Goal: Task Accomplishment & Management: Manage account settings

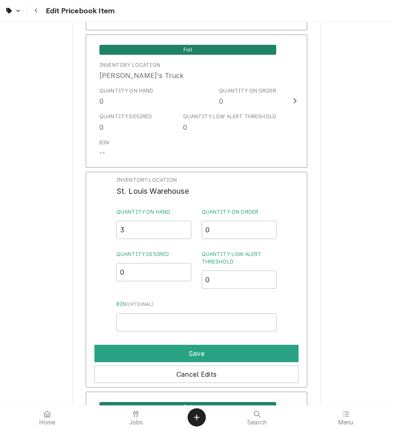
scroll to position [1607, 0]
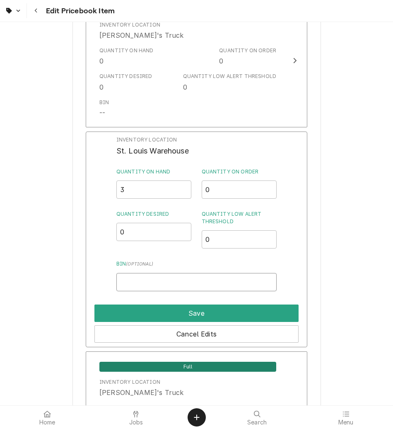
click at [144, 289] on input "Bin ( optional )" at bounding box center [197, 282] width 160 height 18
click at [120, 280] on input "2" at bounding box center [197, 282] width 160 height 18
type input "M2 STAR"
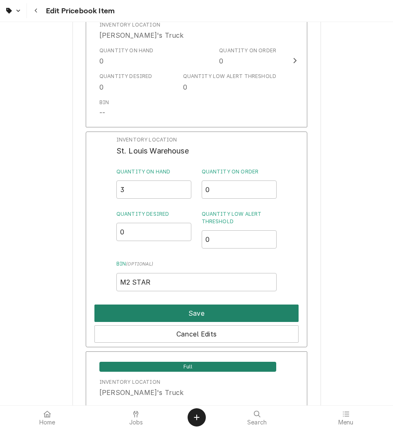
click at [136, 310] on button "Save" at bounding box center [197, 312] width 204 height 17
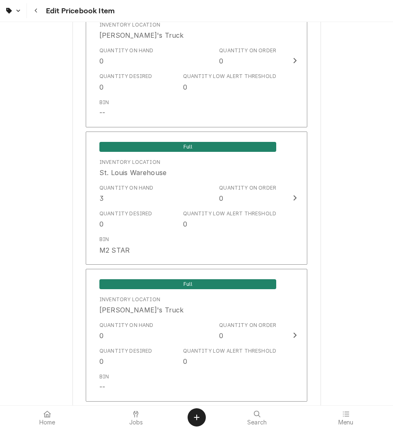
scroll to position [1785, 0]
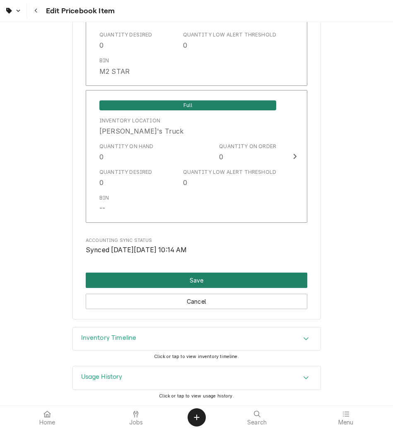
click at [198, 284] on button "Save" at bounding box center [197, 279] width 222 height 15
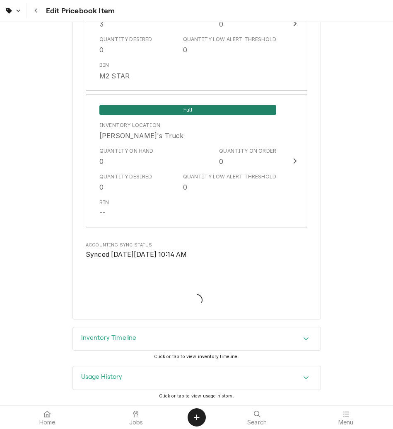
scroll to position [1781, 0]
type textarea "x"
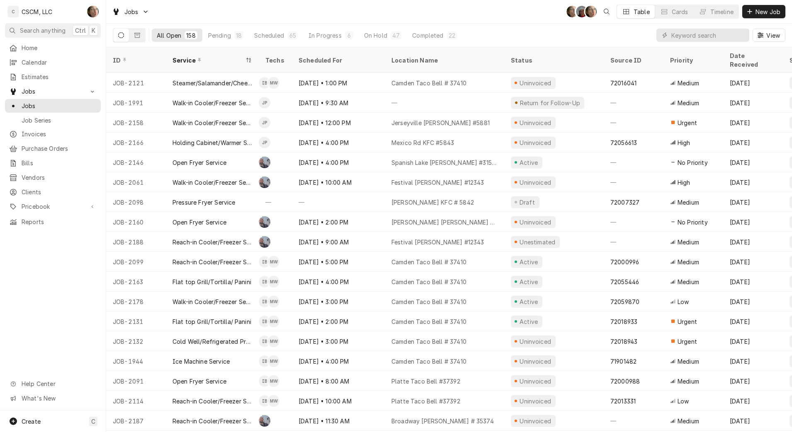
click at [28, 66] on link "Calendar" at bounding box center [53, 63] width 96 height 14
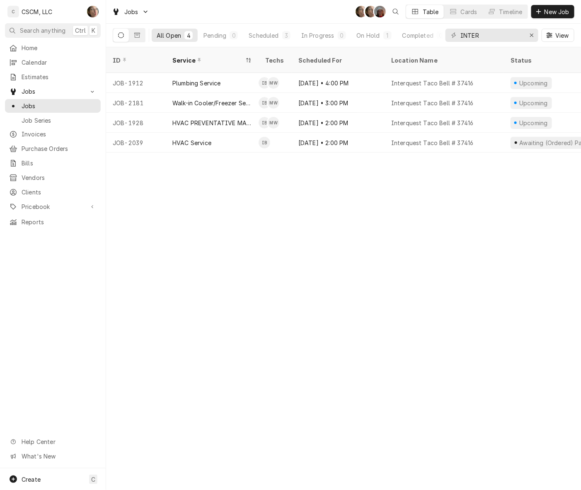
click at [70, 202] on span "Pricebook" at bounding box center [53, 206] width 63 height 9
click at [63, 231] on span "Parts & Materials" at bounding box center [59, 235] width 75 height 9
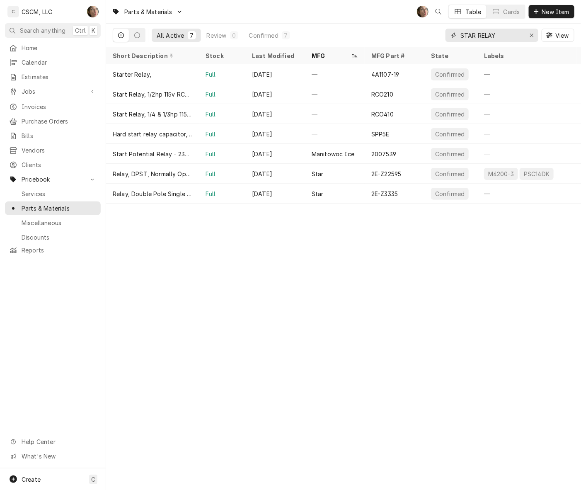
click at [533, 33] on icon "Erase input" at bounding box center [532, 35] width 5 height 6
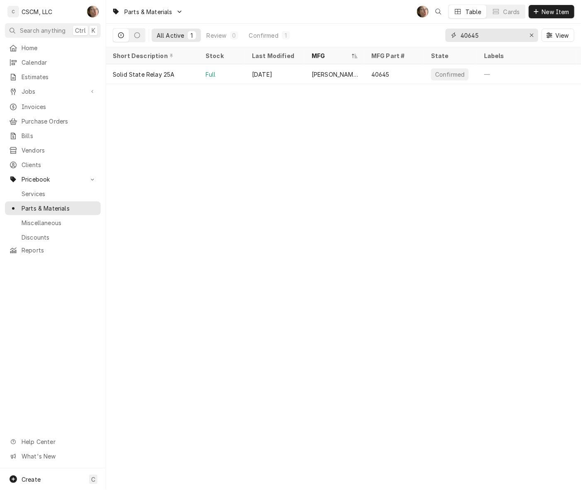
type input "40645"
click at [125, 77] on div "Solid State Relay 25A" at bounding box center [144, 74] width 62 height 9
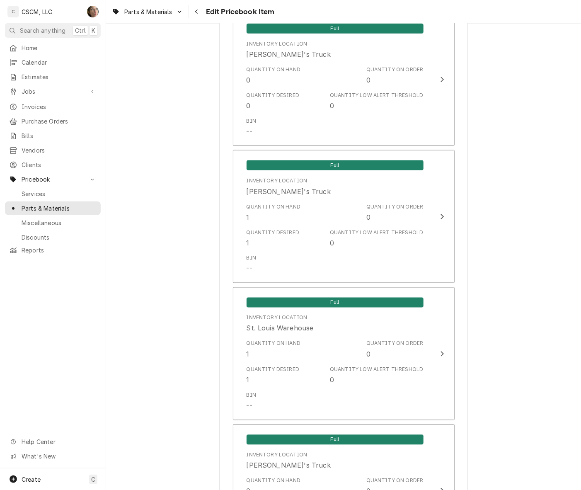
scroll to position [1503, 0]
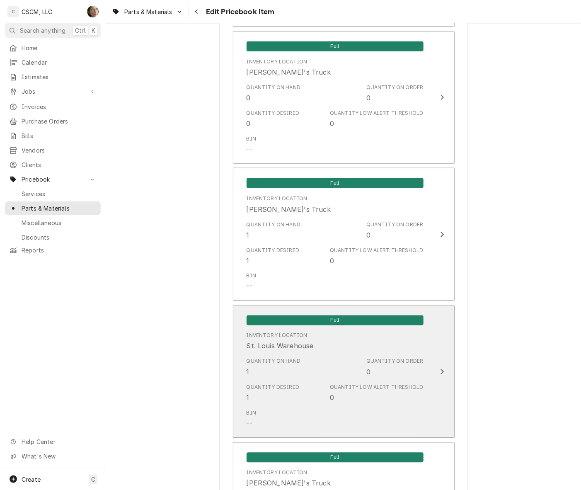
click at [370, 391] on div "Quantity Low Alert Threshold 0" at bounding box center [376, 393] width 93 height 19
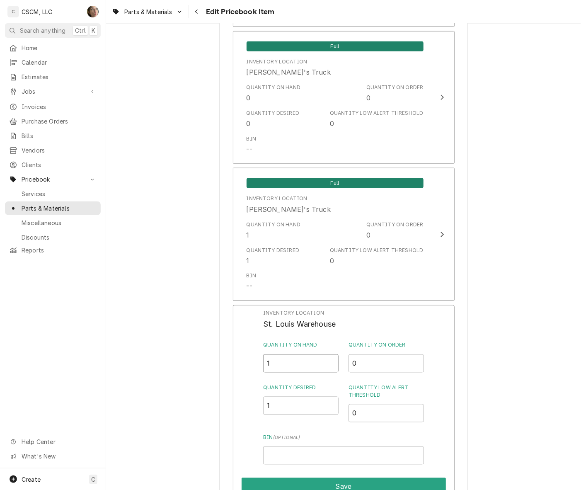
drag, startPoint x: 286, startPoint y: 359, endPoint x: 215, endPoint y: 364, distance: 71.5
click at [339, 484] on button "Save" at bounding box center [344, 486] width 204 height 17
type textarea "x"
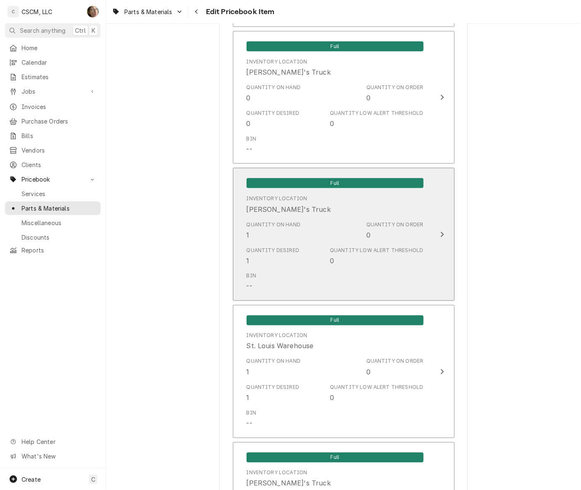
click at [291, 237] on div "Quantity on Hand 1" at bounding box center [274, 230] width 54 height 19
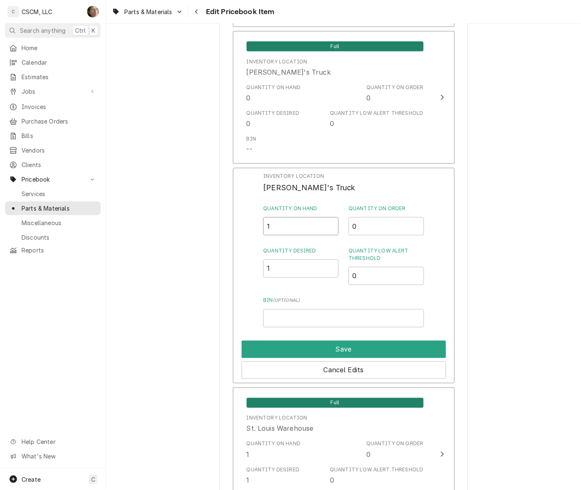
click at [280, 221] on input "1" at bounding box center [300, 226] width 75 height 18
type input "2"
drag, startPoint x: 280, startPoint y: 271, endPoint x: 190, endPoint y: 245, distance: 93.6
type input "2"
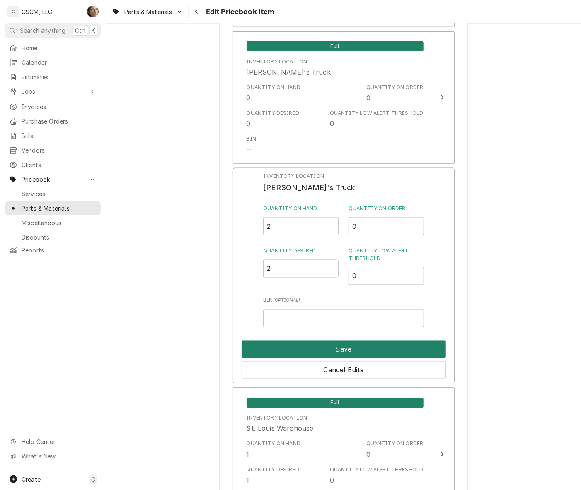
click at [307, 347] on button "Save" at bounding box center [344, 349] width 204 height 17
type textarea "x"
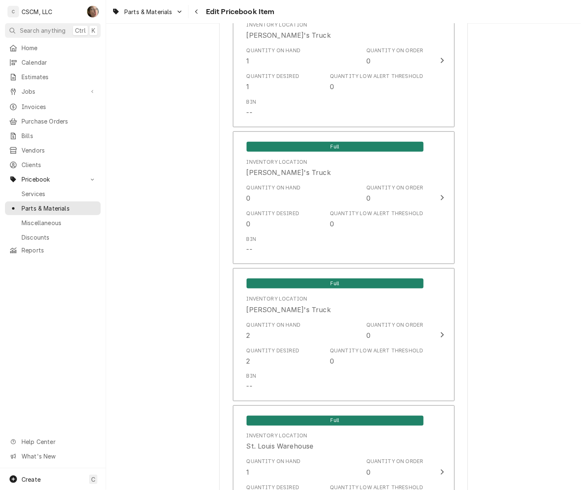
scroll to position [1399, 0]
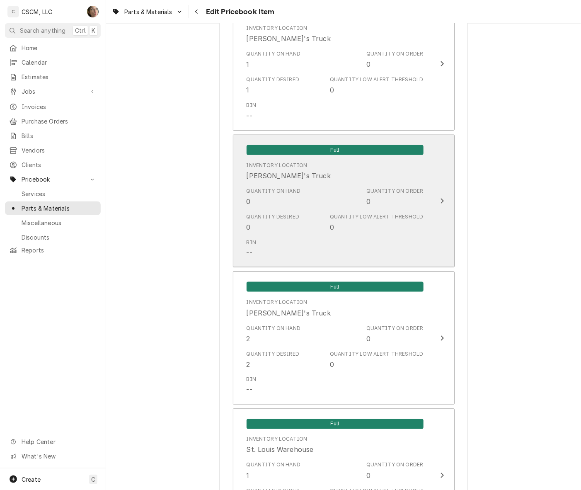
click at [309, 210] on div "Quantity Desired 0 Quantity Low Alert Threshold 0" at bounding box center [335, 223] width 177 height 26
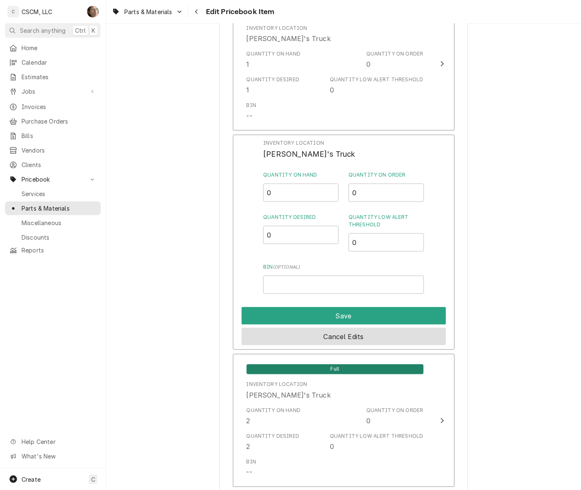
click at [327, 336] on button "Cancel Edits" at bounding box center [344, 336] width 204 height 17
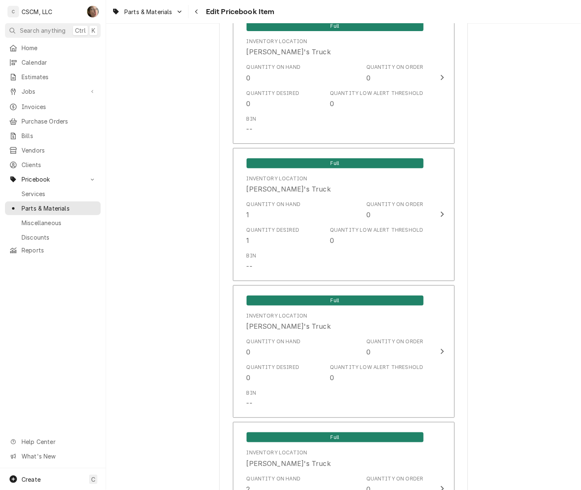
scroll to position [1244, 0]
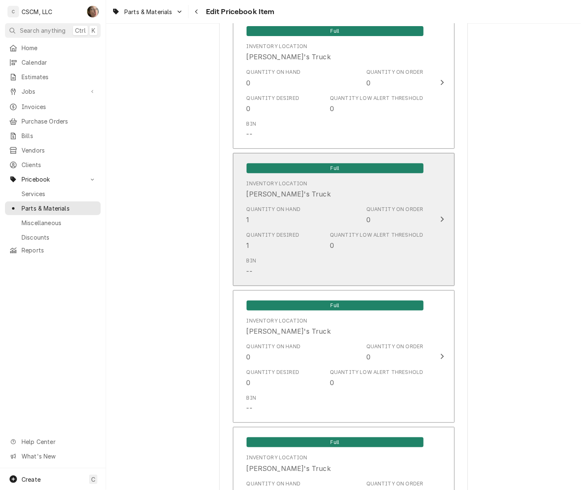
click at [300, 230] on div "Quantity Desired 1 Quantity Low Alert Threshold 0" at bounding box center [335, 241] width 177 height 26
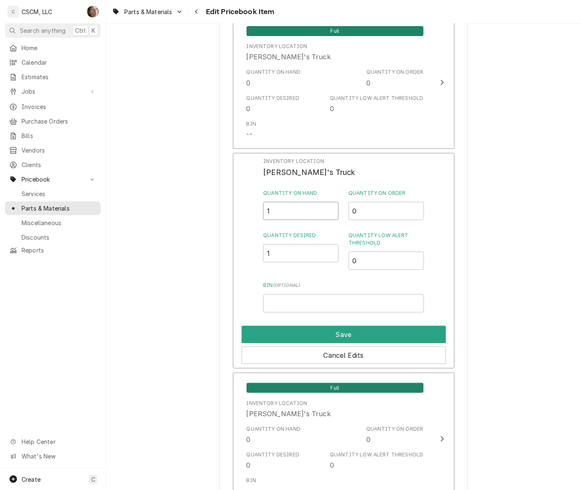
drag, startPoint x: 304, startPoint y: 207, endPoint x: 26, endPoint y: 158, distance: 282.1
click at [26, 158] on div "C CSCM, LLC SH Search anything Ctrl K Home Calendar Estimates Jobs Jobs Job Ser…" at bounding box center [290, 245] width 581 height 490
type input "2"
drag, startPoint x: 279, startPoint y: 252, endPoint x: 246, endPoint y: 250, distance: 32.8
click at [247, 251] on div "Inventory Location Jonnie's Truck Quantity on Hand 2 Quantity on Order 0 Quanti…" at bounding box center [344, 261] width 222 height 216
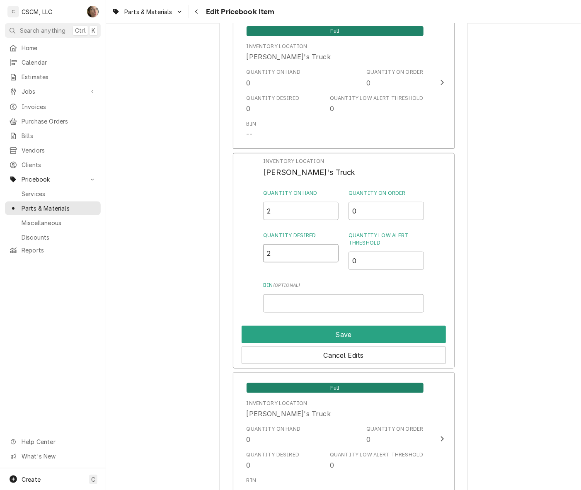
type input "2"
click at [340, 332] on button "Save" at bounding box center [344, 334] width 204 height 17
type textarea "x"
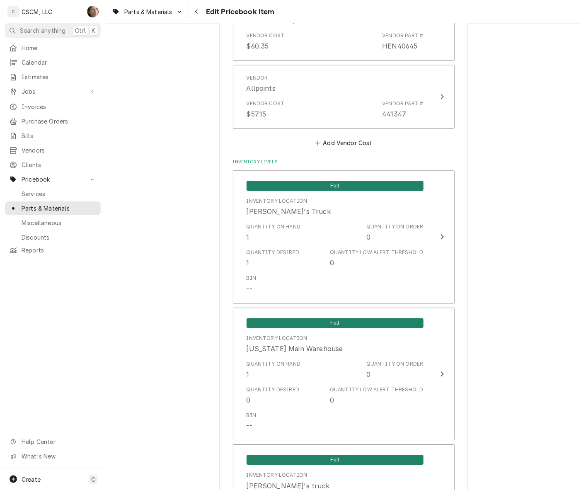
scroll to position [674, 0]
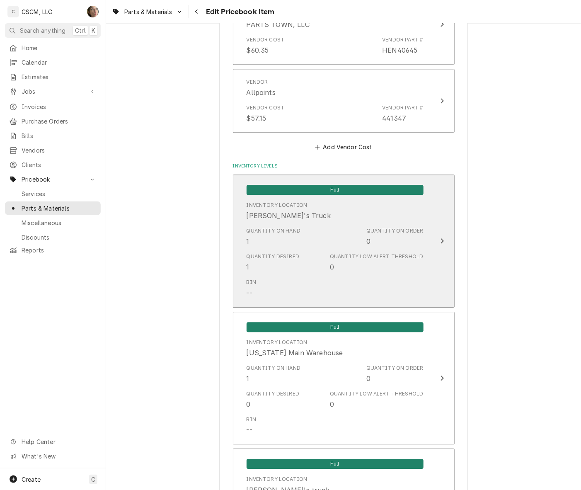
click at [318, 230] on div "Quantity on Hand 1 Quantity on Order 0" at bounding box center [335, 237] width 177 height 26
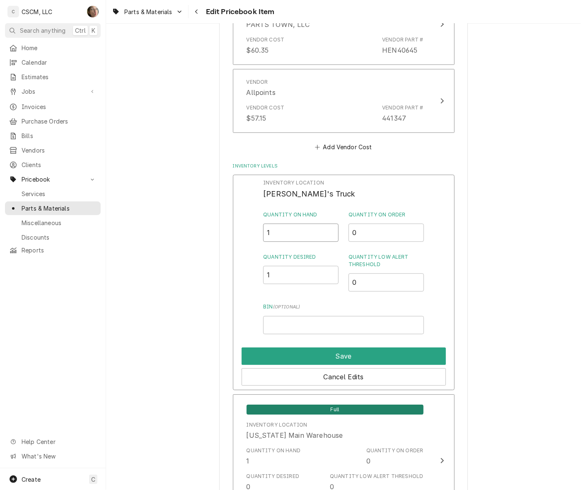
drag, startPoint x: 301, startPoint y: 226, endPoint x: 197, endPoint y: 231, distance: 103.7
click at [197, 231] on div "Use the fields below to edit this PriceBook item. Note that changes made here w…" at bounding box center [343, 475] width 475 height 2232
type input "2"
drag, startPoint x: 303, startPoint y: 269, endPoint x: 163, endPoint y: 268, distance: 139.7
click at [163, 268] on div "Use the fields below to edit this PriceBook item. Note that changes made here w…" at bounding box center [343, 475] width 475 height 2232
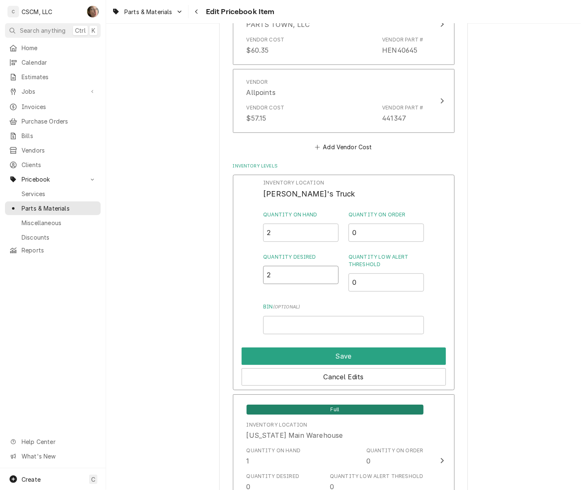
type input "2"
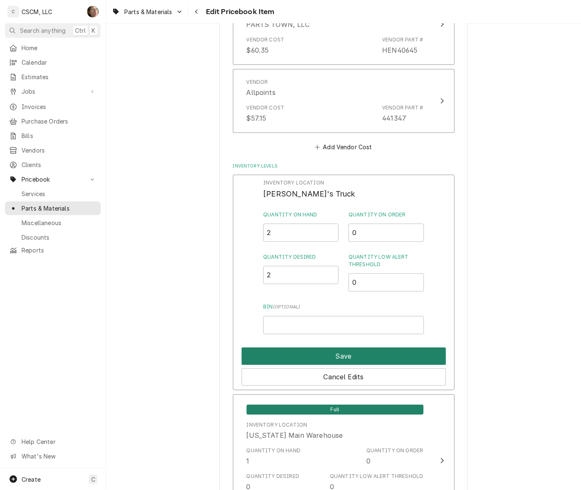
click at [320, 357] on button "Save" at bounding box center [344, 355] width 204 height 17
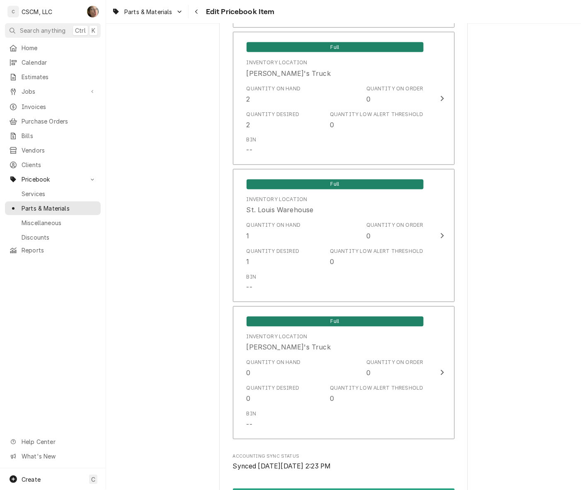
scroll to position [1770, 0]
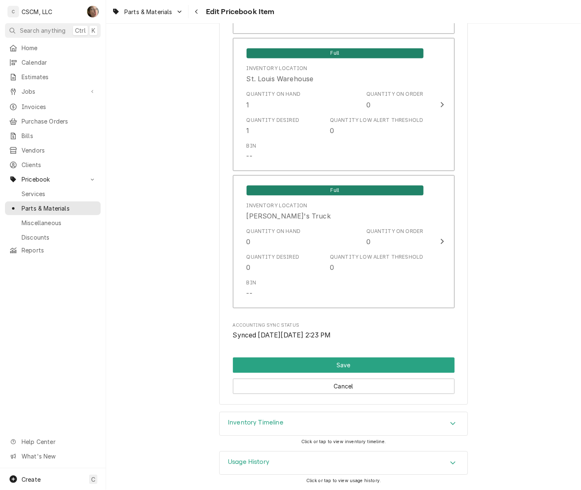
click at [343, 359] on button "Save" at bounding box center [344, 364] width 222 height 15
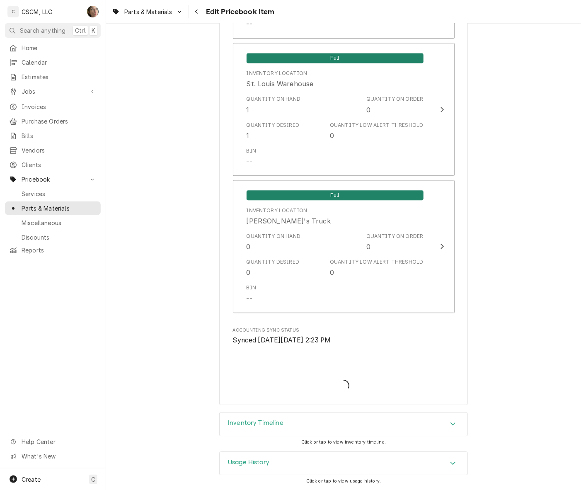
type textarea "x"
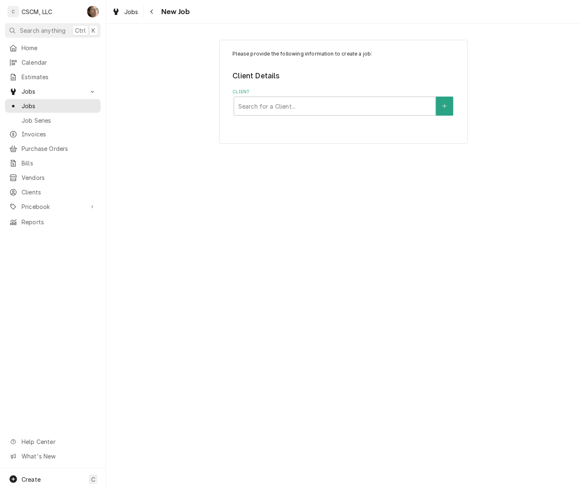
click at [36, 88] on span "Jobs" at bounding box center [53, 91] width 63 height 9
click at [41, 91] on span "Jobs" at bounding box center [53, 91] width 63 height 9
click at [44, 102] on span "Jobs" at bounding box center [59, 106] width 75 height 9
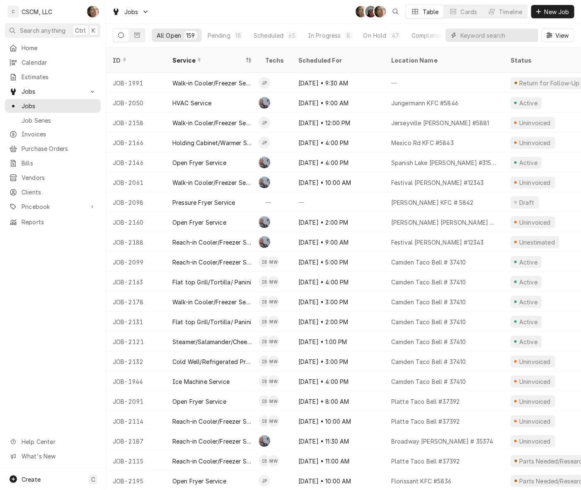
click input "Dynamic Content Wrapper"
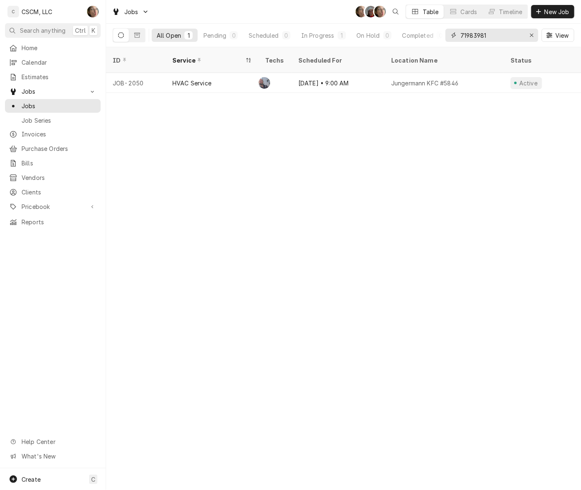
type input "71983981"
click div "HVAC Service"
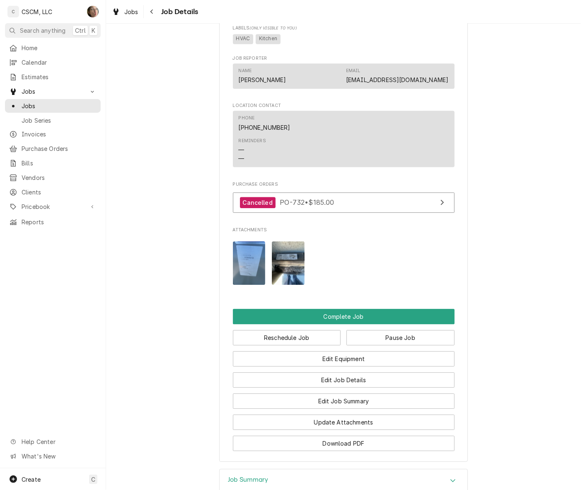
scroll to position [823, 0]
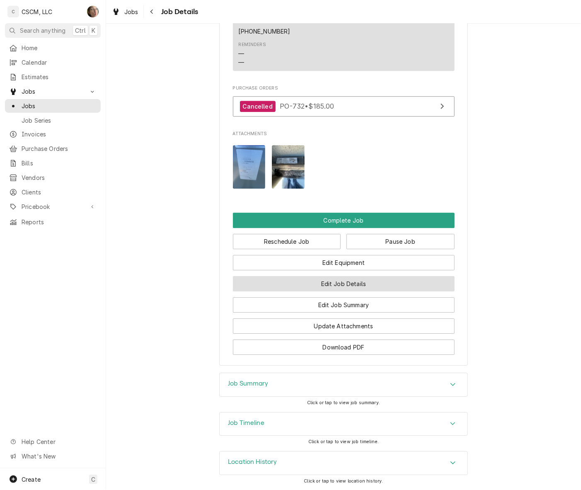
click at [377, 280] on button "Edit Job Details" at bounding box center [344, 283] width 222 height 15
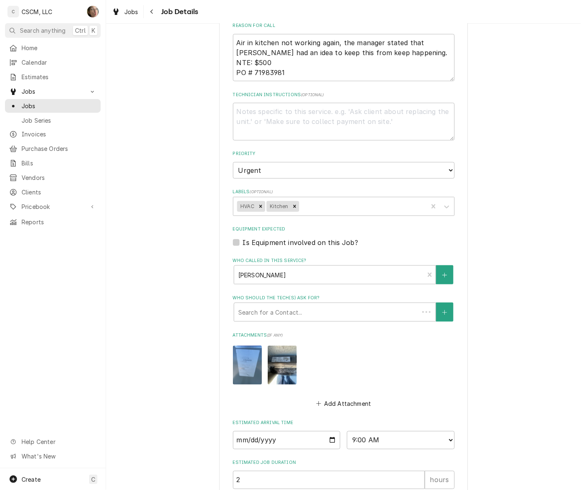
type textarea "x"
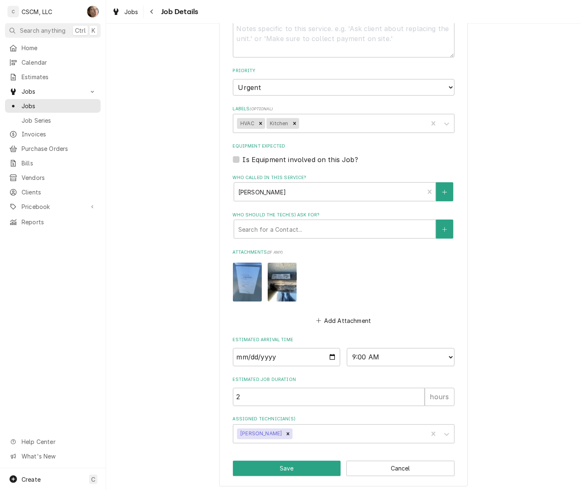
scroll to position [294, 0]
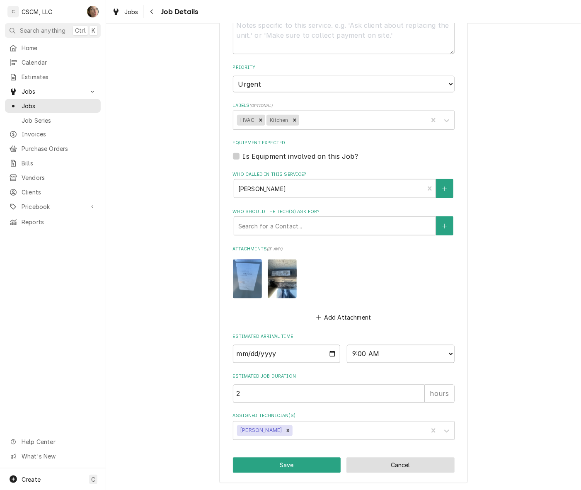
click at [391, 463] on button "Cancel" at bounding box center [401, 465] width 108 height 15
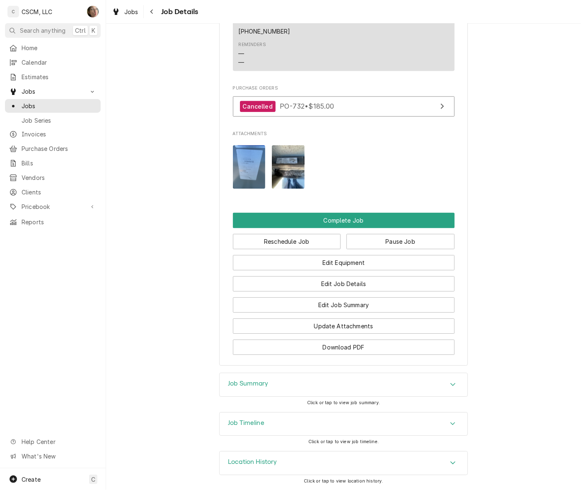
scroll to position [823, 0]
click at [374, 302] on button "Edit Job Summary" at bounding box center [344, 304] width 222 height 15
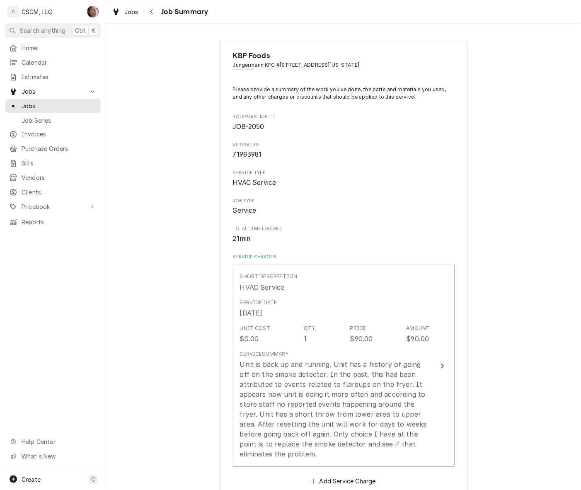
scroll to position [374, 0]
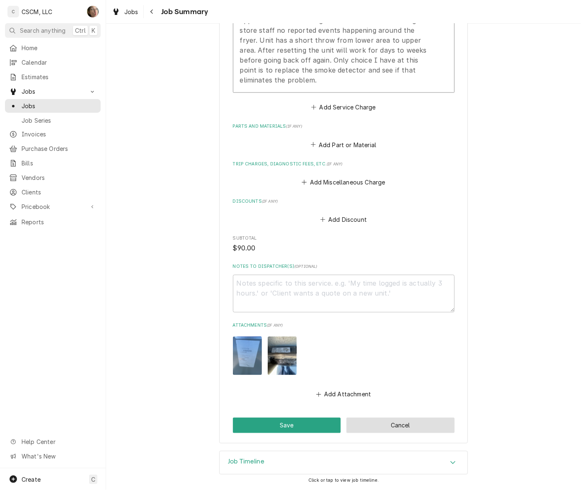
click at [379, 427] on button "Cancel" at bounding box center [401, 425] width 108 height 15
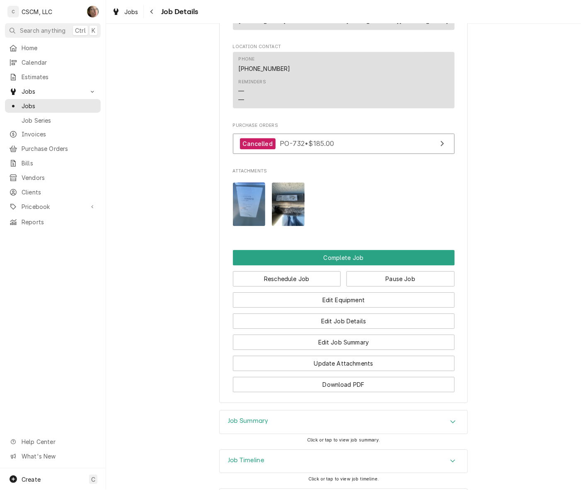
scroll to position [777, 0]
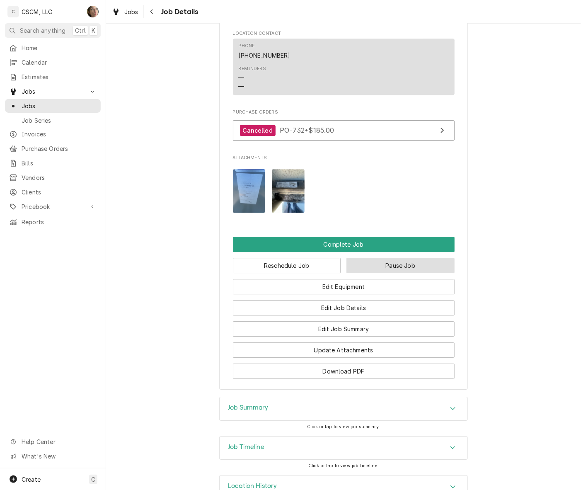
click at [378, 273] on button "Pause Job" at bounding box center [401, 265] width 108 height 15
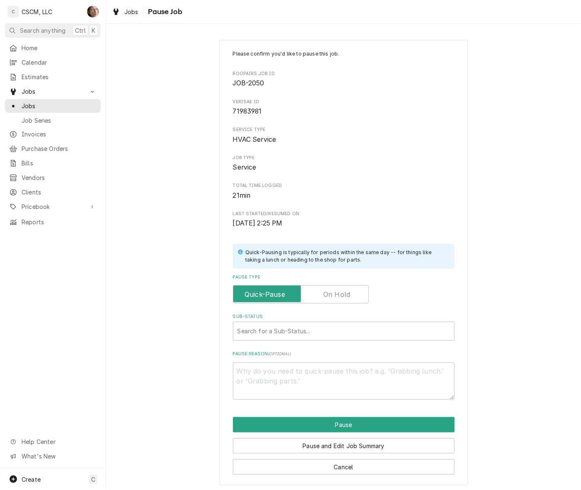
scroll to position [3, 0]
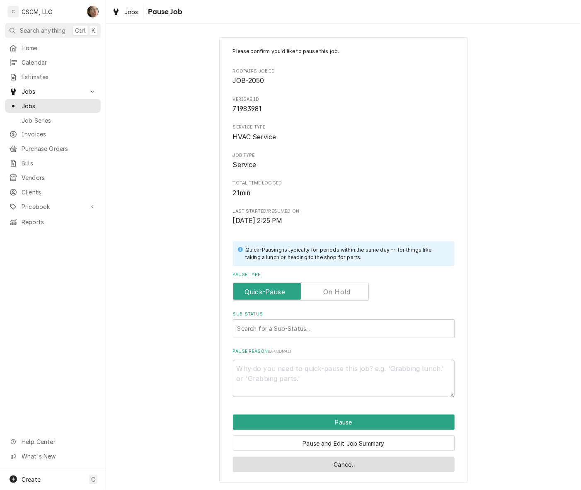
click at [388, 471] on button "Cancel" at bounding box center [344, 464] width 222 height 15
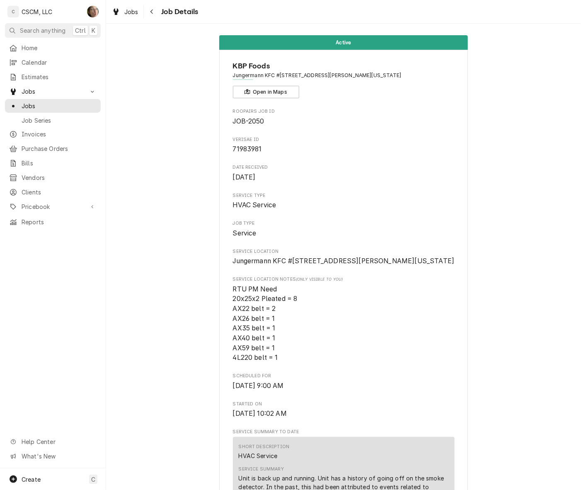
scroll to position [777, 0]
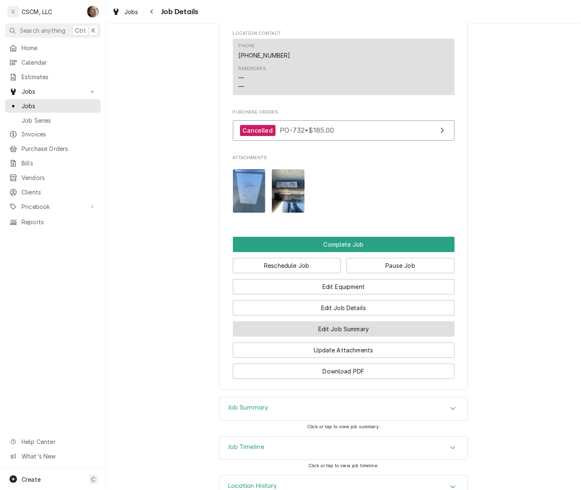
click at [407, 337] on button "Edit Job Summary" at bounding box center [344, 328] width 222 height 15
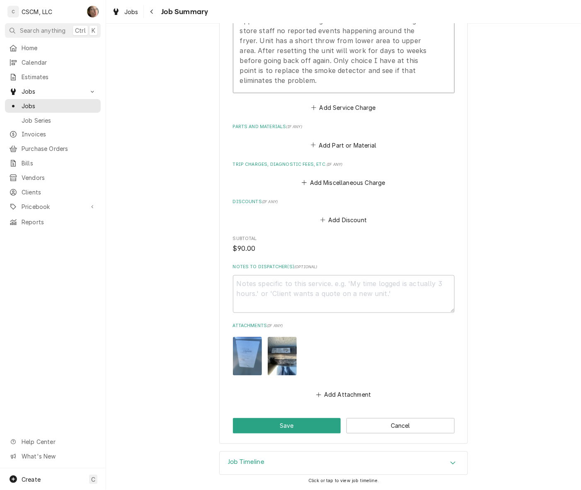
scroll to position [374, 0]
click at [407, 419] on button "Cancel" at bounding box center [401, 425] width 108 height 15
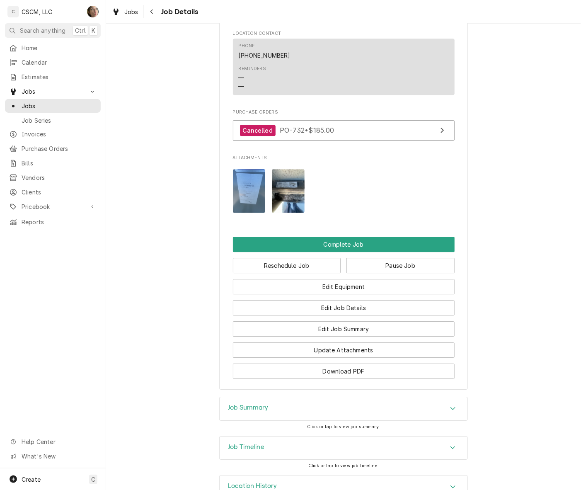
scroll to position [823, 0]
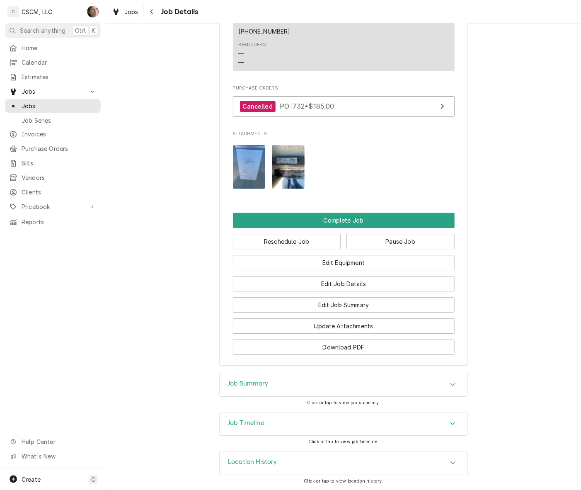
click at [447, 388] on div "Accordion Header" at bounding box center [453, 385] width 12 height 10
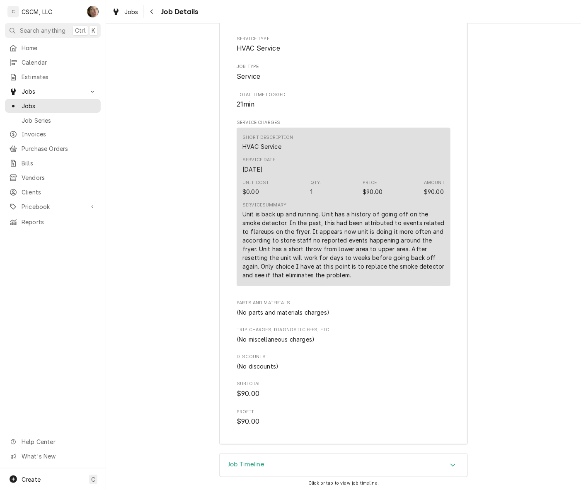
scroll to position [1291, 0]
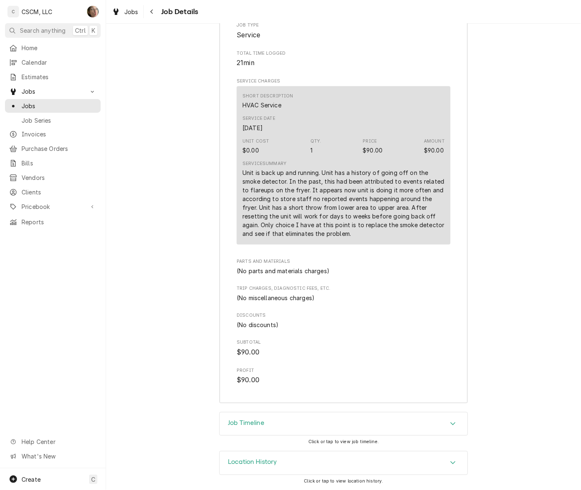
click at [427, 430] on div "Job Timeline" at bounding box center [344, 424] width 248 height 23
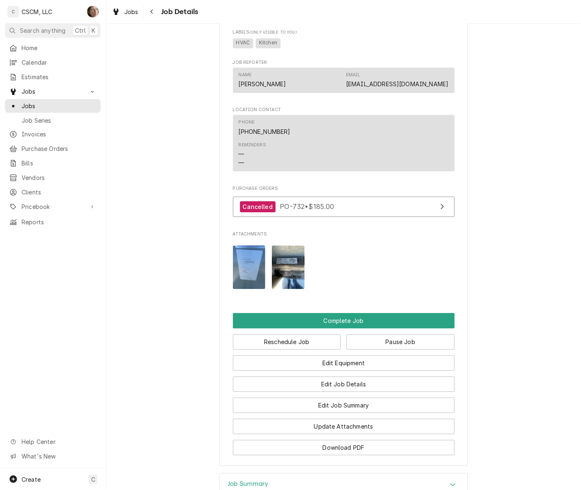
scroll to position [726, 0]
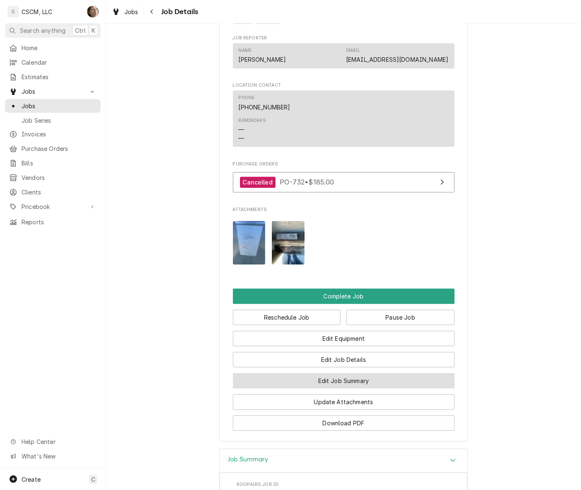
click at [397, 388] on button "Edit Job Summary" at bounding box center [344, 380] width 222 height 15
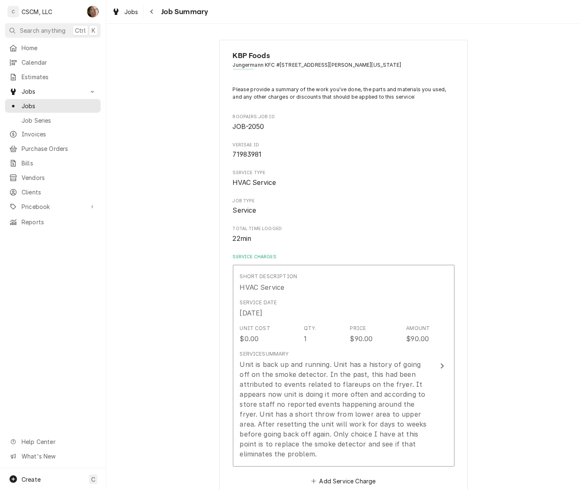
scroll to position [52, 0]
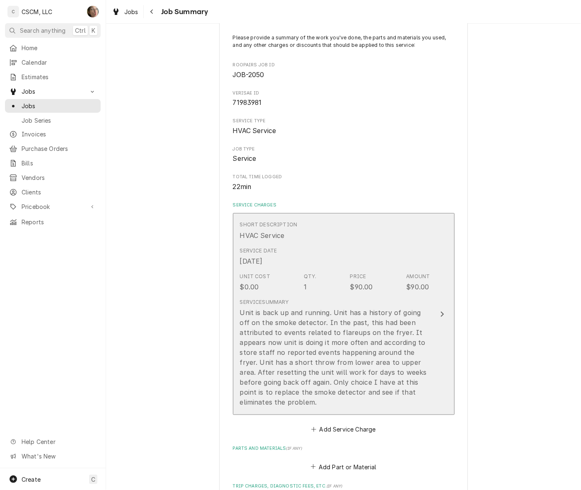
click at [395, 340] on div "Unit is back up and running. Unit has a history of going off on the smoke detec…" at bounding box center [335, 358] width 190 height 100
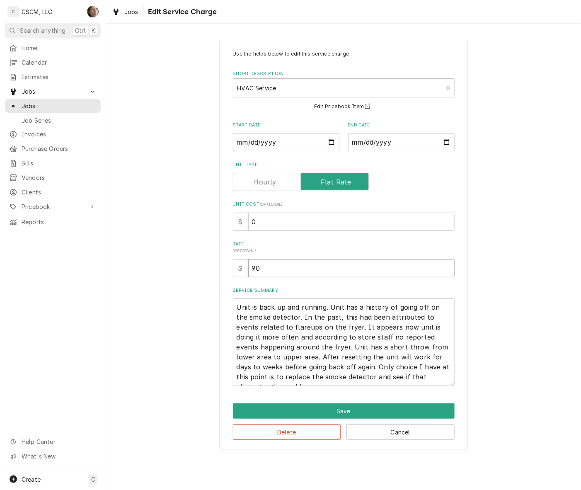
drag, startPoint x: 270, startPoint y: 267, endPoint x: -16, endPoint y: 206, distance: 292.6
click at [0, 206] on html "C CSCM, LLC SH Search anything Ctrl K Home Calendar Estimates Jobs Jobs Job Ser…" at bounding box center [290, 245] width 581 height 490
type textarea "x"
type input "0"
click at [266, 407] on button "Save" at bounding box center [344, 410] width 222 height 15
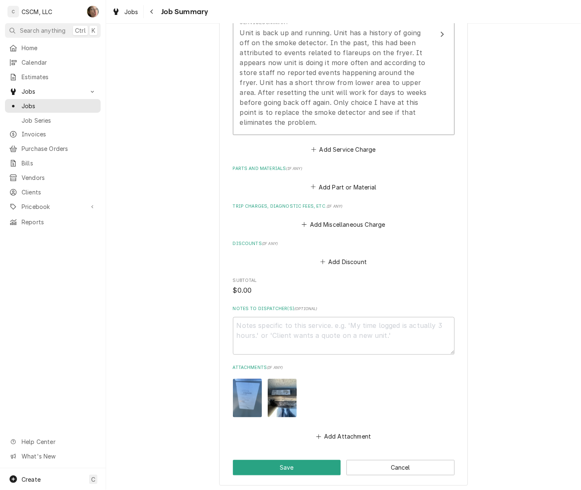
scroll to position [374, 0]
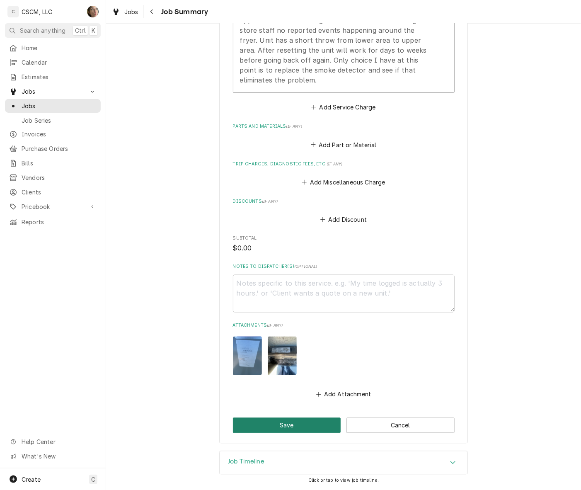
click at [267, 423] on button "Save" at bounding box center [287, 425] width 108 height 15
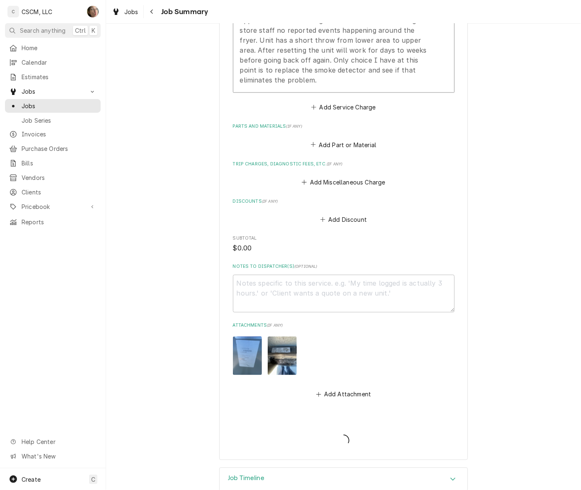
type textarea "x"
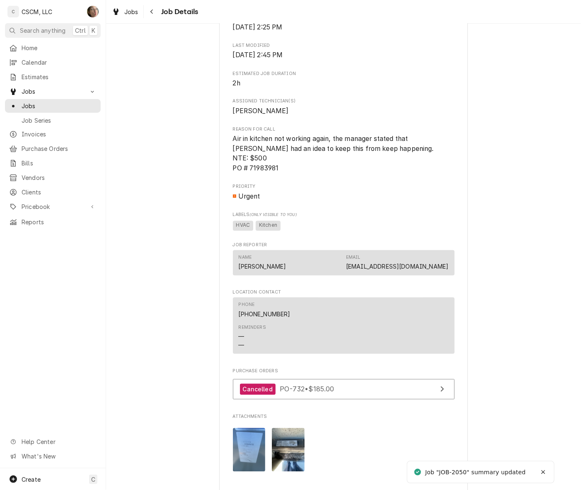
scroll to position [726, 0]
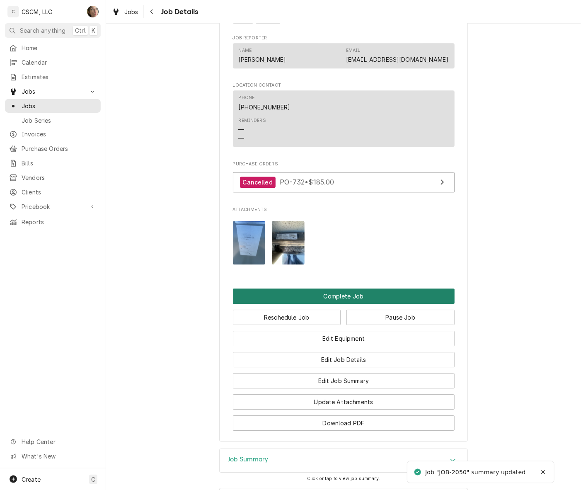
click at [335, 304] on button "Complete Job" at bounding box center [344, 296] width 222 height 15
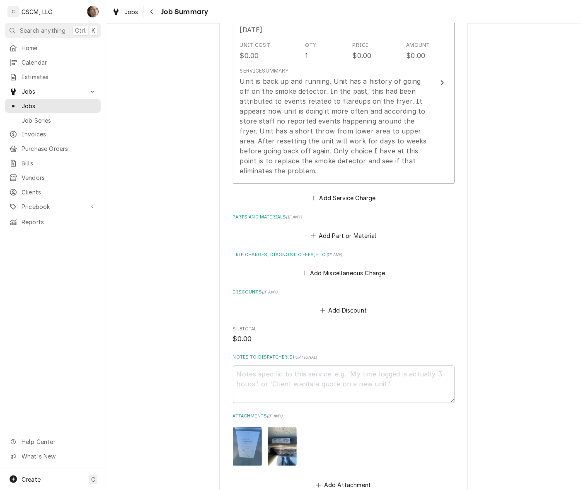
scroll to position [374, 0]
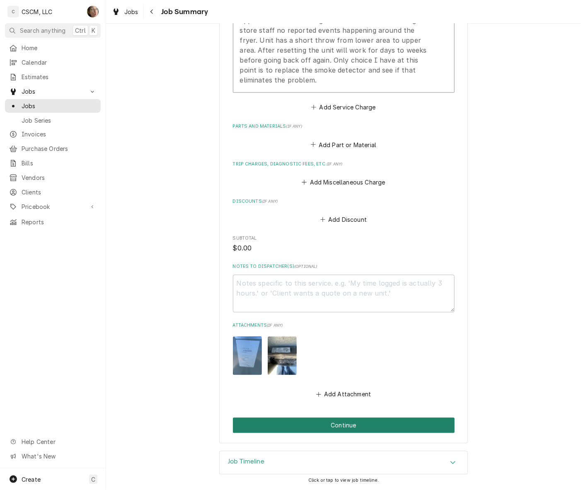
click at [341, 430] on button "Continue" at bounding box center [344, 425] width 222 height 15
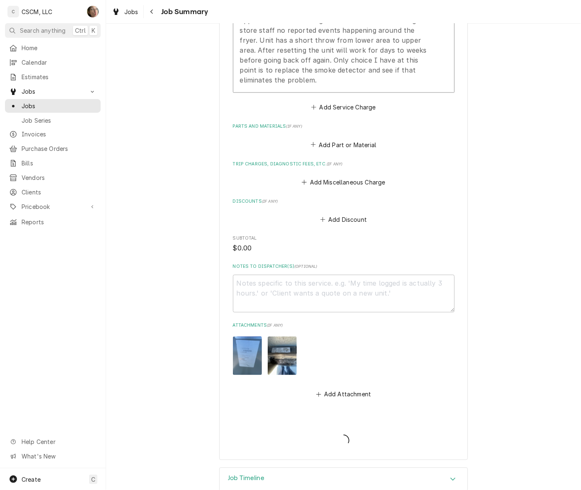
type textarea "x"
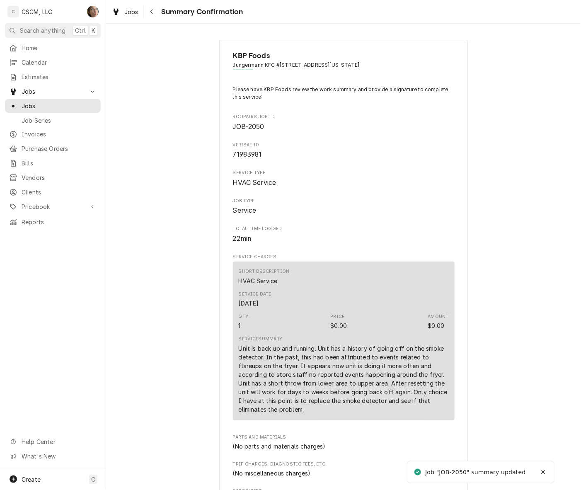
scroll to position [404, 0]
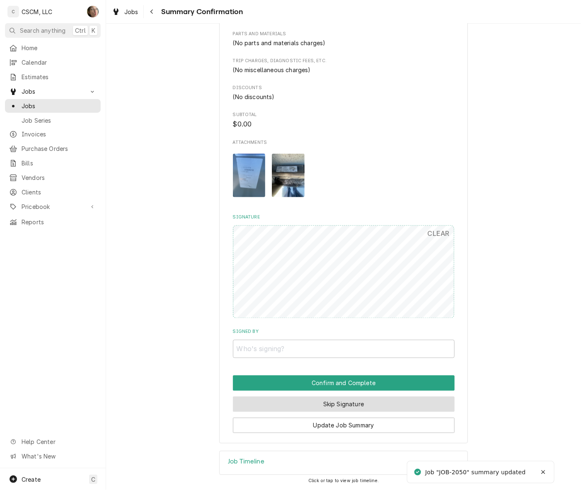
click at [352, 408] on button "Skip Signature" at bounding box center [344, 404] width 222 height 15
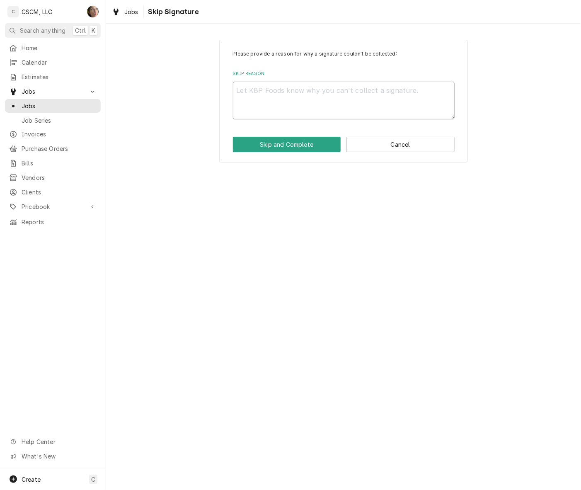
click at [280, 98] on textarea "Skip Reason" at bounding box center [344, 101] width 222 height 38
type textarea "x"
type textarea "C"
type textarea "x"
type textarea "CA"
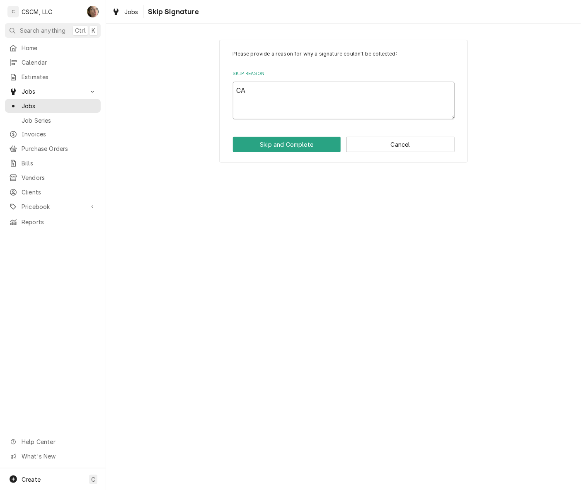
type textarea "x"
type textarea "CAN"
type textarea "x"
type textarea "CANC"
type textarea "x"
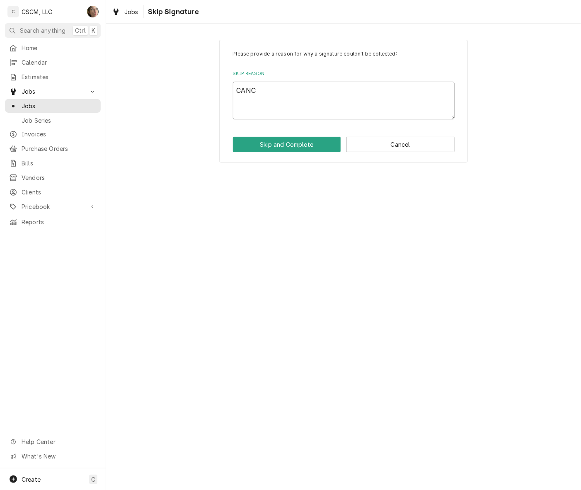
type textarea "CANCE"
type textarea "x"
type textarea "CANCEL"
type textarea "x"
type textarea "CANCELL"
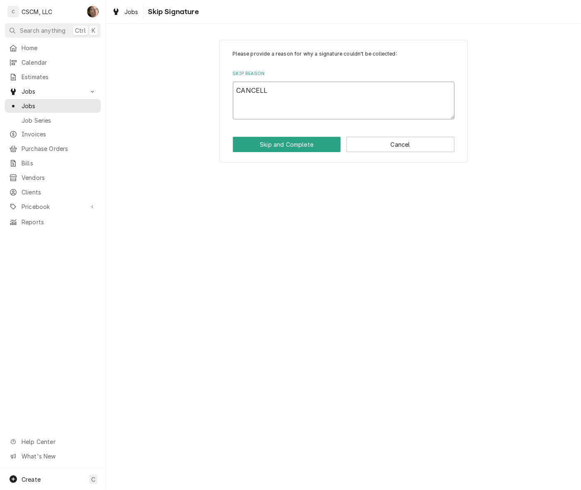
type textarea "x"
type textarea "CANCELLE"
type textarea "x"
type textarea "CANCELLED"
type textarea "x"
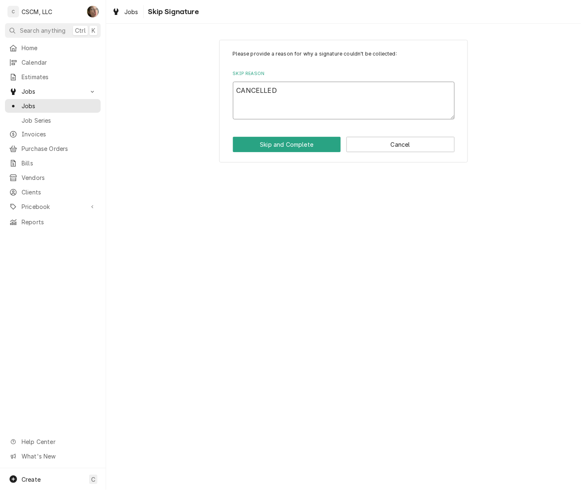
type textarea "CANCELLED"
type textarea "x"
type textarea "CANCELLED J"
type textarea "x"
type textarea "CANCELLED JO"
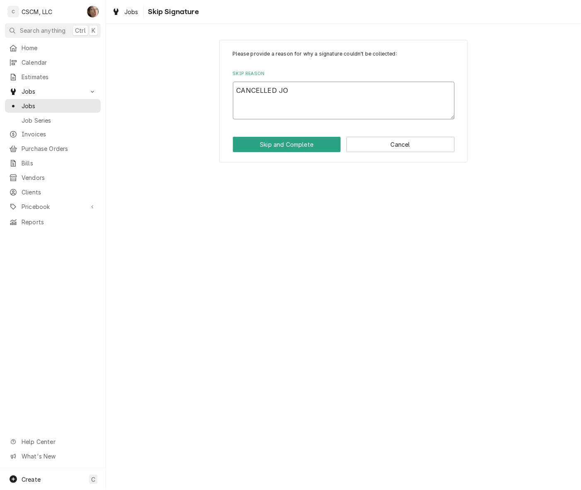
type textarea "x"
type textarea "CANCELLED JOB"
click at [252, 153] on div "Please provide a reason for why a signature couldn't be collected: Skip Reason …" at bounding box center [343, 101] width 249 height 123
click at [252, 152] on button "Skip and Complete" at bounding box center [287, 144] width 108 height 15
type textarea "x"
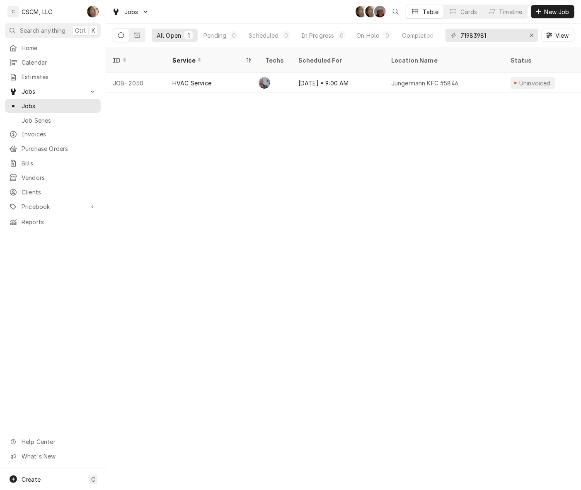
click at [502, 76] on div "Jungermann KFC #5846" at bounding box center [444, 83] width 119 height 20
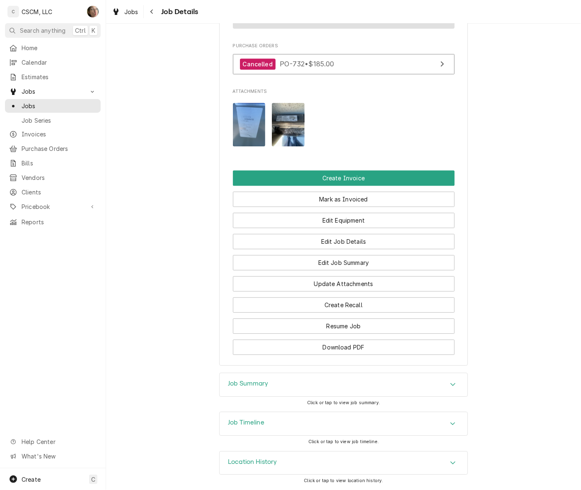
scroll to position [766, 0]
click at [378, 199] on button "Mark as Invoiced" at bounding box center [344, 199] width 222 height 15
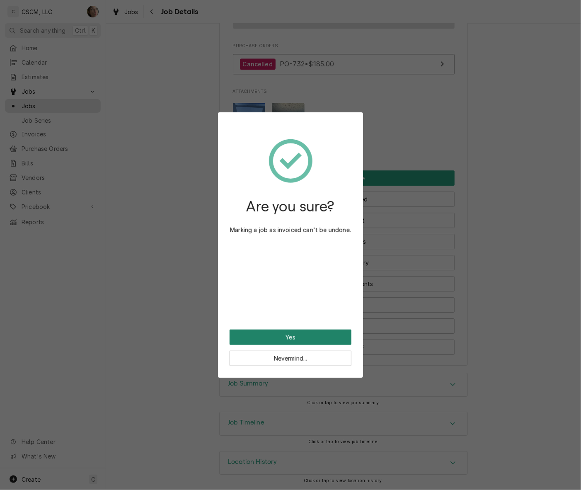
click at [283, 337] on button "Yes" at bounding box center [291, 337] width 122 height 15
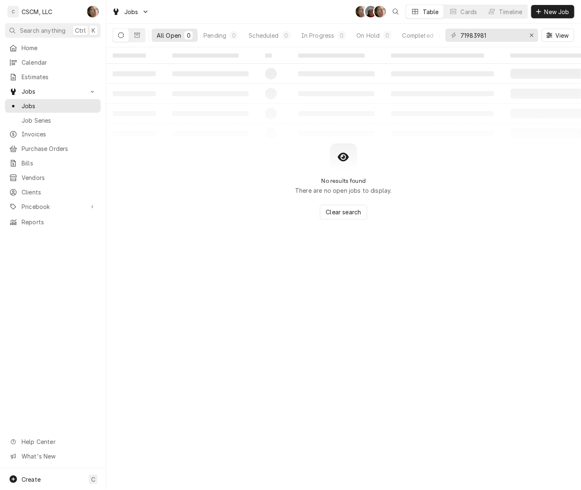
click at [335, 212] on span "Clear search" at bounding box center [344, 212] width 39 height 9
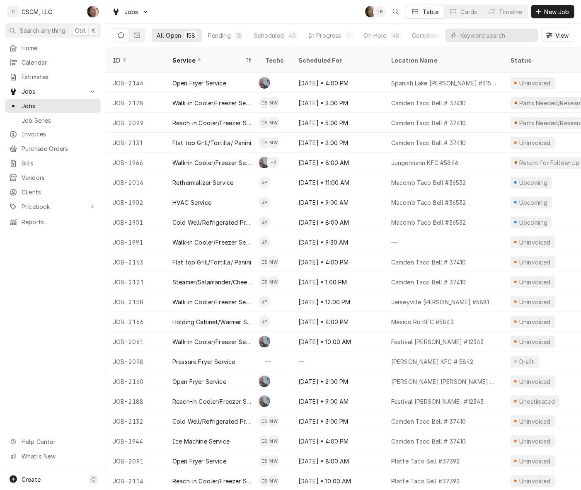
click at [228, 32] on div "Pending" at bounding box center [219, 35] width 23 height 9
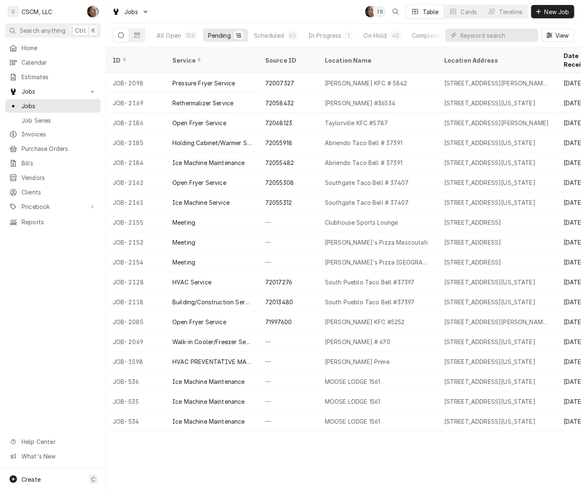
click at [572, 53] on div "Date Received" at bounding box center [583, 59] width 38 height 17
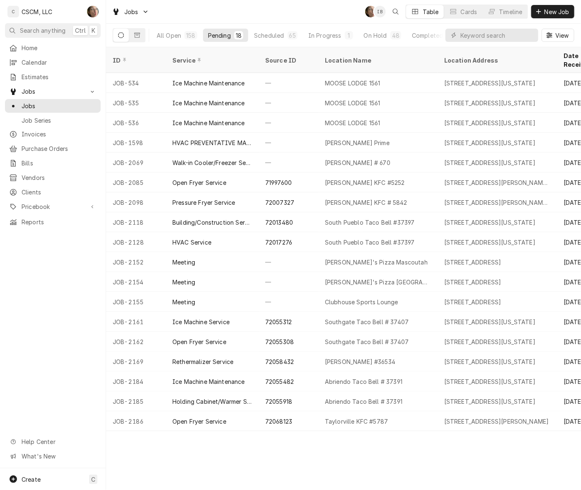
click at [572, 53] on div "Date Received" at bounding box center [583, 59] width 38 height 17
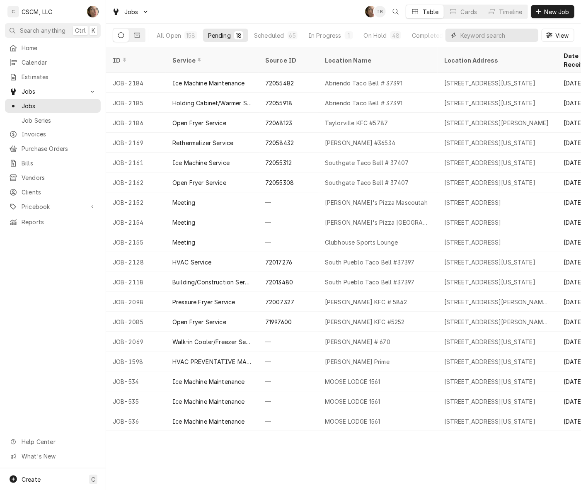
click at [493, 33] on input "Dynamic Content Wrapper" at bounding box center [498, 35] width 74 height 13
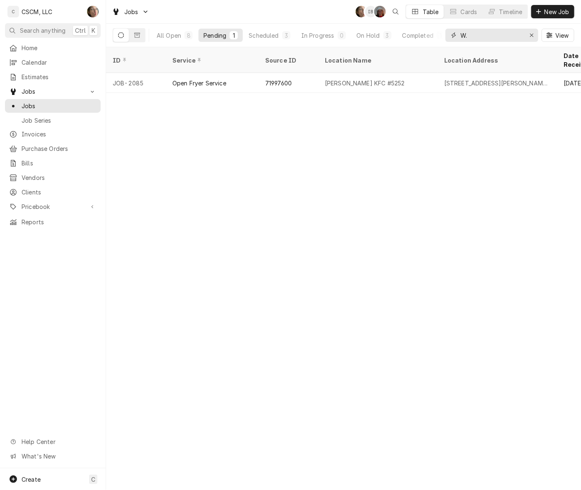
type input "W."
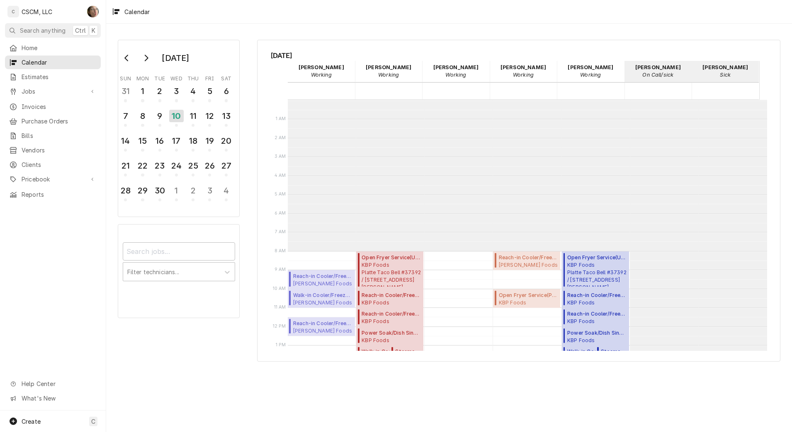
scroll to position [151, 0]
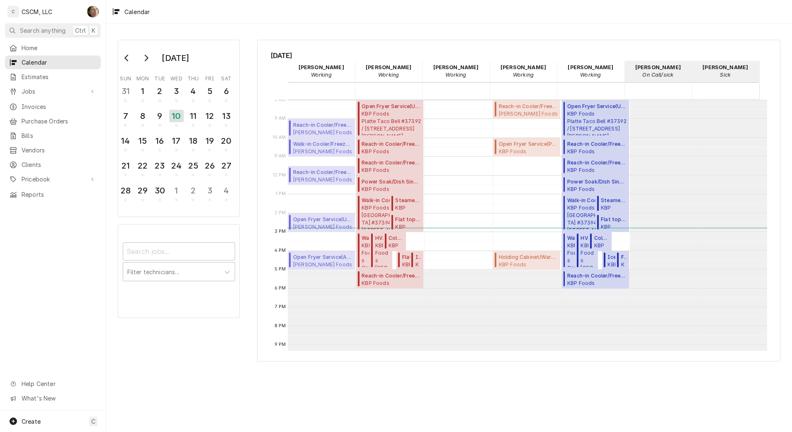
click at [58, 87] on span "Jobs" at bounding box center [53, 91] width 63 height 9
click at [190, 112] on div "11" at bounding box center [193, 116] width 13 height 12
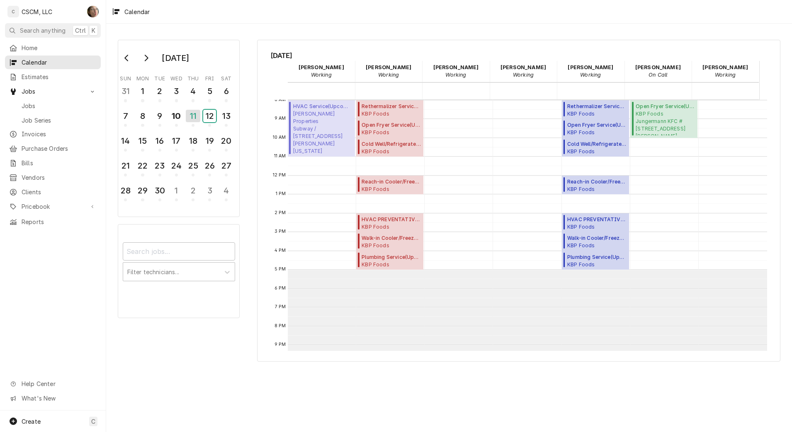
click at [209, 119] on div "12" at bounding box center [209, 116] width 13 height 12
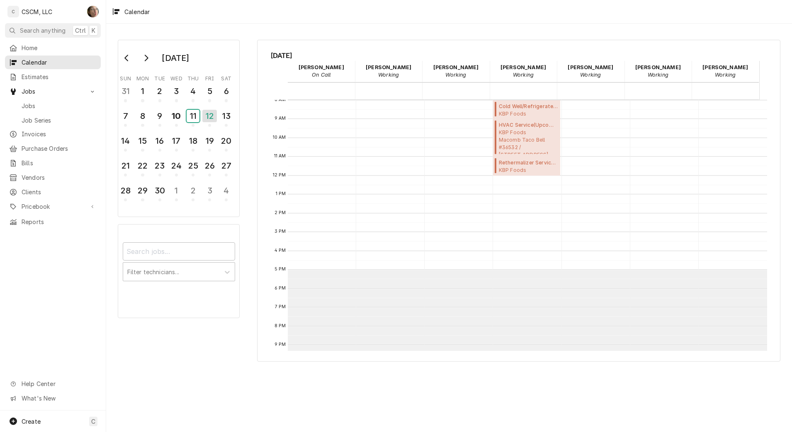
click at [197, 121] on div "11" at bounding box center [193, 116] width 13 height 12
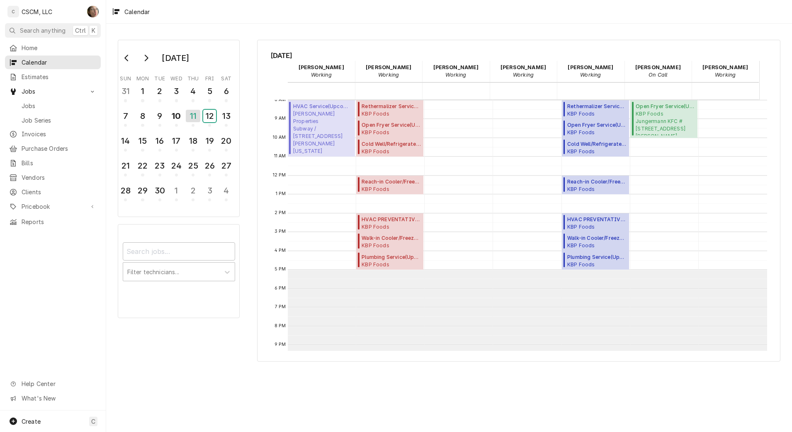
click at [211, 117] on div "12" at bounding box center [209, 116] width 13 height 12
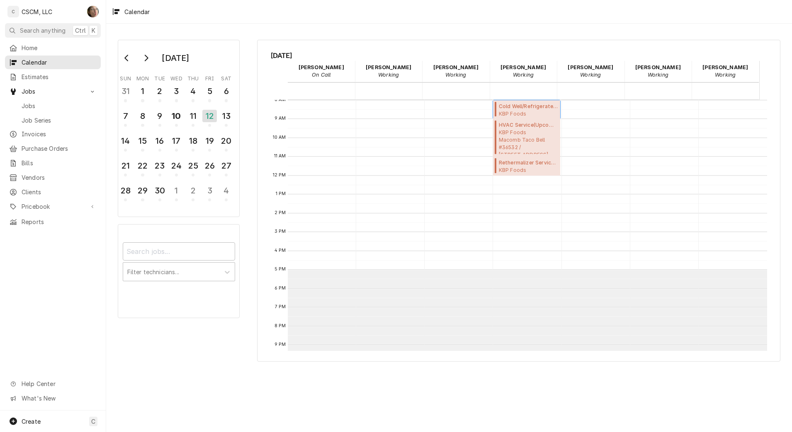
click at [508, 111] on span "KBP Foods Macomb Taco Bell #36532 / 420 W Jackson St, Macomb, Illinois 61445" at bounding box center [528, 113] width 59 height 7
click at [509, 139] on span "KBP Foods Macomb Taco Bell #36532 / 420 W Jackson St, Macomb, Illinois 61445" at bounding box center [528, 141] width 59 height 25
click at [514, 172] on span "KBP Foods Macomb Taco Bell #36532 / 420 W Jackson St, Macomb, Illinois 61445" at bounding box center [528, 170] width 59 height 7
click at [196, 113] on div "11" at bounding box center [193, 116] width 13 height 12
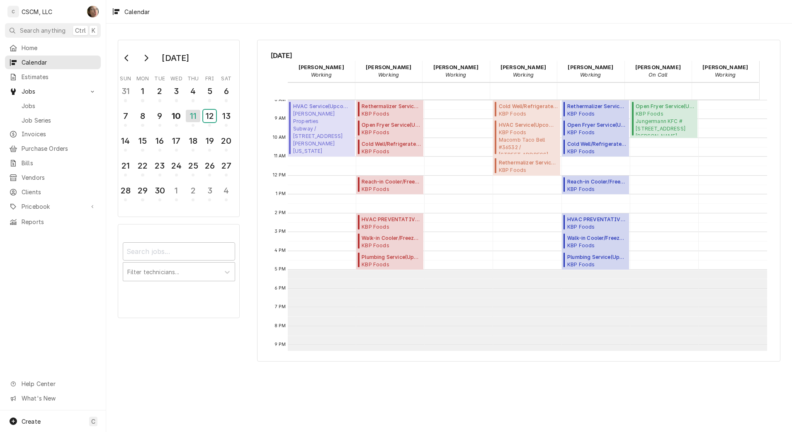
click at [207, 118] on div "12" at bounding box center [209, 116] width 13 height 12
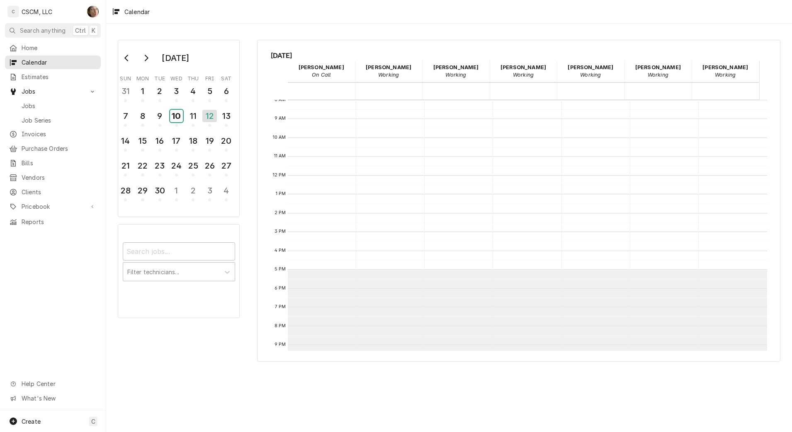
click at [176, 118] on div "10" at bounding box center [176, 116] width 13 height 12
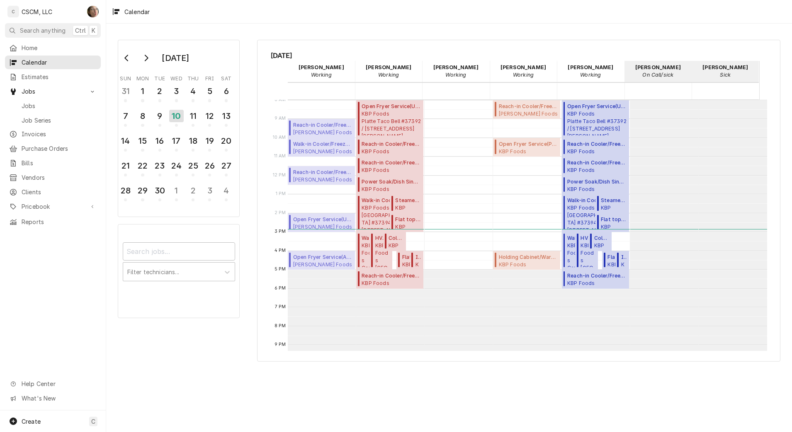
click at [51, 90] on span "Jobs" at bounding box center [53, 91] width 63 height 9
click at [50, 108] on link "Jobs" at bounding box center [53, 106] width 96 height 14
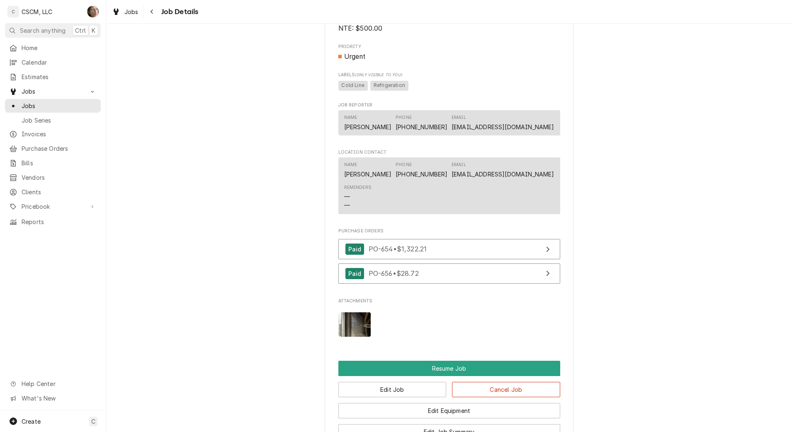
scroll to position [908, 0]
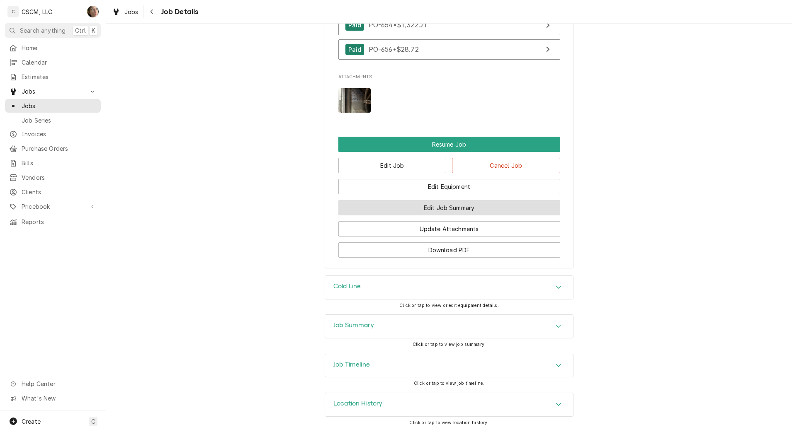
click at [394, 212] on button "Edit Job Summary" at bounding box center [449, 207] width 222 height 15
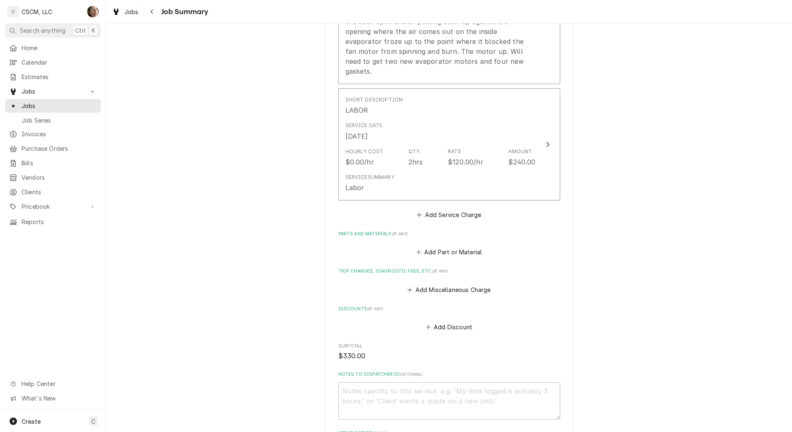
scroll to position [540, 0]
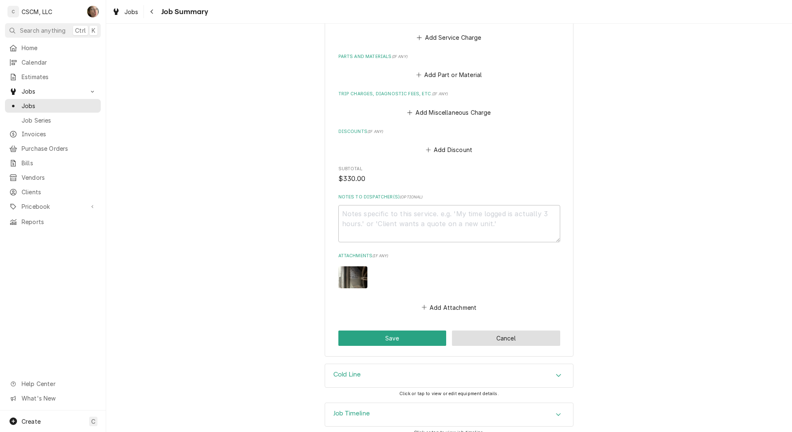
click at [500, 331] on button "Cancel" at bounding box center [506, 338] width 108 height 15
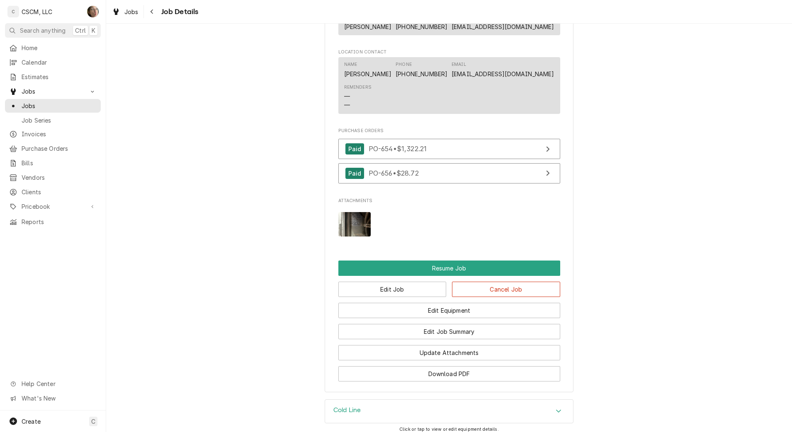
scroll to position [777, 0]
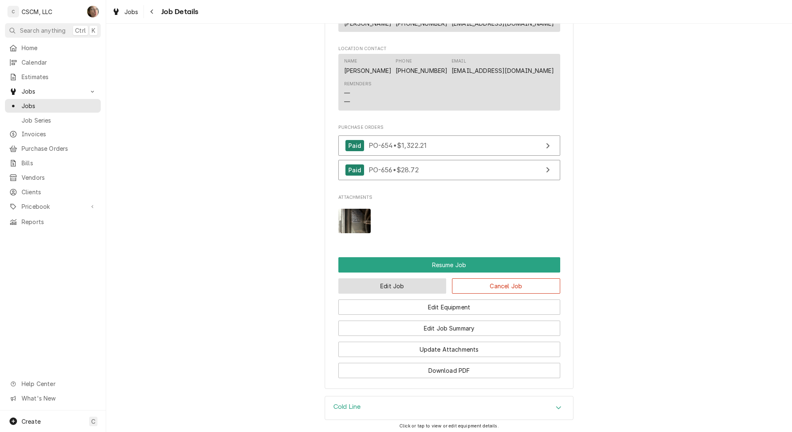
click at [408, 294] on button "Edit Job" at bounding box center [392, 286] width 108 height 15
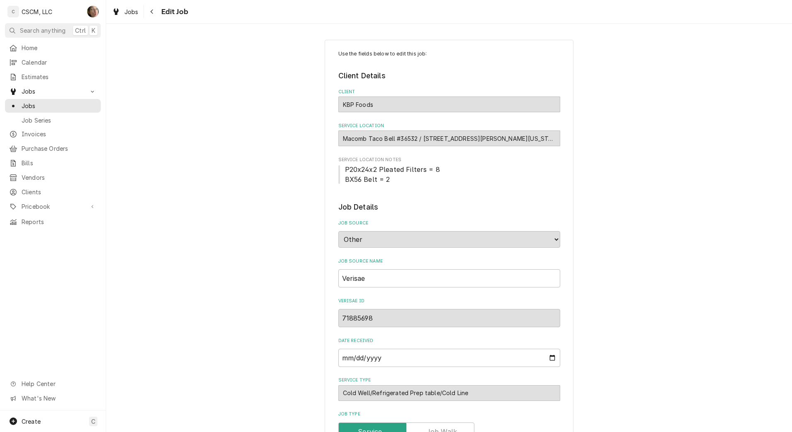
type textarea "x"
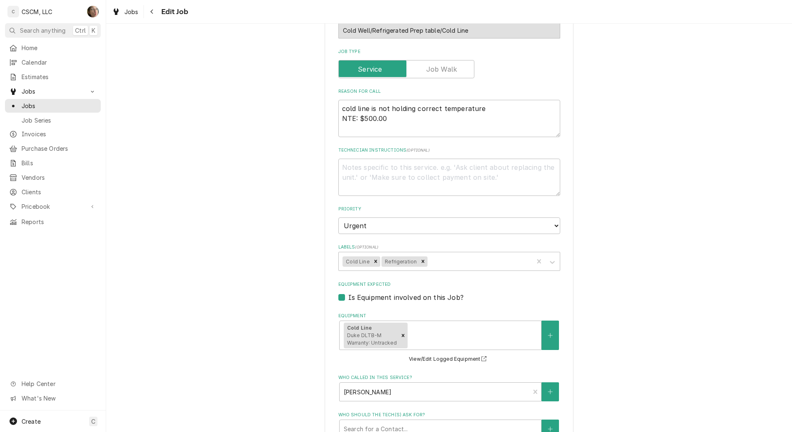
scroll to position [633, 0]
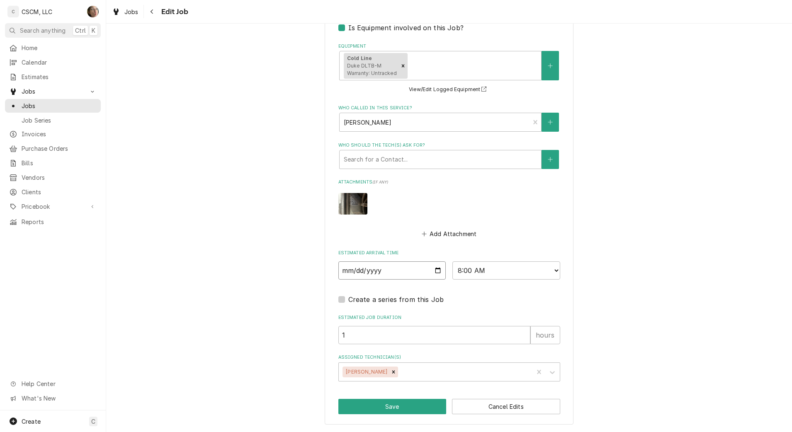
click at [434, 268] on input "2025-09-12" at bounding box center [392, 271] width 108 height 18
type input "2025-09-11"
type textarea "x"
click at [515, 274] on select "AM / PM 6:00 AM 6:15 AM 6:30 AM 6:45 AM 7:00 AM 7:15 AM 7:30 AM 7:45 AM 8:00 AM…" at bounding box center [506, 271] width 108 height 18
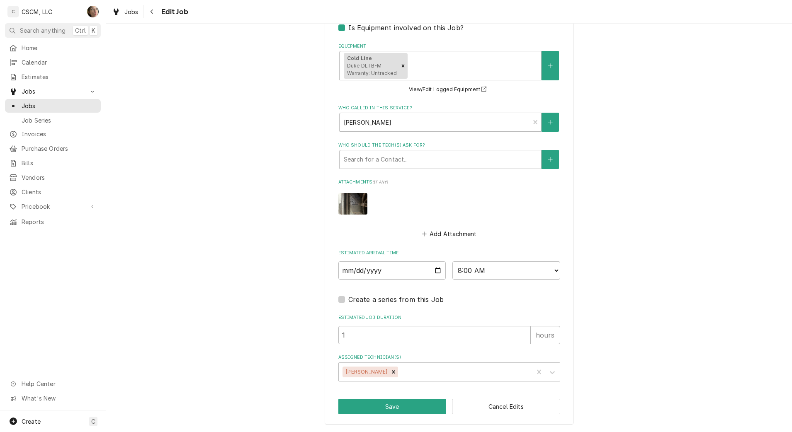
click at [481, 269] on select "AM / PM 6:00 AM 6:15 AM 6:30 AM 6:45 AM 7:00 AM 7:15 AM 7:30 AM 7:45 AM 8:00 AM…" at bounding box center [506, 271] width 108 height 18
select select "09:00:00"
click at [452, 262] on select "AM / PM 6:00 AM 6:15 AM 6:30 AM 6:45 AM 7:00 AM 7:15 AM 7:30 AM 7:45 AM 8:00 AM…" at bounding box center [506, 271] width 108 height 18
type textarea "x"
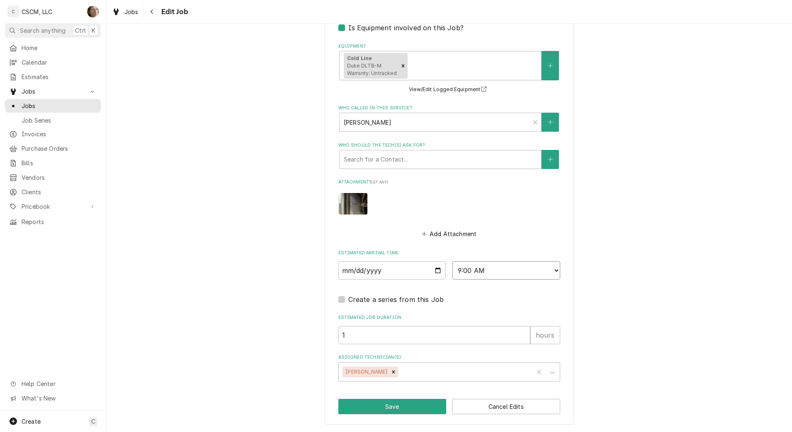
click at [476, 273] on select "AM / PM 6:00 AM 6:15 AM 6:30 AM 6:45 AM 7:00 AM 7:15 AM 7:30 AM 7:45 AM 8:00 AM…" at bounding box center [506, 271] width 108 height 18
select select "08:00:00"
click at [452, 262] on select "AM / PM 6:00 AM 6:15 AM 6:30 AM 6:45 AM 7:00 AM 7:15 AM 7:30 AM 7:45 AM 8:00 AM…" at bounding box center [506, 271] width 108 height 18
click at [380, 402] on button "Save" at bounding box center [392, 406] width 108 height 15
type textarea "x"
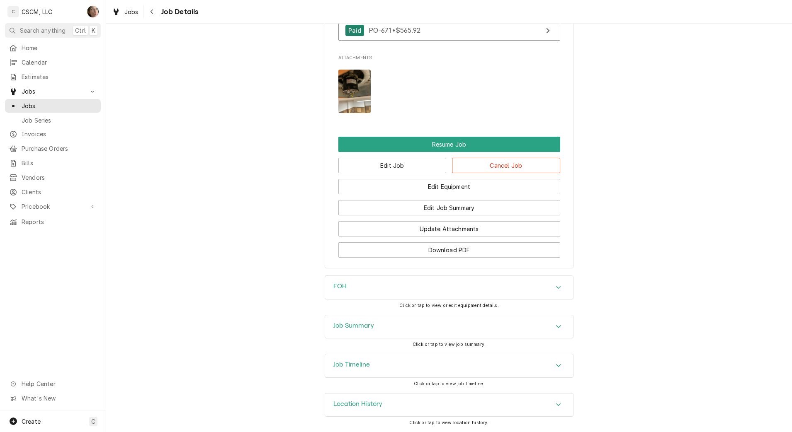
scroll to position [885, 0]
click at [401, 172] on button "Edit Job" at bounding box center [392, 165] width 108 height 15
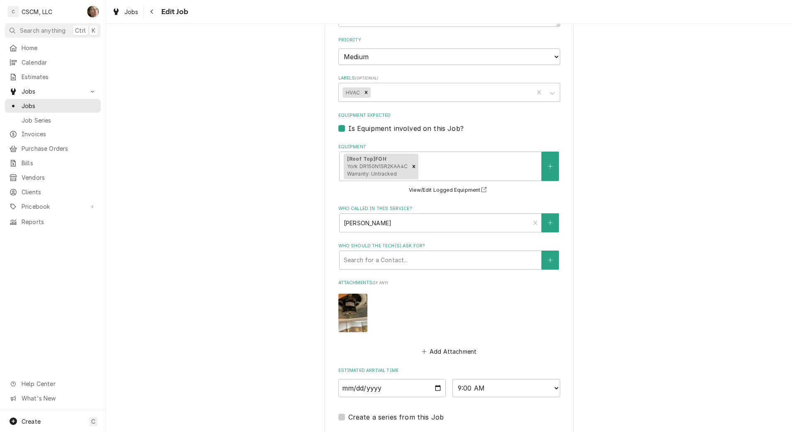
type textarea "x"
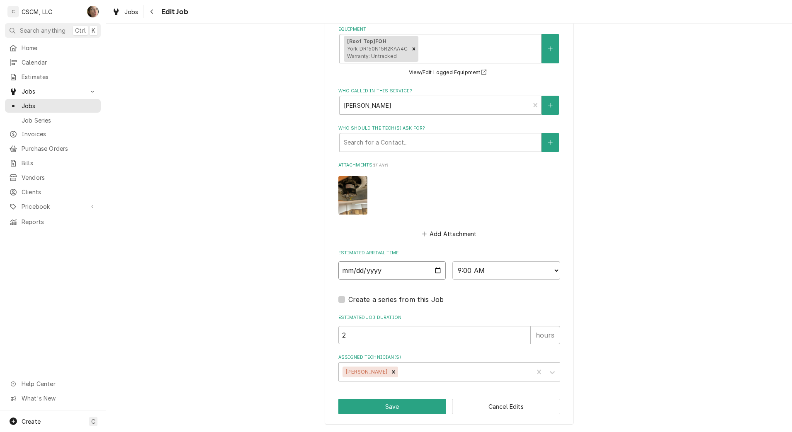
click at [433, 272] on input "[DATE]" at bounding box center [392, 271] width 108 height 18
type input "[DATE]"
click at [400, 403] on button "Save" at bounding box center [392, 406] width 108 height 15
type textarea "x"
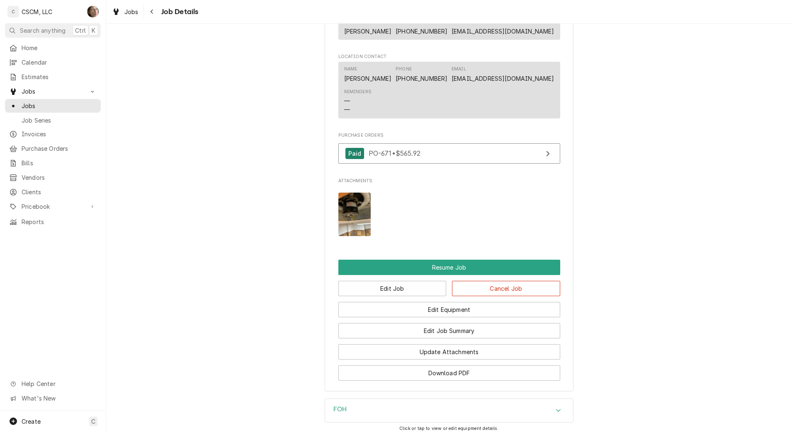
scroll to position [798, 0]
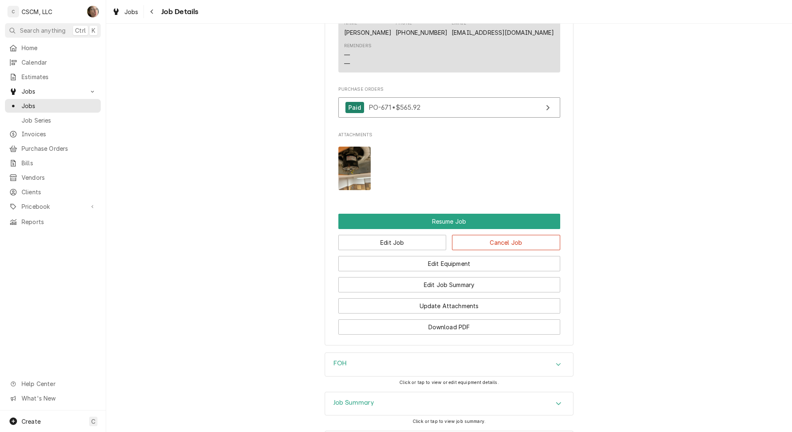
click at [154, 10] on div "Navigate back" at bounding box center [152, 11] width 8 height 8
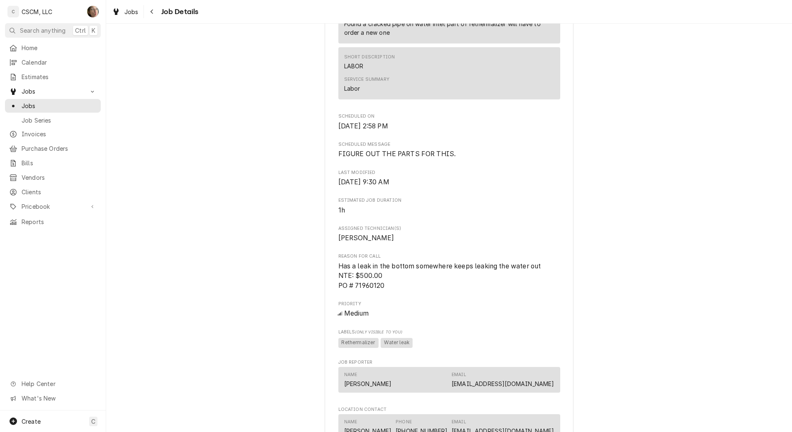
scroll to position [849, 0]
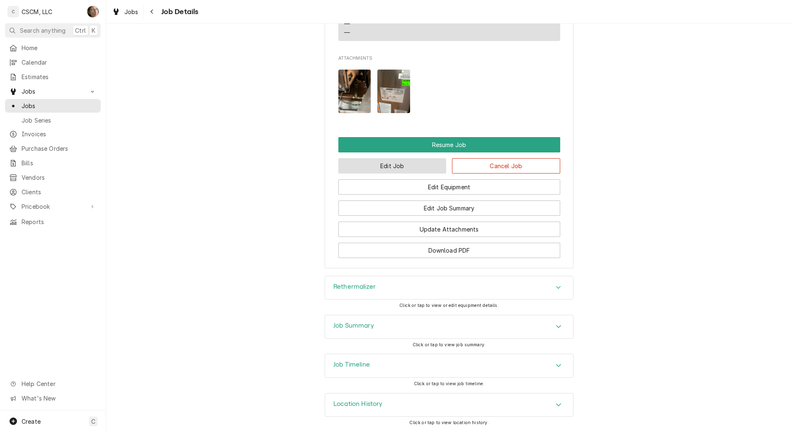
click at [363, 170] on button "Edit Job" at bounding box center [392, 165] width 108 height 15
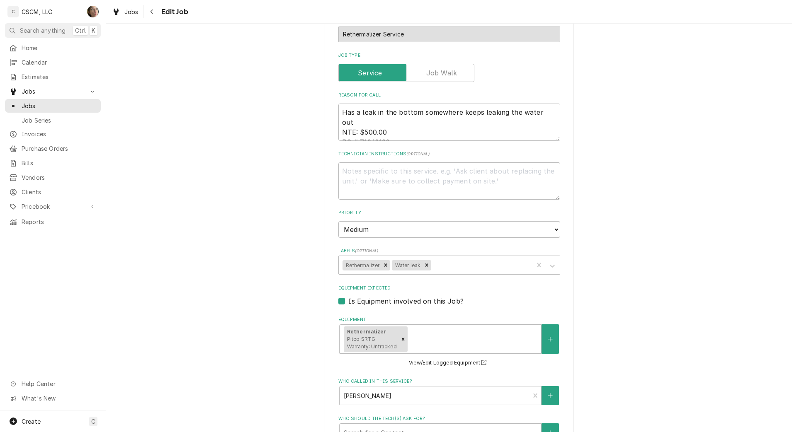
scroll to position [650, 0]
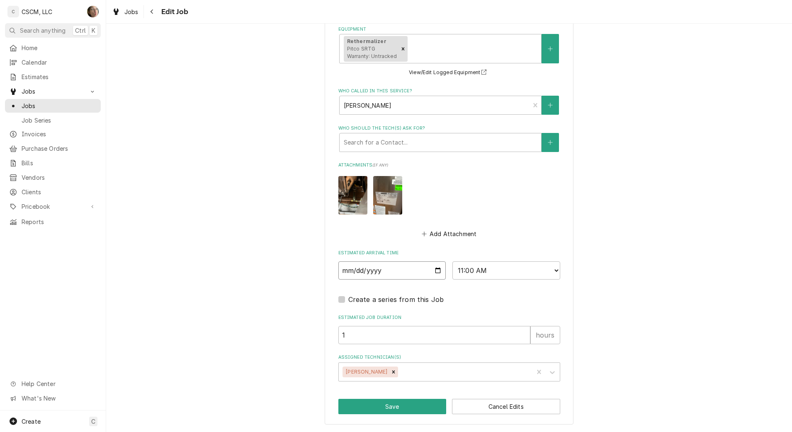
click at [434, 274] on input "2025-09-12" at bounding box center [392, 271] width 108 height 18
type textarea "x"
type input "2025-09-11"
click at [386, 404] on button "Save" at bounding box center [392, 406] width 108 height 15
type textarea "x"
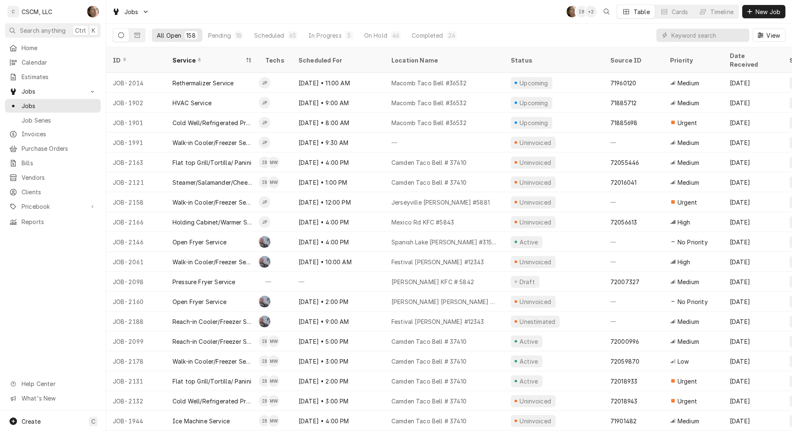
click at [374, 33] on div "On Hold" at bounding box center [375, 35] width 23 height 9
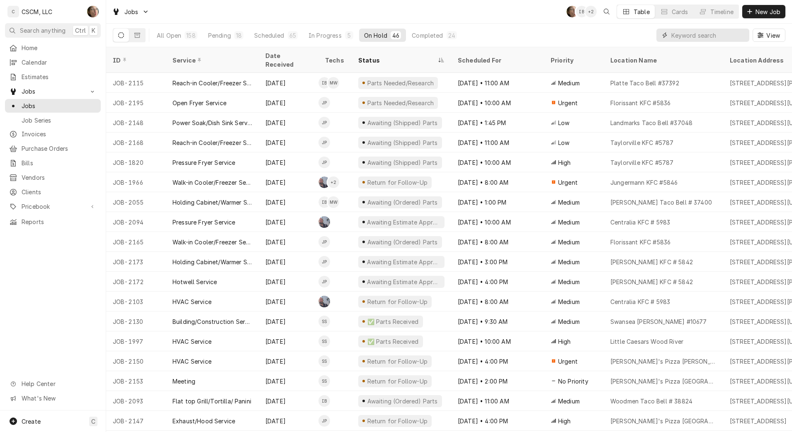
click at [701, 36] on input "Dynamic Content Wrapper" at bounding box center [708, 35] width 74 height 13
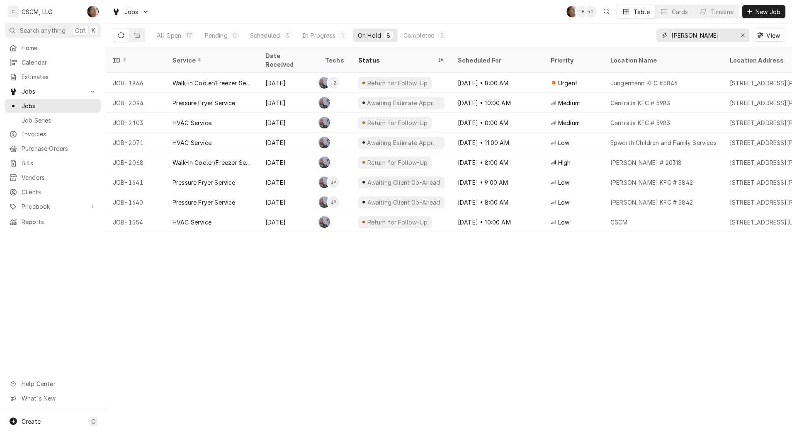
type input "CHRIS"
click at [181, 29] on button "All Open 17" at bounding box center [175, 35] width 47 height 13
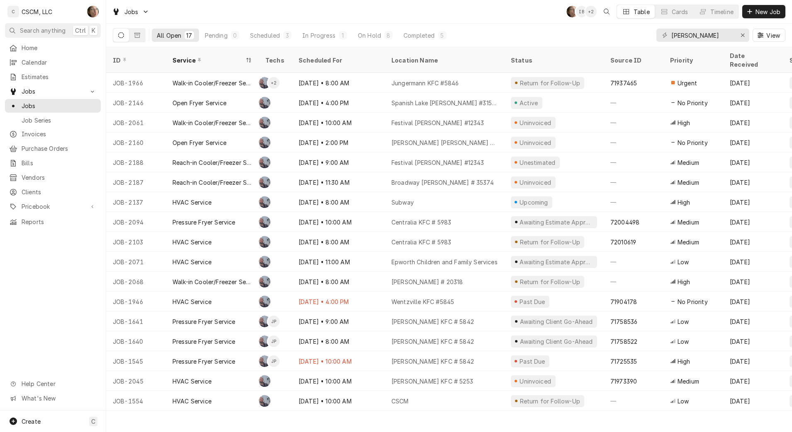
click at [479, 272] on div "McDonald's # 20318" at bounding box center [444, 282] width 119 height 20
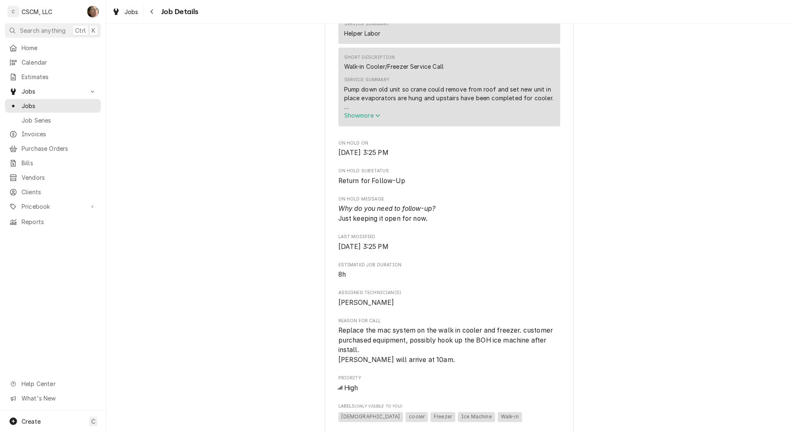
scroll to position [518, 0]
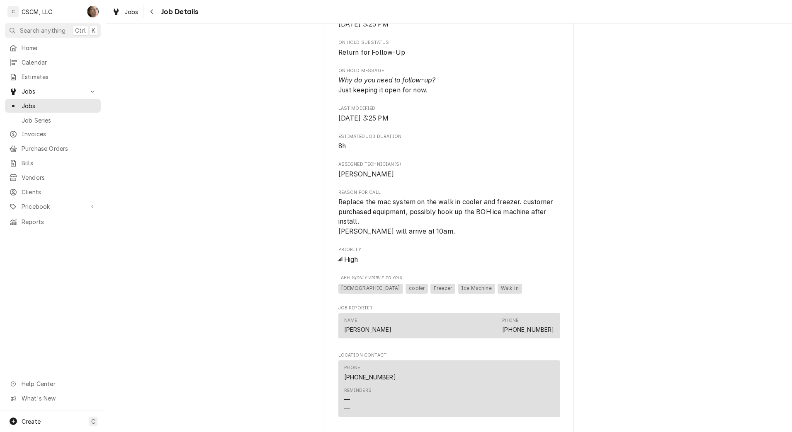
click at [150, 12] on icon "Navigate back" at bounding box center [152, 12] width 4 height 6
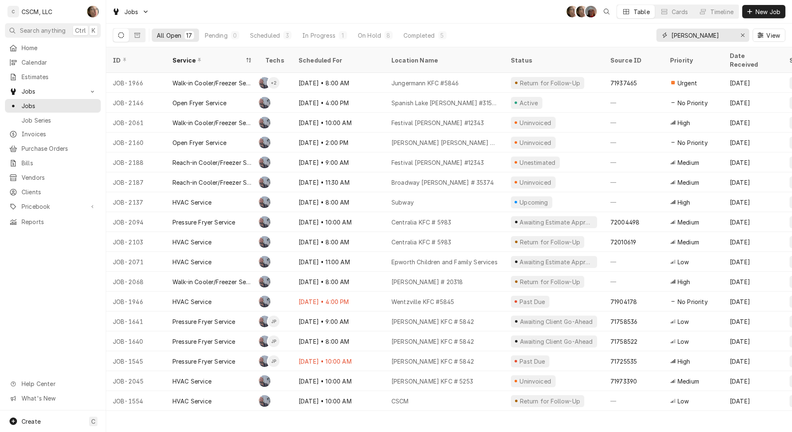
click at [742, 38] on div "Erase input" at bounding box center [742, 35] width 8 height 8
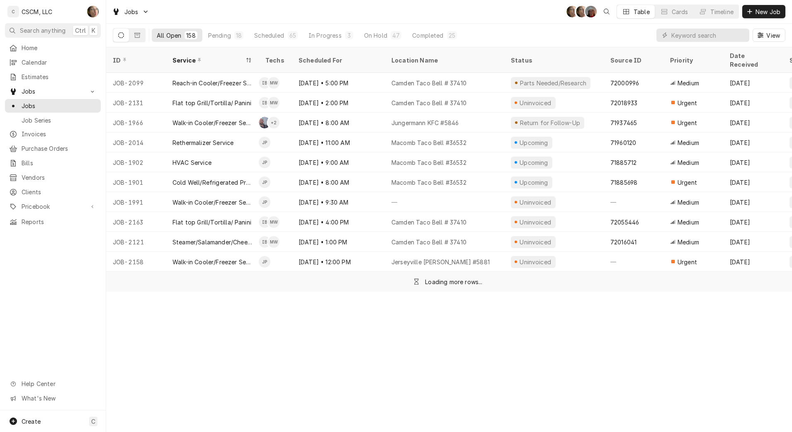
click at [205, 36] on button "Pending 18" at bounding box center [225, 35] width 45 height 13
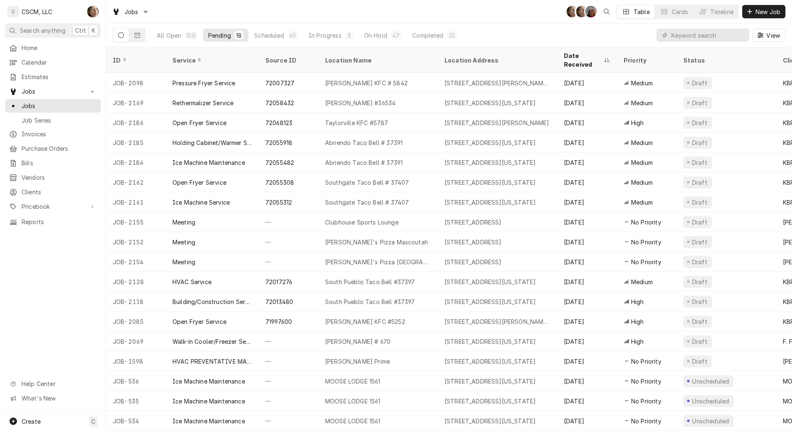
click at [354, 77] on div "[PERSON_NAME] KFC # 5842" at bounding box center [377, 83] width 119 height 20
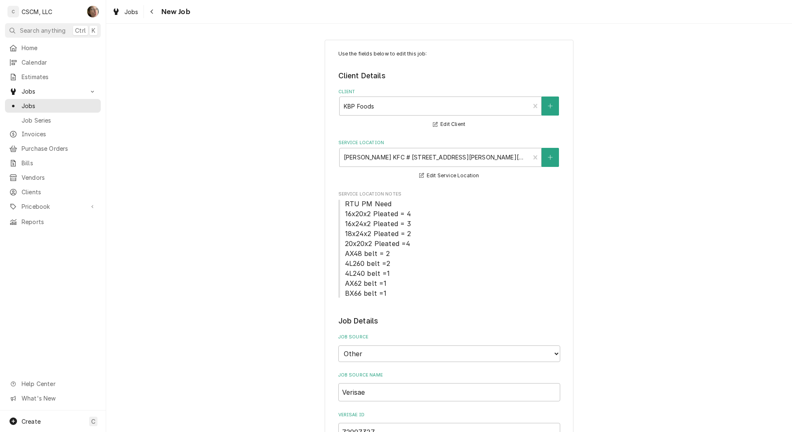
type textarea "x"
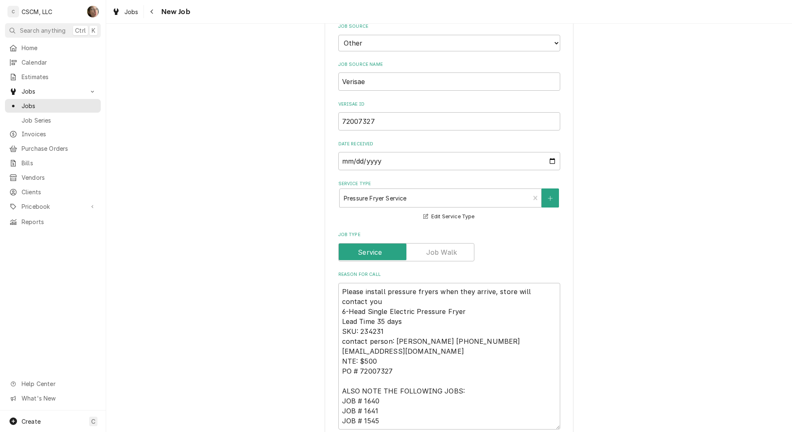
scroll to position [363, 0]
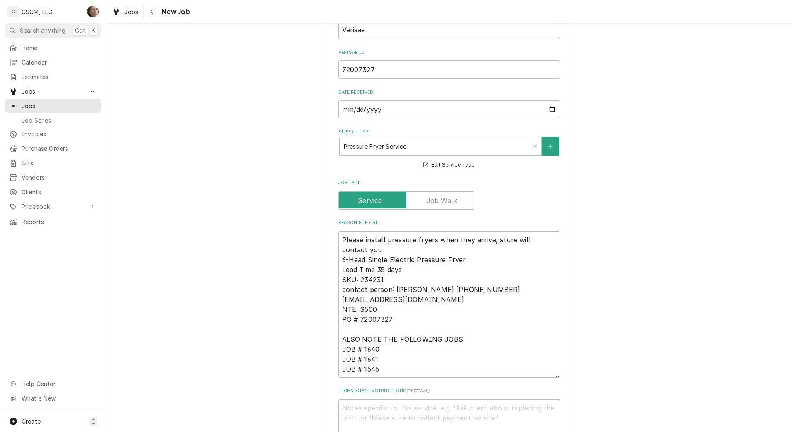
click at [152, 11] on icon "Navigate back" at bounding box center [151, 12] width 2 height 5
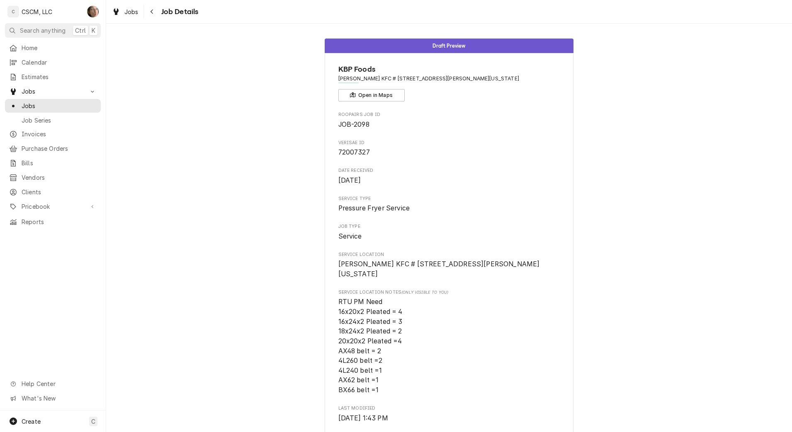
click at [152, 11] on icon "Navigate back" at bounding box center [151, 12] width 2 height 5
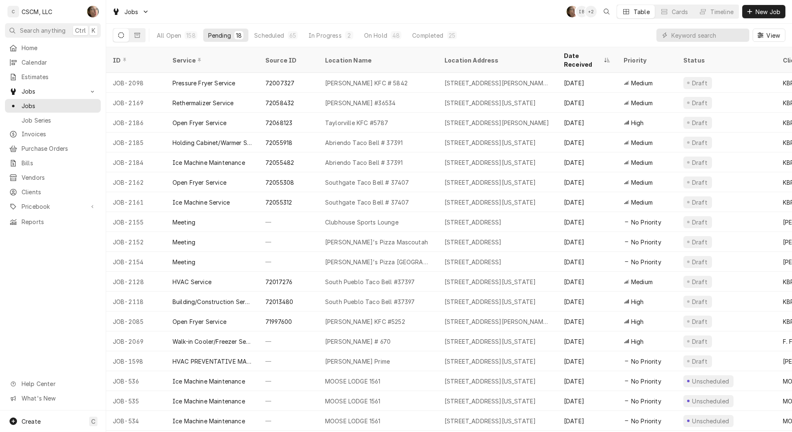
click at [517, 18] on div "Jobs SH IB + 2 Table Cards Timeline New Job" at bounding box center [449, 11] width 686 height 23
click at [704, 38] on input "Dynamic Content Wrapper" at bounding box center [708, 35] width 74 height 13
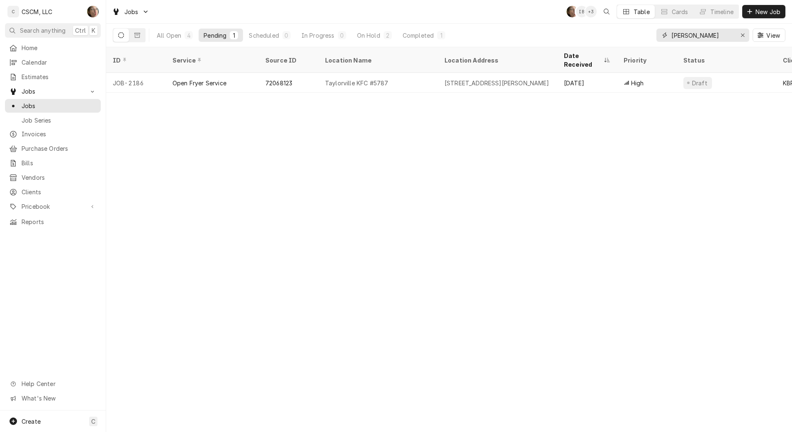
type input "[PERSON_NAME]"
click at [176, 35] on div "All Open" at bounding box center [169, 35] width 24 height 9
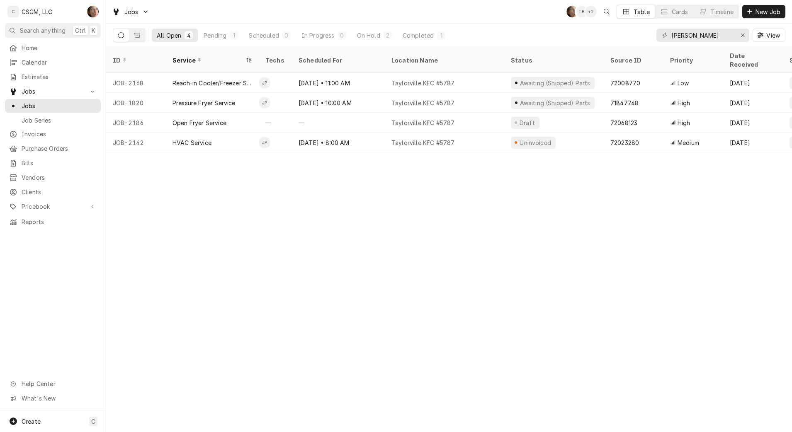
click at [473, 113] on div "Taylorville KFC #5787" at bounding box center [444, 123] width 119 height 20
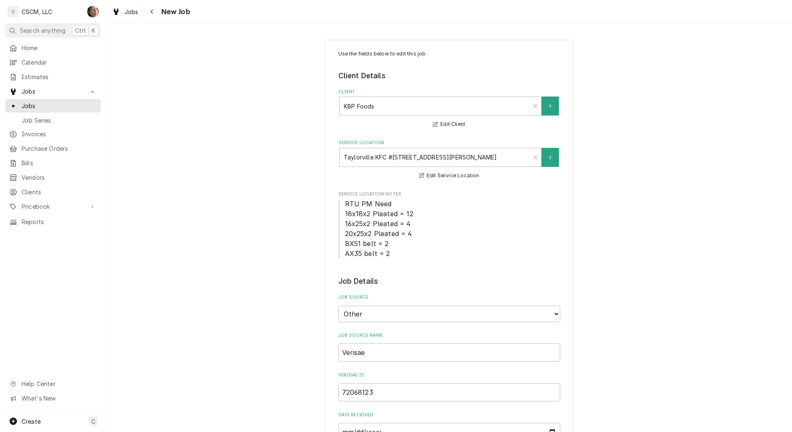
type textarea "x"
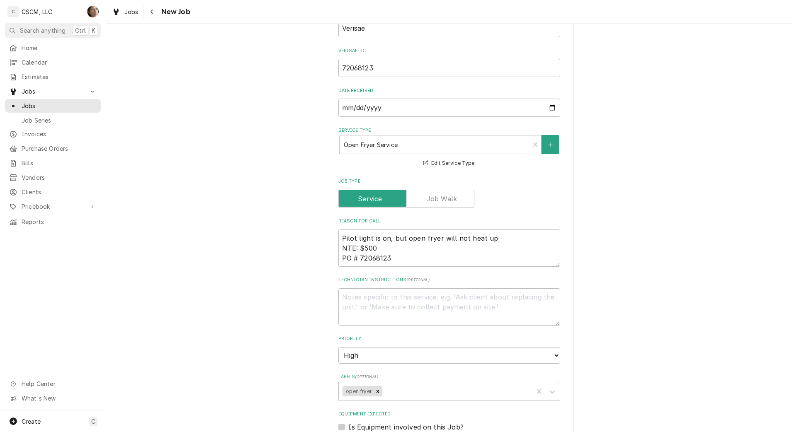
scroll to position [325, 0]
click at [150, 14] on icon "Navigate back" at bounding box center [152, 12] width 4 height 6
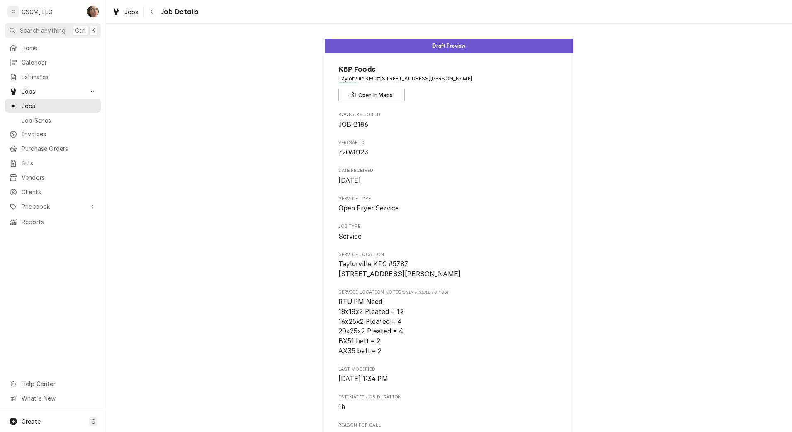
click at [150, 14] on icon "Navigate back" at bounding box center [152, 12] width 4 height 6
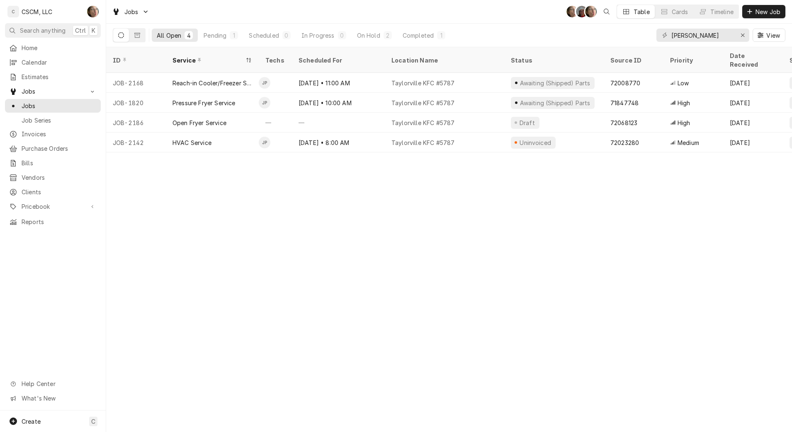
click at [461, 95] on div "Taylorville KFC #5787" at bounding box center [444, 103] width 119 height 20
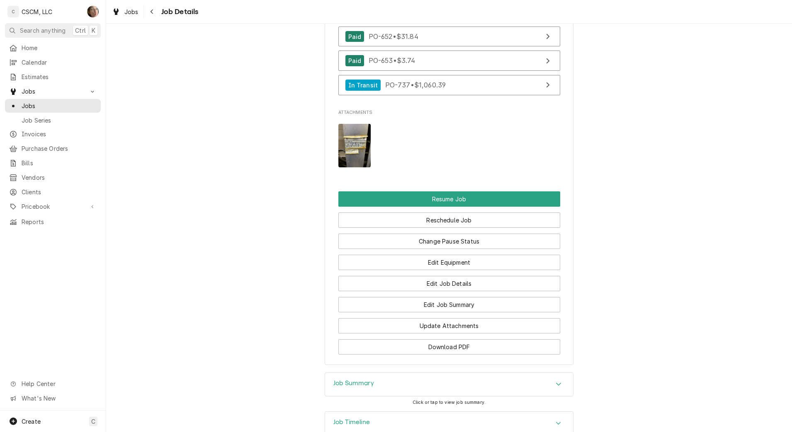
scroll to position [881, 0]
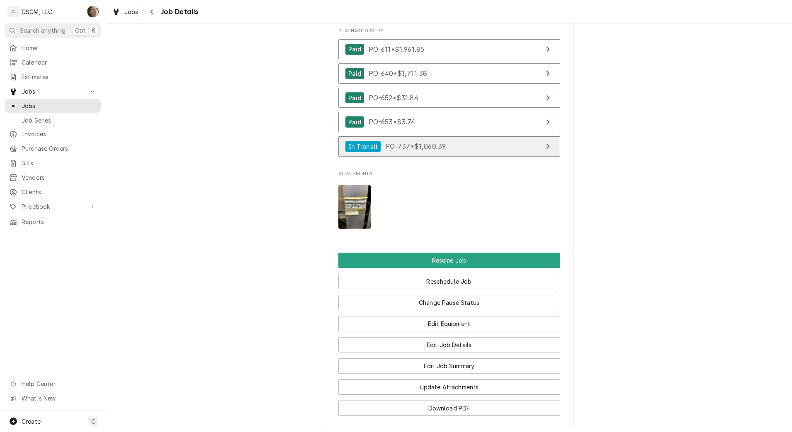
click at [486, 155] on link "In Transit PO-737 • $1,060.39" at bounding box center [449, 146] width 222 height 20
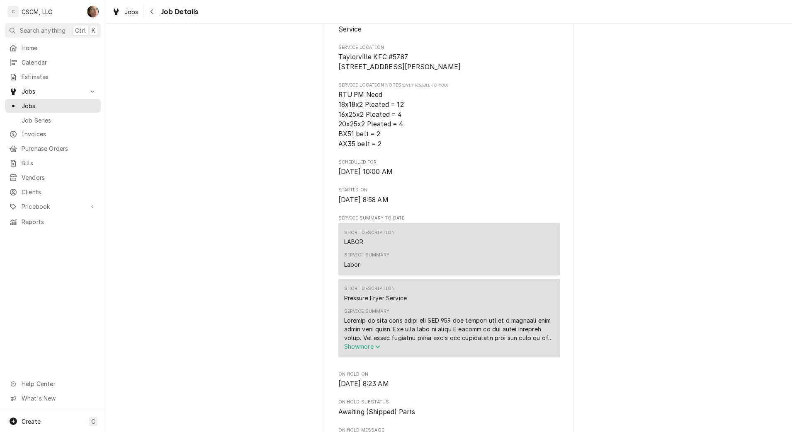
scroll to position [0, 0]
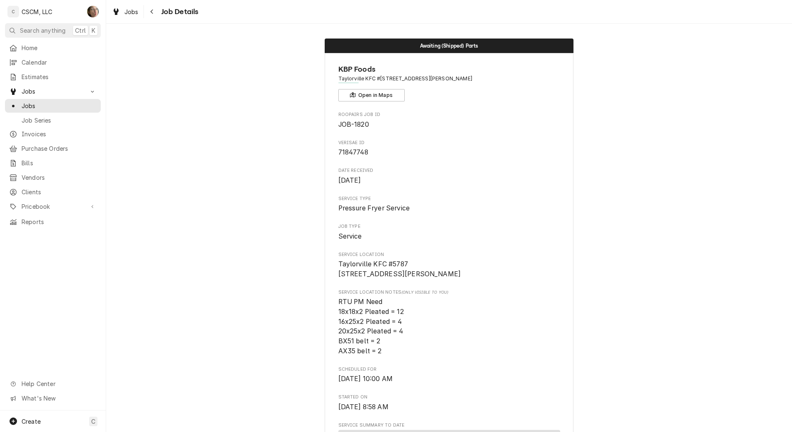
click at [31, 106] on span "Jobs" at bounding box center [59, 106] width 75 height 9
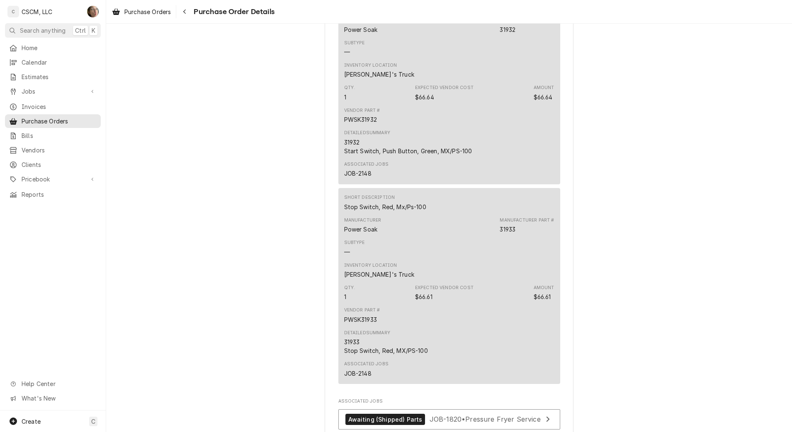
scroll to position [2264, 0]
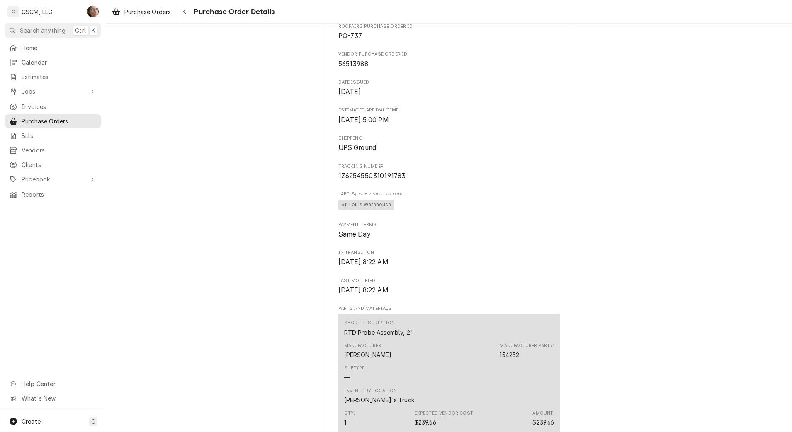
scroll to position [191, 0]
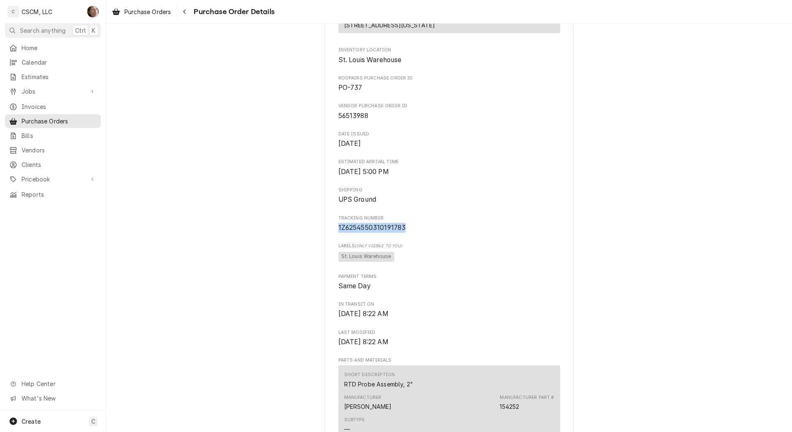
drag, startPoint x: 426, startPoint y: 250, endPoint x: 333, endPoint y: 251, distance: 92.9
copy span "1Z6254550310191783"
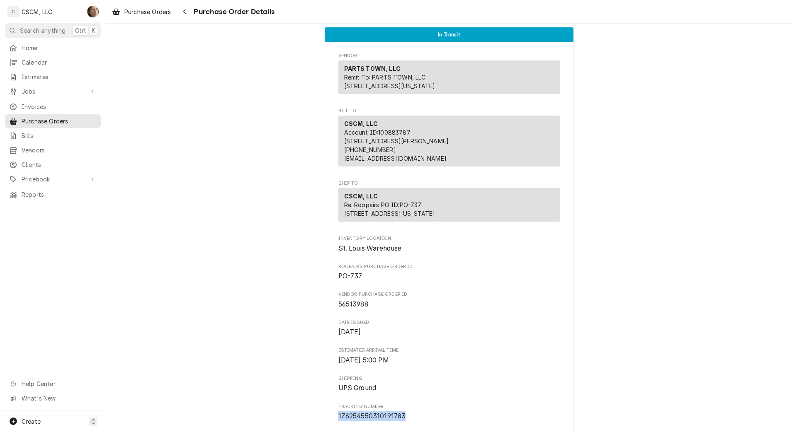
scroll to position [0, 0]
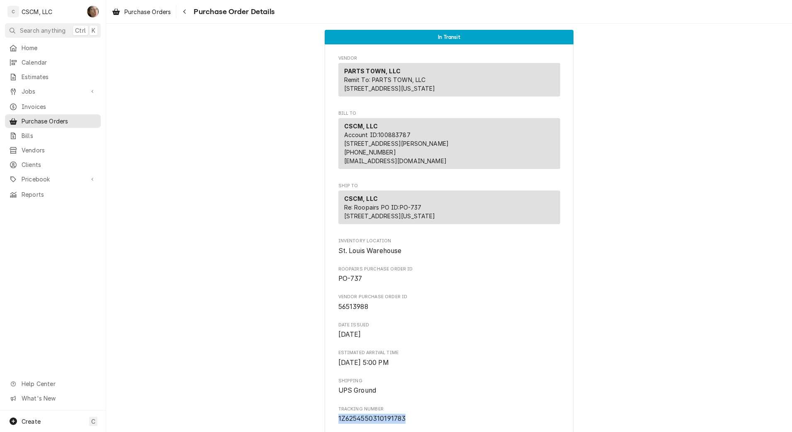
click at [190, 7] on button "Navigate back" at bounding box center [184, 11] width 13 height 13
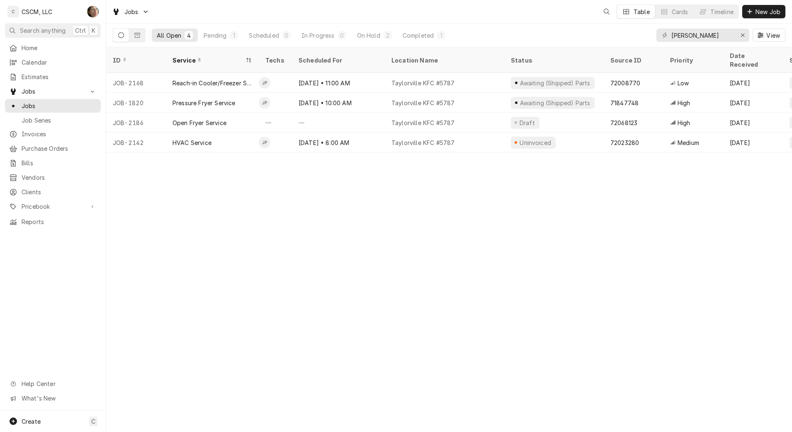
click at [212, 37] on div "Pending" at bounding box center [215, 35] width 23 height 9
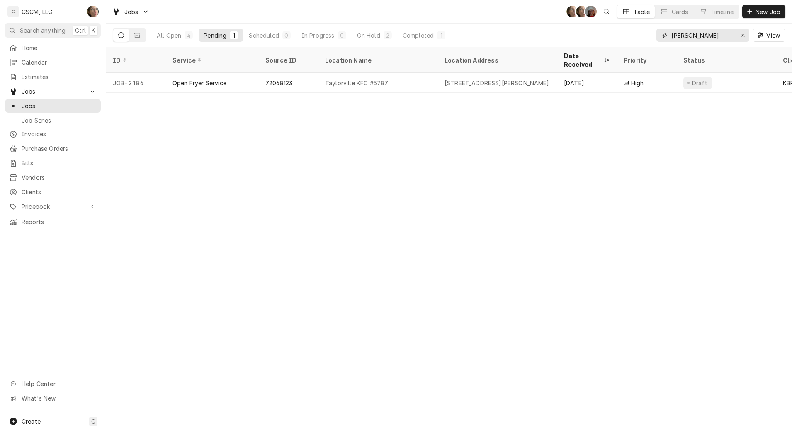
click at [739, 38] on div "Erase input" at bounding box center [742, 35] width 8 height 8
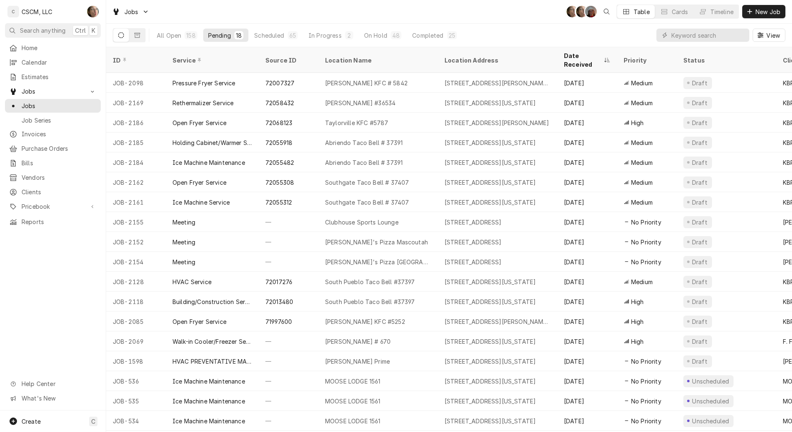
click at [386, 37] on button "On Hold 48" at bounding box center [382, 35] width 47 height 13
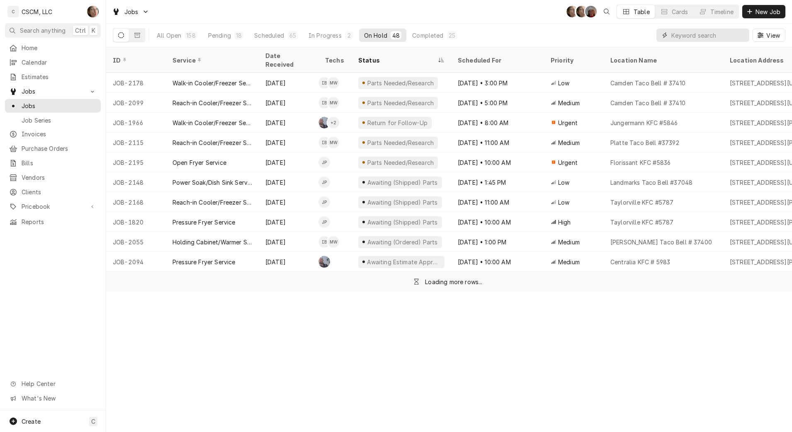
click at [715, 31] on input "Dynamic Content Wrapper" at bounding box center [708, 35] width 74 height 13
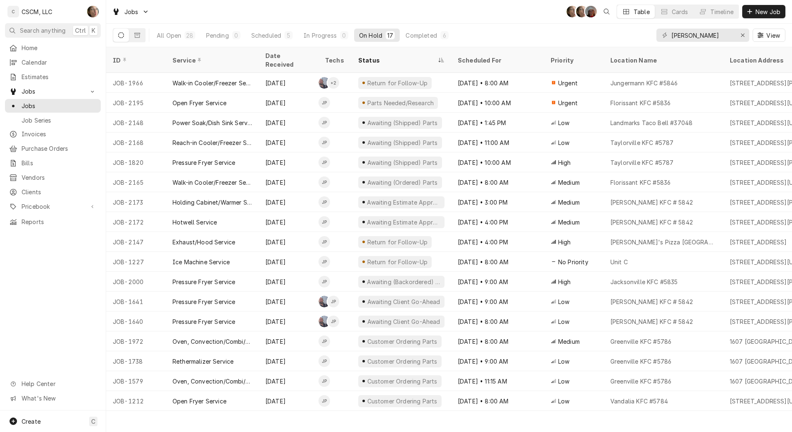
click at [192, 37] on div "28" at bounding box center [189, 35] width 7 height 9
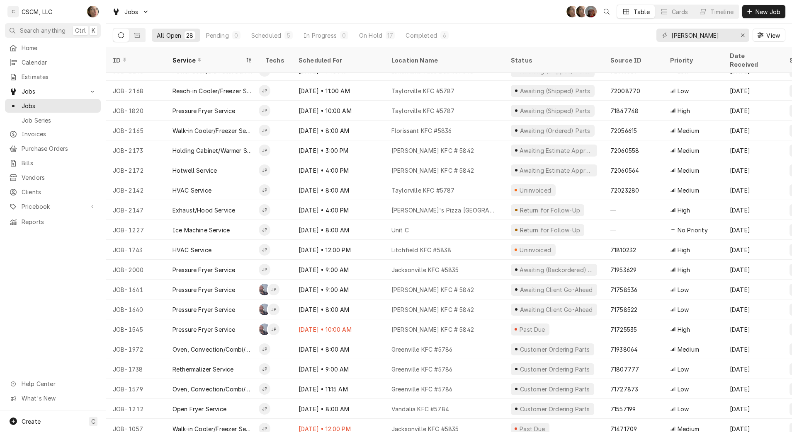
scroll to position [196, 0]
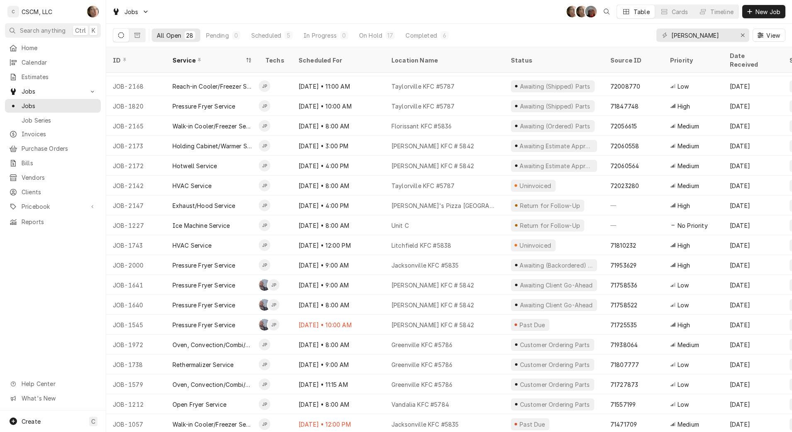
click at [372, 32] on div "On Hold" at bounding box center [370, 35] width 23 height 9
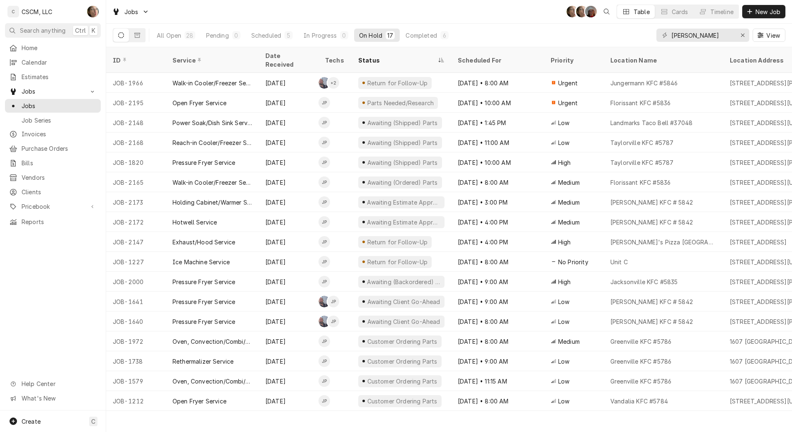
scroll to position [0, 0]
click at [267, 36] on div "Scheduled" at bounding box center [266, 35] width 30 height 9
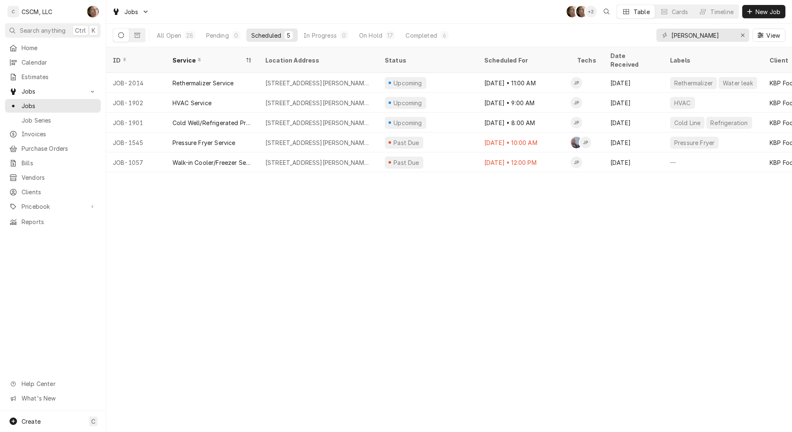
click at [380, 35] on div "On Hold" at bounding box center [370, 35] width 23 height 9
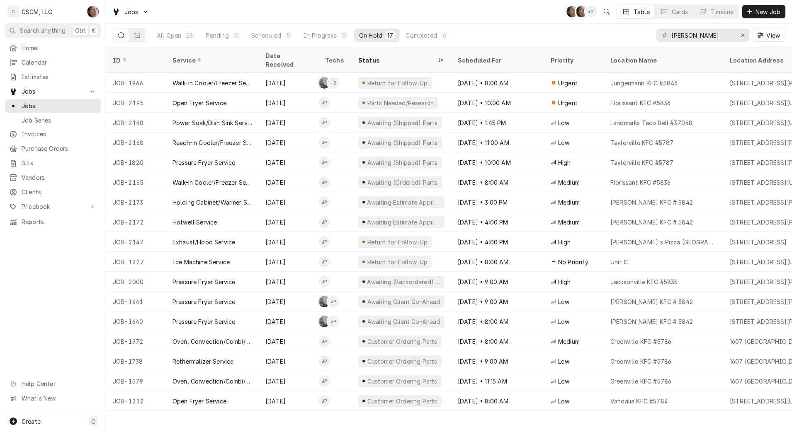
click at [274, 35] on div "Scheduled" at bounding box center [266, 35] width 30 height 9
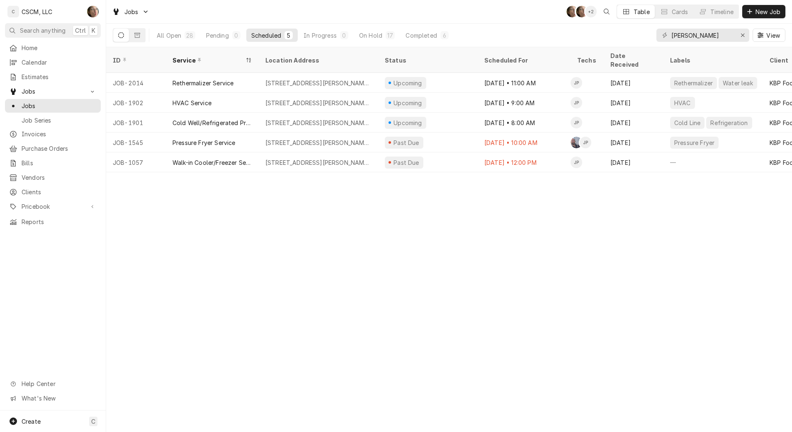
drag, startPoint x: 378, startPoint y: 36, endPoint x: 327, endPoint y: 38, distance: 51.0
click at [377, 37] on div "On Hold" at bounding box center [370, 35] width 23 height 9
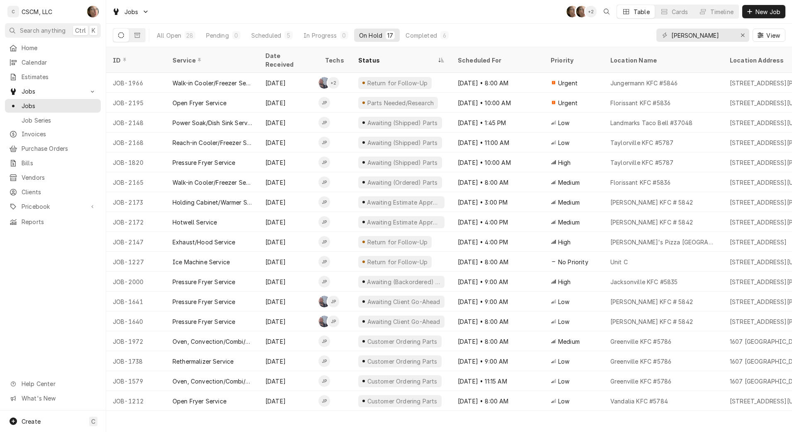
drag, startPoint x: 242, startPoint y: 42, endPoint x: 263, endPoint y: 44, distance: 21.2
click at [244, 45] on div "All Open 28 Pending 0 Scheduled 5 In Progress 0 On Hold 17 Completed 6" at bounding box center [303, 35] width 302 height 23
click at [278, 40] on button "Scheduled 5" at bounding box center [271, 35] width 51 height 13
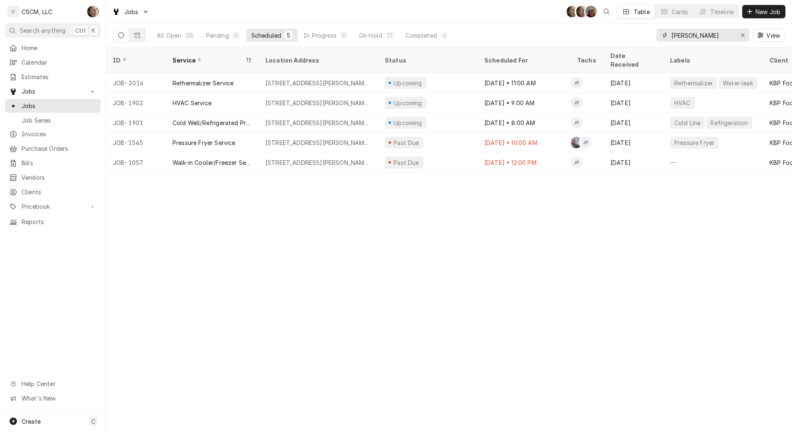
click at [707, 35] on input "[PERSON_NAME]" at bounding box center [702, 35] width 62 height 13
drag, startPoint x: 707, startPoint y: 35, endPoint x: 535, endPoint y: 5, distance: 174.6
click at [546, 27] on div "All Open 28 Pending 0 Scheduled 5 In Progress 0 On Hold 17 Completed 6 [PERSON_…" at bounding box center [449, 35] width 672 height 23
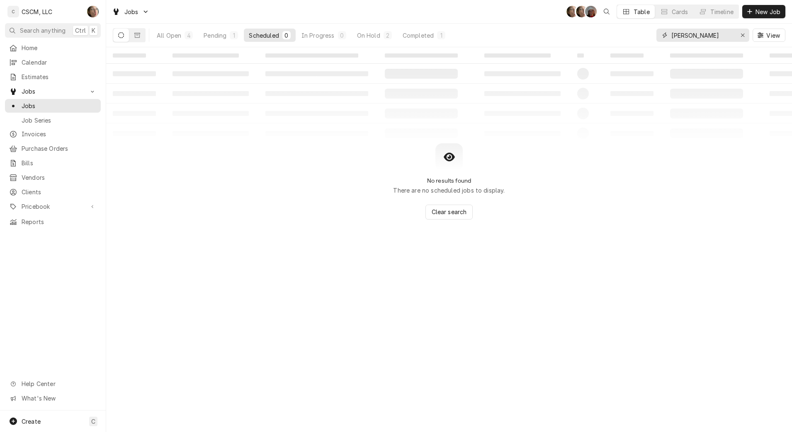
type input "[PERSON_NAME]"
click at [166, 32] on div "All Open" at bounding box center [169, 35] width 24 height 9
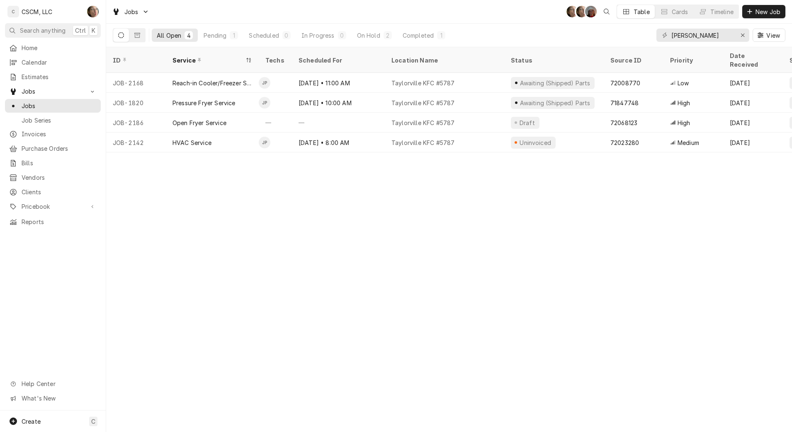
click at [241, 93] on div "Pressure Fryer Service" at bounding box center [212, 103] width 93 height 20
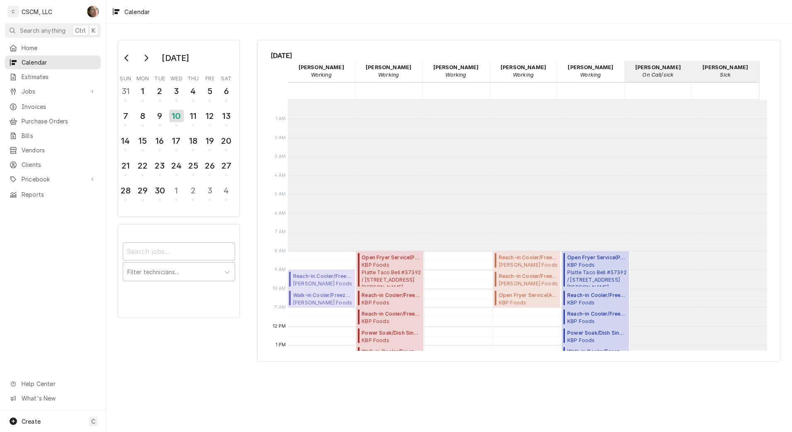
scroll to position [151, 0]
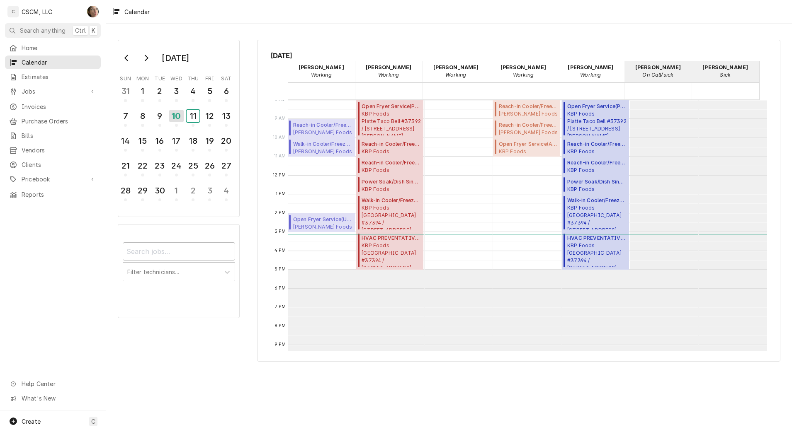
click at [192, 114] on div "11" at bounding box center [193, 116] width 13 height 12
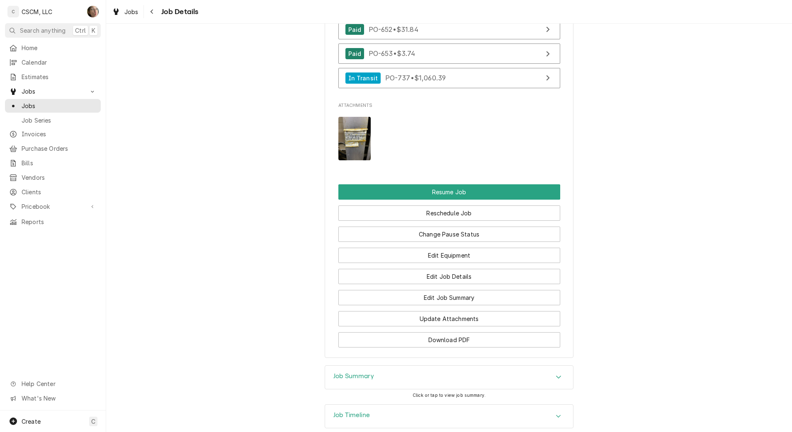
scroll to position [881, 0]
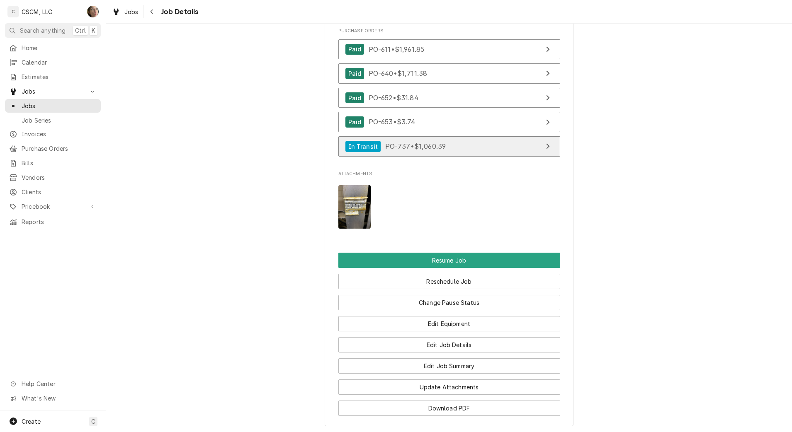
click at [472, 157] on link "In Transit PO-737 • $1,060.39" at bounding box center [449, 146] width 222 height 20
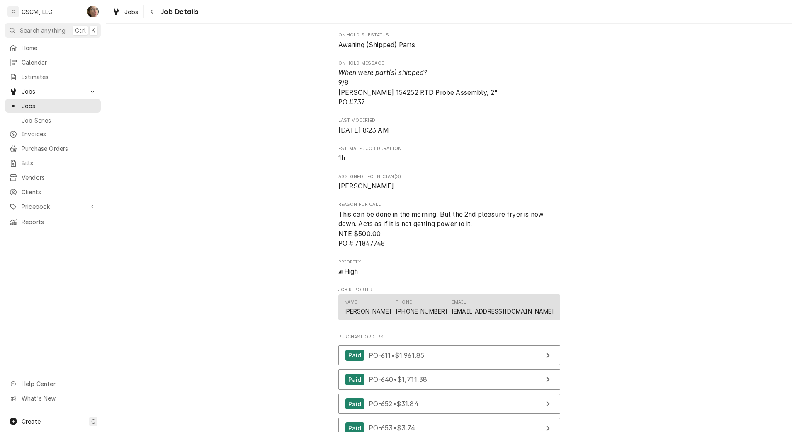
scroll to position [570, 0]
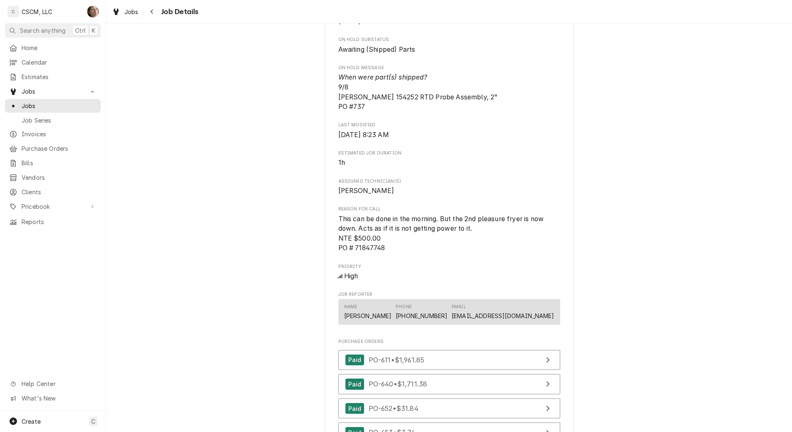
click at [154, 15] on div "Navigate back" at bounding box center [152, 11] width 8 height 8
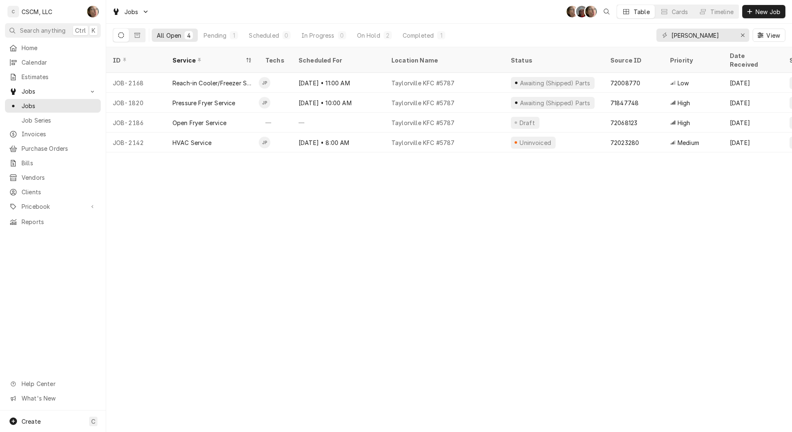
click at [485, 95] on div "Taylorville KFC #5787" at bounding box center [444, 103] width 119 height 20
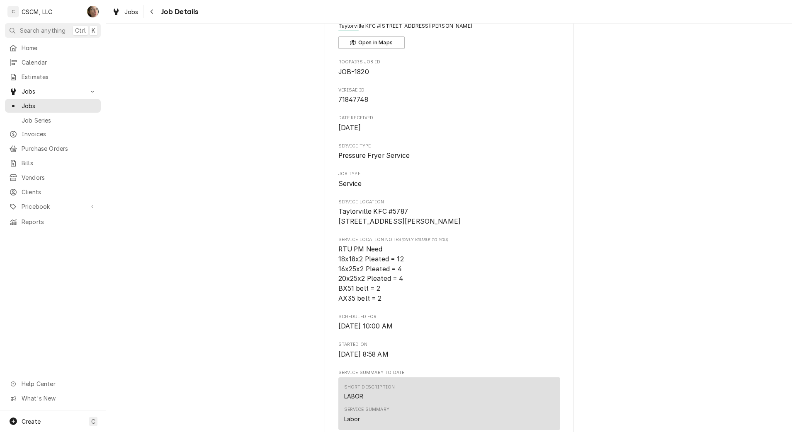
scroll to position [52, 0]
click at [155, 14] on div "Navigate back" at bounding box center [152, 11] width 8 height 8
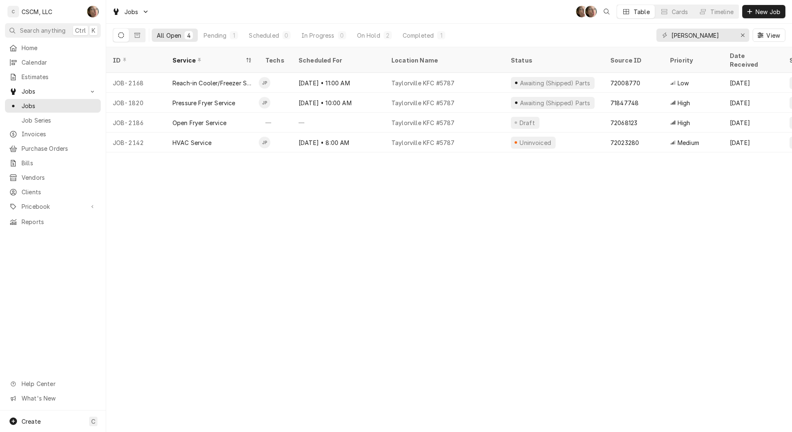
click at [401, 79] on div "Taylorville KFC #5787" at bounding box center [422, 83] width 63 height 9
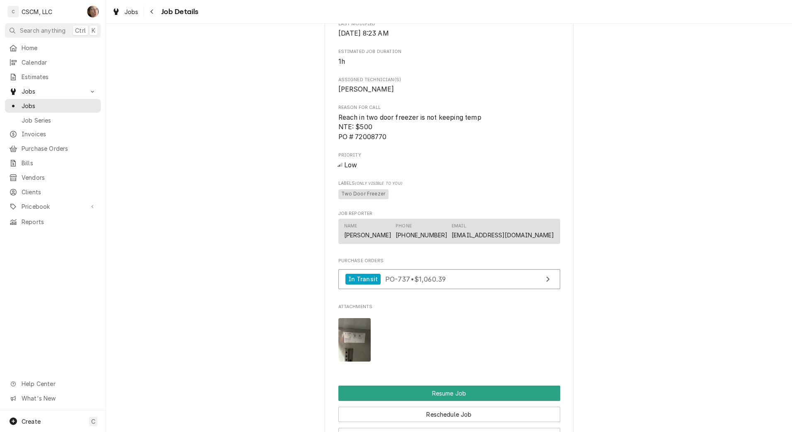
scroll to position [881, 0]
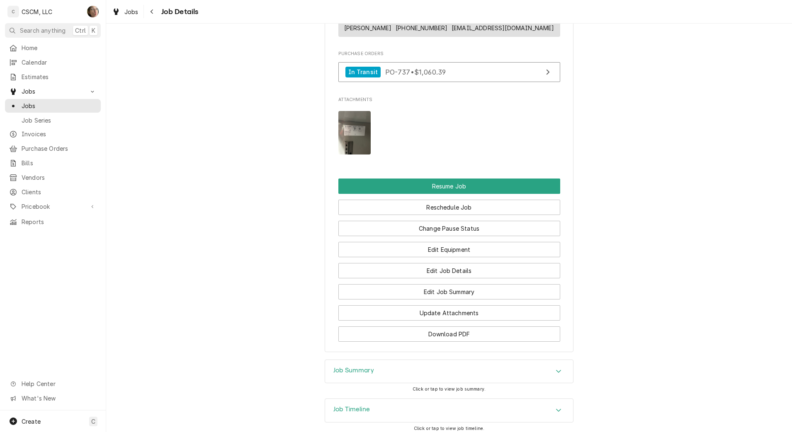
click at [149, 15] on div "Navigate back" at bounding box center [152, 11] width 8 height 8
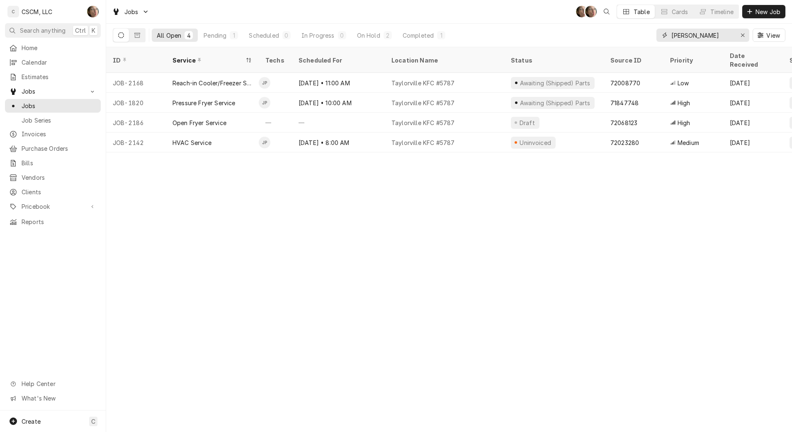
click at [740, 33] on icon "Erase input" at bounding box center [742, 35] width 5 height 6
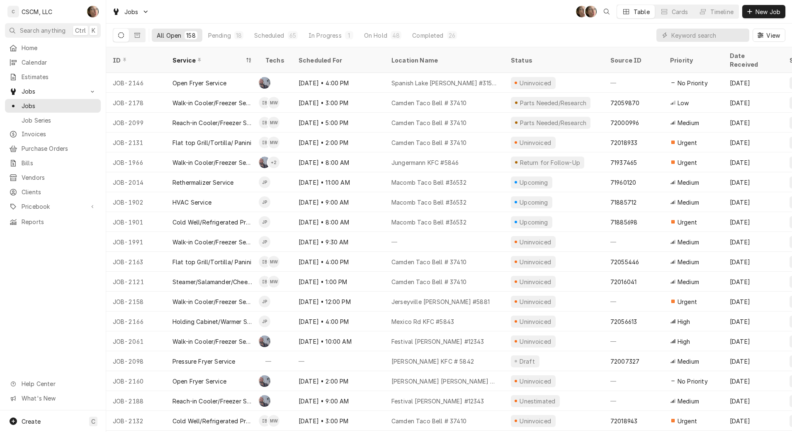
click at [221, 33] on div "Pending" at bounding box center [219, 35] width 23 height 9
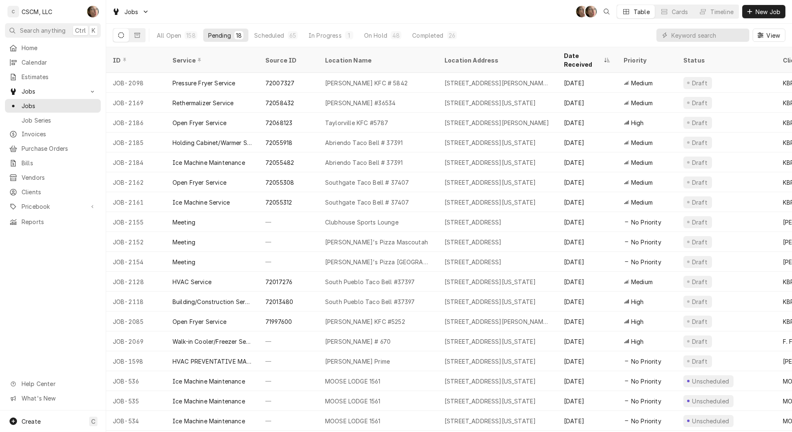
click at [502, 218] on div "[STREET_ADDRESS]" at bounding box center [472, 222] width 57 height 9
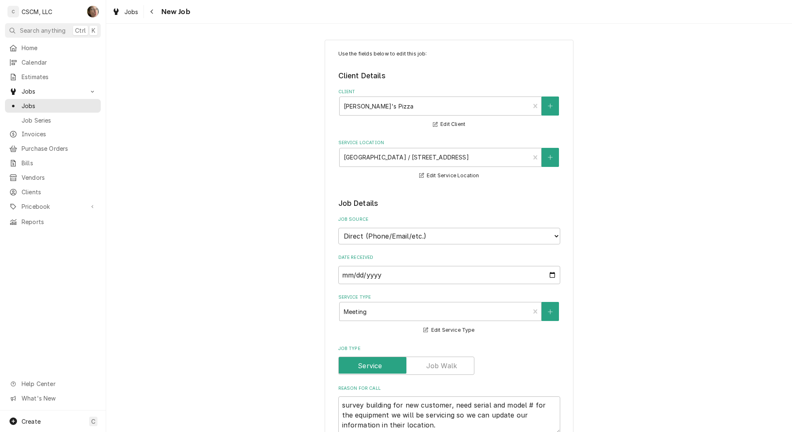
type textarea "x"
click at [155, 12] on div "Navigate back" at bounding box center [152, 11] width 8 height 8
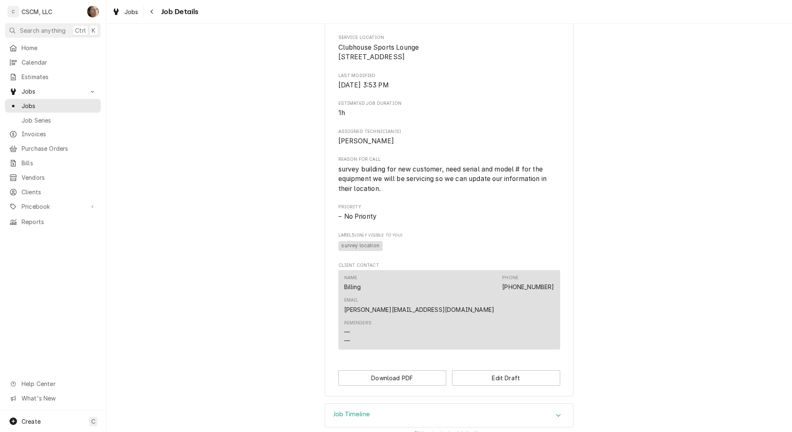
scroll to position [226, 0]
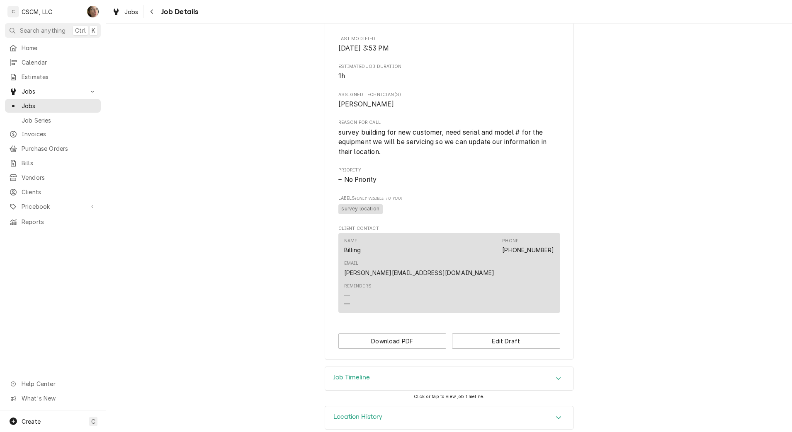
click at [153, 11] on icon "Navigate back" at bounding box center [152, 12] width 4 height 6
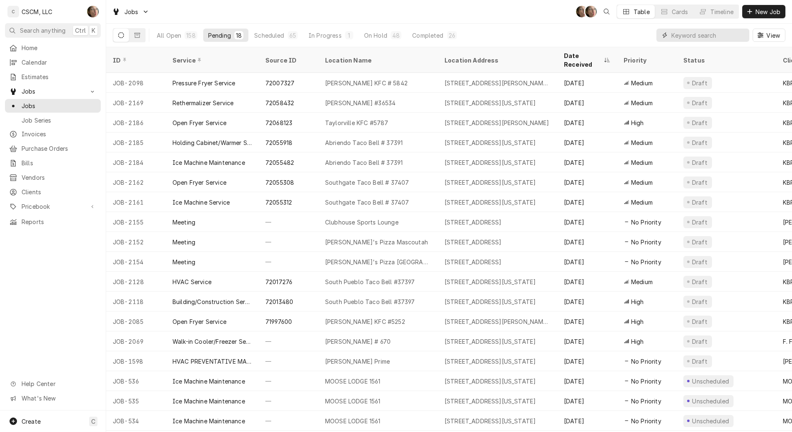
click at [696, 36] on input "Dynamic Content Wrapper" at bounding box center [708, 35] width 74 height 13
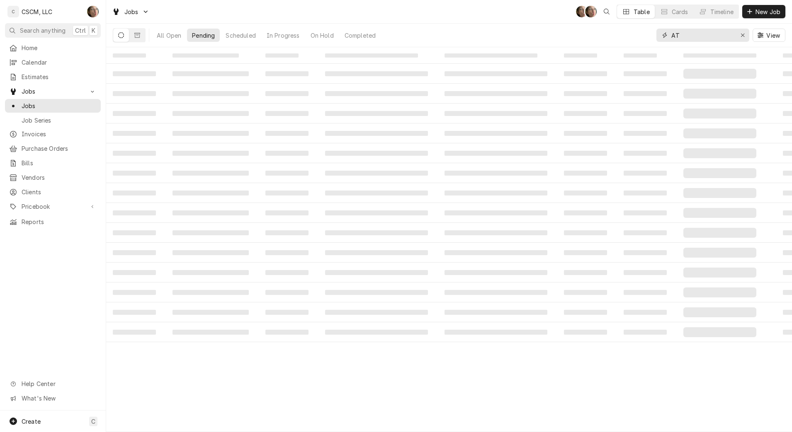
type input "A"
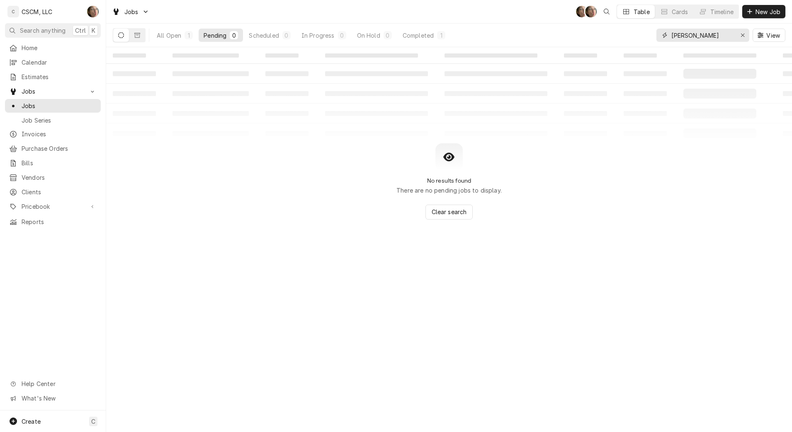
type input "[PERSON_NAME]"
click at [175, 39] on div "All Open" at bounding box center [169, 35] width 24 height 9
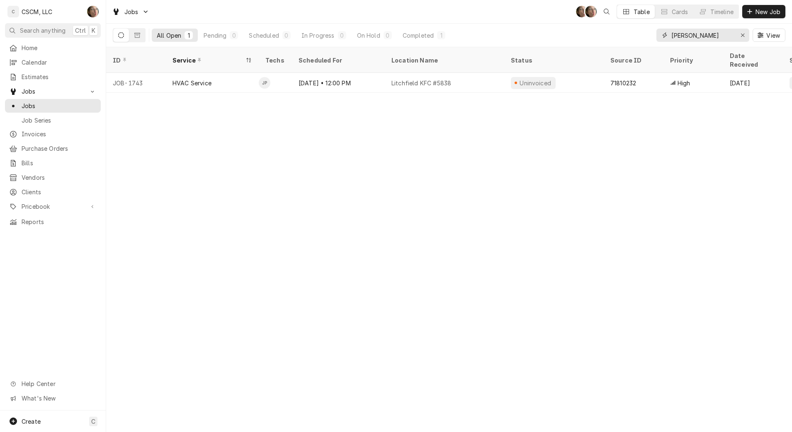
click at [741, 39] on div "Erase input" at bounding box center [742, 35] width 8 height 8
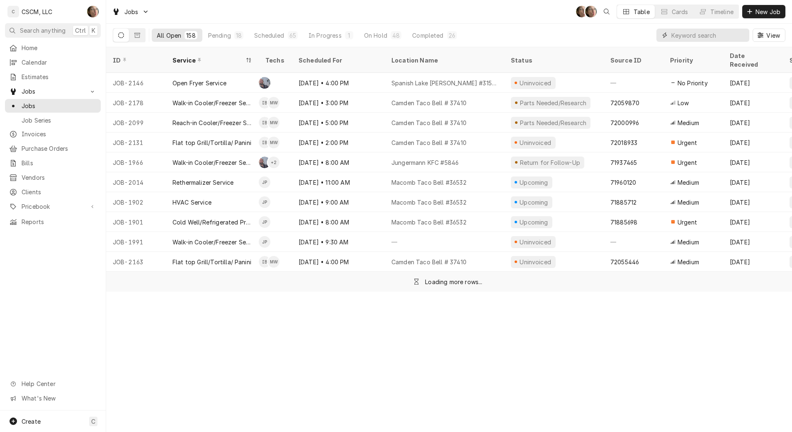
click at [694, 39] on input "Dynamic Content Wrapper" at bounding box center [708, 35] width 74 height 13
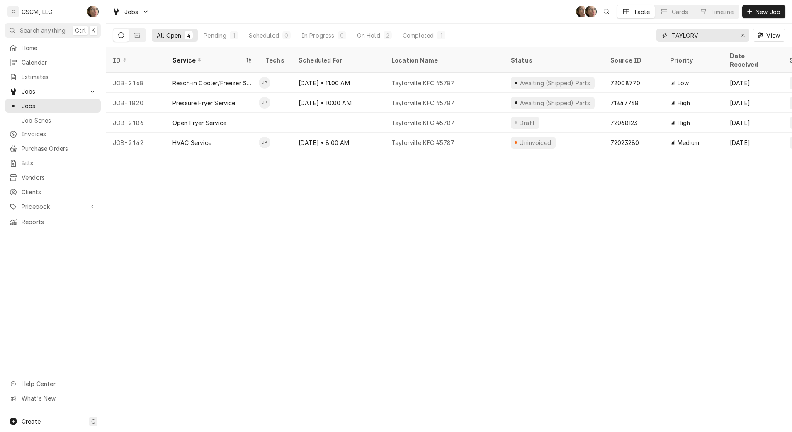
drag, startPoint x: 728, startPoint y: 32, endPoint x: 287, endPoint y: 6, distance: 442.3
click at [290, 17] on div "Jobs SH SH Table Cards Timeline New Job All Open 4 Pending 1 Scheduled 0 In Pro…" at bounding box center [449, 23] width 686 height 47
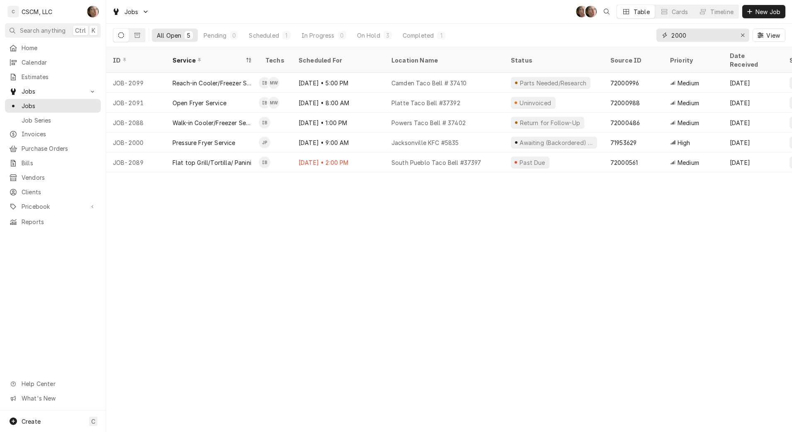
type input "2000"
click at [745, 34] on div "Erase input" at bounding box center [742, 35] width 8 height 8
drag, startPoint x: 659, startPoint y: 37, endPoint x: 466, endPoint y: 38, distance: 192.8
click at [466, 39] on div "All Open 5 Pending 0 Scheduled 4 In Progress 0 On Hold 1 Completed 0 JACKSON Vi…" at bounding box center [449, 35] width 672 height 23
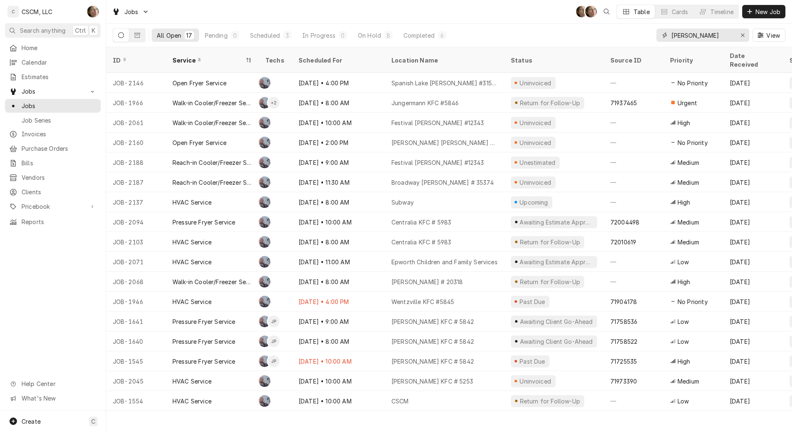
type input "CHRIS"
click at [373, 32] on div "On Hold" at bounding box center [369, 35] width 23 height 9
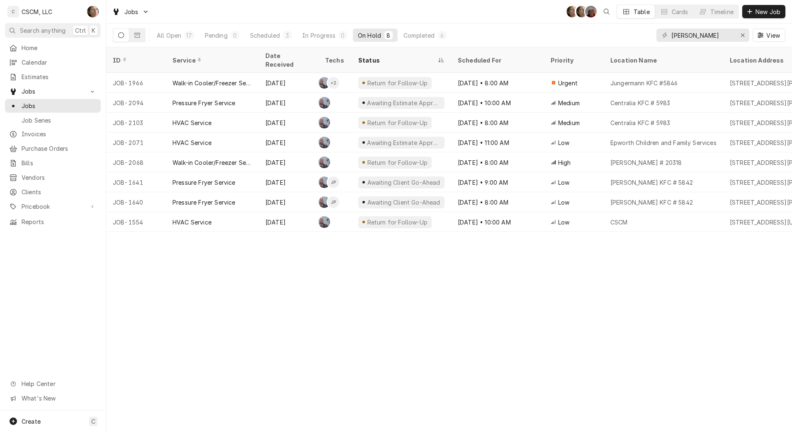
click at [175, 36] on div "All Open" at bounding box center [169, 35] width 24 height 9
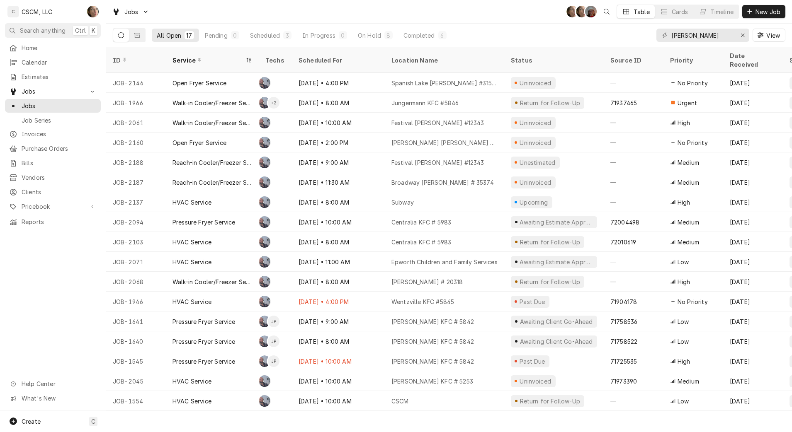
click at [267, 39] on div "Scheduled" at bounding box center [265, 35] width 30 height 9
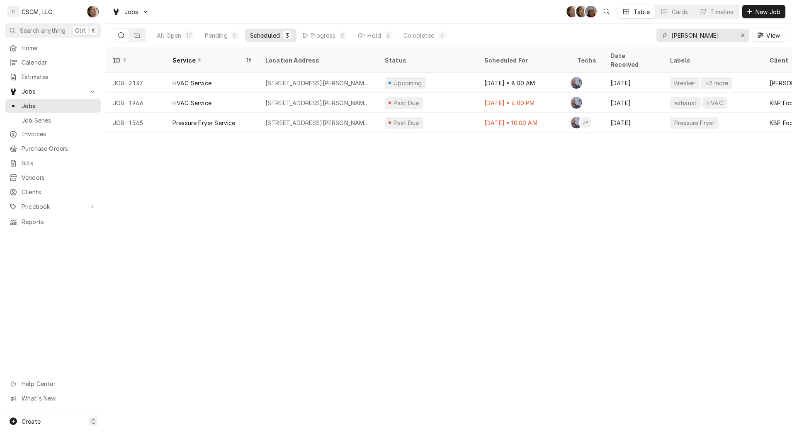
click at [296, 119] on div "2994 Homer M Adams Pkwy, Alton, Illinois 62002" at bounding box center [318, 123] width 106 height 9
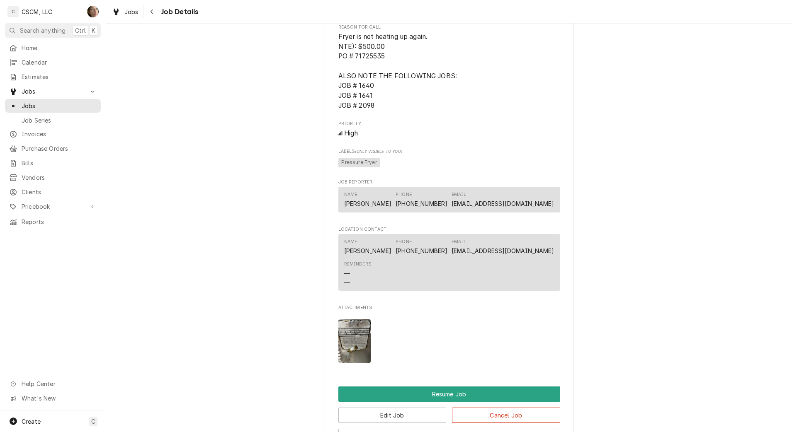
scroll to position [933, 0]
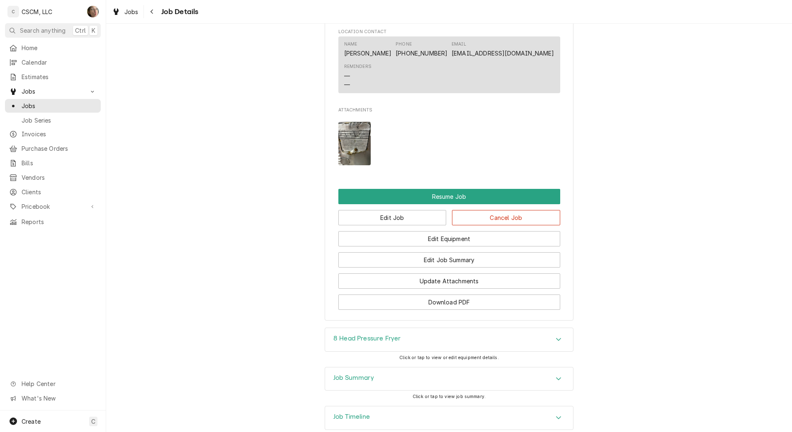
click at [399, 386] on div "Job Summary" at bounding box center [449, 379] width 248 height 23
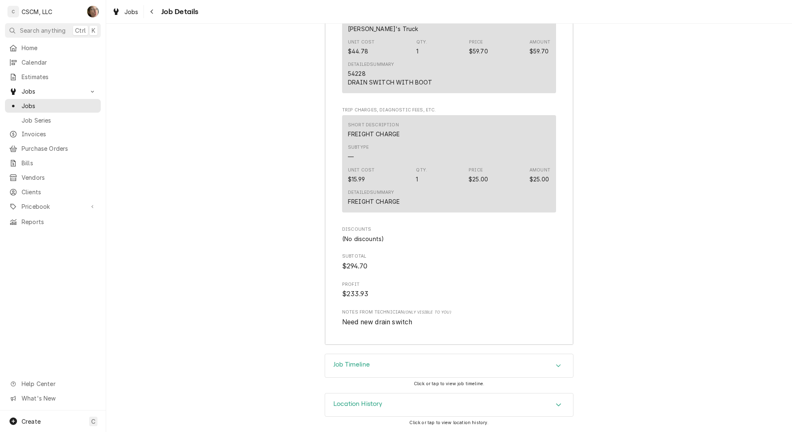
scroll to position [1795, 0]
click at [394, 374] on div "Job Timeline" at bounding box center [449, 365] width 248 height 23
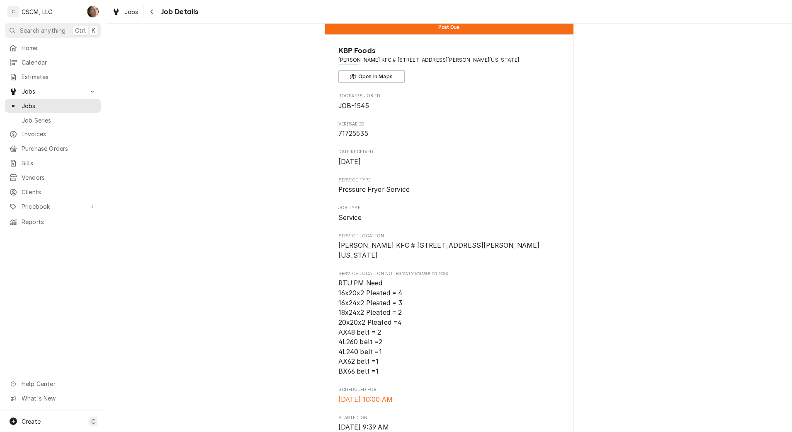
scroll to position [0, 0]
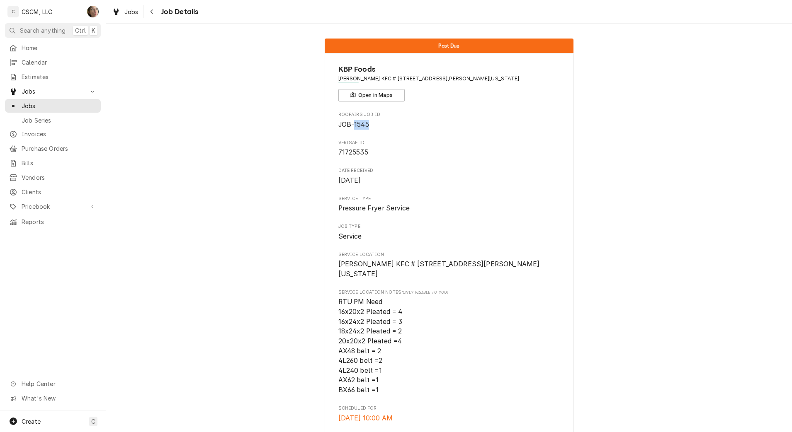
drag, startPoint x: 351, startPoint y: 121, endPoint x: 373, endPoint y: 124, distance: 22.2
click at [373, 124] on span "JOB-1545" at bounding box center [449, 125] width 222 height 10
drag, startPoint x: 373, startPoint y: 124, endPoint x: 395, endPoint y: 141, distance: 27.5
click at [395, 141] on span "Verisae ID" at bounding box center [449, 143] width 222 height 7
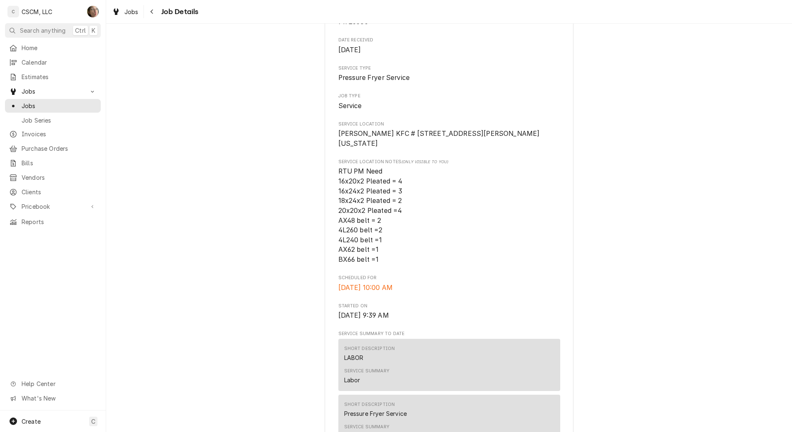
scroll to position [155, 0]
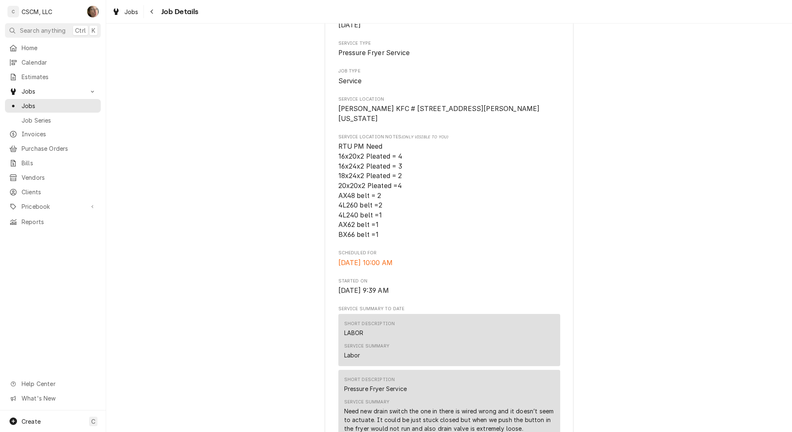
drag, startPoint x: 330, startPoint y: 274, endPoint x: 441, endPoint y: 277, distance: 110.7
drag, startPoint x: 441, startPoint y: 277, endPoint x: 439, endPoint y: 286, distance: 9.2
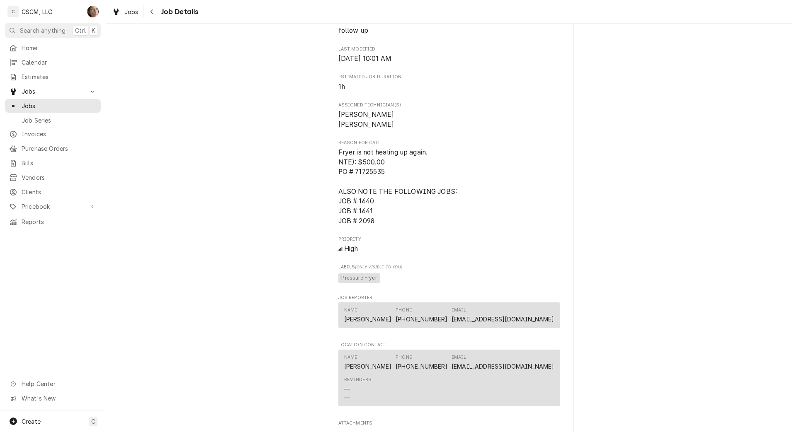
scroll to position [622, 0]
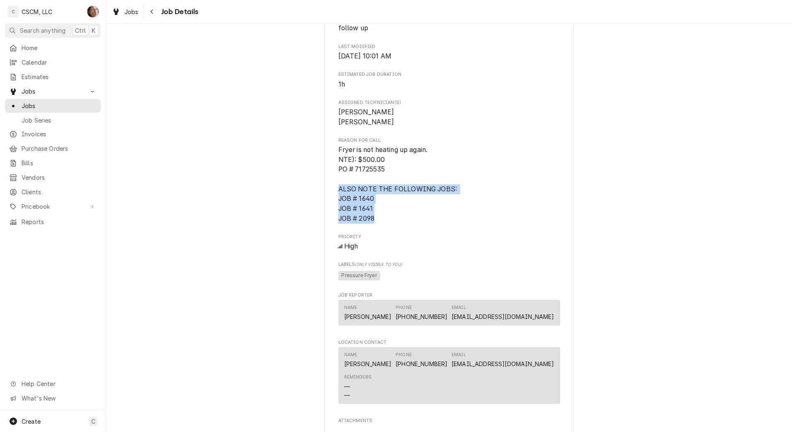
drag, startPoint x: 384, startPoint y: 232, endPoint x: 326, endPoint y: 196, distance: 68.5
click at [326, 196] on div "KBP Foods Homer Adams KFC # 5842 / 2994 Homer M Adams Pkwy, Alton, Illinois 620…" at bounding box center [449, 31] width 249 height 1201
drag, startPoint x: 326, startPoint y: 196, endPoint x: 414, endPoint y: 232, distance: 95.0
click at [415, 223] on span "Fryer is not heating up again. NTE): $500.00 PO # 71725535 ALSO NOTE THE FOLLOW…" at bounding box center [449, 184] width 222 height 78
click at [384, 223] on span "Fryer is not heating up again. NTE): $500.00 PO # 71725535 ALSO NOTE THE FOLLOW…" at bounding box center [449, 184] width 222 height 78
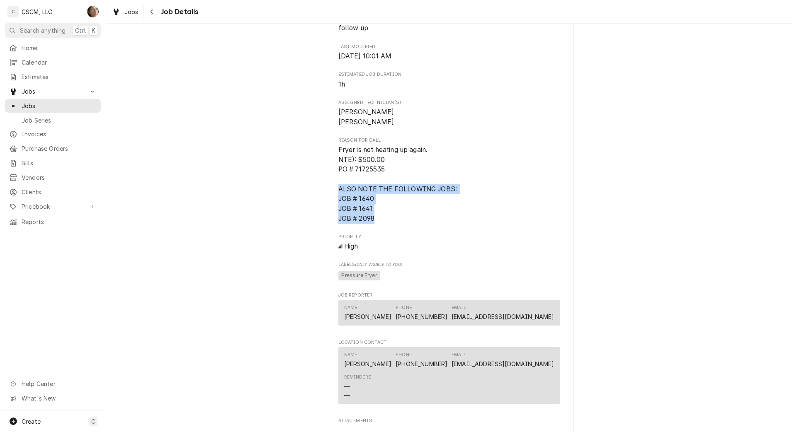
drag, startPoint x: 332, startPoint y: 196, endPoint x: 388, endPoint y: 238, distance: 70.2
click at [388, 238] on div "KBP Foods Homer Adams KFC # 5842 / 2994 Homer M Adams Pkwy, Alton, Illinois 620…" at bounding box center [449, 31] width 249 height 1201
drag, startPoint x: 388, startPoint y: 238, endPoint x: 376, endPoint y: 231, distance: 14.2
click at [376, 223] on span "Fryer is not heating up again. NTE): $500.00 PO # 71725535 ALSO NOTE THE FOLLOW…" at bounding box center [449, 184] width 222 height 78
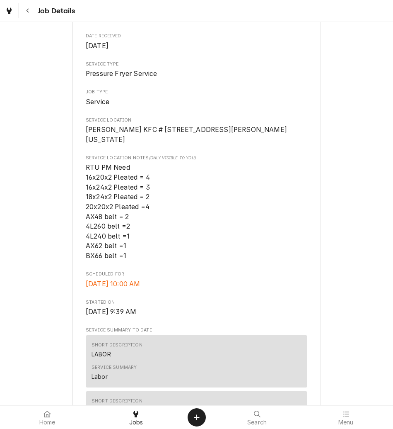
scroll to position [0, 0]
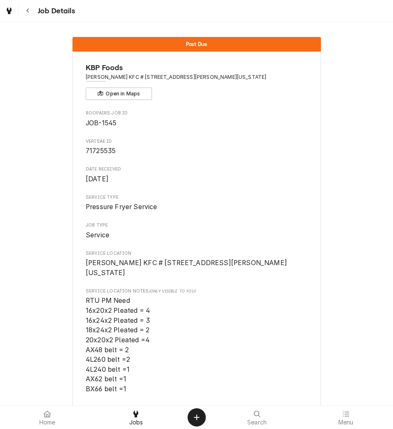
click at [27, 6] on button "Navigate back" at bounding box center [27, 10] width 15 height 15
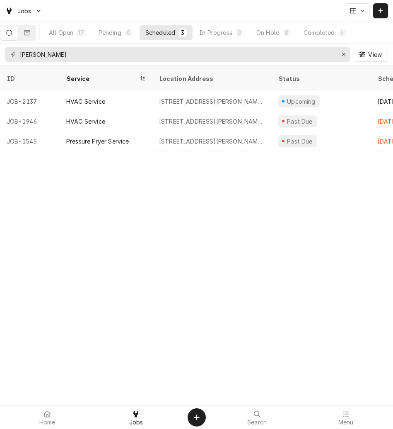
click at [48, 419] on span "Home" at bounding box center [47, 422] width 16 height 7
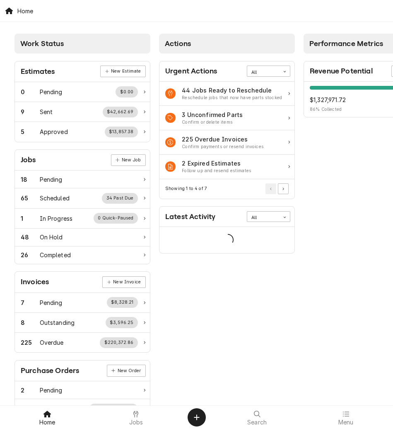
click at [136, 422] on span "Jobs" at bounding box center [136, 422] width 14 height 7
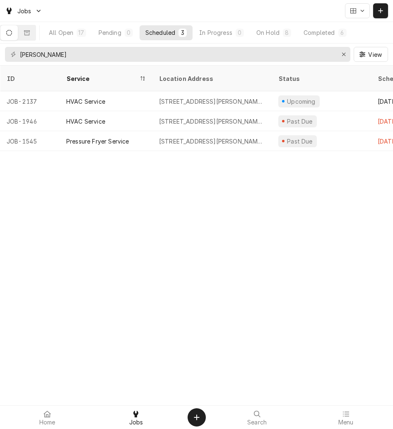
click at [380, 10] on icon "Dynamic Content Wrapper" at bounding box center [381, 11] width 5 height 6
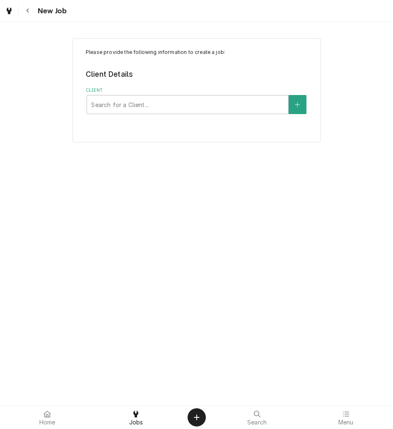
click at [119, 108] on div "Client" at bounding box center [187, 104] width 193 height 15
type input "KBP"
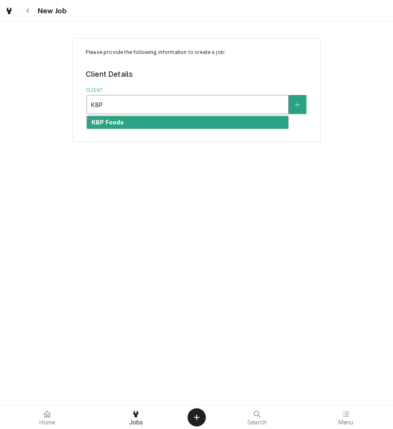
click at [124, 125] on div "KBP Foods" at bounding box center [187, 122] width 201 height 13
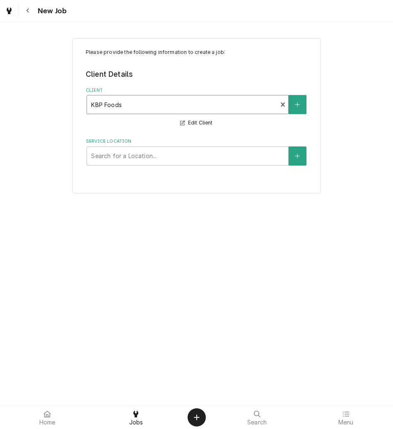
click at [140, 160] on div "Service Location" at bounding box center [187, 155] width 193 height 15
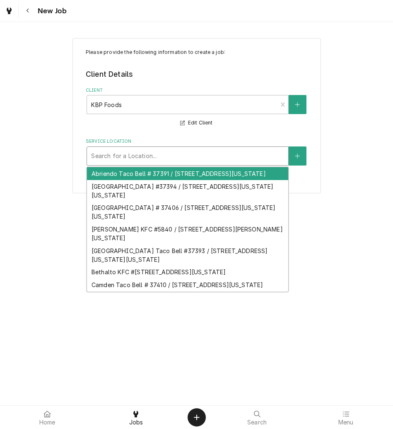
click at [142, 157] on div "Service Location" at bounding box center [187, 155] width 193 height 15
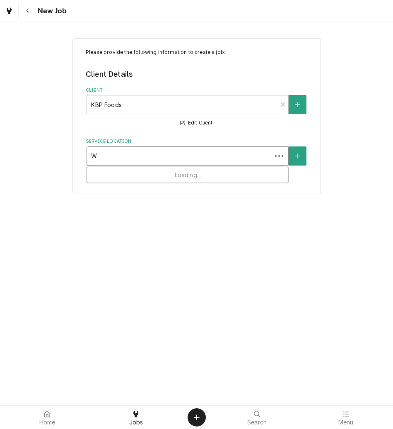
type input "W."
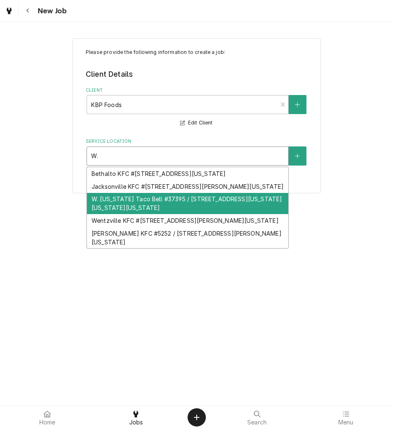
click at [118, 211] on div "W. Colorado Taco Bell #37395 / 3029 W. Colorado Ave, Colorado Springs, Colorado…" at bounding box center [187, 204] width 201 height 22
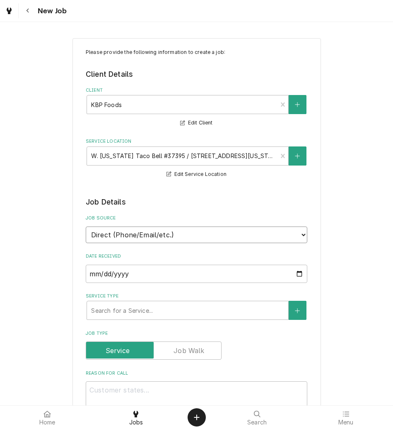
click at [114, 239] on select "Direct (Phone/Email/etc.) Other" at bounding box center [197, 234] width 222 height 17
select select "100"
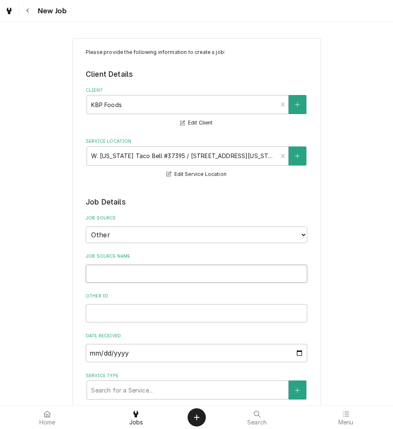
click at [115, 273] on input "Job Source Name" at bounding box center [197, 274] width 222 height 18
type textarea "x"
type input "V"
type textarea "x"
type input "Ve"
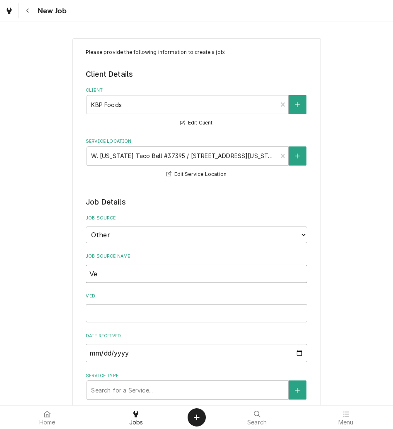
type textarea "x"
type input "Ver"
type textarea "x"
type input "Veri"
type textarea "x"
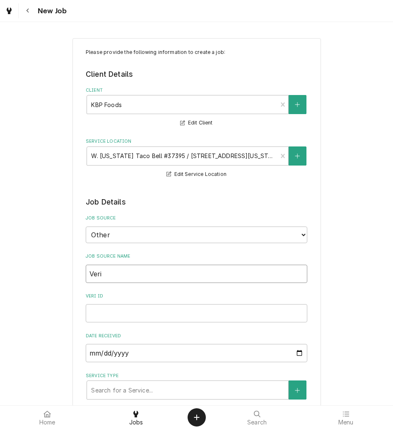
type input "Veris"
type textarea "x"
type input "Verisa"
type textarea "x"
type input "Verisae"
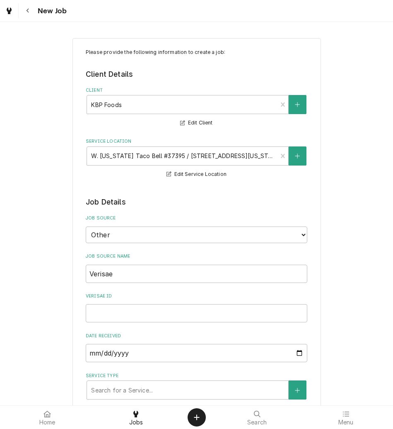
click at [129, 303] on div "Verisae ID" at bounding box center [197, 307] width 222 height 29
click at [124, 315] on input "Verisae ID" at bounding box center [197, 313] width 222 height 18
paste input "72074302"
type textarea "x"
type input "72074302"
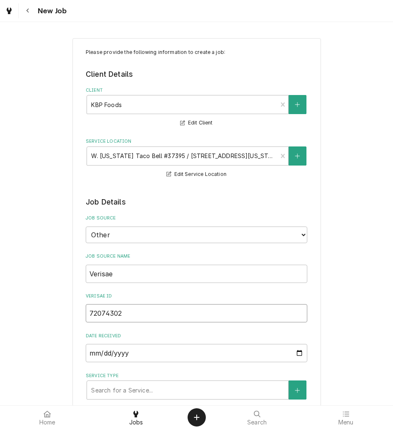
type textarea "x"
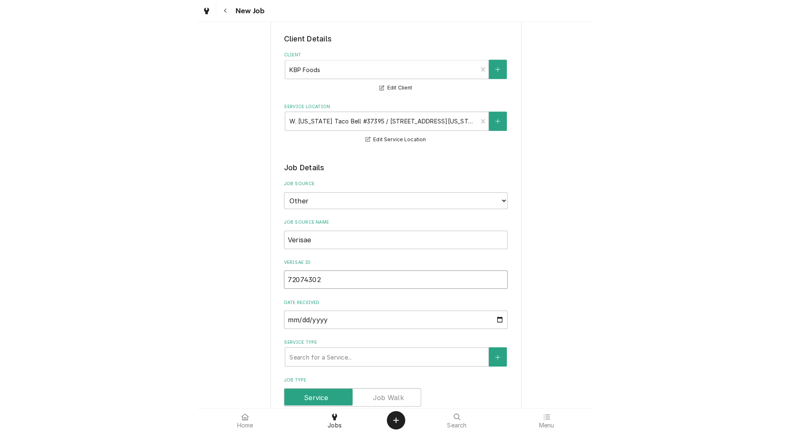
scroll to position [52, 0]
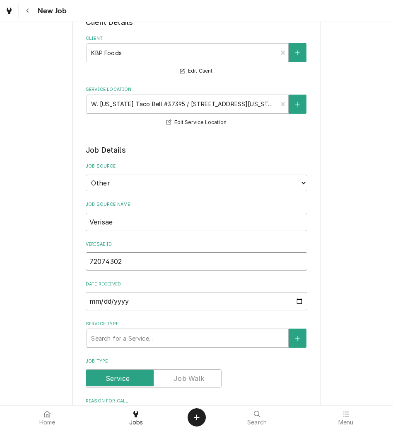
type input "72074302"
click at [120, 334] on div "Service Type" at bounding box center [187, 337] width 193 height 15
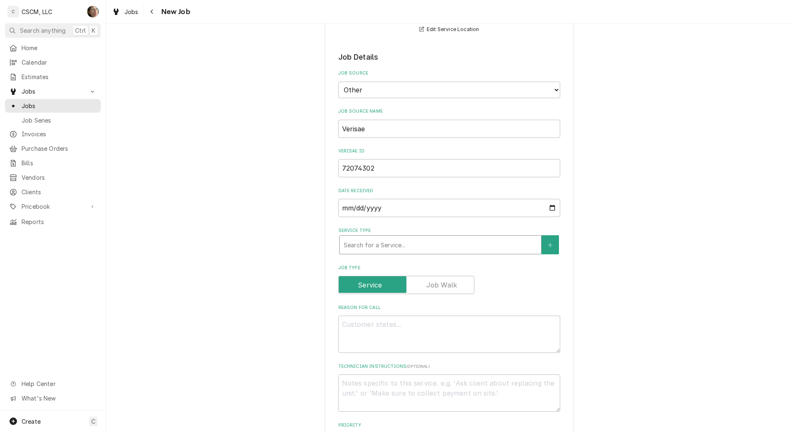
scroll to position [207, 0]
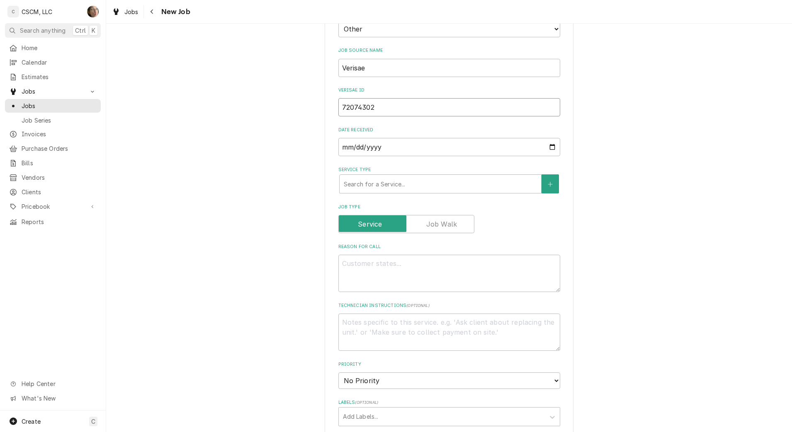
click at [386, 107] on input "72074302" at bounding box center [449, 107] width 222 height 18
click at [376, 279] on textarea "Reason For Call" at bounding box center [449, 273] width 222 height 37
type textarea "x"
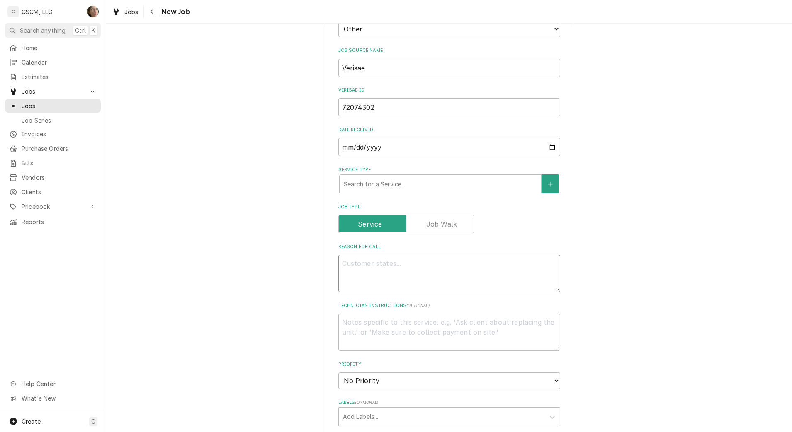
type textarea "P"
type textarea "x"
type textarea "PO"
type textarea "x"
type textarea "PO"
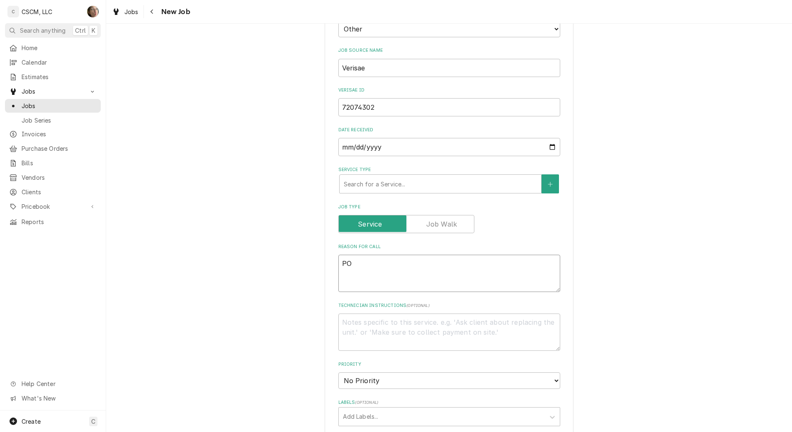
type textarea "x"
type textarea "PO #"
type textarea "x"
type textarea "PO #"
paste textarea "72074302"
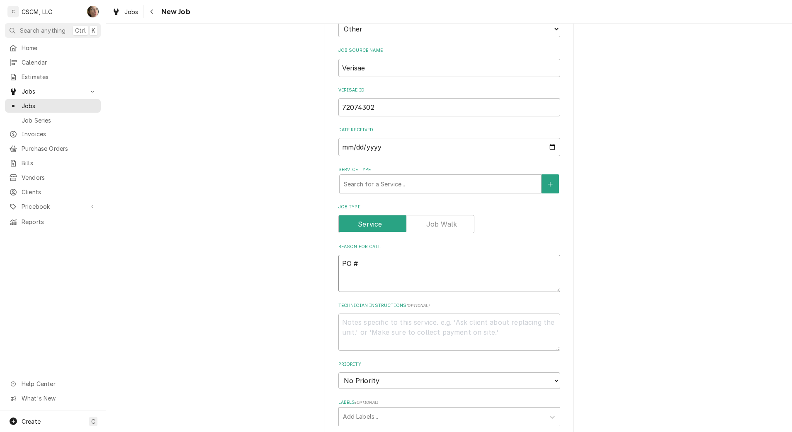
type textarea "x"
type textarea "PO # 72074302"
type textarea "x"
type textarea "NPO # 72074302"
type textarea "x"
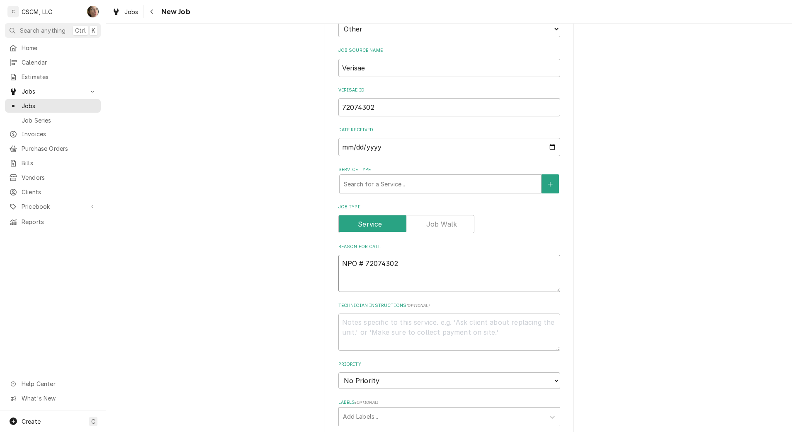
type textarea "NTPO # 72074302"
type textarea "x"
type textarea "NTEPO # 72074302"
type textarea "x"
type textarea "NTE:PO # 72074302"
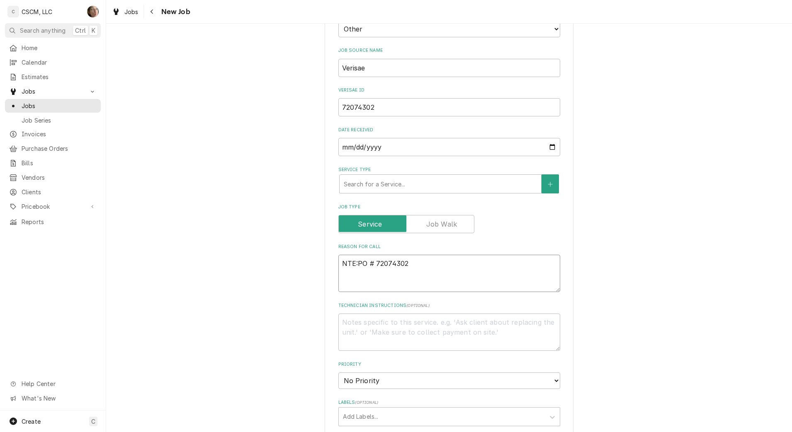
type textarea "x"
type textarea "NTE: PO # 72074302"
type textarea "x"
type textarea "NTE: $PO # 72074302"
type textarea "x"
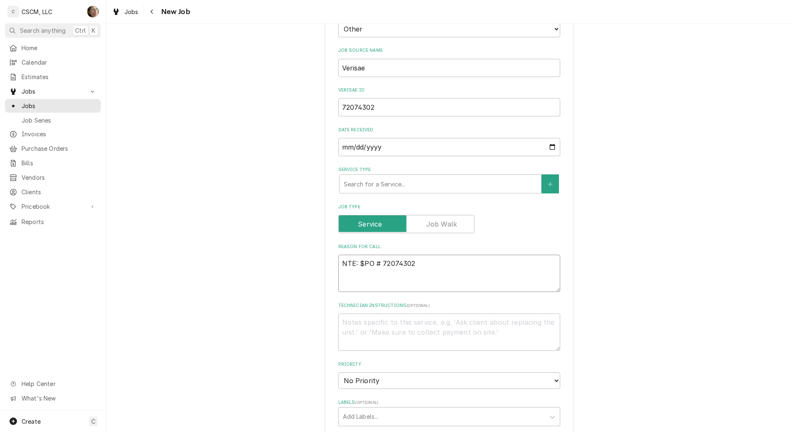
type textarea "NTE: $5PO # 72074302"
type textarea "x"
type textarea "NTE: $50PO # 72074302"
type textarea "x"
type textarea "NTE: $500PO # 72074302"
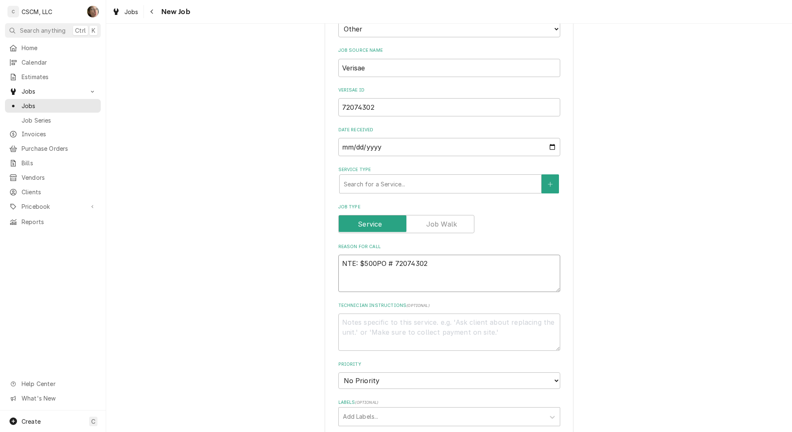
type textarea "x"
type textarea "NTE: $500 PO # 72074302"
type textarea "x"
type textarea "NTE: $500 PO # 72074302"
click at [340, 261] on textarea "NTE: $500 PO # 72074302" at bounding box center [449, 273] width 222 height 37
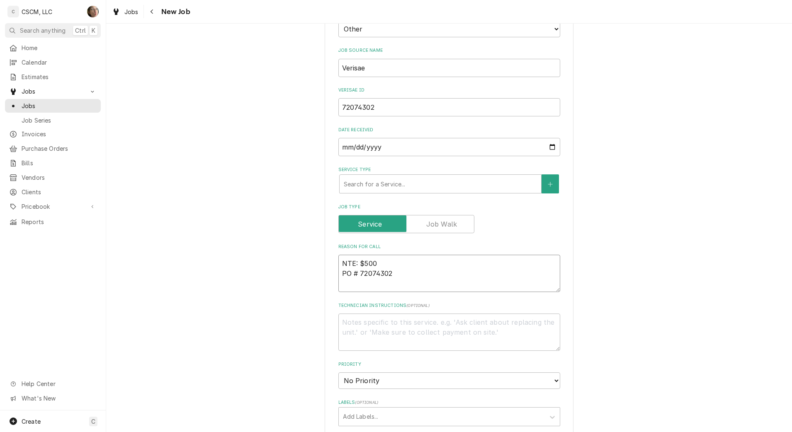
paste textarea "I'm not sure what is wrong but evo box keeps making an alarm sound and we have …"
type textarea "x"
type textarea "I'm not sure what is wrong but evo box keeps making an alarm sound and we have …"
type textarea "x"
type textarea "I'm not sure what is wrong but evo box keeps making an alarm sound and we have …"
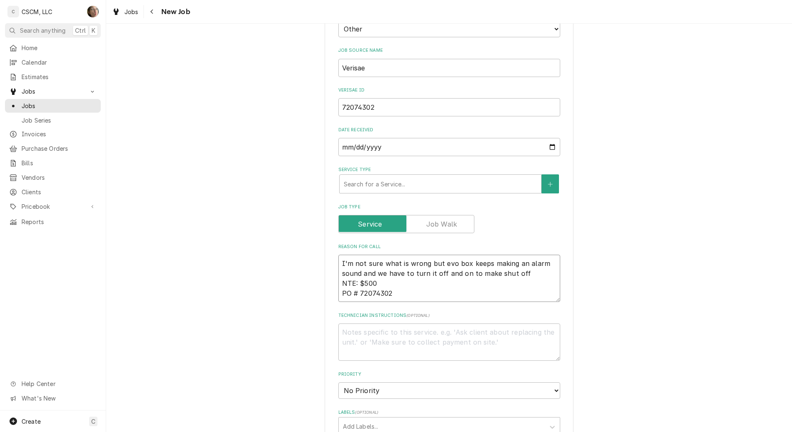
type textarea "x"
type textarea "I'm not sure what is wrong but evo box keeps making an alarm sound and we have …"
click at [381, 180] on div "Service Type" at bounding box center [440, 184] width 193 height 15
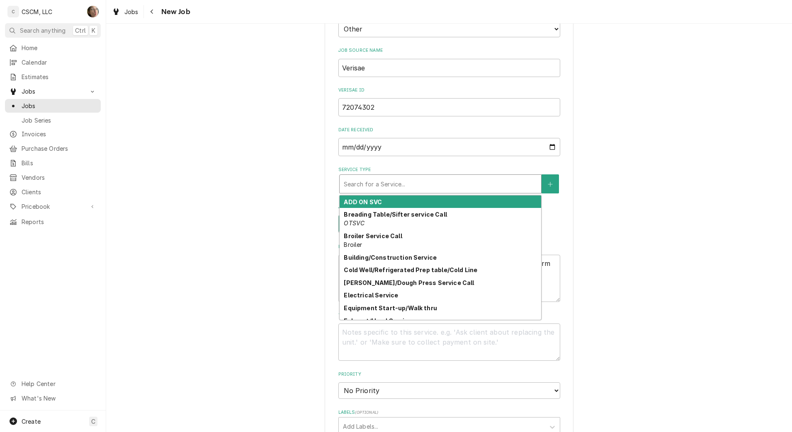
type textarea "x"
type input "LI"
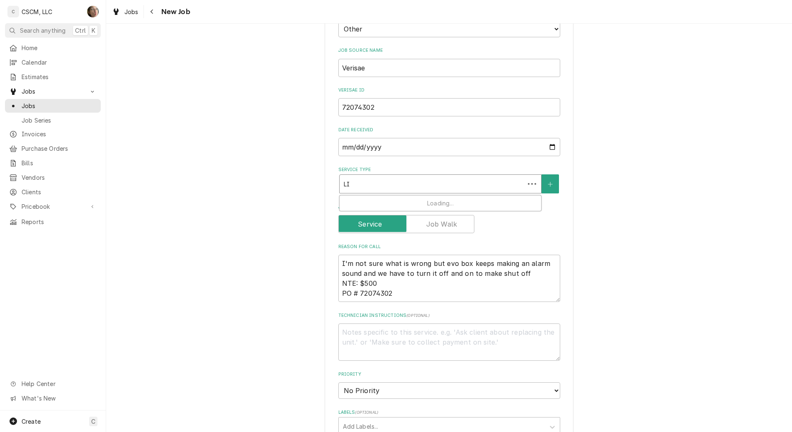
type textarea "x"
type input "LIN"
type textarea "x"
type input "LINE"
drag, startPoint x: 386, startPoint y: 182, endPoint x: 288, endPoint y: 203, distance: 100.5
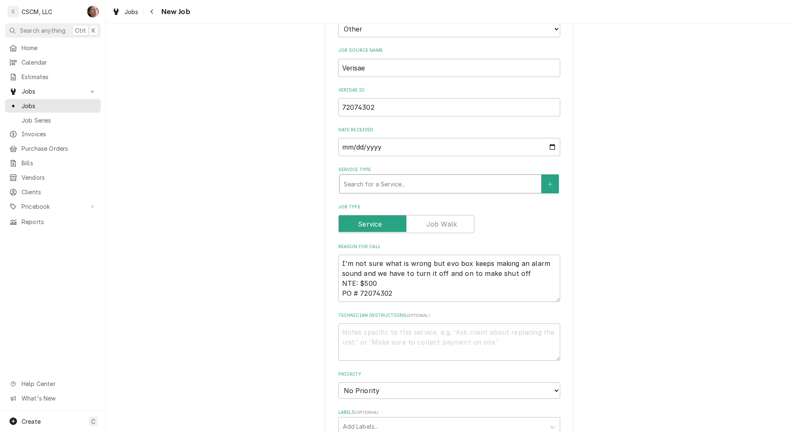
click at [288, 203] on div "Please provide the following information to create a job: Client Details Client…" at bounding box center [449, 297] width 686 height 944
type textarea "x"
type input "E"
type textarea "x"
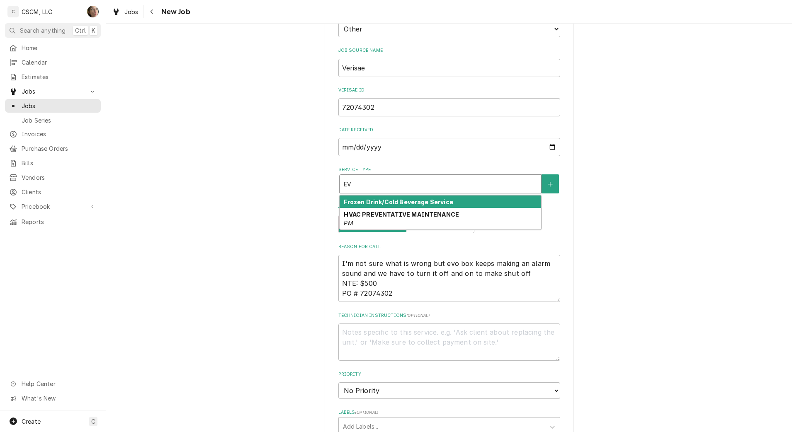
type input "EVO"
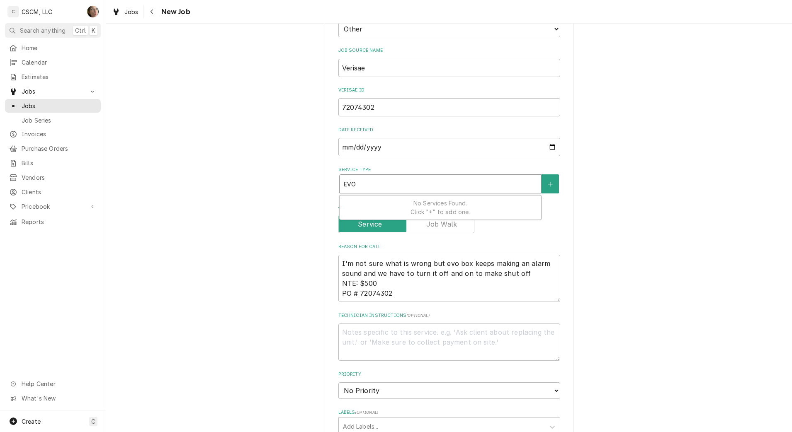
type textarea "x"
type input "EV"
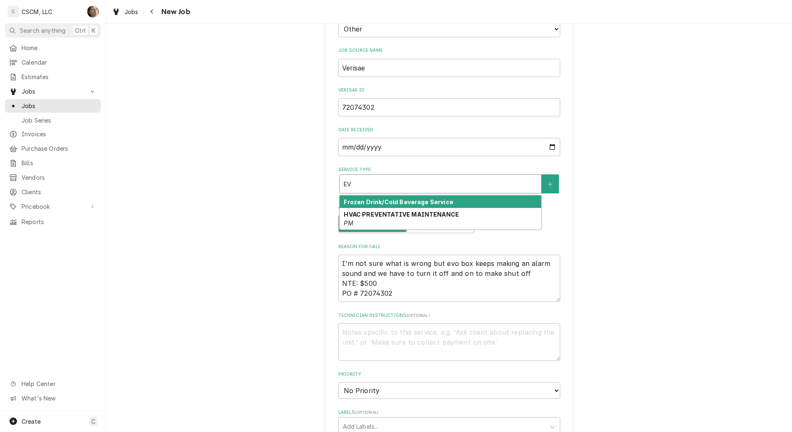
type textarea "x"
type input "E"
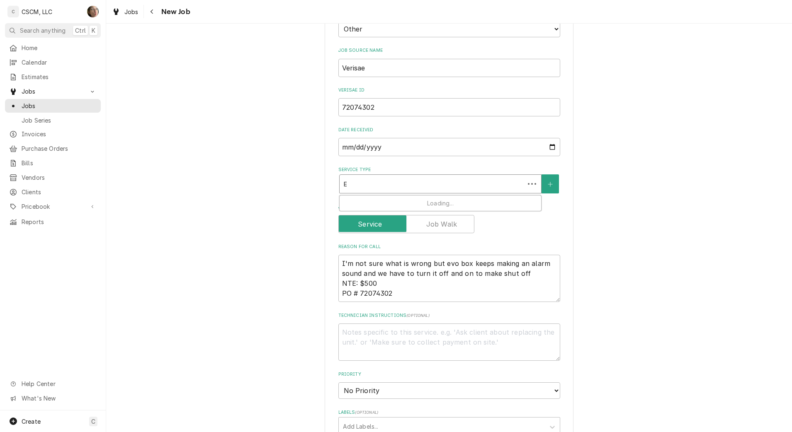
type textarea "x"
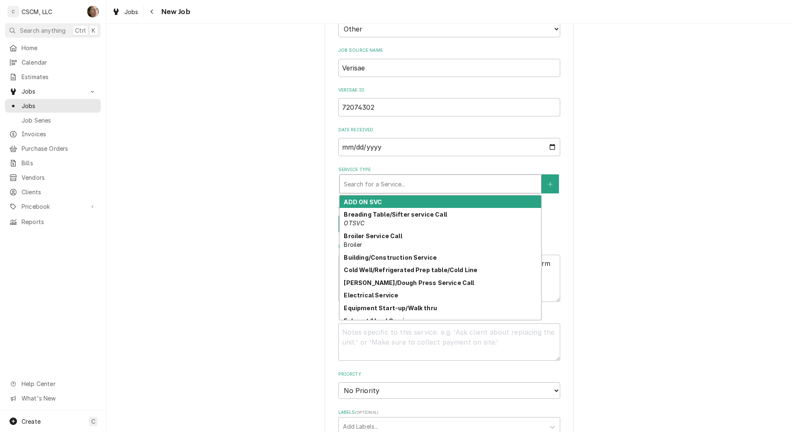
type textarea "x"
type input "H"
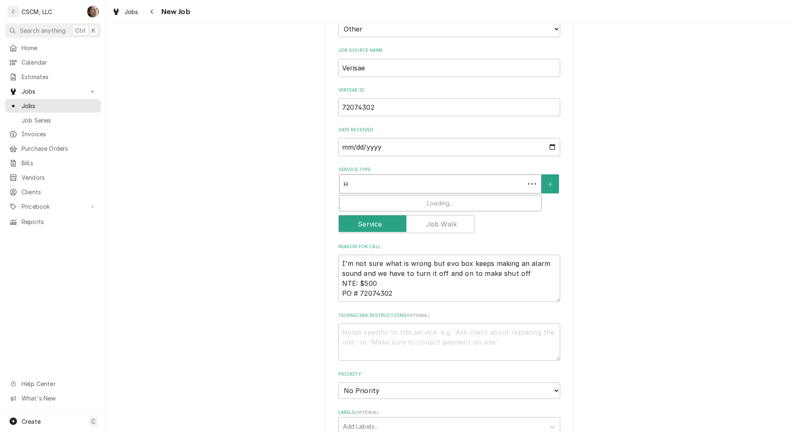
type textarea "x"
type input "HO"
type textarea "x"
type input "HOL"
type textarea "x"
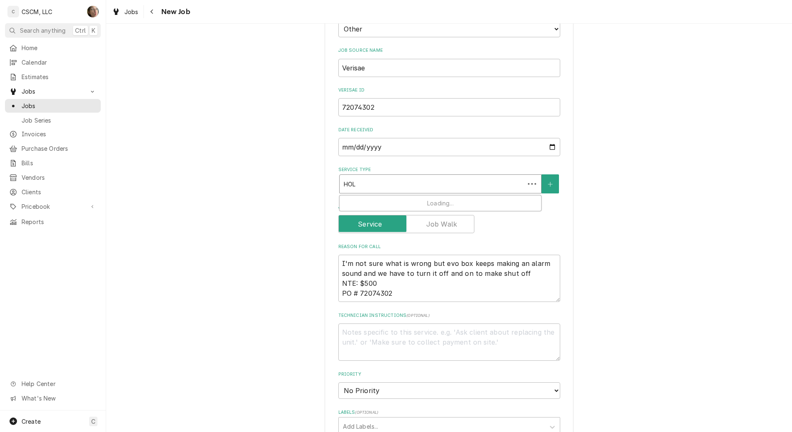
type input "HOLF"
type textarea "x"
type input "HOL"
type textarea "x"
type input "HOLD"
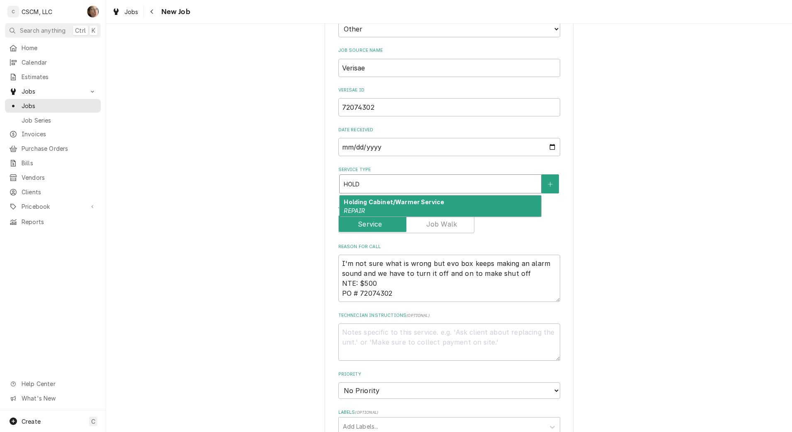
click at [369, 206] on div "Holding Cabinet/Warmer Service REPAIR" at bounding box center [440, 207] width 201 height 22
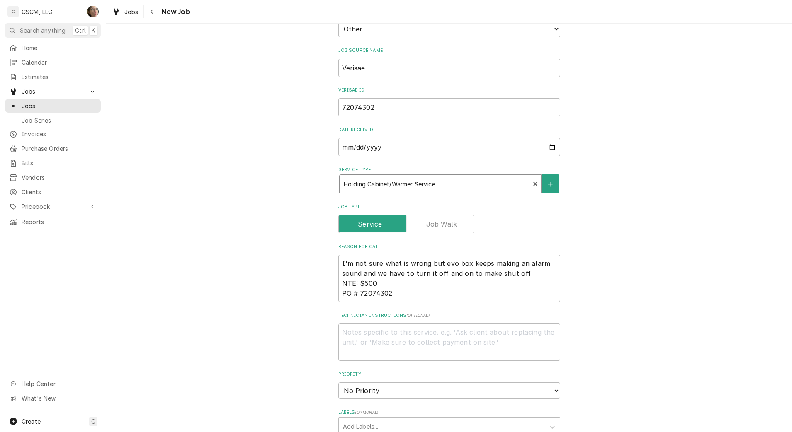
type textarea "x"
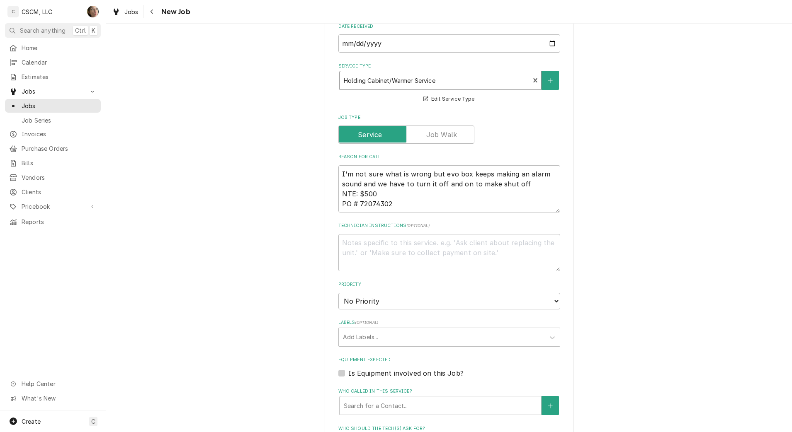
scroll to position [363, 0]
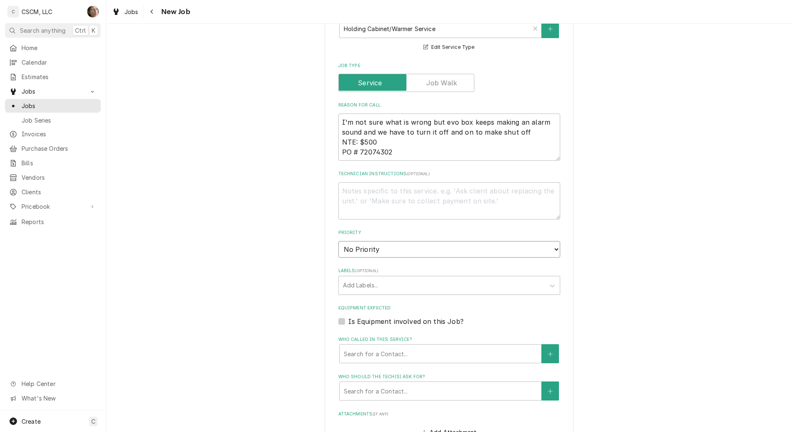
click at [376, 246] on select "No Priority Urgent High Medium Low" at bounding box center [449, 249] width 222 height 17
select select "2"
click at [338, 241] on select "No Priority Urgent High Medium Low" at bounding box center [449, 249] width 222 height 17
type textarea "x"
click at [360, 290] on div "Labels" at bounding box center [442, 285] width 198 height 15
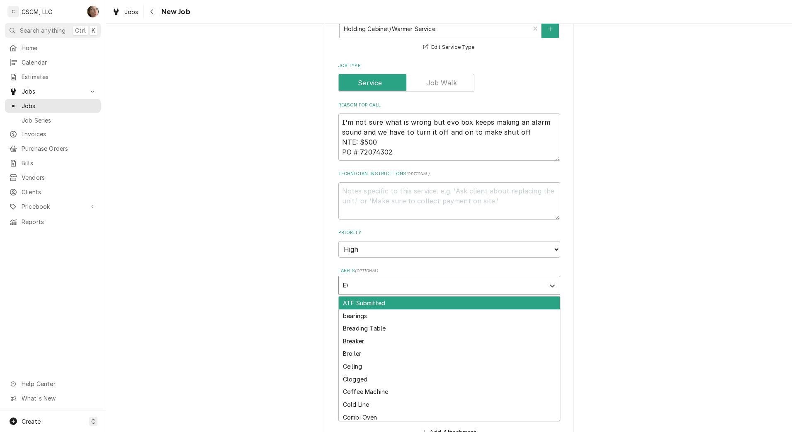
type input "EVO"
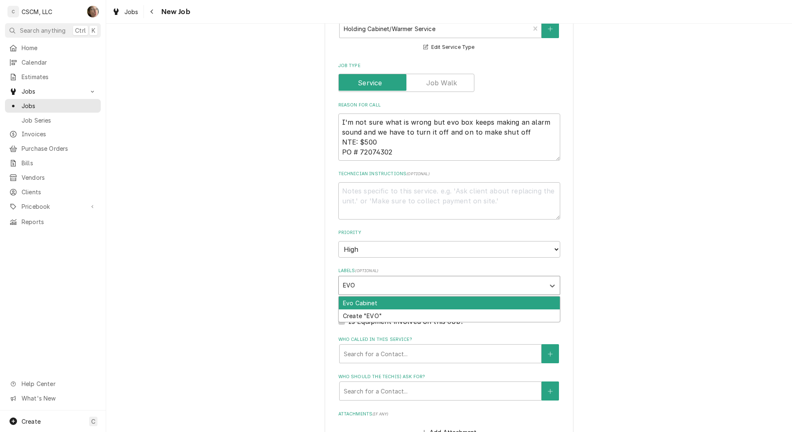
click at [361, 302] on div "Evo Cabinet" at bounding box center [449, 303] width 221 height 13
type textarea "x"
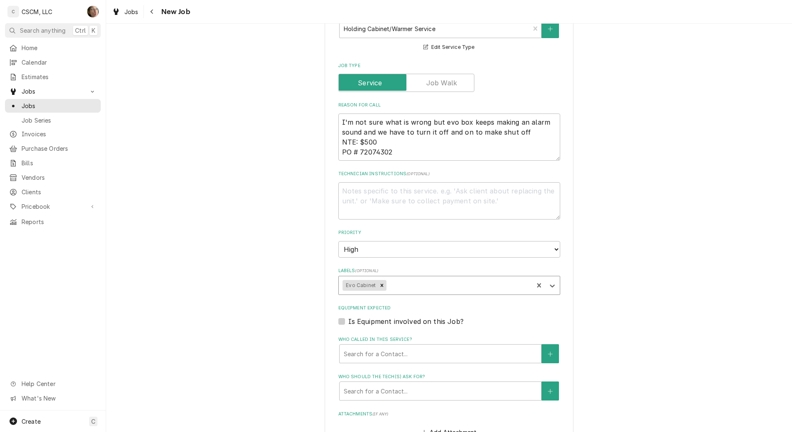
type textarea "x"
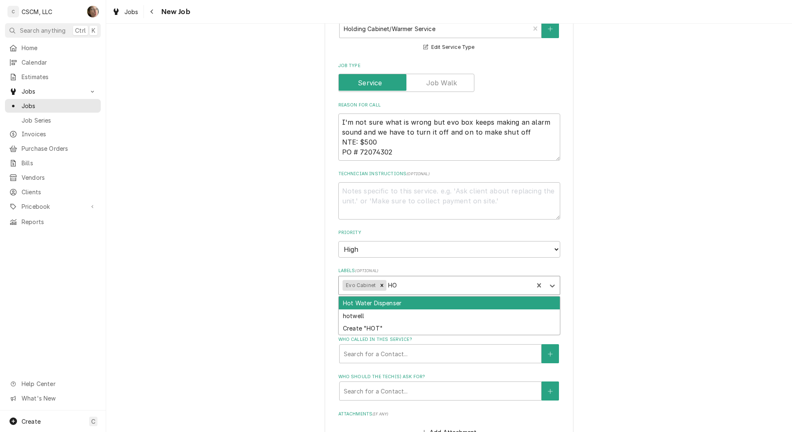
type input "H"
type input "CONTROL PANEL"
click at [361, 306] on div "Create "CONTROL PANEL"" at bounding box center [449, 303] width 221 height 13
type textarea "x"
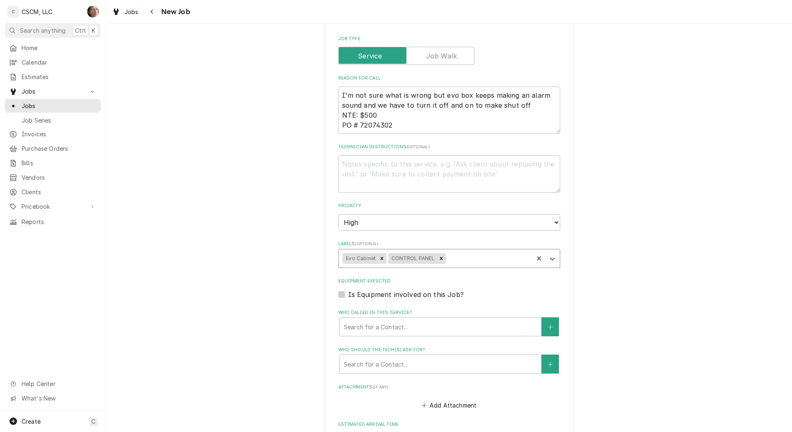
scroll to position [415, 0]
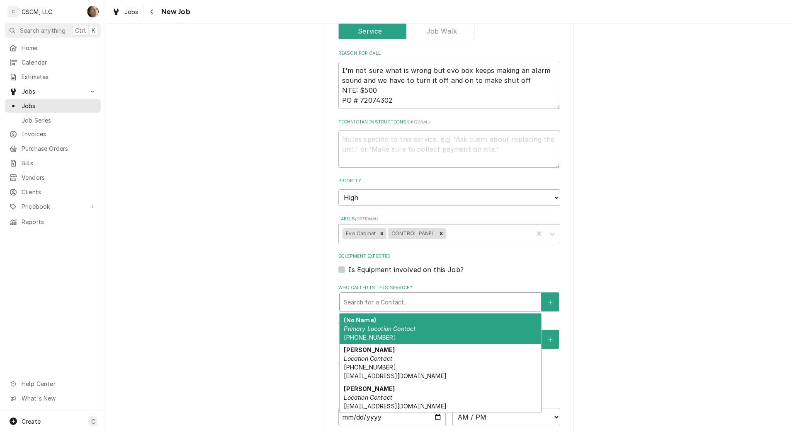
click at [365, 305] on div "Who called in this service?" at bounding box center [440, 302] width 193 height 15
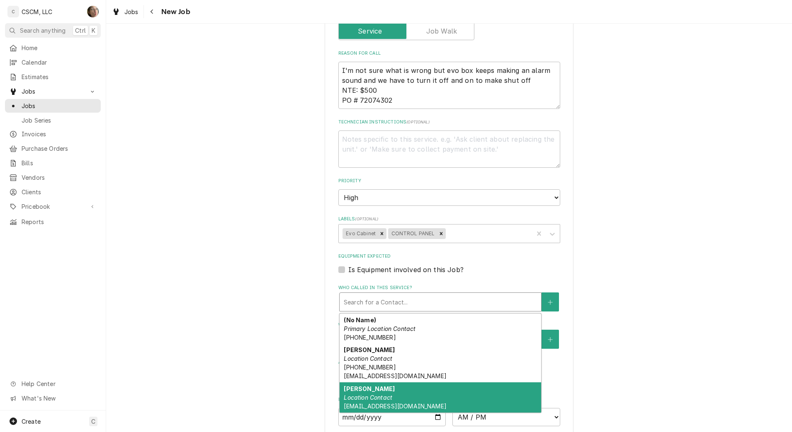
click at [360, 392] on strong "Joshua Hutt" at bounding box center [369, 389] width 51 height 7
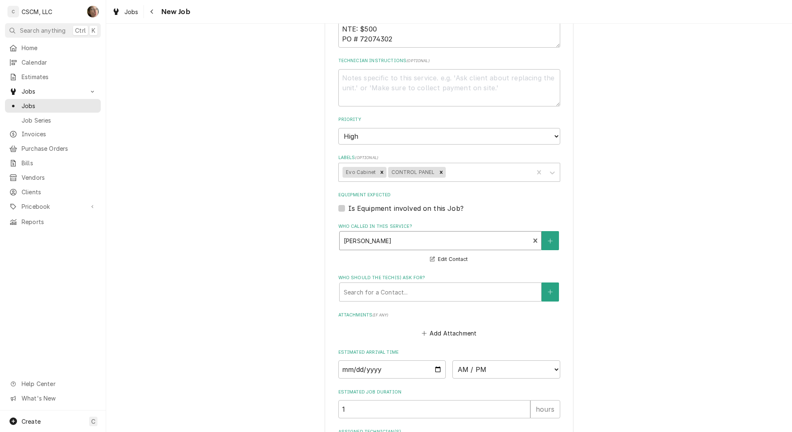
scroll to position [571, 0]
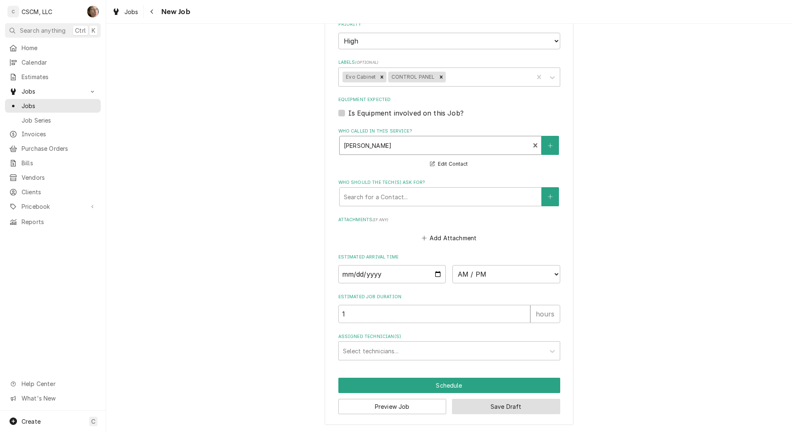
click at [393, 407] on button "Save Draft" at bounding box center [506, 406] width 108 height 15
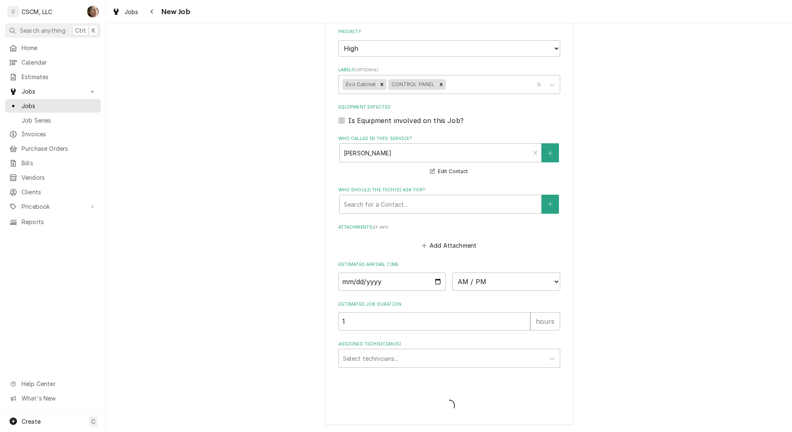
scroll to position [564, 0]
type textarea "x"
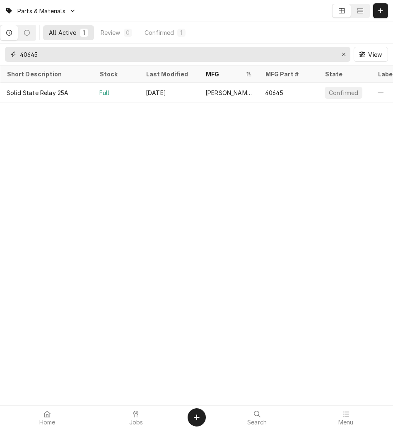
click at [344, 49] on button "Erase input" at bounding box center [343, 54] width 13 height 13
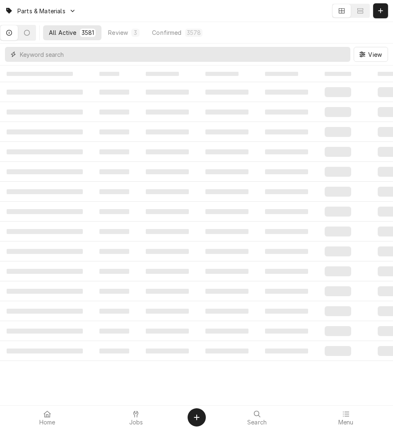
paste input "2J-Z13327"
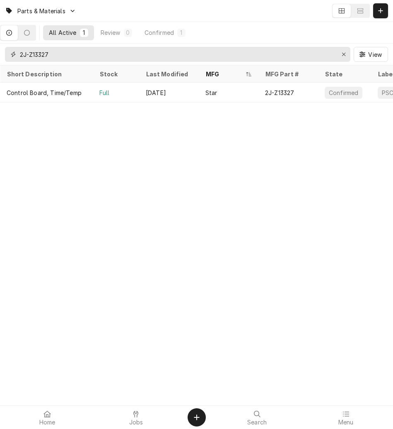
type input "2J-Z13327"
click at [220, 100] on div "Star" at bounding box center [229, 93] width 60 height 20
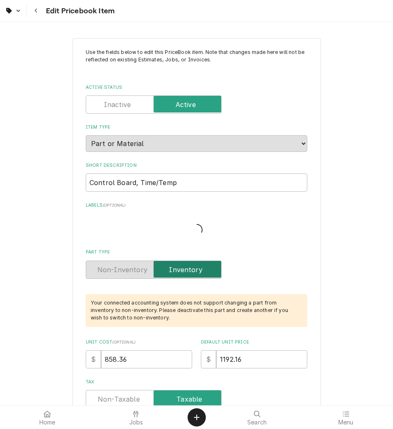
type textarea "x"
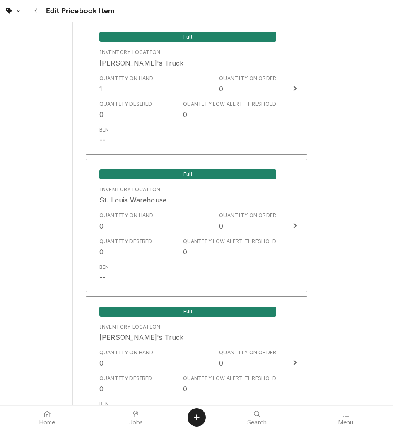
scroll to position [1658, 0]
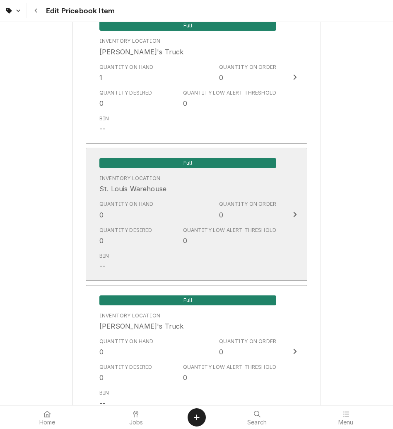
click at [226, 225] on div "Quantity Desired 0 Quantity Low Alert Threshold 0" at bounding box center [188, 236] width 177 height 26
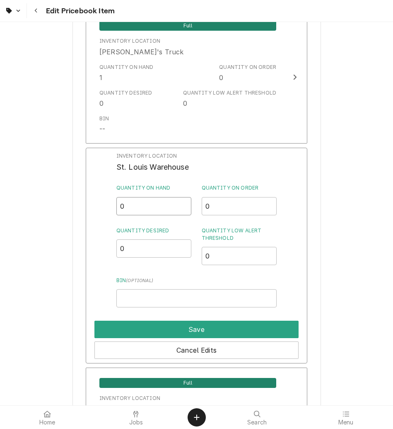
drag, startPoint x: 160, startPoint y: 207, endPoint x: 39, endPoint y: 200, distance: 121.7
type input "1"
click at [150, 304] on input "Bin ( optional )" at bounding box center [197, 298] width 160 height 18
type input "m"
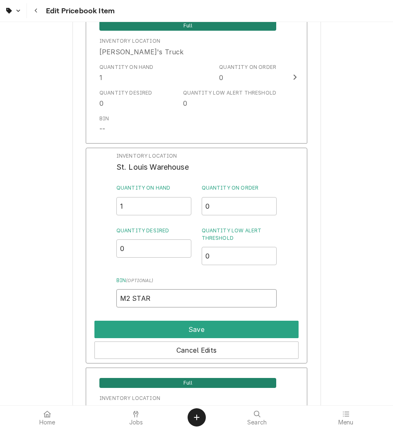
type input "M2 STAR"
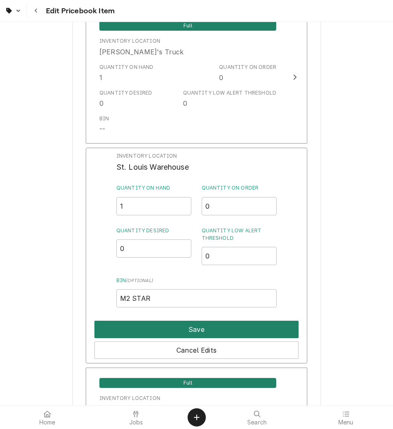
click at [170, 332] on button "Save" at bounding box center [197, 328] width 204 height 17
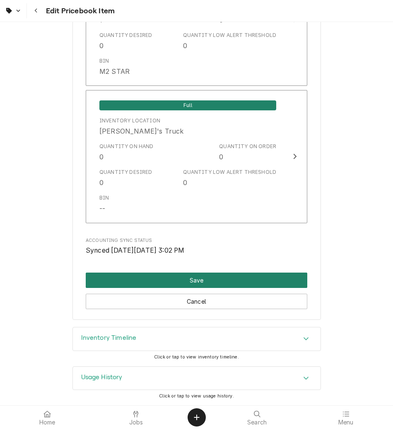
click at [155, 282] on button "Save" at bounding box center [197, 279] width 222 height 15
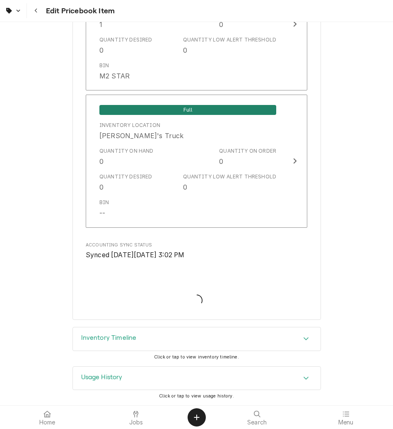
scroll to position [1849, 0]
type textarea "x"
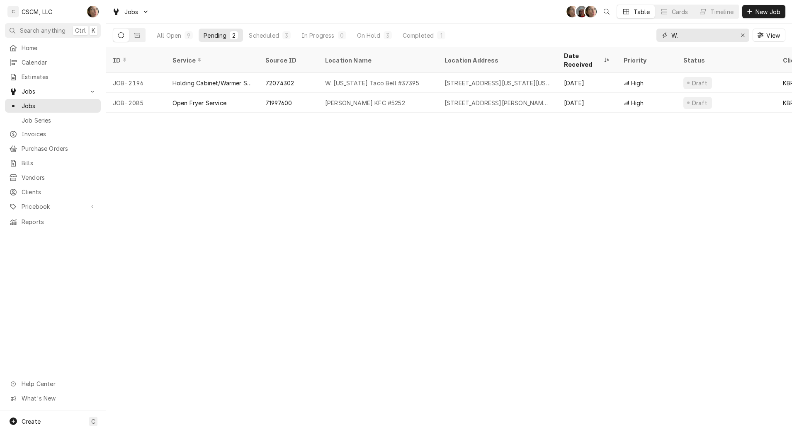
drag, startPoint x: 740, startPoint y: 36, endPoint x: 682, endPoint y: 170, distance: 146.3
click at [682, 170] on div "Jobs SH DV SH Table Cards Timeline New Job All Open 9 Pending 2 Scheduled 3 In …" at bounding box center [449, 216] width 686 height 432
click at [682, 170] on div "ID Service Source ID Location Name Location Address Date Received Priority Stat…" at bounding box center [449, 239] width 686 height 385
click at [770, 11] on span "New Job" at bounding box center [768, 11] width 28 height 9
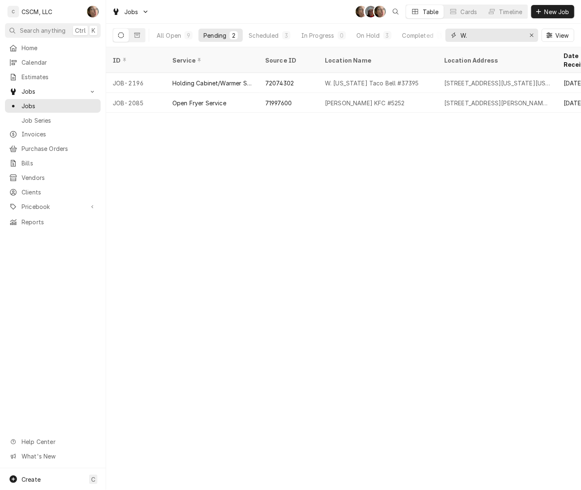
click at [528, 33] on div "Erase input" at bounding box center [532, 35] width 8 height 8
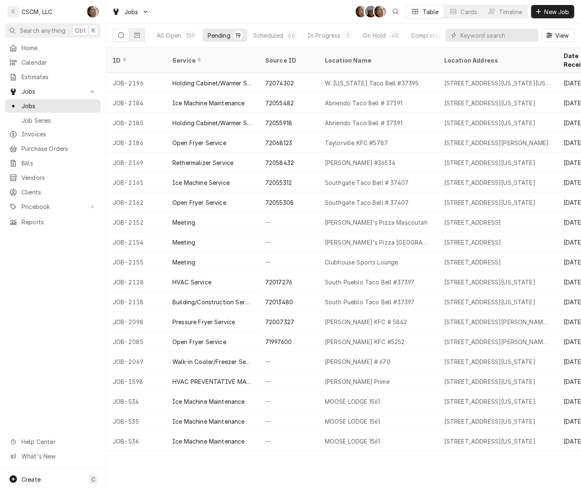
click at [567, 17] on button "New Job" at bounding box center [553, 11] width 43 height 13
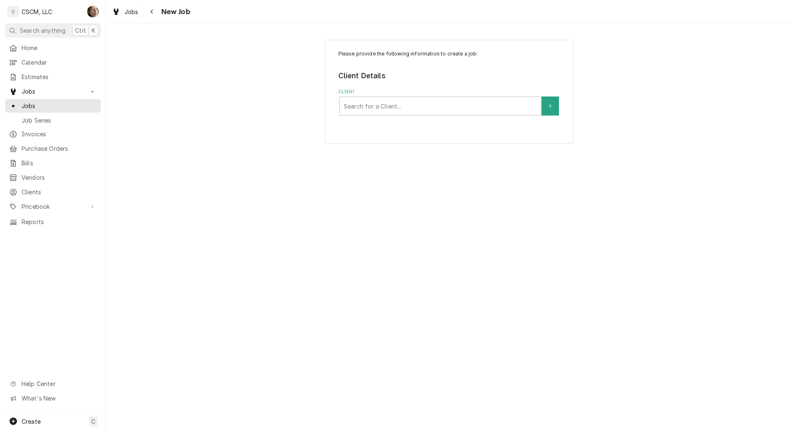
click at [399, 102] on div "Client" at bounding box center [440, 106] width 193 height 15
type input "KBP"
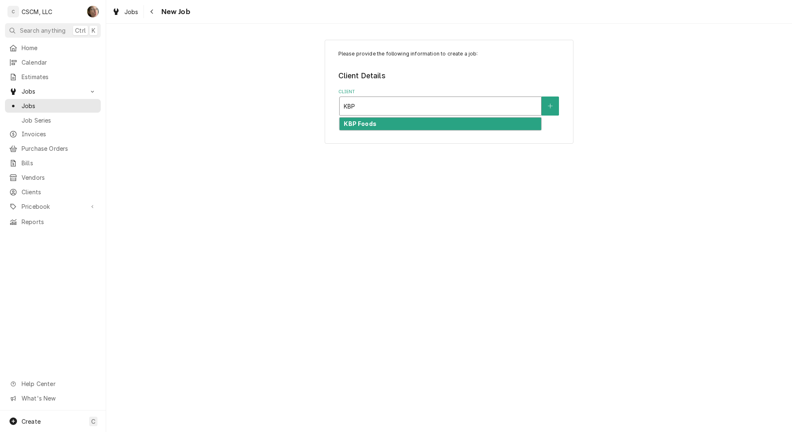
click at [361, 127] on strong "KBP Foods" at bounding box center [360, 123] width 32 height 7
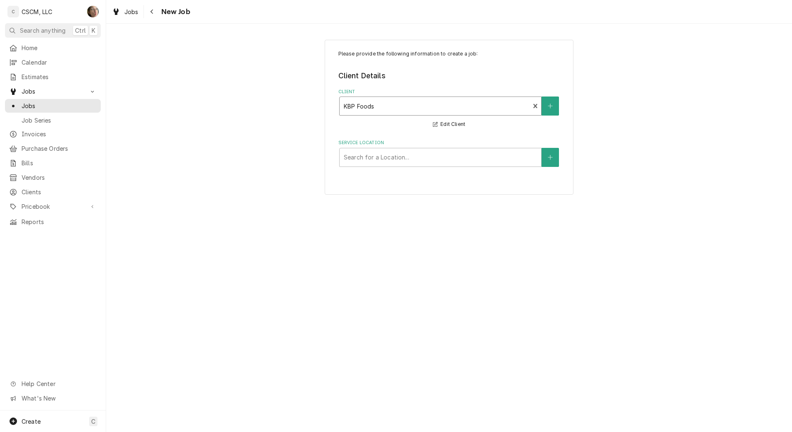
click at [366, 155] on div "Service Location" at bounding box center [440, 157] width 193 height 15
type input "MEHL"
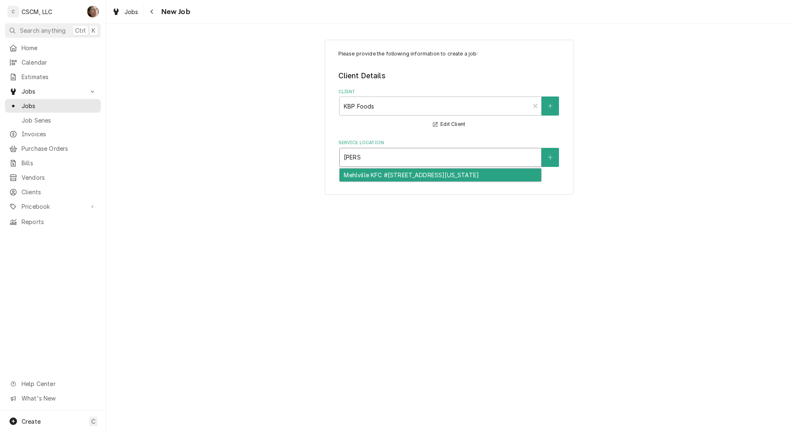
click at [367, 174] on div "Mehlville KFC #5841 / 4071 Union Rd, Mehlville, Missouri 63129" at bounding box center [440, 175] width 201 height 13
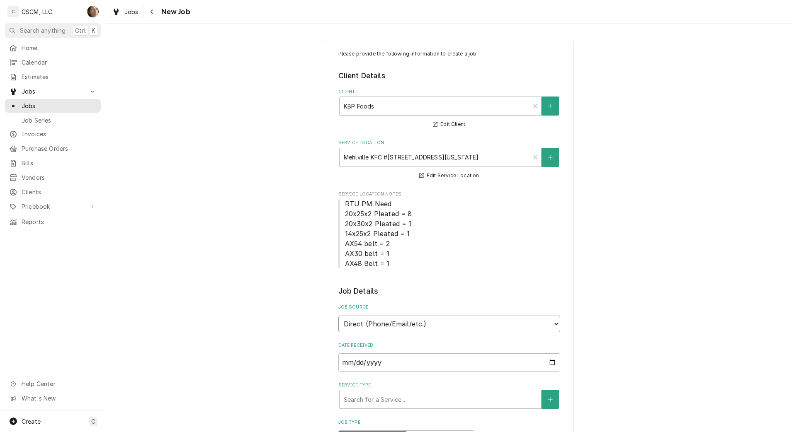
drag, startPoint x: 376, startPoint y: 323, endPoint x: 379, endPoint y: 332, distance: 9.7
click at [376, 323] on select "Direct (Phone/Email/etc.) Other" at bounding box center [449, 324] width 222 height 17
select select "100"
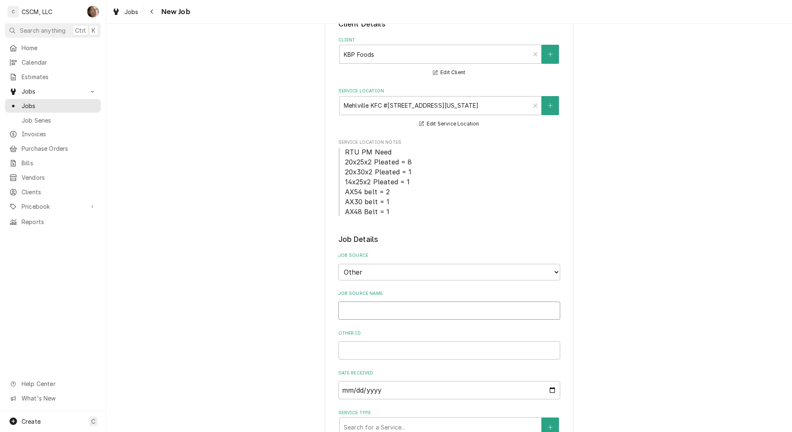
click at [384, 312] on input "Job Source Name" at bounding box center [449, 311] width 222 height 18
type textarea "x"
type input "V"
type textarea "x"
type input "Ve"
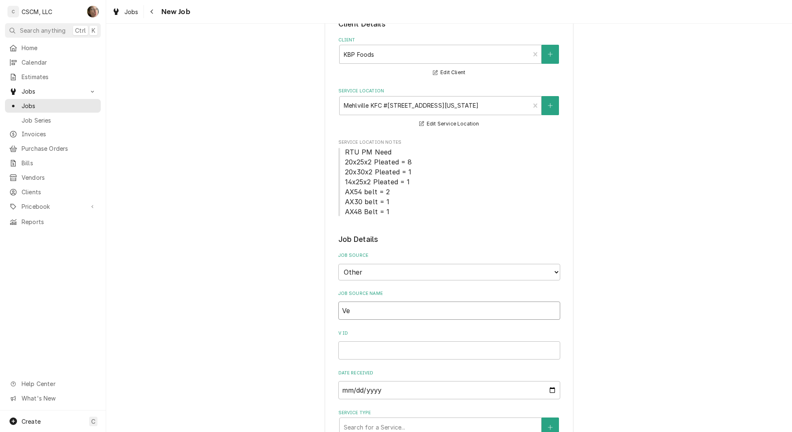
type textarea "x"
type input "Ver"
type textarea "x"
type input "Veri"
type textarea "x"
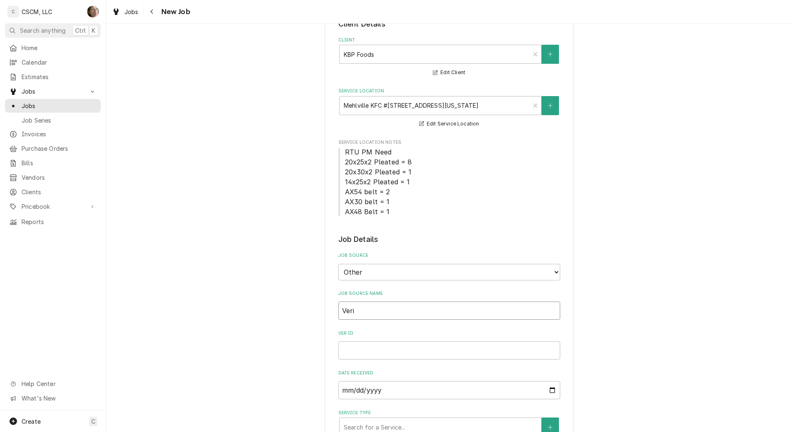
type input "Veris"
type textarea "x"
type input "Verisae"
type textarea "x"
type input "Verisae"
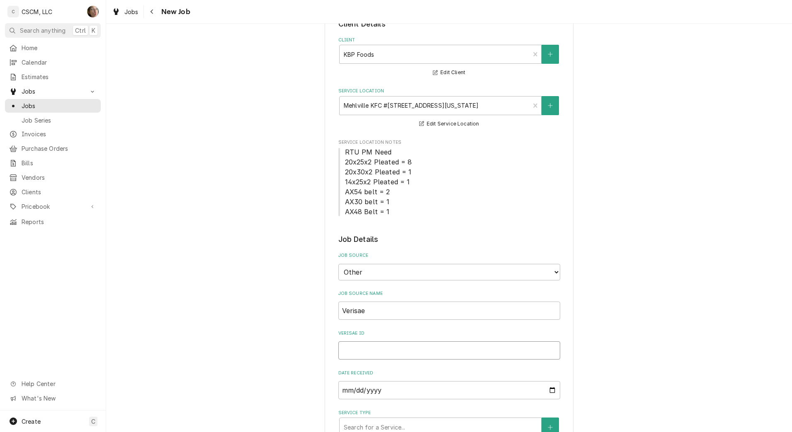
paste input "72077356"
type textarea "x"
type input "72077356"
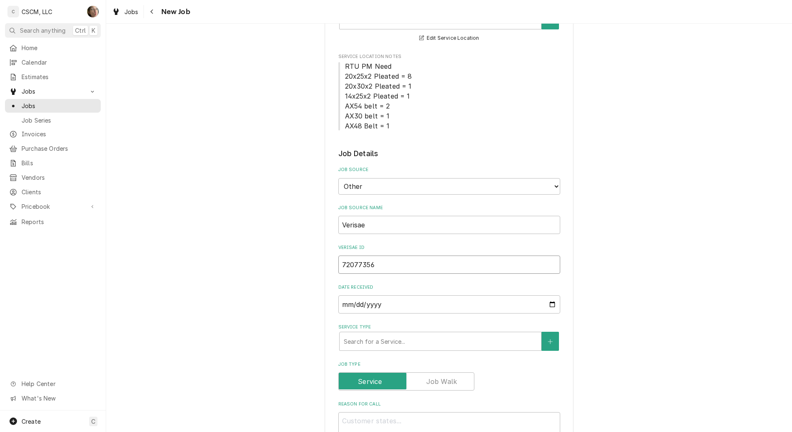
type textarea "x"
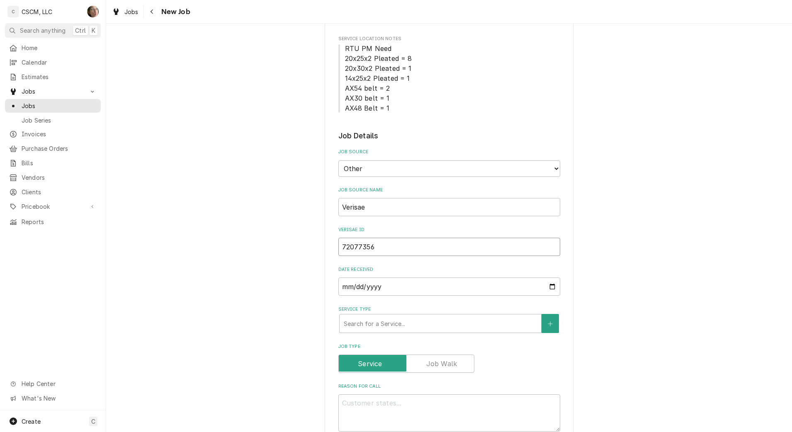
type input "72077356"
click at [346, 408] on textarea "Reason For Call" at bounding box center [449, 413] width 222 height 37
type textarea "x"
type textarea "P"
type textarea "x"
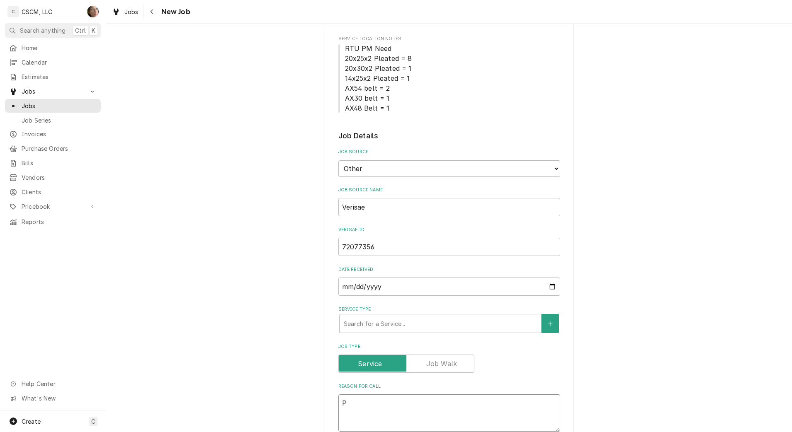
type textarea "PO"
type textarea "x"
type textarea "PO"
type textarea "x"
type textarea "PO #"
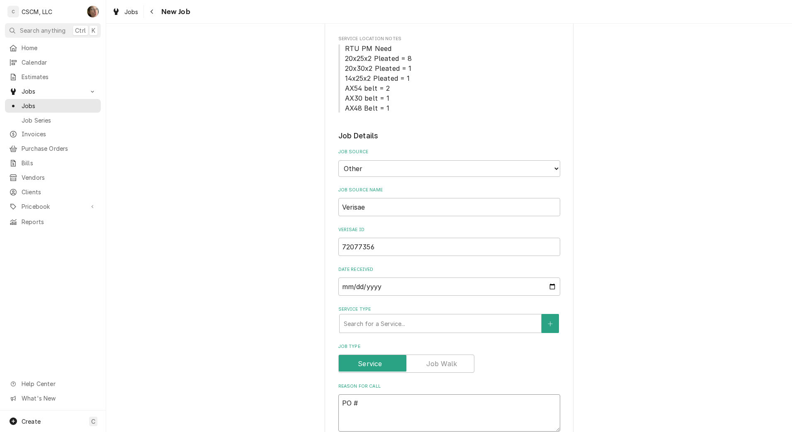
type textarea "x"
type textarea "PO #"
paste textarea "72077356"
type textarea "x"
type textarea "PO # 72077356"
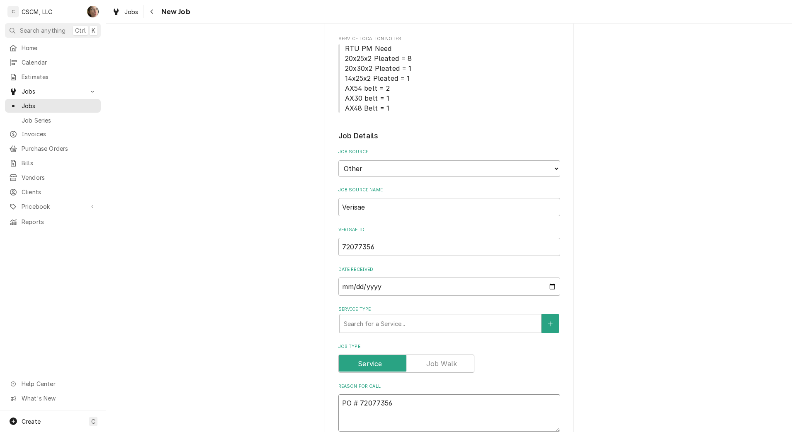
type textarea "x"
type textarea "NPO # 72077356"
type textarea "x"
type textarea "NTPO # 72077356"
type textarea "x"
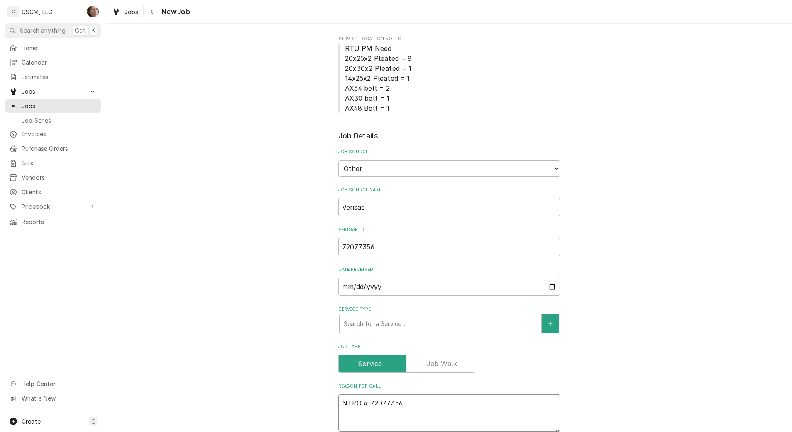
type textarea "NTEPO # 72077356"
type textarea "x"
type textarea "NTE:PO # 72077356"
type textarea "x"
type textarea "NTE: PO # 72077356"
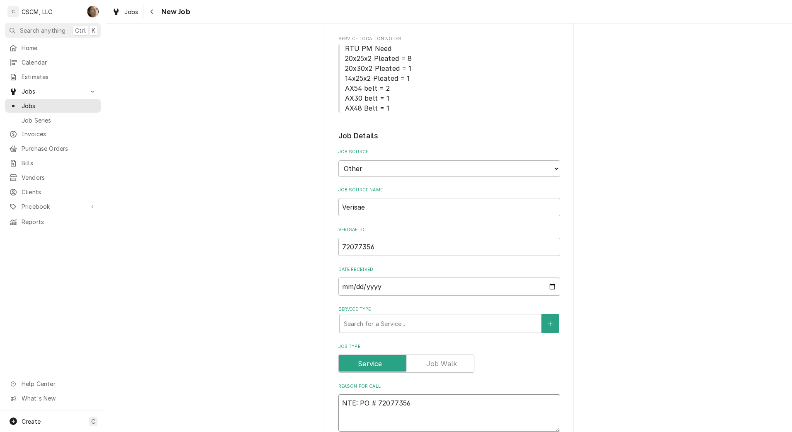
type textarea "x"
type textarea "NTE: $PO # 72077356"
type textarea "x"
type textarea "NTE: $5PO # 72077356"
type textarea "x"
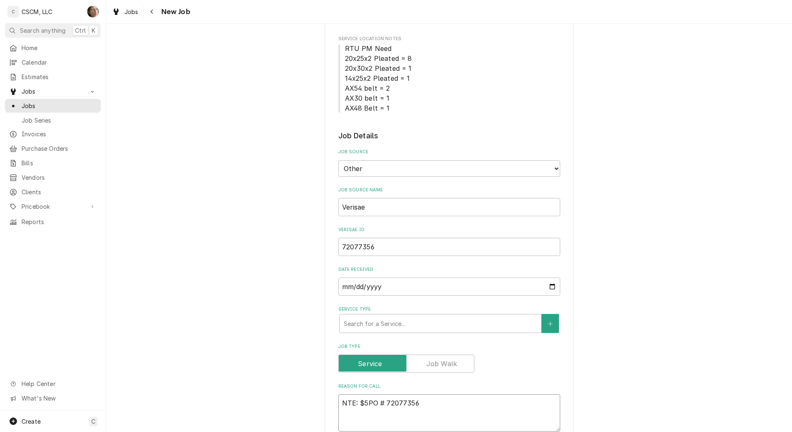
type textarea "NTE: $50PO # 72077356"
type textarea "x"
type textarea "NTE: $500PO # 72077356"
type textarea "x"
type textarea "NTE: $500 PO # 72077356"
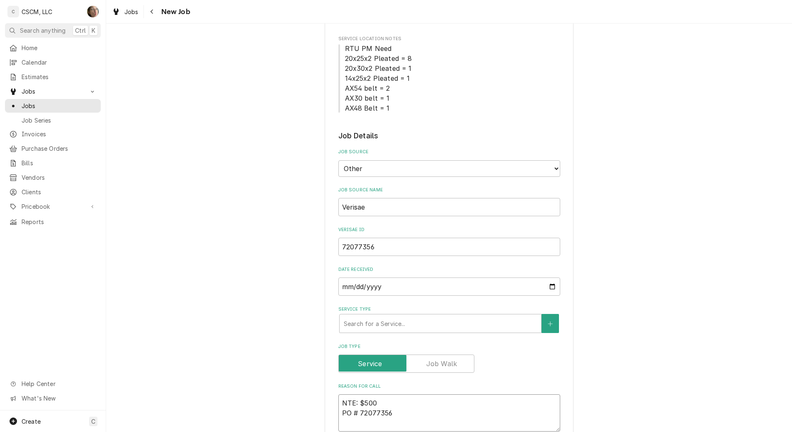
type textarea "x"
type textarea "NTE: $500 PO # 72077356"
click at [440, 313] on div "Service Type Search for a Service..." at bounding box center [449, 319] width 222 height 27
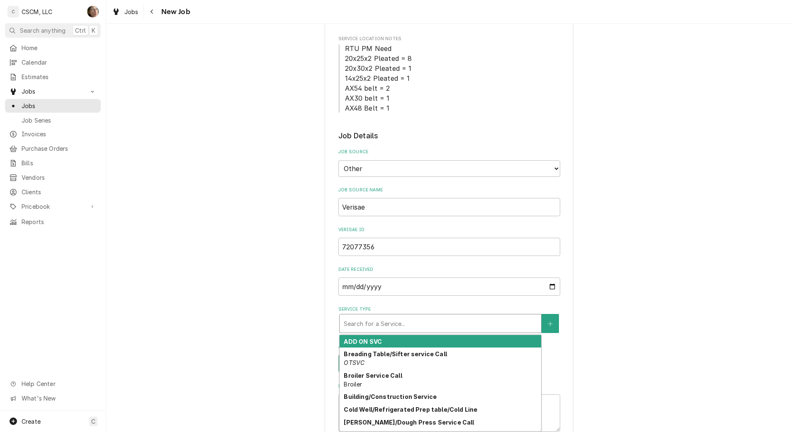
click at [442, 328] on div "Service Type" at bounding box center [440, 323] width 193 height 15
type textarea "x"
type input "OP"
type textarea "x"
type input "OPE"
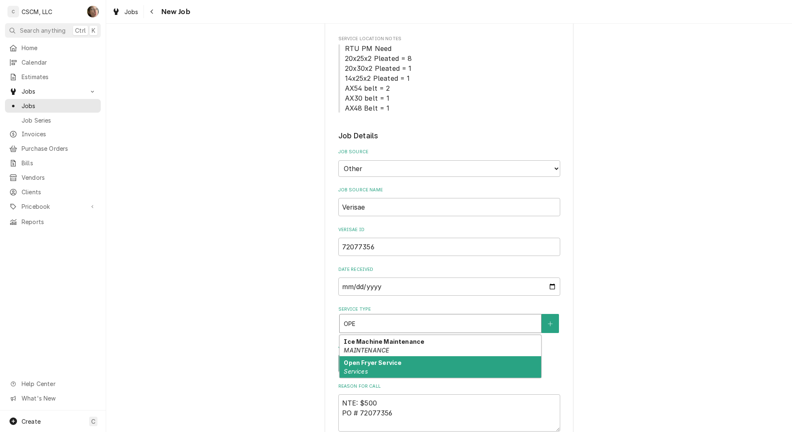
click at [389, 363] on strong "Open Fryer Service" at bounding box center [373, 362] width 58 height 7
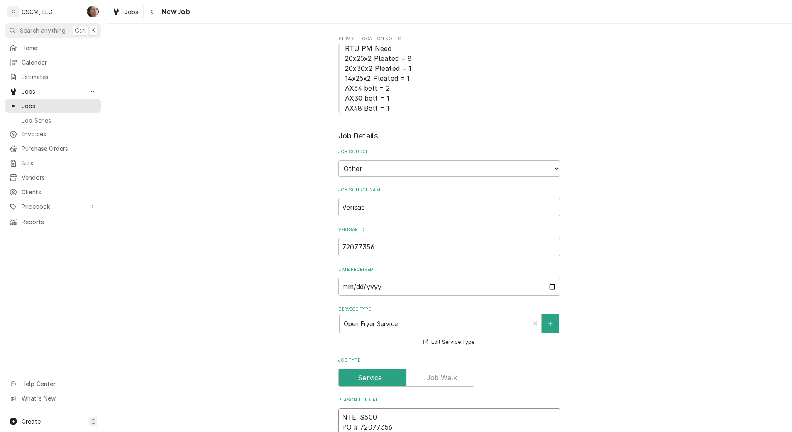
click at [338, 417] on textarea "NTE: $500 PO # 72077356" at bounding box center [449, 427] width 222 height 37
paste textarea "1st open fryer pilot will not light"
type textarea "x"
type textarea "1st open fryer pilot will not lightNTE: $500 PO # 72077356"
type textarea "x"
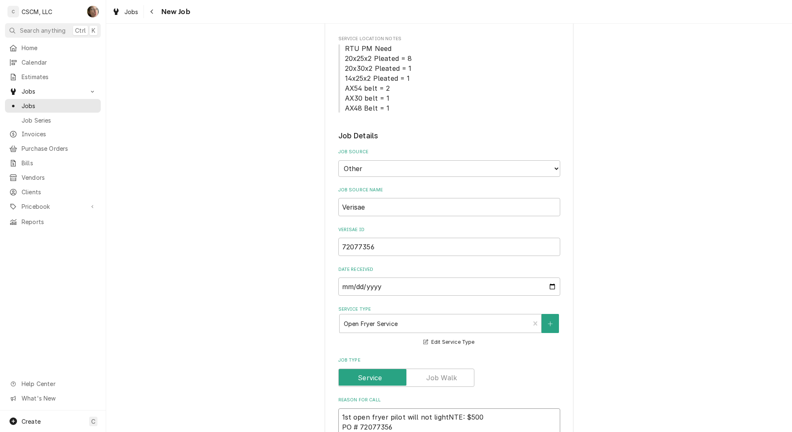
type textarea "1st open fryer pilot will not light NTE: $500 PO # 72077356"
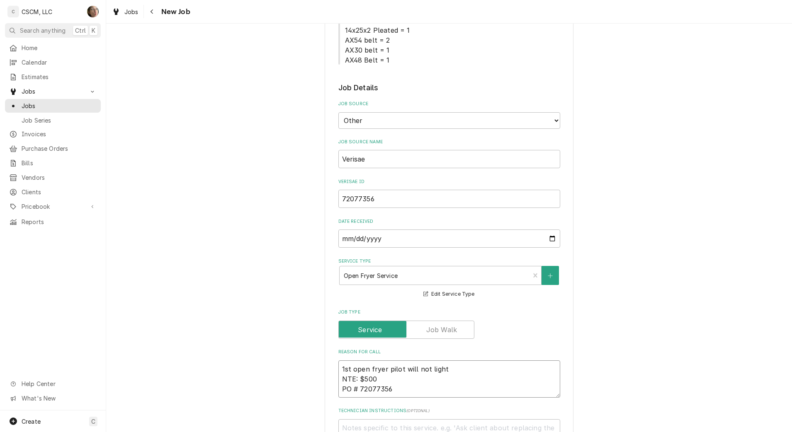
type textarea "x"
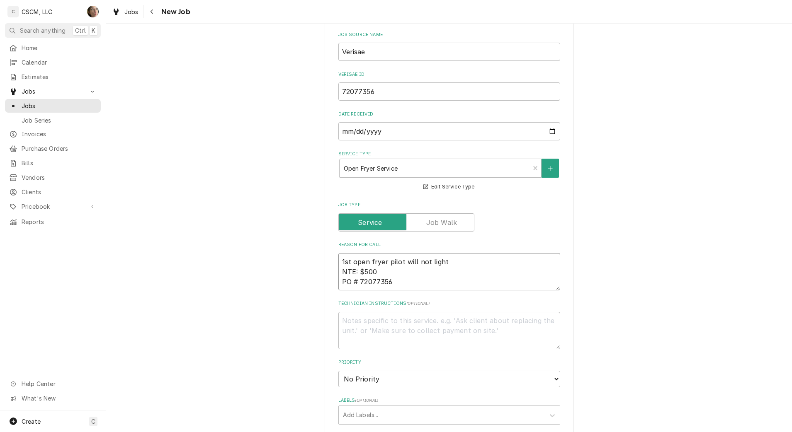
type textarea "1st open fryer pilot will not light NTE: $500 PO # 72077356"
click at [372, 378] on select "No Priority Urgent High Medium Low" at bounding box center [449, 379] width 222 height 17
select select "2"
click at [338, 371] on select "No Priority Urgent High Medium Low" at bounding box center [449, 379] width 222 height 17
type textarea "x"
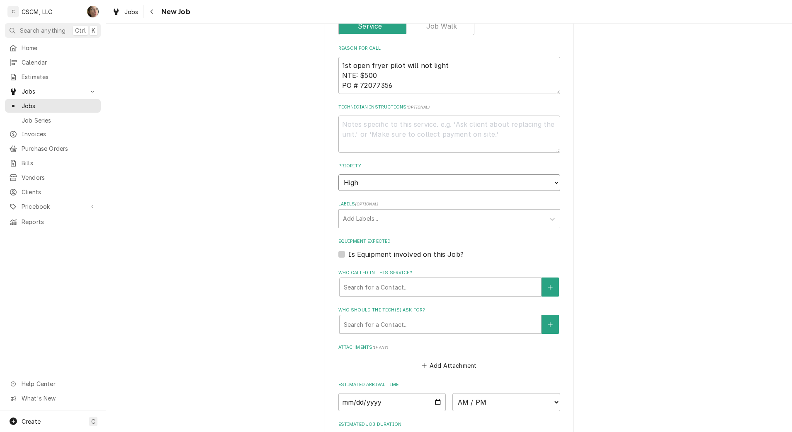
scroll to position [518, 0]
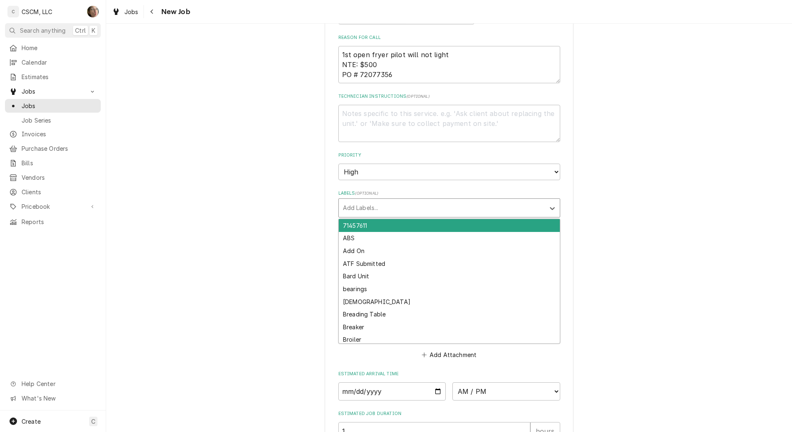
click at [367, 210] on div "Labels" at bounding box center [442, 208] width 198 height 15
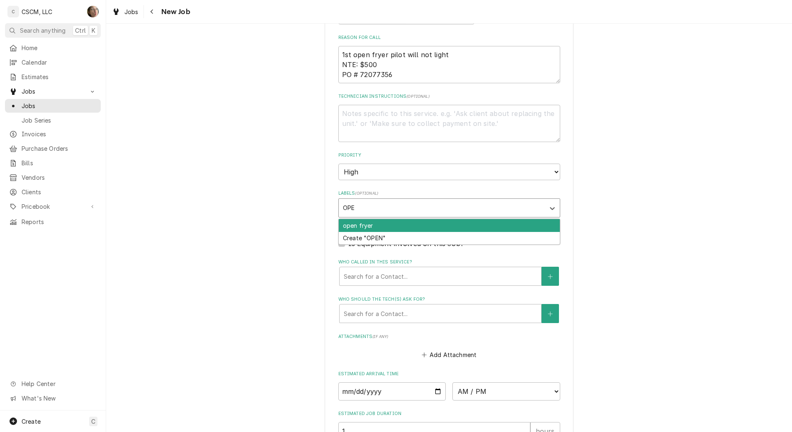
type input "OPEN"
click at [367, 226] on div "open fryer" at bounding box center [449, 225] width 221 height 13
type textarea "x"
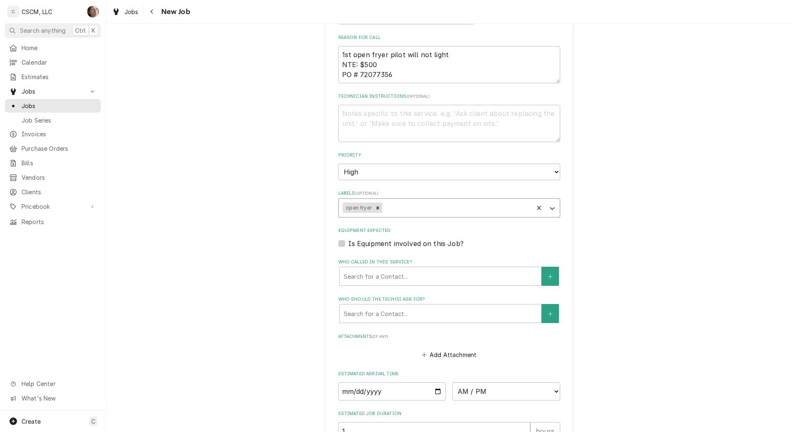
type textarea "x"
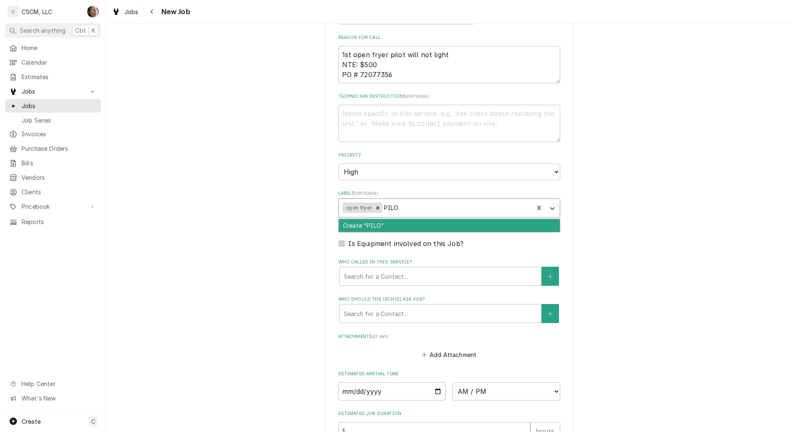
type input "PILOT"
click at [380, 226] on div "Create "PILOT"" at bounding box center [449, 225] width 221 height 13
type textarea "x"
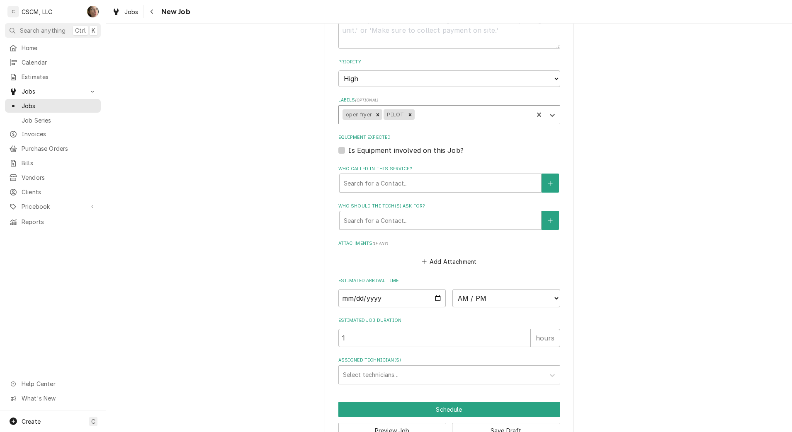
scroll to position [622, 0]
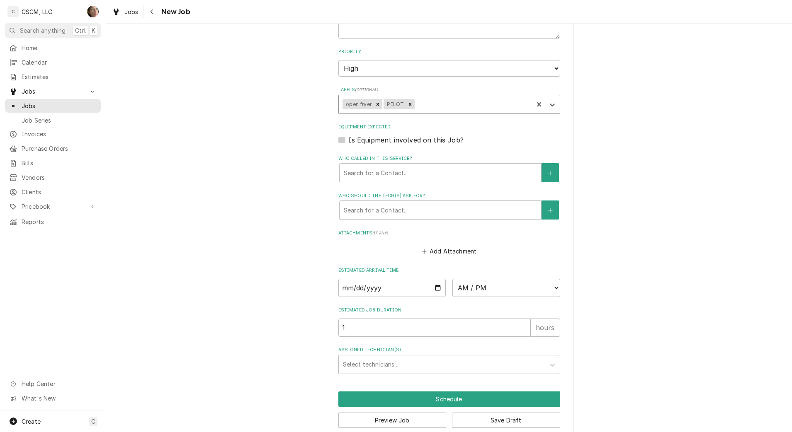
click at [376, 179] on div "Who called in this service?" at bounding box center [440, 172] width 193 height 15
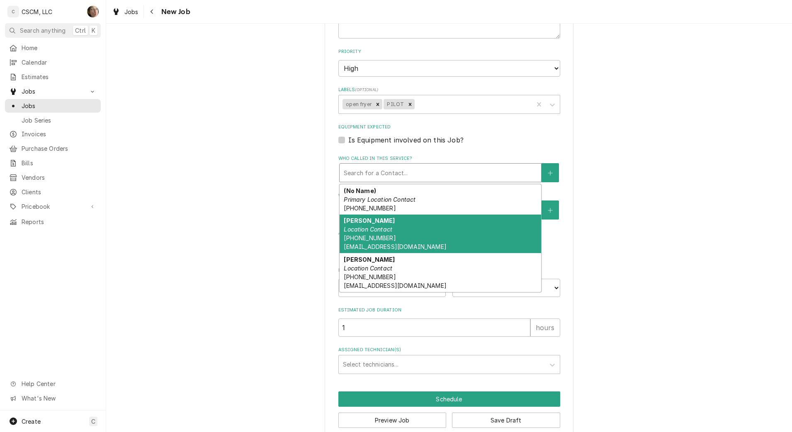
click at [382, 240] on span "(314) 471-4723 jmetcalf@kbpfoods.com" at bounding box center [395, 243] width 102 height 16
type textarea "x"
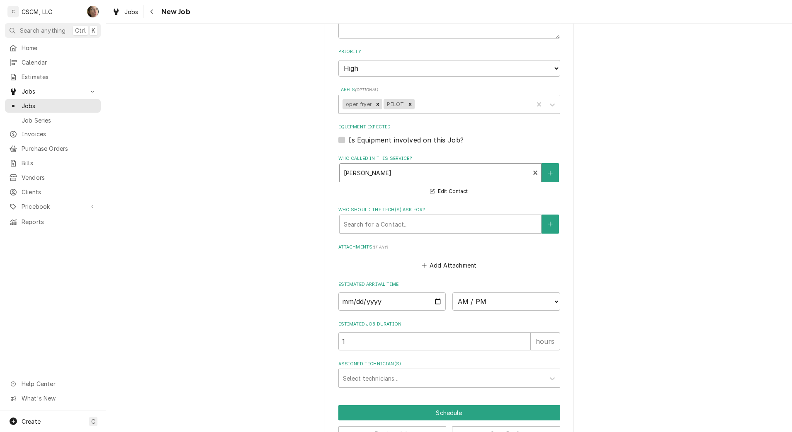
scroll to position [649, 0]
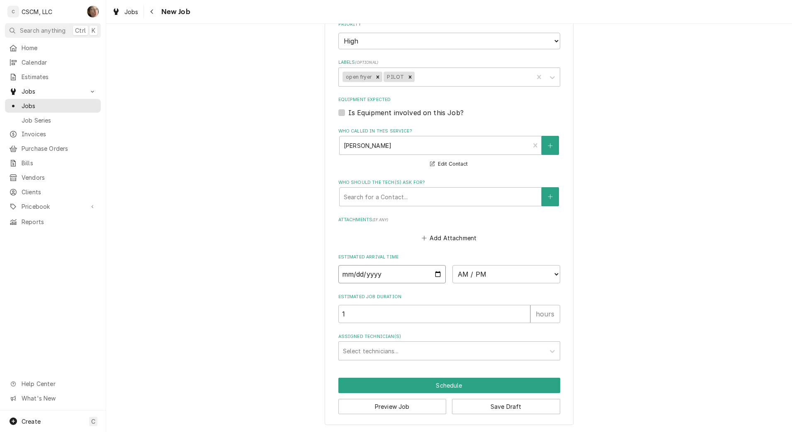
click at [430, 274] on input "Date" at bounding box center [392, 274] width 108 height 18
click at [501, 276] on select "AM / PM 6:00 AM 6:15 AM 6:30 AM 6:45 AM 7:00 AM 7:15 AM 7:30 AM 7:45 AM 8:00 AM…" at bounding box center [506, 274] width 108 height 18
select select "11:00:00"
click at [452, 265] on select "AM / PM 6:00 AM 6:15 AM 6:30 AM 6:45 AM 7:00 AM 7:15 AM 7:30 AM 7:45 AM 8:00 AM…" at bounding box center [506, 274] width 108 height 18
type textarea "x"
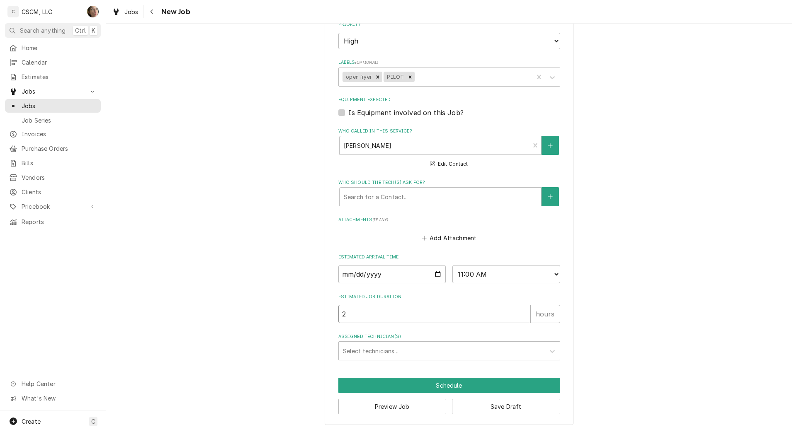
type input "2"
click at [521, 313] on input "2" at bounding box center [434, 314] width 192 height 18
type textarea "x"
click at [432, 273] on input "Date" at bounding box center [392, 274] width 108 height 18
type input "2025-09-11"
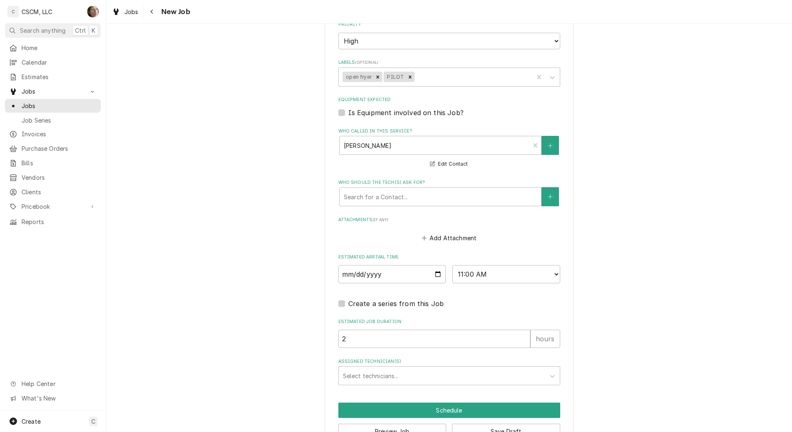
click at [369, 376] on div "Assigned Technician(s)" at bounding box center [442, 376] width 198 height 15
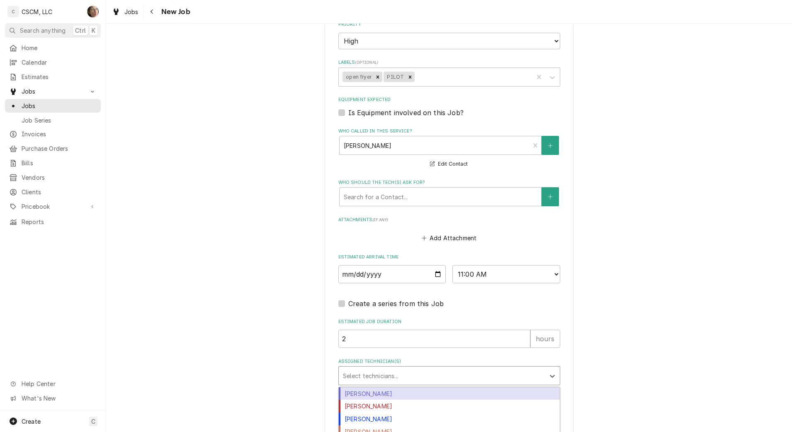
click at [367, 396] on div "Chris Lynch" at bounding box center [449, 394] width 221 height 13
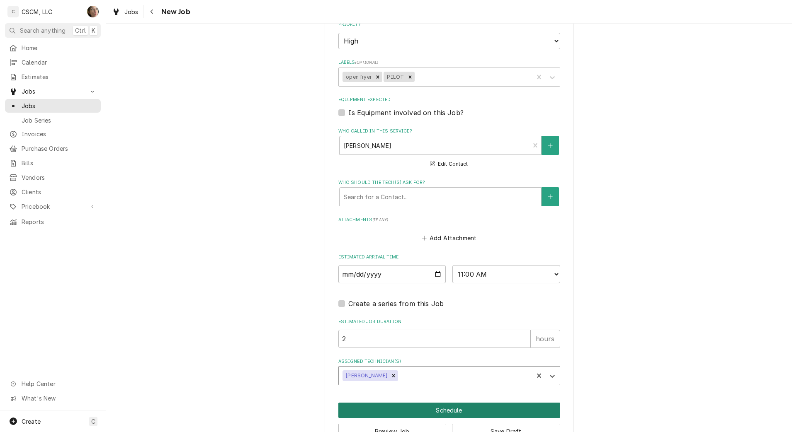
click at [382, 410] on button "Schedule" at bounding box center [449, 410] width 222 height 15
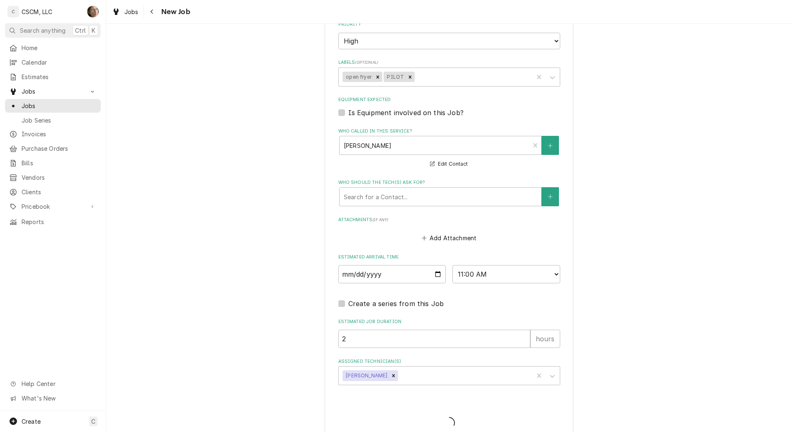
type textarea "x"
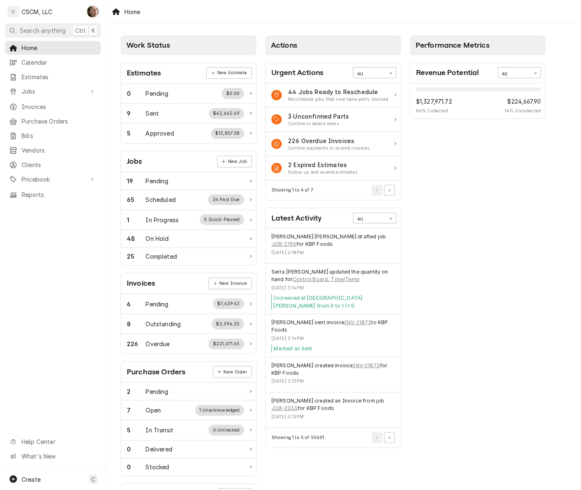
click at [52, 65] on div "Calendar" at bounding box center [53, 62] width 92 height 10
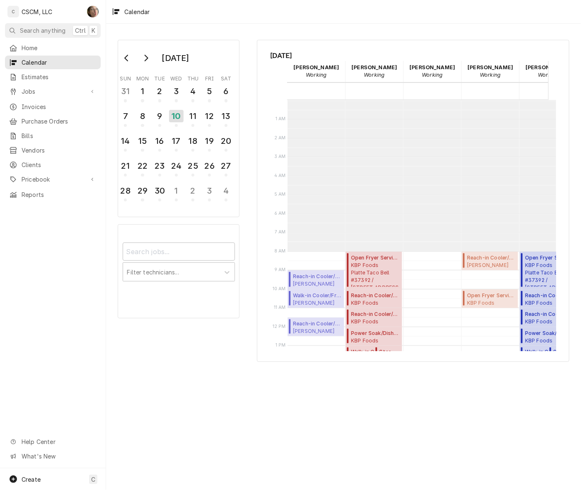
scroll to position [150, 0]
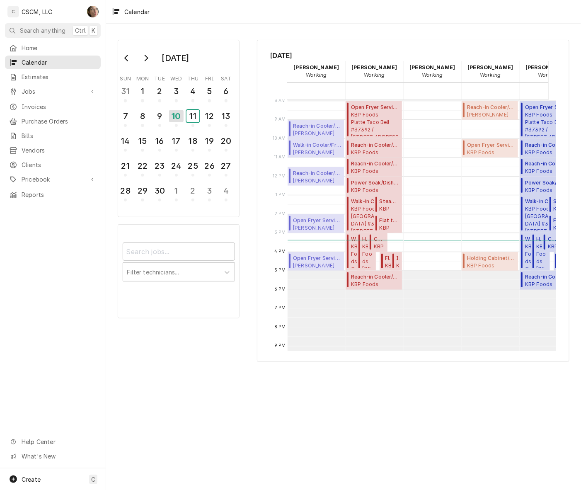
click at [194, 120] on div "11" at bounding box center [193, 116] width 13 height 12
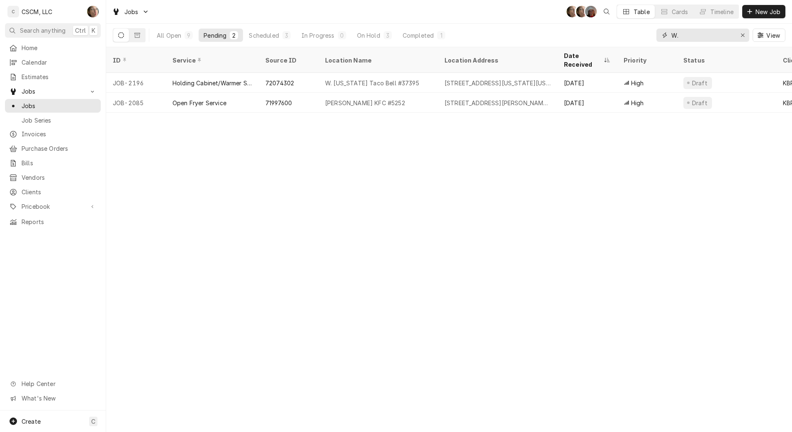
click at [740, 34] on icon "Erase input" at bounding box center [742, 35] width 5 height 6
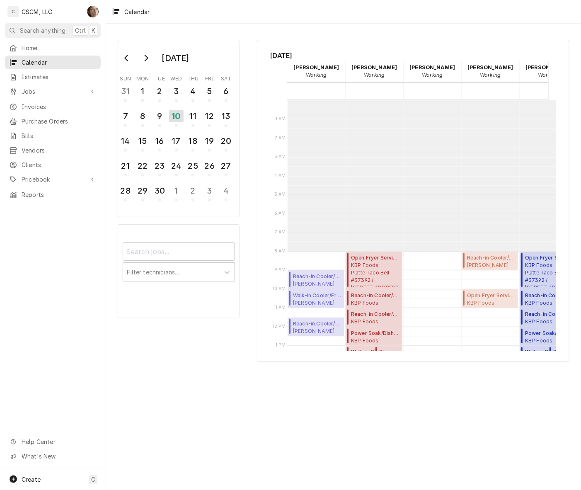
scroll to position [150, 0]
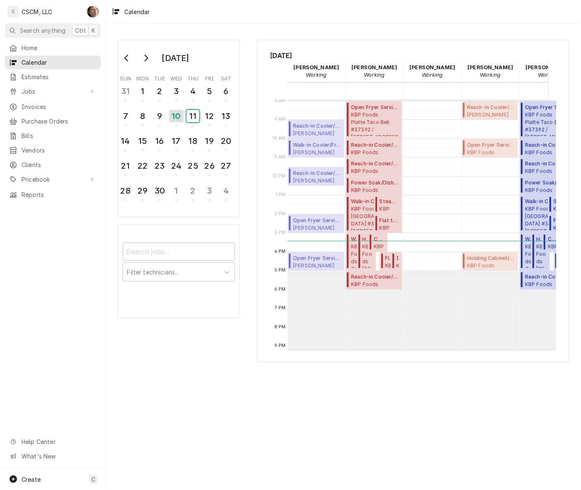
click at [194, 114] on div "11" at bounding box center [193, 116] width 13 height 12
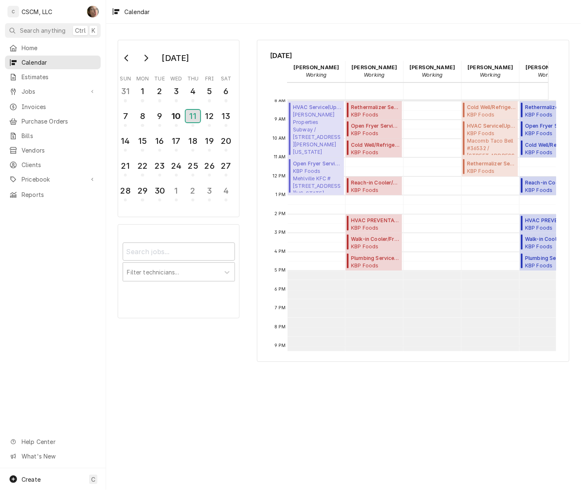
click at [191, 118] on div "11" at bounding box center [193, 116] width 15 height 12
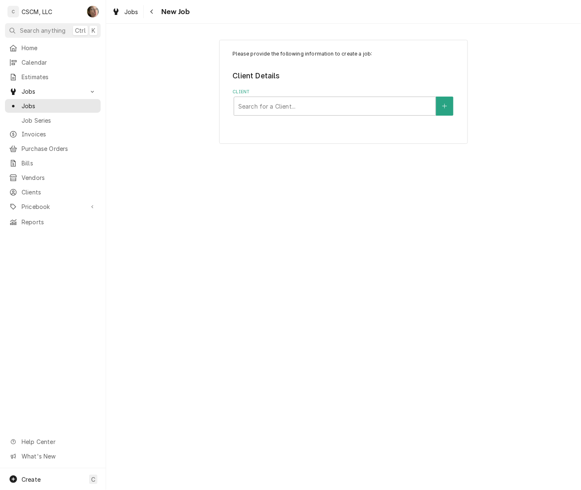
click at [330, 108] on div "Client" at bounding box center [334, 106] width 193 height 15
type input "KBP"
click at [334, 121] on div "KBP Foods" at bounding box center [334, 124] width 201 height 13
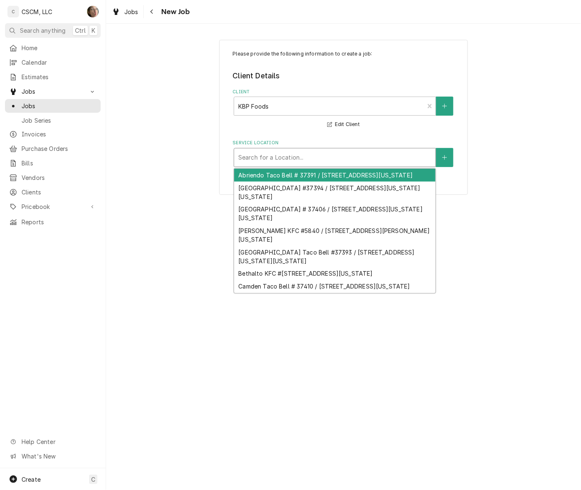
click at [272, 158] on div "Service Location" at bounding box center [334, 157] width 193 height 15
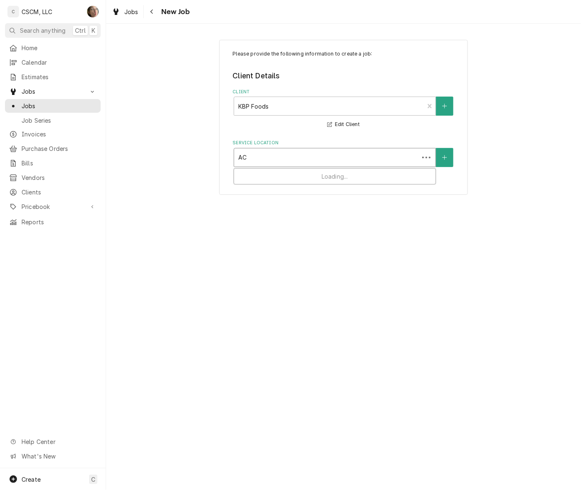
type input "A"
type input "37406"
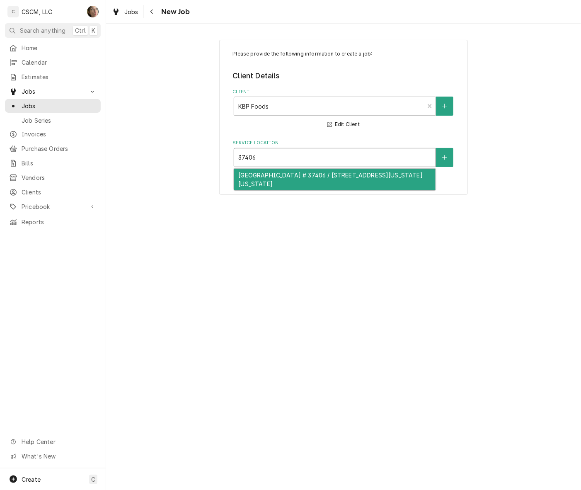
click at [290, 175] on div "Academy Park Loop Taco Bell # 37406 / 1030 Academy Park Loop, Colorado Springs,…" at bounding box center [334, 180] width 201 height 22
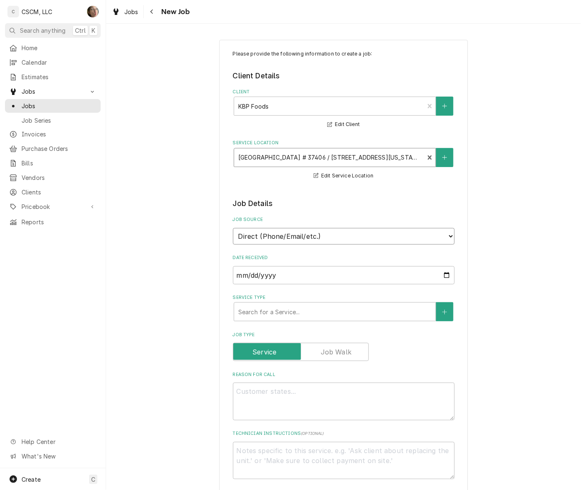
drag, startPoint x: 276, startPoint y: 240, endPoint x: 278, endPoint y: 245, distance: 5.6
click at [276, 240] on select "Direct (Phone/Email/etc.) Other" at bounding box center [344, 236] width 222 height 17
select select "100"
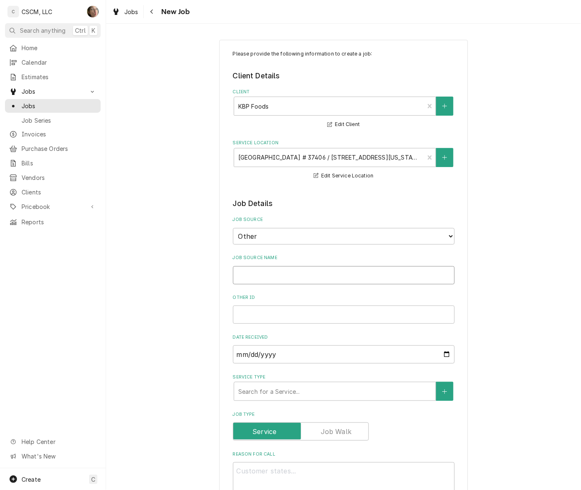
click at [283, 278] on input "Job Source Name" at bounding box center [344, 275] width 222 height 18
type textarea "x"
type input "V"
type textarea "x"
type input "Ve"
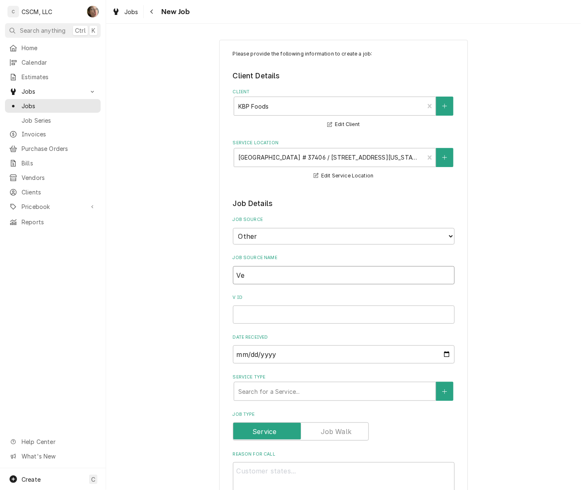
type textarea "x"
type input "Veri"
type textarea "x"
type input "Veris"
type textarea "x"
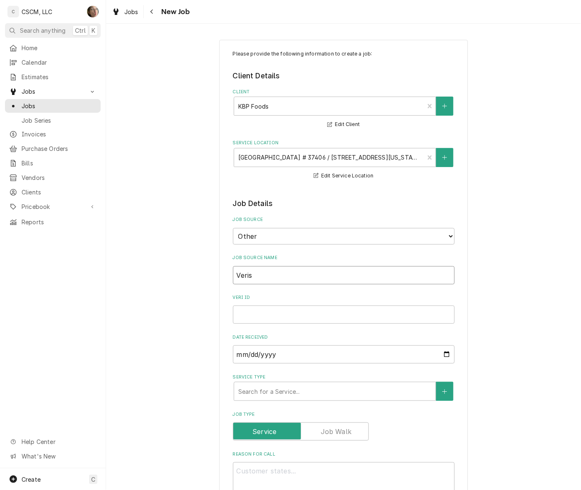
type input "Verisa"
type textarea "x"
type input "Verisae"
type textarea "x"
type input "Verisae"
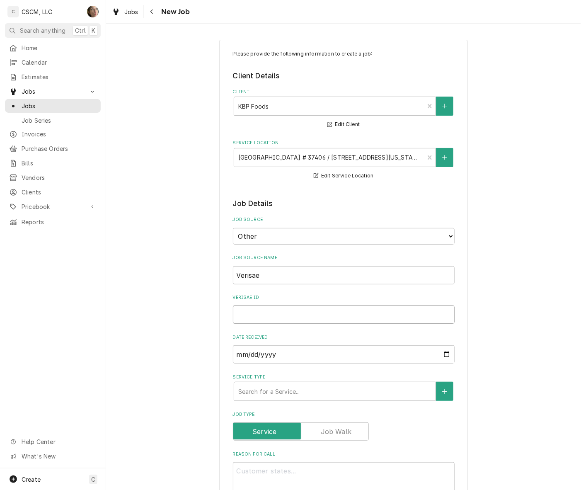
click at [276, 318] on input "Verisae ID" at bounding box center [344, 315] width 222 height 18
click at [251, 310] on input "Verisae ID" at bounding box center [344, 315] width 222 height 18
paste input "72076590"
type textarea "x"
type input "72076590"
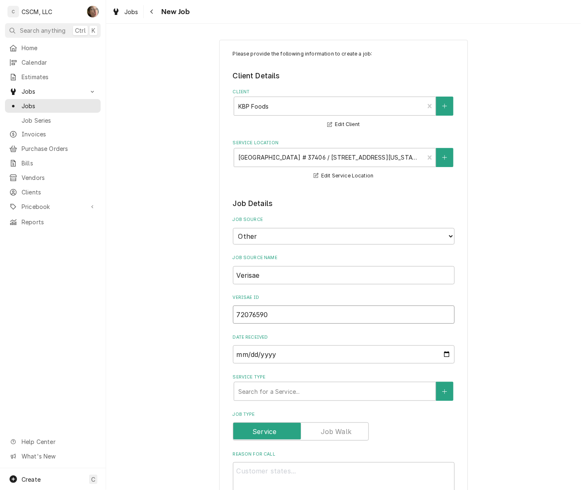
type textarea "x"
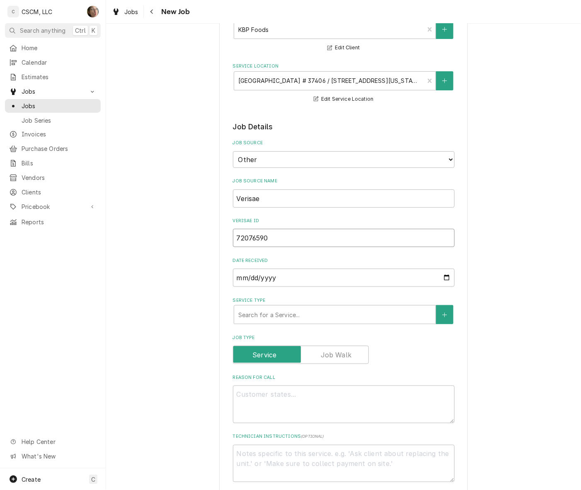
scroll to position [155, 0]
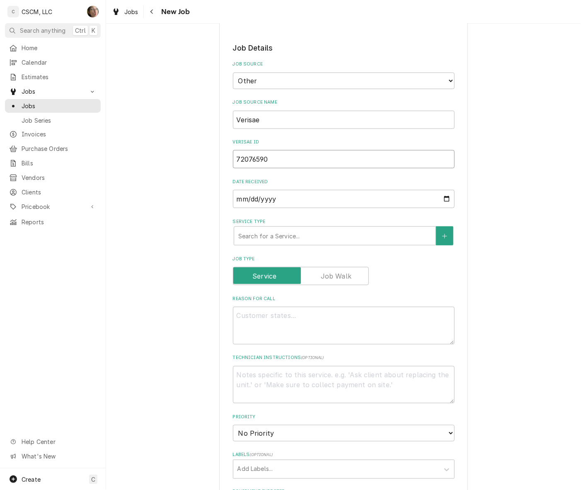
type input "72076590"
click at [268, 331] on textarea "Reason For Call" at bounding box center [344, 326] width 222 height 38
type textarea "x"
type textarea "P"
type textarea "x"
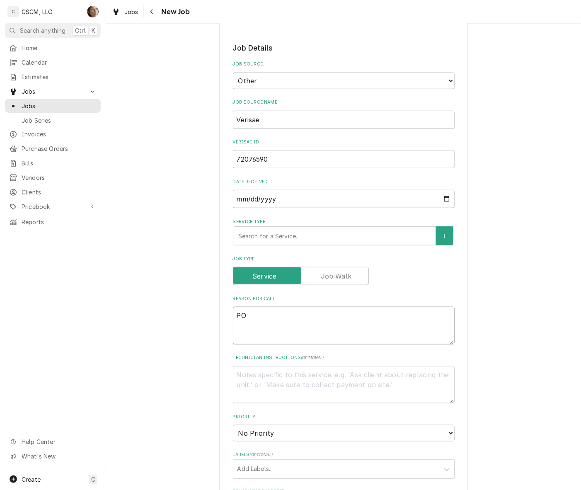
type textarea "PO"
type textarea "x"
type textarea "PO #"
type textarea "x"
type textarea "PO #"
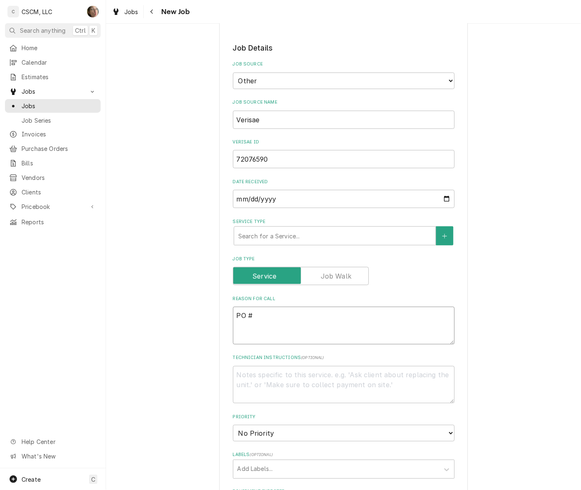
paste textarea "72076590"
type textarea "x"
type textarea "PO # 72076590"
type textarea "x"
type textarea "NPO # 72076590"
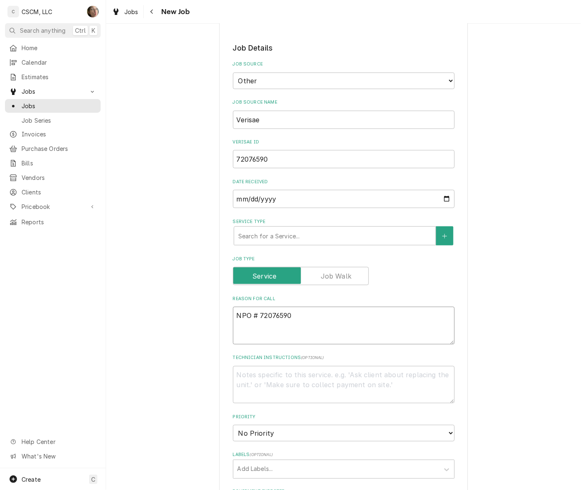
type textarea "x"
type textarea "NTPO # 72076590"
type textarea "x"
type textarea "NTEPO # 72076590"
type textarea "x"
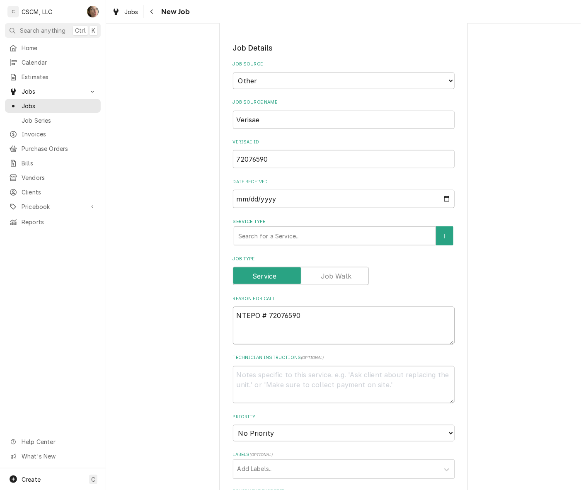
type textarea "NTE:PO # 72076590"
type textarea "x"
type textarea "NTE: PO # 72076590"
type textarea "x"
type textarea "NTE: $PO # 72076590"
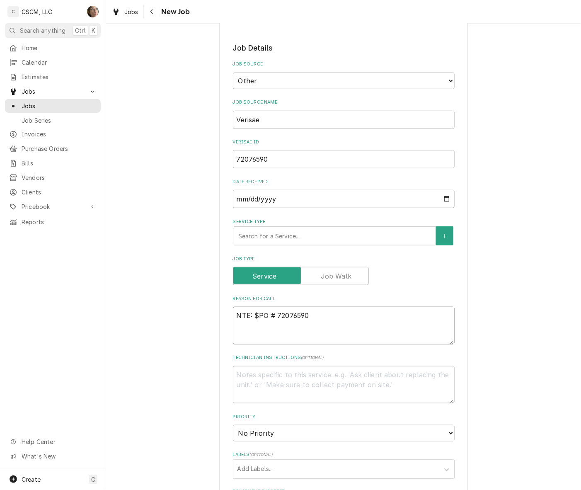
type textarea "x"
type textarea "NTE: $5PO # 72076590"
type textarea "x"
type textarea "NTE: $50PO # 72076590"
type textarea "x"
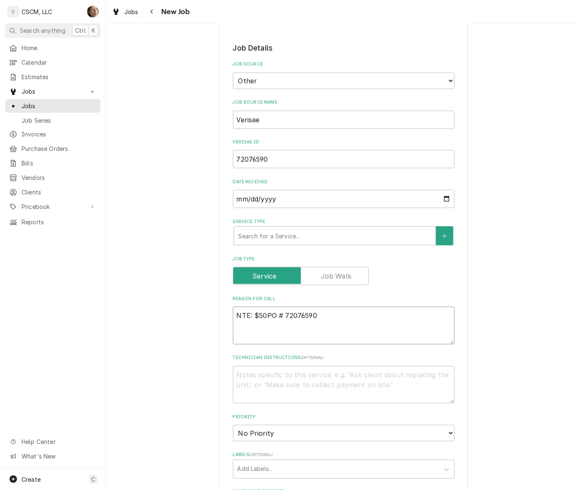
type textarea "NTE: $500PO # 72076590"
type textarea "x"
type textarea "NTE: $500 PO # 72076590"
type textarea "x"
type textarea "NTE: $500 PO # 72076590"
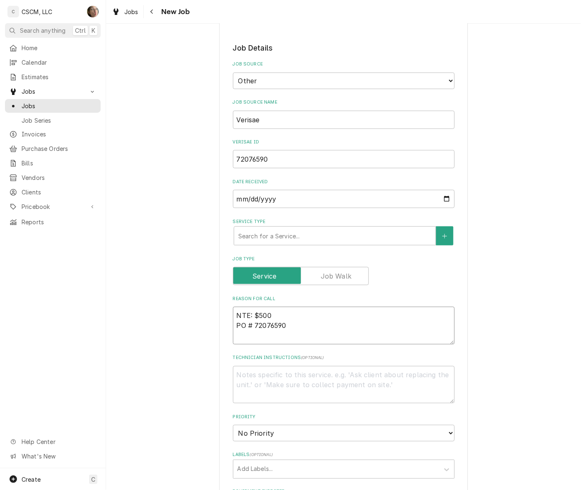
click at [233, 315] on textarea "NTE: $500 PO # 72076590" at bounding box center [344, 326] width 222 height 38
paste textarea "The Lowboy attached to drive line is down. It will temp in the morning when we …"
type textarea "x"
type textarea "The Lowboy attached to drive line is down. It will temp in the morning when we …"
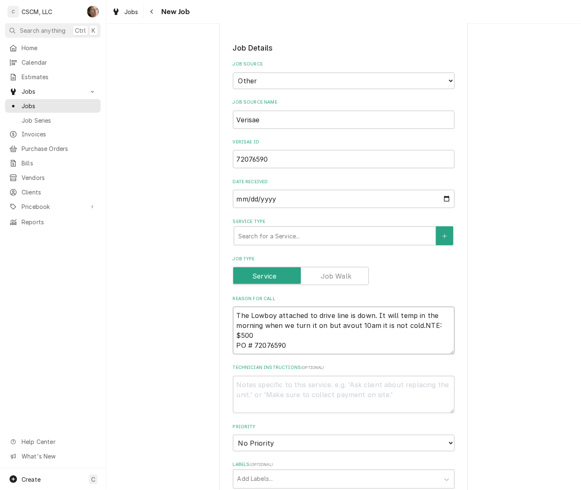
type textarea "x"
type textarea "The Lowboy attached to drive line is down. It will temp in the morning when we …"
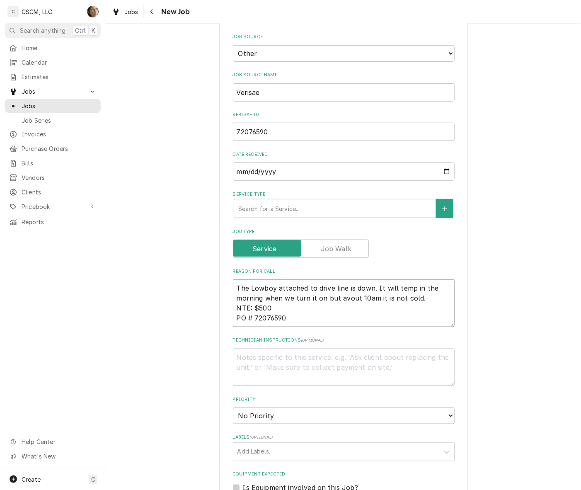
scroll to position [207, 0]
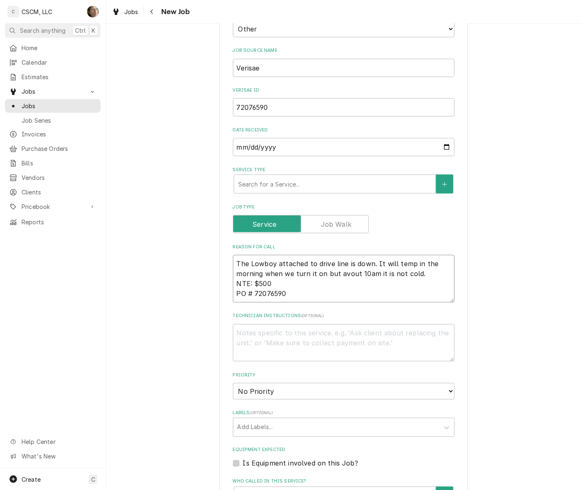
click at [339, 274] on textarea "The Lowboy attached to drive line is down. It will temp in the morning when we …" at bounding box center [344, 279] width 222 height 48
type textarea "x"
type textarea "The Lowboy attached to drive line is down. It will temp in the morning when we …"
type textarea "x"
type textarea "The Lowboy attached to drive line is down. It will temp in the morning when we …"
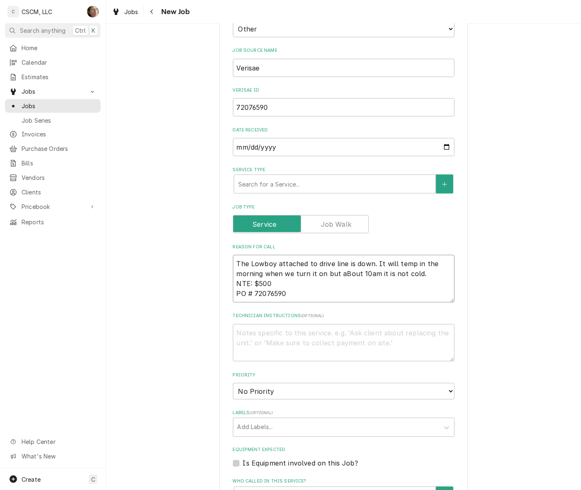
type textarea "x"
type textarea "The Lowboy attached to drive line is down. It will temp in the morning when we …"
type textarea "x"
type textarea "The Lowboy attached to drive line is down. It will temp in the morning when we …"
type textarea "x"
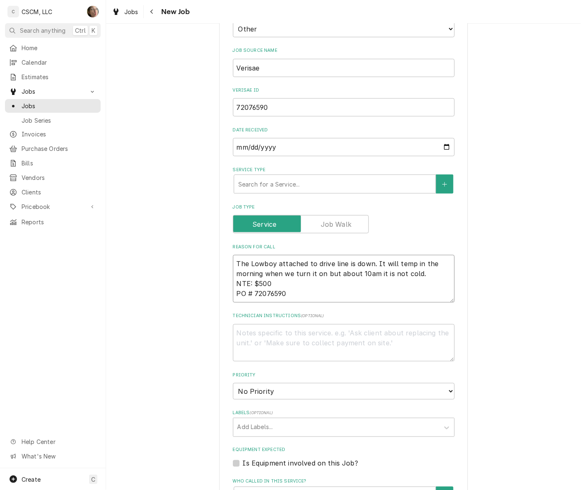
type textarea "The Lowboy attached to drive line is down. It will temp in the morning when we …"
click at [266, 395] on select "No Priority Urgent High Medium Low" at bounding box center [344, 391] width 222 height 17
select select "2"
click at [233, 383] on select "No Priority Urgent High Medium Low" at bounding box center [344, 391] width 222 height 17
click at [305, 184] on div "Service Type" at bounding box center [334, 184] width 193 height 15
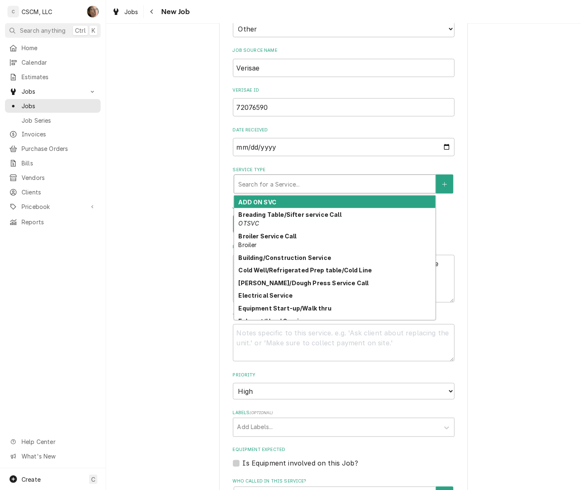
type textarea "x"
type input "c"
type textarea "x"
type input "co"
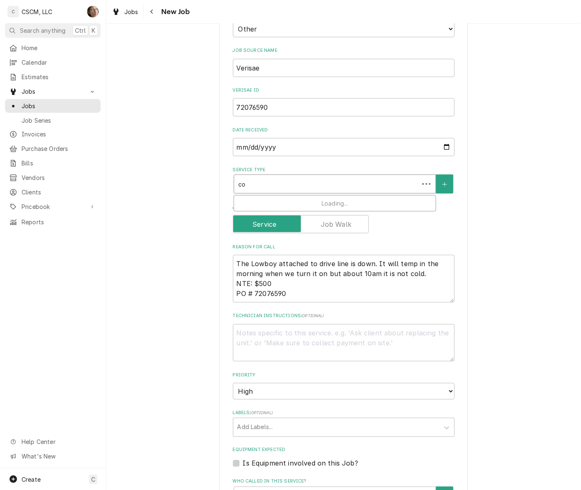
type textarea "x"
type input "cold"
type textarea "x"
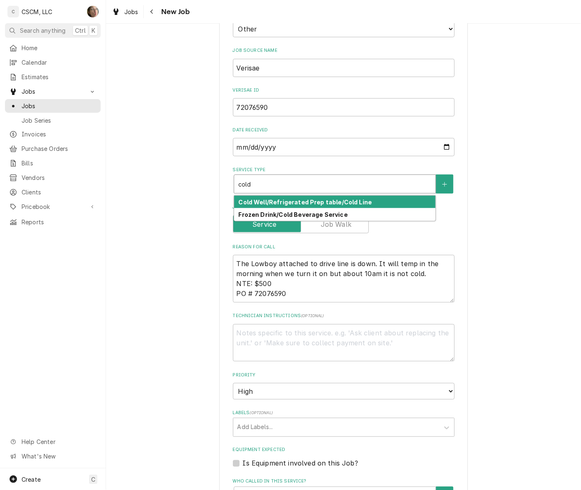
click at [305, 204] on strong "Cold Well/Refrigerated Prep table/Cold Line" at bounding box center [305, 202] width 134 height 7
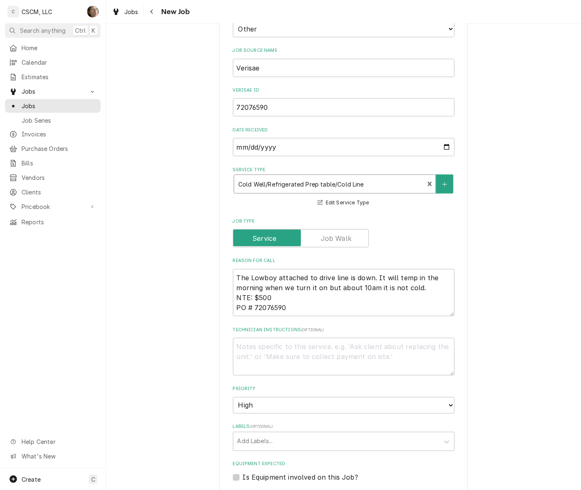
type textarea "x"
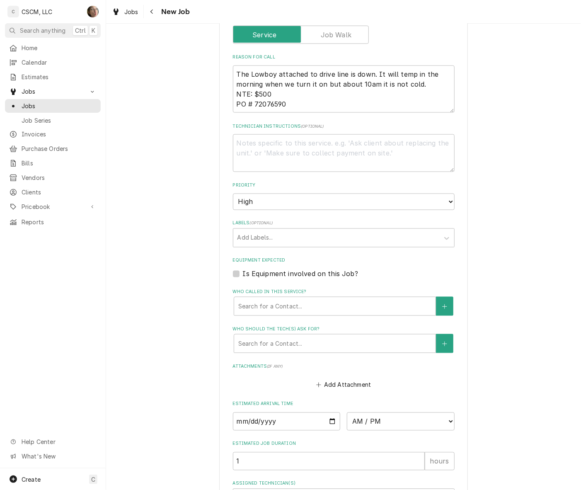
scroll to position [415, 0]
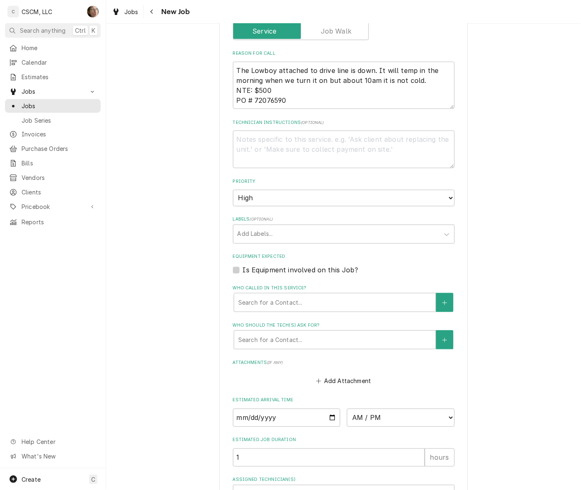
click at [285, 234] on div "Labels" at bounding box center [337, 234] width 198 height 15
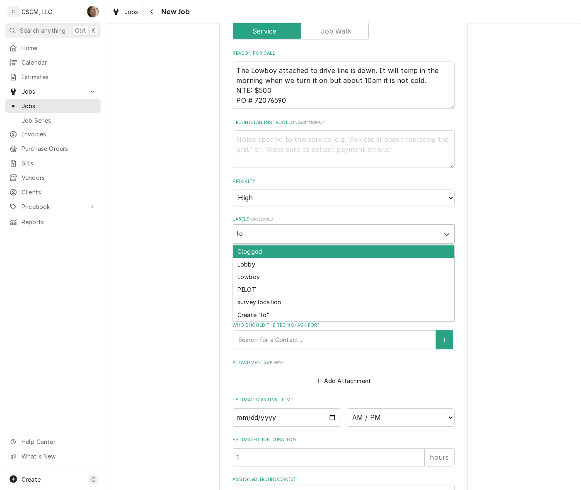
type input "low"
click at [316, 245] on div "Lowboy" at bounding box center [343, 251] width 221 height 13
type textarea "x"
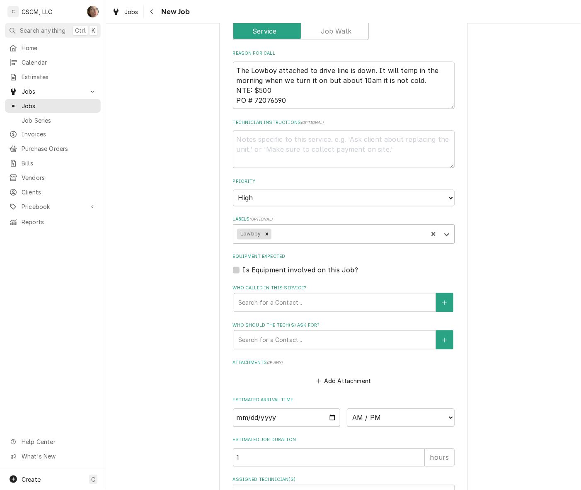
type textarea "x"
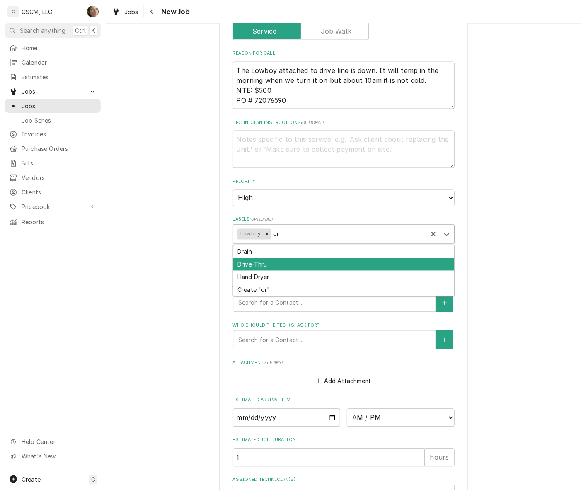
type input "d"
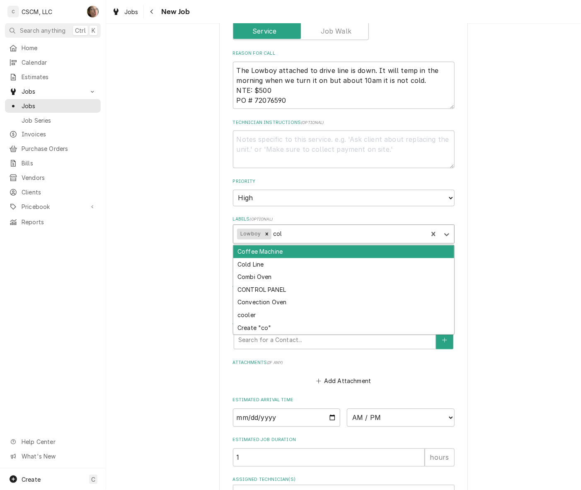
type input "cold"
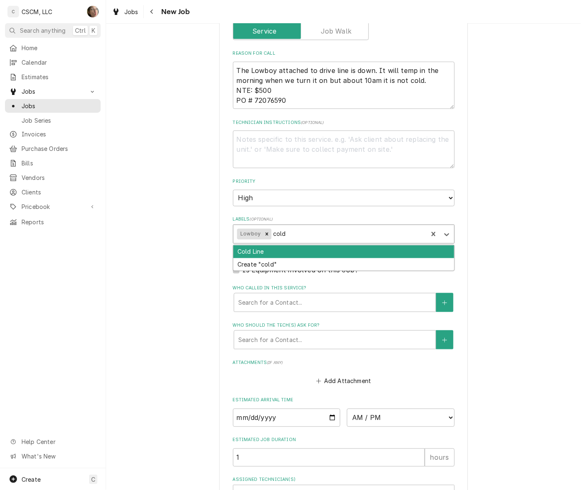
click at [384, 247] on div "Cold Line" at bounding box center [343, 251] width 221 height 13
type textarea "x"
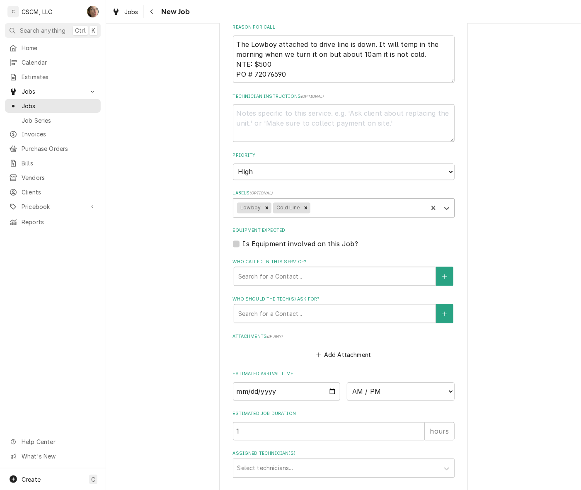
scroll to position [466, 0]
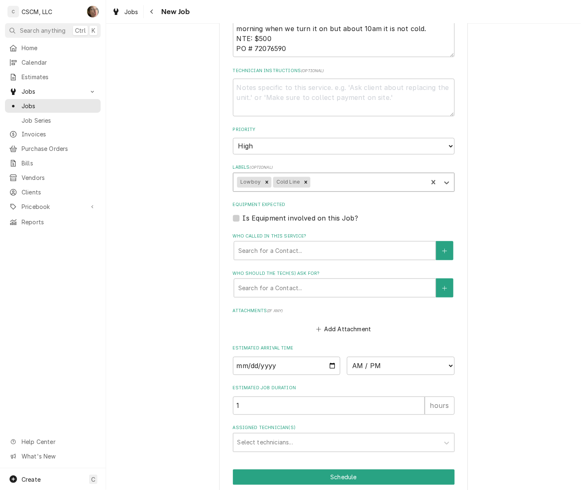
click at [373, 256] on div "Who called in this service?" at bounding box center [334, 250] width 193 height 15
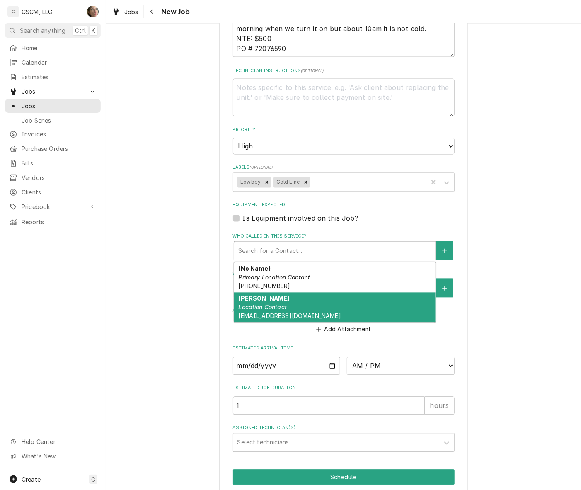
click at [365, 310] on div "Joshua Hutt Location Contact jhutt@kbpbells.com" at bounding box center [334, 308] width 201 height 30
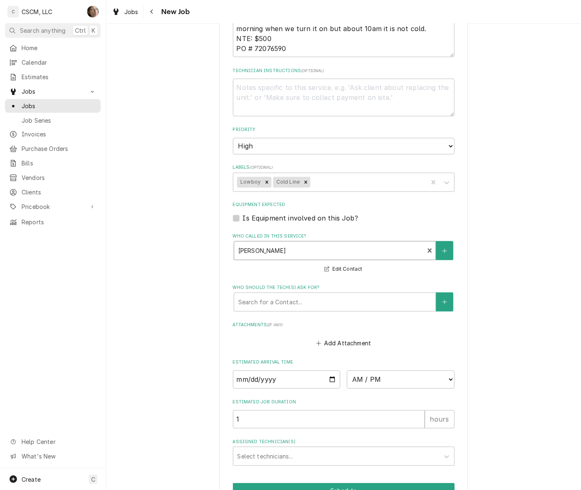
scroll to position [513, 0]
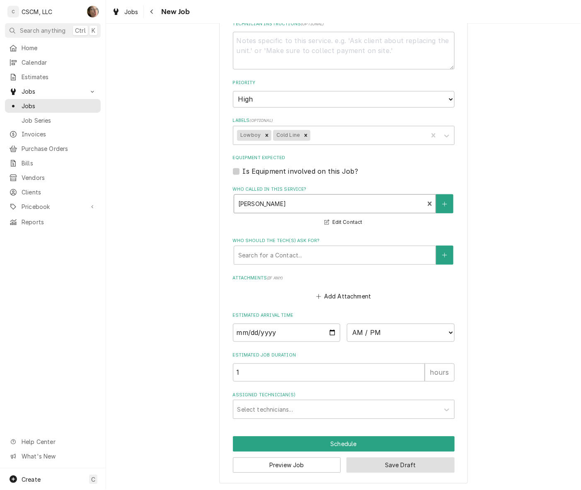
click at [374, 466] on button "Save Draft" at bounding box center [401, 465] width 108 height 15
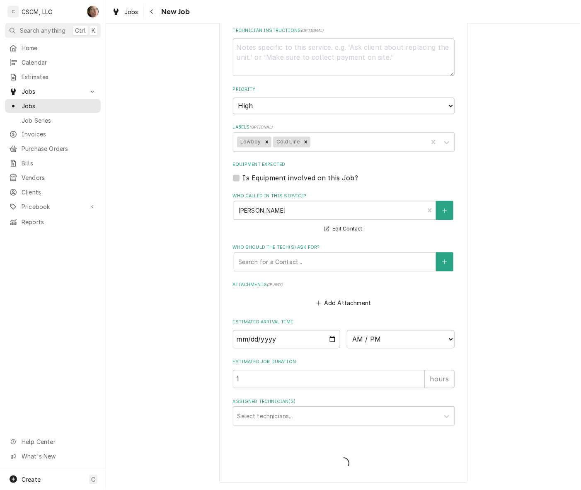
scroll to position [506, 0]
type textarea "x"
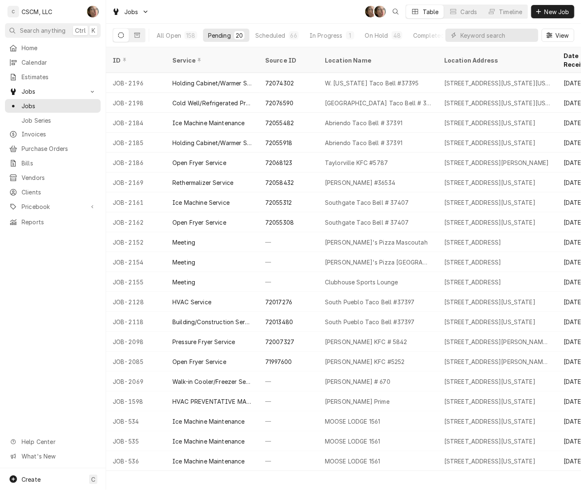
click at [342, 79] on div "W. [US_STATE] Taco Bell #37395" at bounding box center [372, 83] width 94 height 9
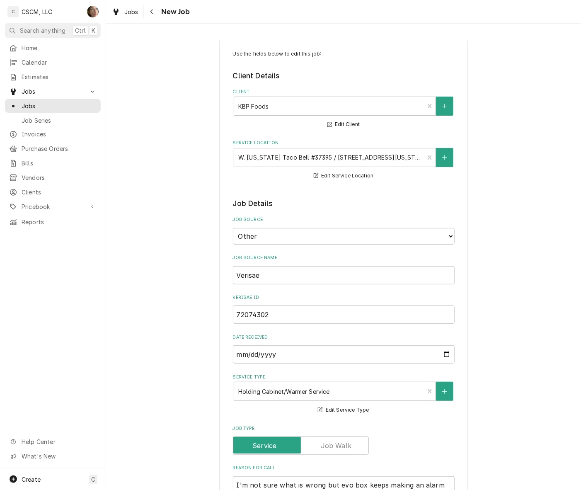
type textarea "x"
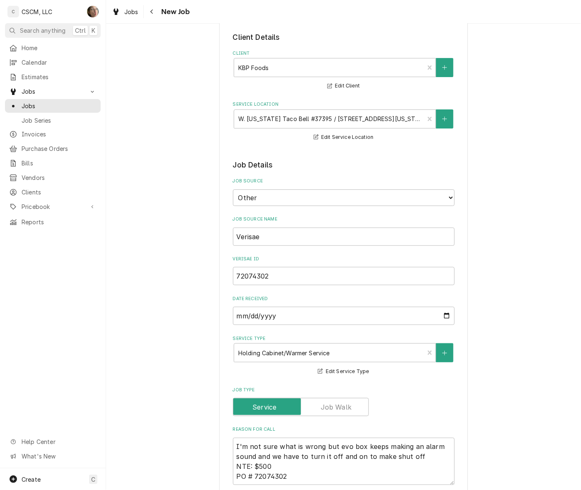
scroll to position [104, 0]
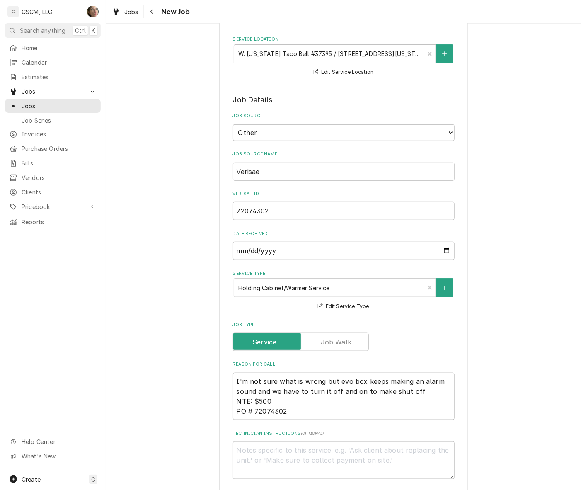
click at [152, 7] on div "Navigate back" at bounding box center [152, 11] width 8 height 8
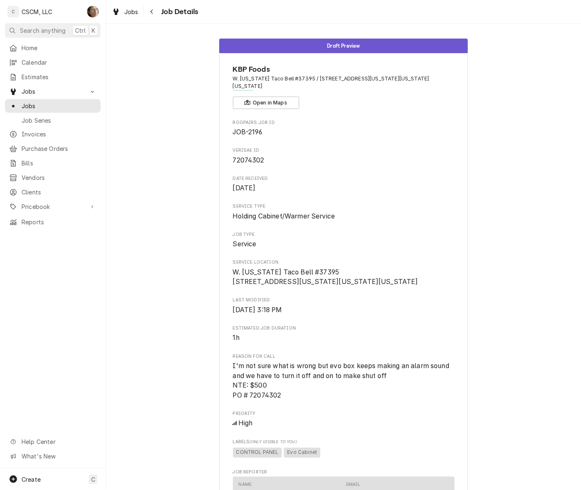
click at [149, 10] on div "Navigate back" at bounding box center [152, 11] width 8 height 8
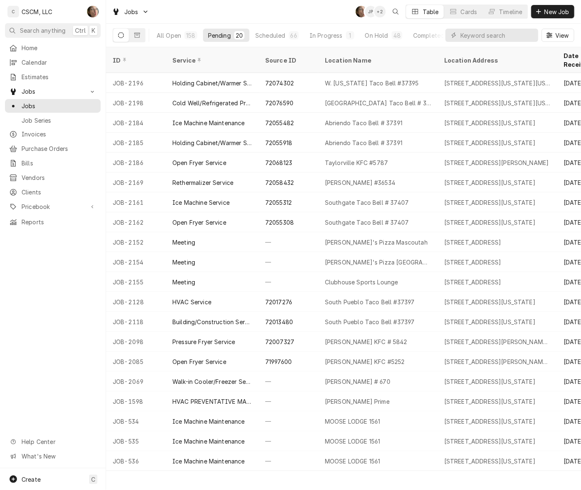
click at [326, 79] on div "W. [US_STATE] Taco Bell #37395" at bounding box center [372, 83] width 94 height 9
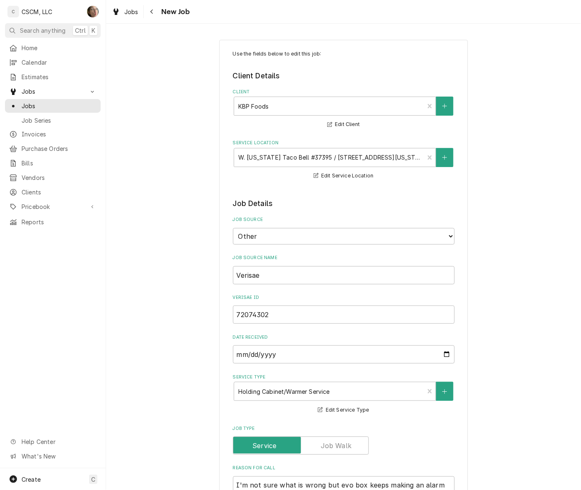
type textarea "x"
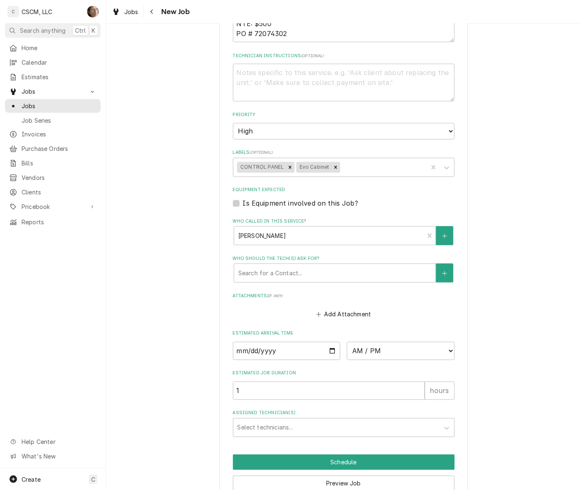
scroll to position [521, 0]
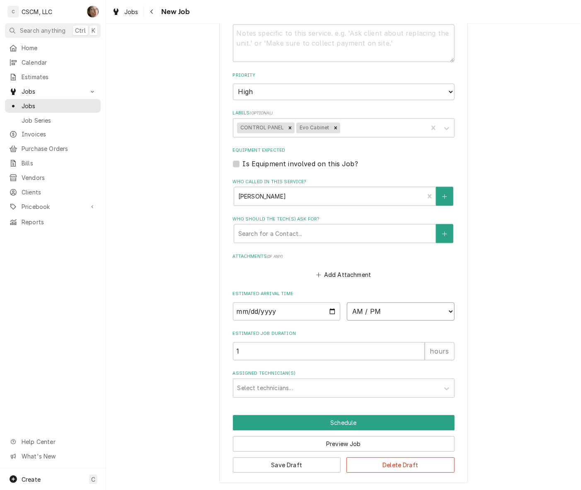
click at [382, 307] on select "AM / PM 6:00 AM 6:15 AM 6:30 AM 6:45 AM 7:00 AM 7:15 AM 7:30 AM 7:45 AM 8:00 AM…" at bounding box center [401, 312] width 108 height 18
select select "17:00:00"
click at [347, 303] on select "AM / PM 6:00 AM 6:15 AM 6:30 AM 6:45 AM 7:00 AM 7:15 AM 7:30 AM 7:45 AM 8:00 AM…" at bounding box center [401, 312] width 108 height 18
click at [327, 309] on input "Date" at bounding box center [287, 312] width 108 height 18
type textarea "x"
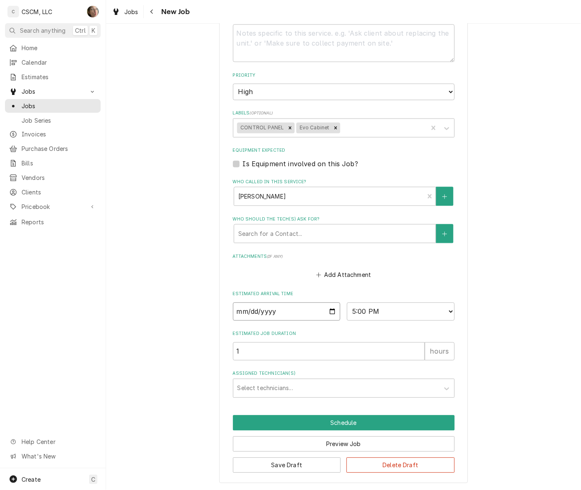
type input "[DATE]"
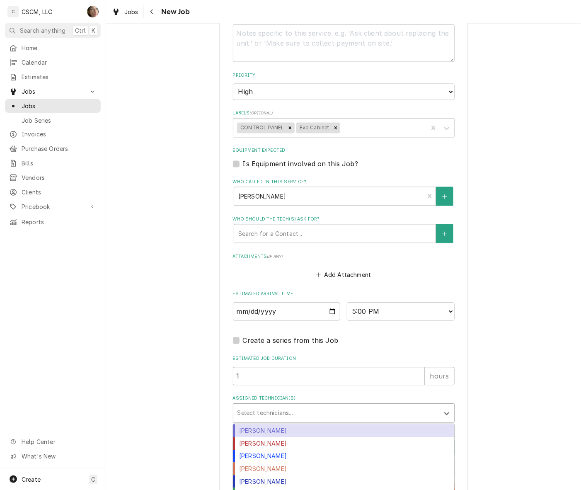
click at [249, 404] on div "Select technicians..." at bounding box center [336, 413] width 206 height 18
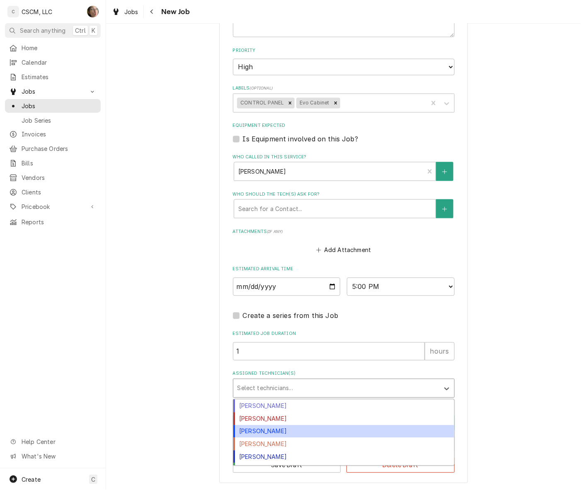
click at [280, 425] on div "[PERSON_NAME]" at bounding box center [343, 431] width 221 height 13
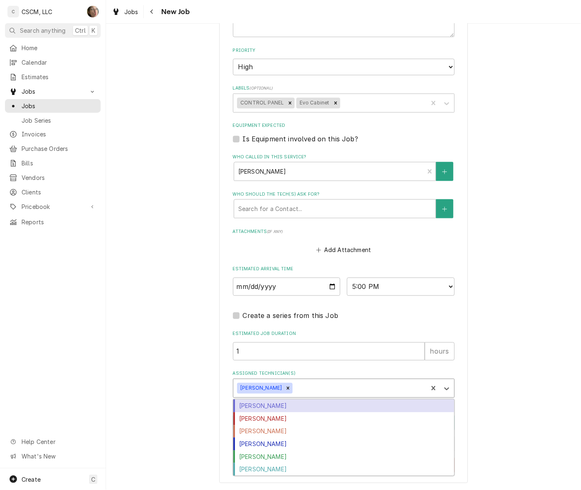
click at [265, 386] on div "[PERSON_NAME]" at bounding box center [260, 388] width 46 height 11
click at [285, 387] on icon "Remove James Bain" at bounding box center [288, 389] width 6 height 6
click at [289, 388] on div "Assigned Technician(s)" at bounding box center [337, 388] width 198 height 15
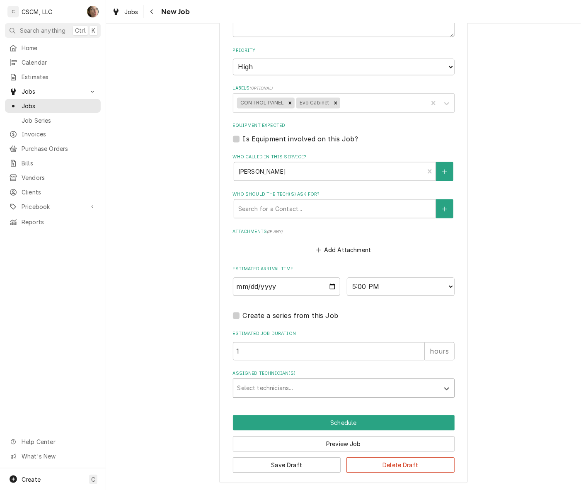
click at [294, 387] on div "Assigned Technician(s)" at bounding box center [337, 388] width 198 height 15
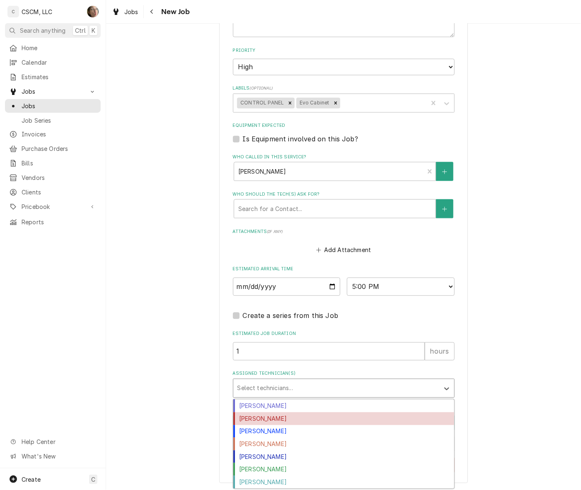
click at [258, 413] on div "[PERSON_NAME]" at bounding box center [343, 419] width 221 height 13
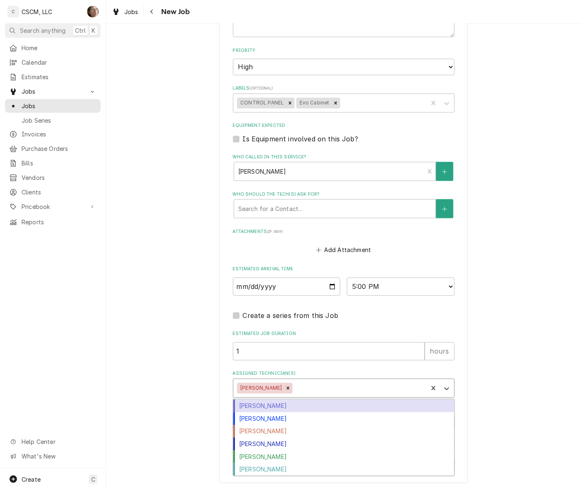
click at [294, 382] on div "Assigned Technician(s)" at bounding box center [358, 388] width 129 height 15
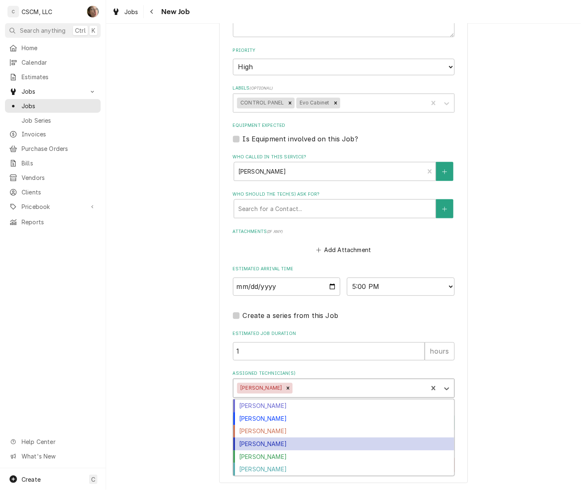
click at [275, 447] on div "[PERSON_NAME]" at bounding box center [343, 444] width 221 height 13
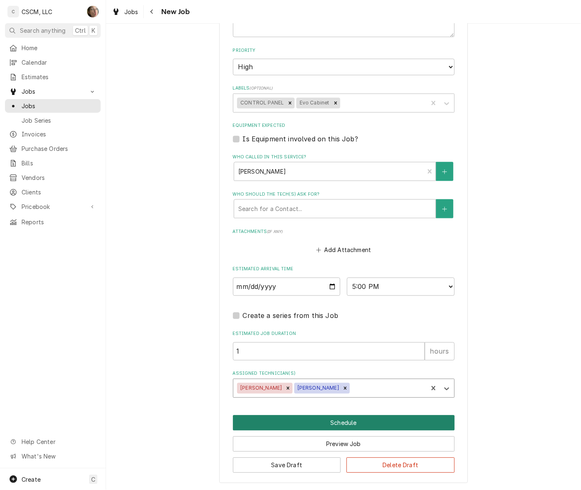
click at [286, 420] on button "Schedule" at bounding box center [344, 422] width 222 height 15
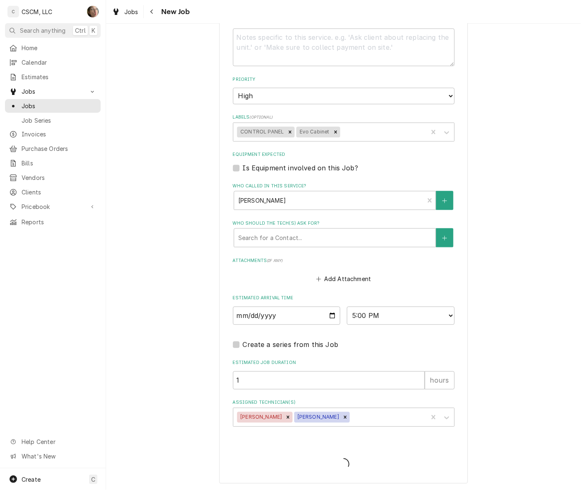
type textarea "x"
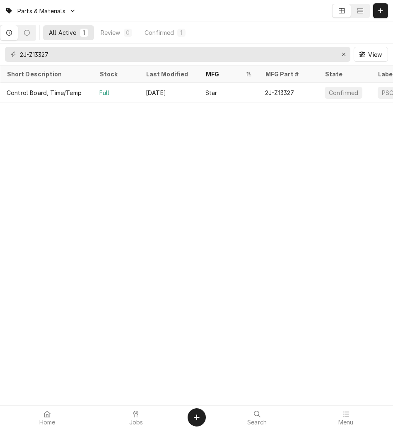
click at [194, 219] on div "Parts & Materials All Active 1 Review 0 Confirmed 1 2J-Z13327 View Short Descri…" at bounding box center [196, 214] width 393 height 429
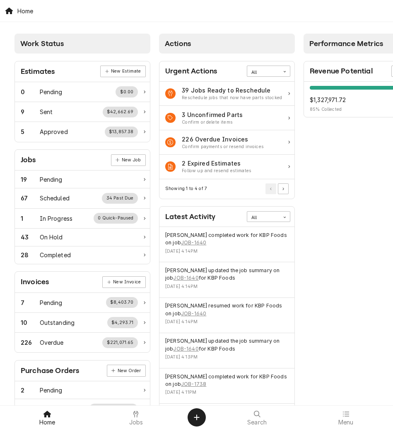
click at [138, 414] on icon at bounding box center [136, 413] width 5 height 7
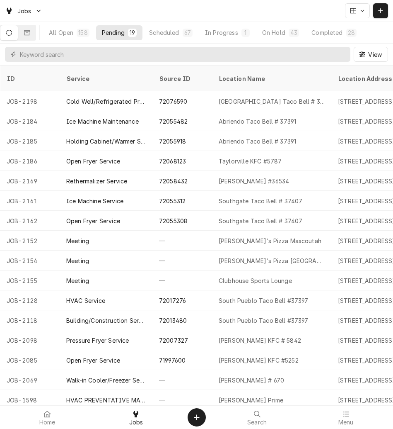
click at [379, 15] on div "Dynamic Content Wrapper" at bounding box center [381, 11] width 8 height 8
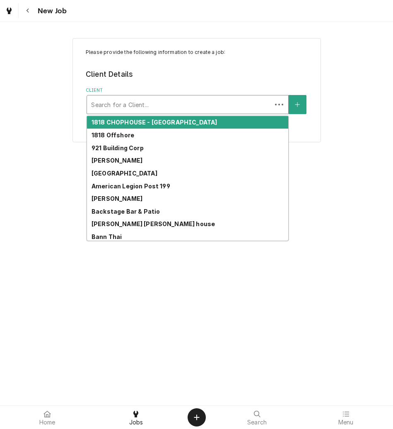
click at [168, 103] on div "Client" at bounding box center [179, 104] width 177 height 15
type input "kbp"
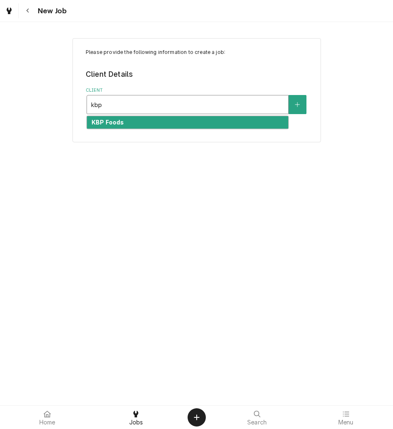
click at [166, 120] on div "KBP Foods" at bounding box center [187, 122] width 201 height 13
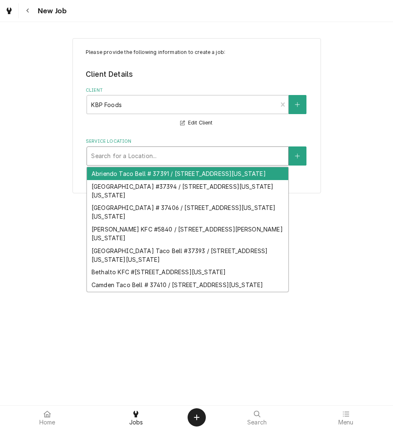
click at [142, 152] on div "Service Location" at bounding box center [187, 155] width 193 height 15
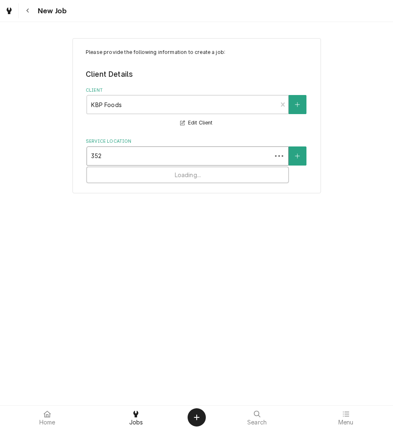
type input "3521"
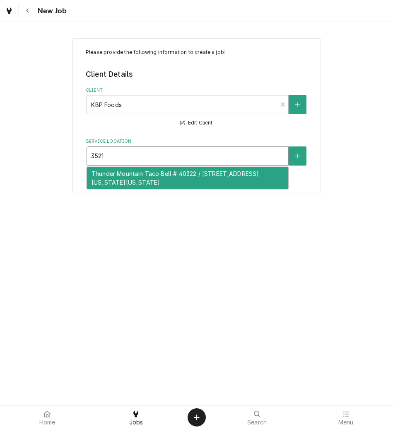
click at [138, 174] on div "Thunder Mountain Taco Bell # 40322 / [STREET_ADDRESS][US_STATE][US_STATE]" at bounding box center [187, 178] width 201 height 22
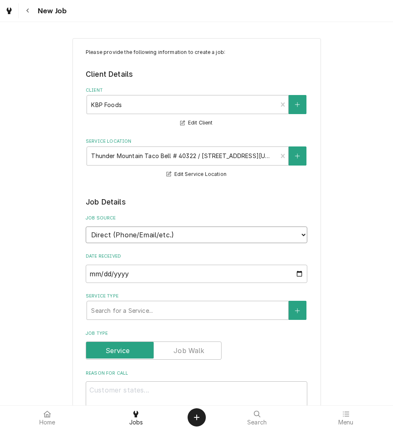
click at [124, 237] on select "Direct (Phone/Email/etc.) Other" at bounding box center [197, 234] width 222 height 17
select select "100"
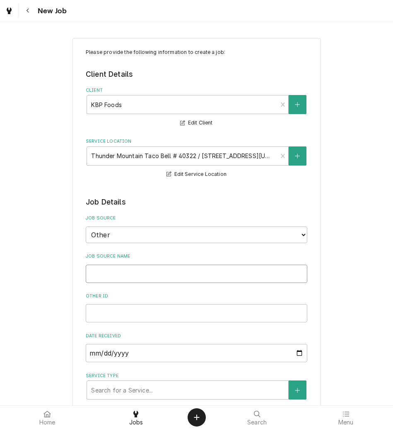
click at [117, 268] on input "Job Source Name" at bounding box center [197, 274] width 222 height 18
type textarea "x"
type input "v"
type textarea "x"
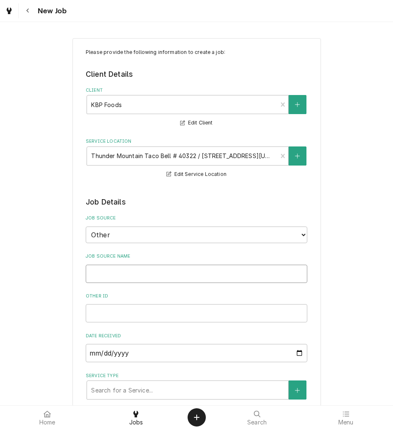
type input "V"
type textarea "x"
type input "Ve"
type textarea "x"
type input "Ver"
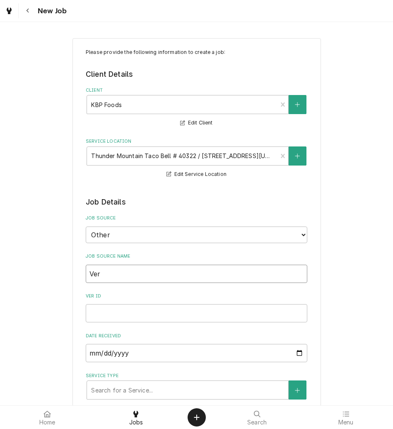
type textarea "x"
type input "Veri"
type textarea "x"
type input "Veris"
type textarea "x"
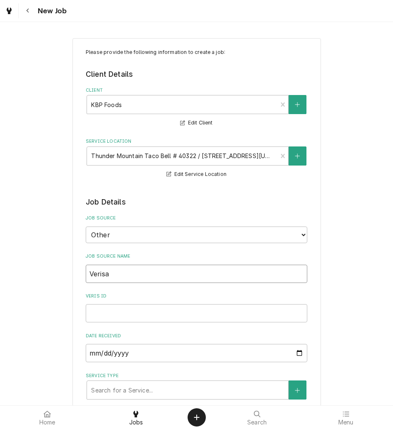
type input "Verisaw"
type textarea "x"
type input "Verisawe"
type textarea "x"
type input "Verisaw"
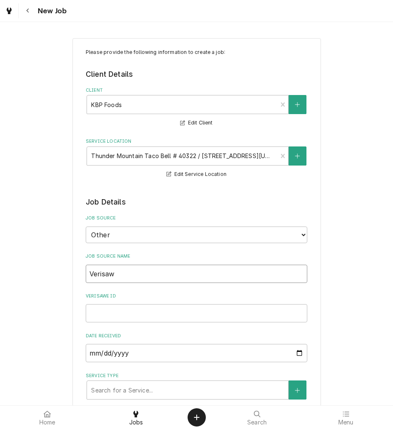
type textarea "x"
type input "Verisa"
type textarea "x"
type input "Verisae"
type textarea "x"
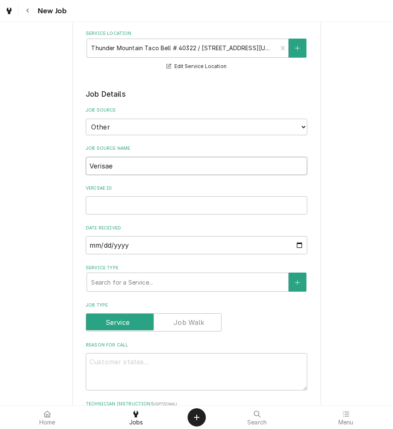
scroll to position [259, 0]
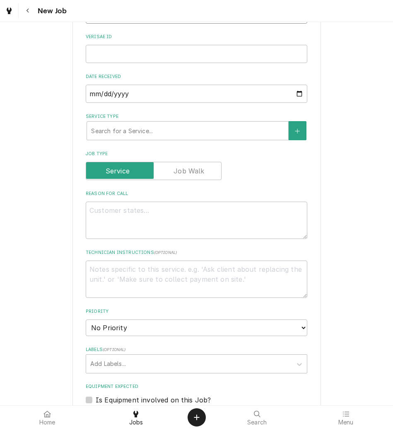
type input "Verisae"
click at [131, 230] on textarea "Reason For Call" at bounding box center [197, 219] width 222 height 37
type textarea "x"
type textarea "N"
type textarea "x"
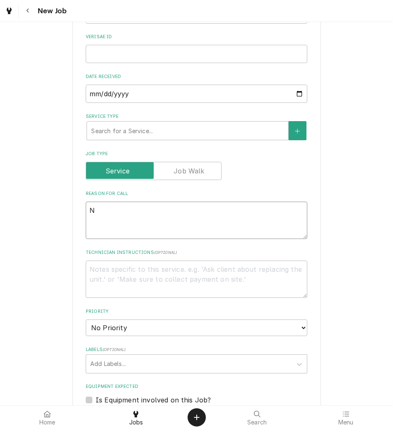
type textarea "NT"
type textarea "x"
type textarea "NTE"
type textarea "x"
type textarea "NTE:"
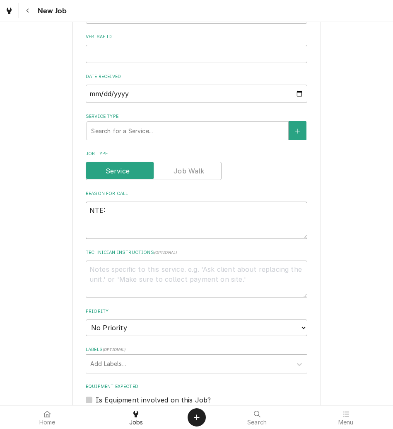
type textarea "x"
type textarea "NTE:"
type textarea "x"
type textarea "NTE: $"
type textarea "x"
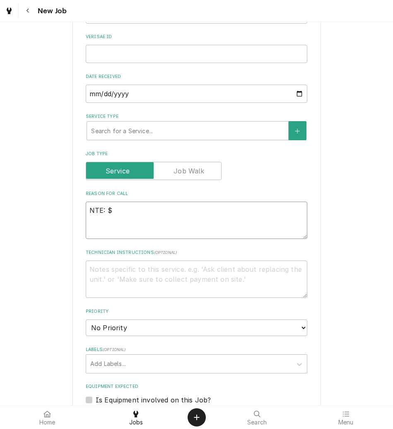
type textarea "NTE: $"
type textarea "x"
type textarea "NTE: $ 5"
type textarea "x"
type textarea "NTE: $ 50"
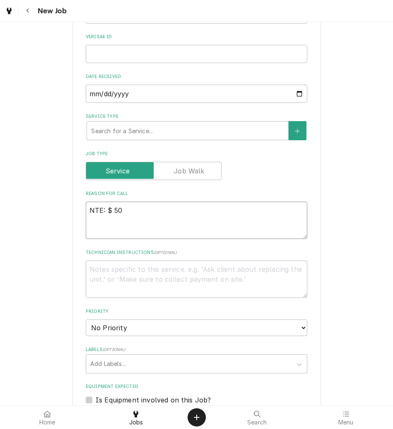
type textarea "x"
type textarea "NTE: $ 5"
type textarea "x"
type textarea "NTE: $"
type textarea "x"
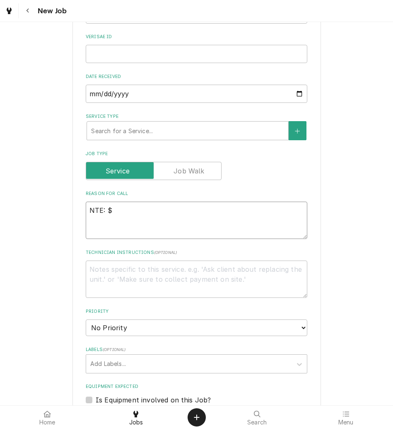
type textarea "NTE: $"
type textarea "x"
type textarea "NTE: $5"
type textarea "x"
type textarea "NTE: $50"
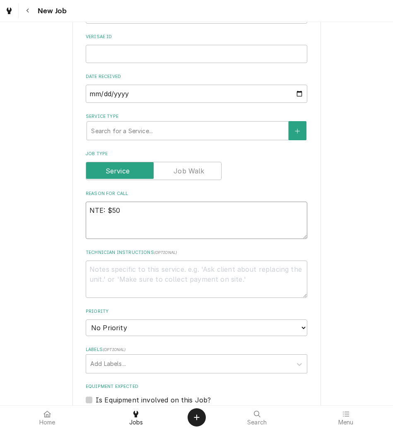
type textarea "x"
type textarea "NTE: $500"
type textarea "x"
type textarea "NTE: $500"
type textarea "x"
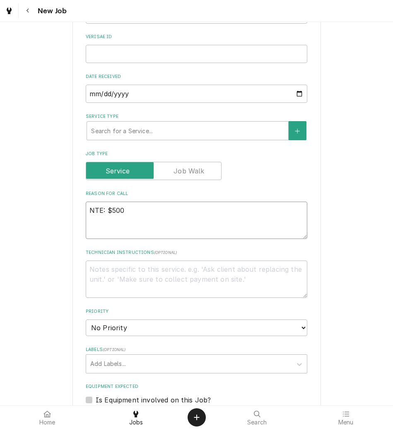
type textarea "NTE: $500 P"
type textarea "x"
type textarea "NTE: $500 PO"
type textarea "x"
type textarea "NTE: $500 PO"
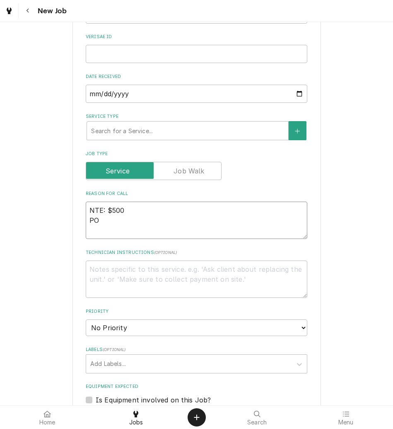
type textarea "x"
type textarea "NTE: $500 PO #"
type textarea "x"
type textarea "NTE: $500 PO #"
paste textarea "Reason For Call"
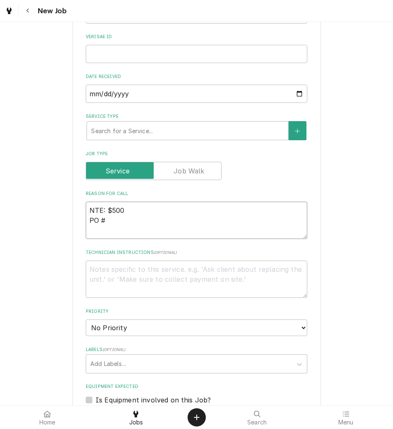
type textarea "x"
type textarea "NTE: $500 PO #"
click at [167, 224] on textarea "NTE: $500 PO #" at bounding box center [197, 219] width 222 height 37
paste textarea "72077546"
type textarea "x"
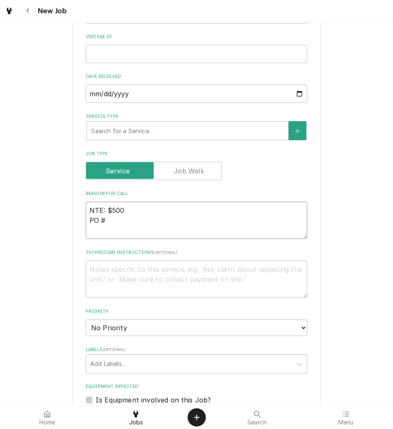
type textarea "NTE: $500 PO # 72077546"
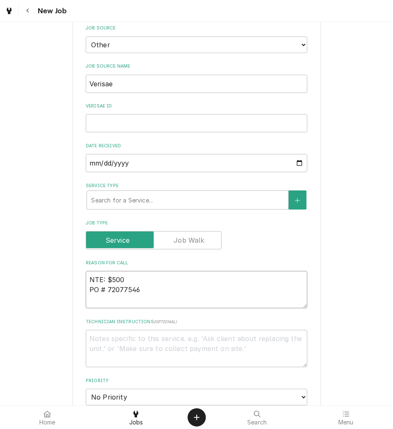
type textarea "x"
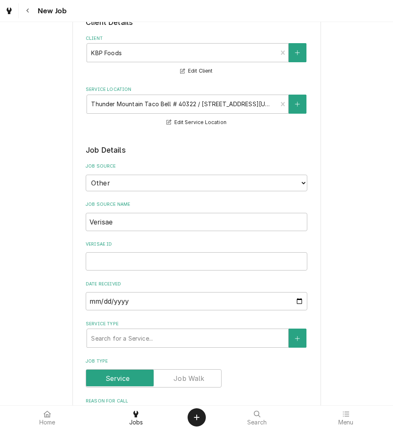
type textarea "NTE: $500 PO # 72077546"
click at [141, 258] on input "Verisae ID" at bounding box center [197, 261] width 222 height 18
paste input "72077546"
type textarea "x"
type input "72077546"
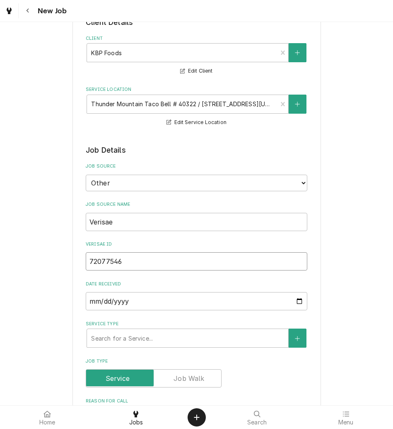
scroll to position [259, 0]
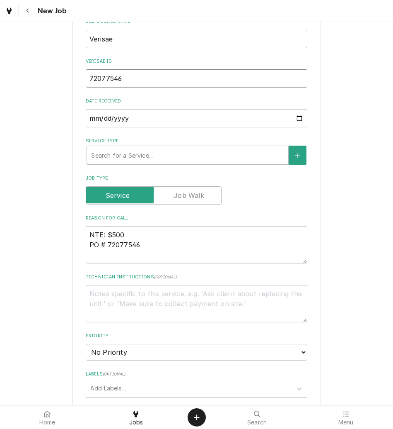
type textarea "x"
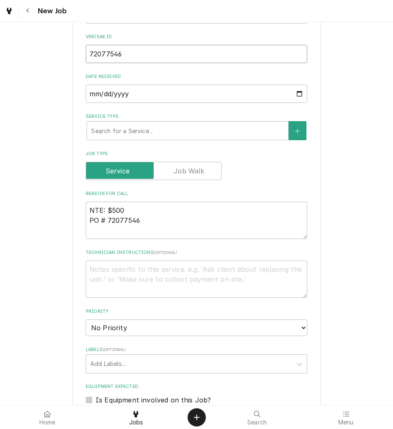
type input "72077546"
click at [87, 209] on textarea "NTE: $500 PO # 72077546" at bounding box center [197, 219] width 222 height 37
paste textarea "Push pedal sink faucet is lose and needs to be reattached. It is the sink by th…"
type textarea "x"
type textarea "Push pedal sink faucet is lose and needs to be reattached. It is the sink by th…"
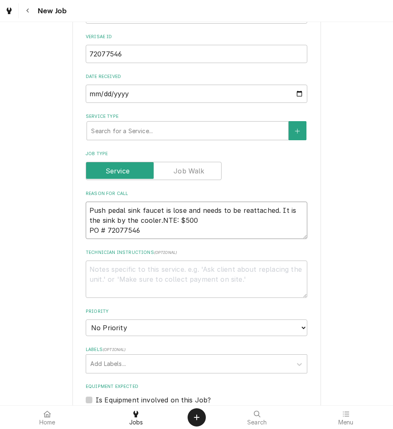
type textarea "x"
type textarea "Push pedal sink faucet is lose and needs to be reattached. It is the sink by th…"
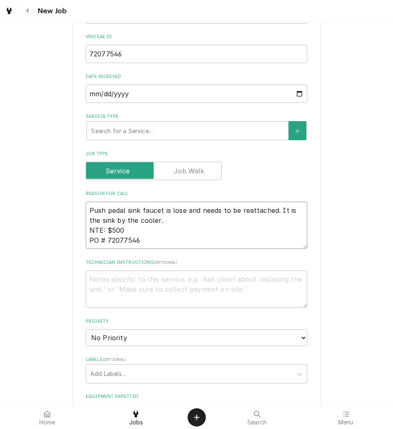
type textarea "x"
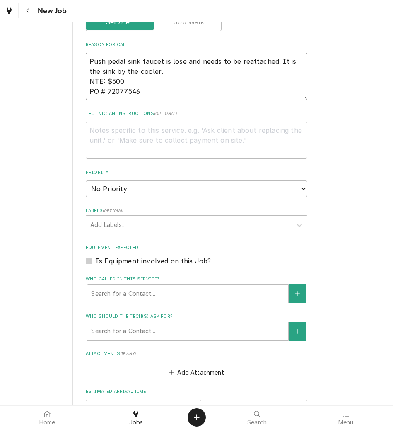
scroll to position [415, 0]
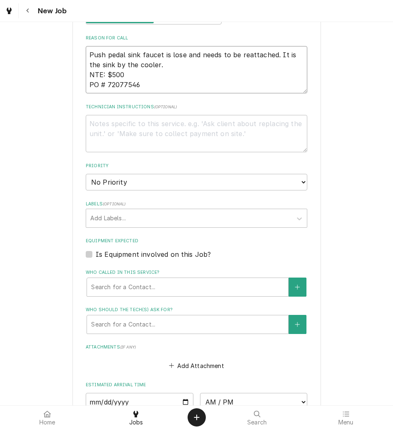
type textarea "Push pedal sink faucet is lose and needs to be reattached. It is the sink by th…"
click at [206, 223] on div "Labels" at bounding box center [189, 218] width 198 height 15
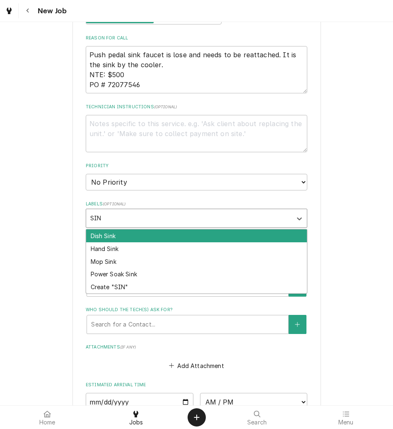
type input "SINK"
click at [202, 238] on div "Dish Sink" at bounding box center [196, 235] width 221 height 13
type textarea "x"
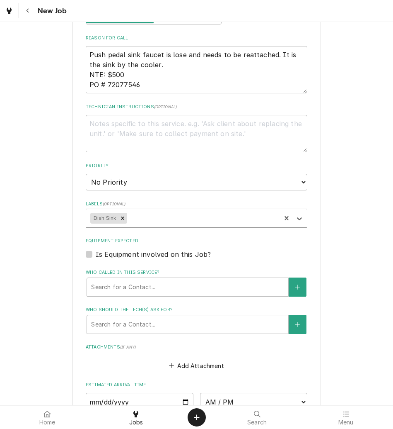
click at [120, 218] on icon "Remove Dish Sink" at bounding box center [123, 218] width 6 height 6
type textarea "x"
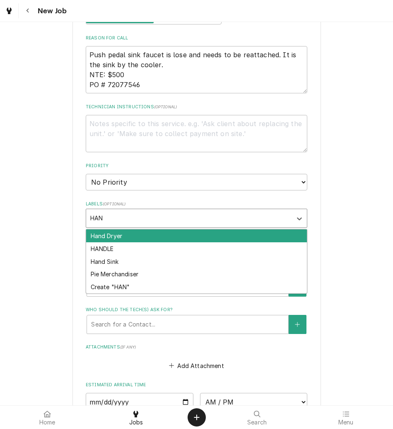
type input "HAND"
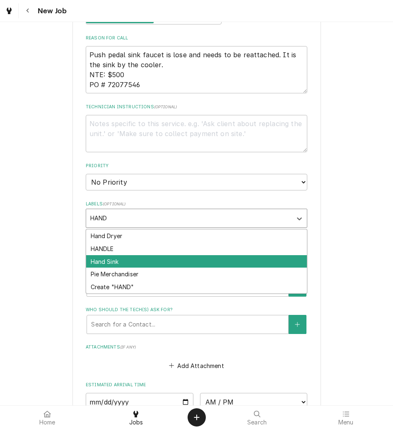
click at [144, 255] on div "Hand Sink" at bounding box center [196, 261] width 221 height 13
type textarea "x"
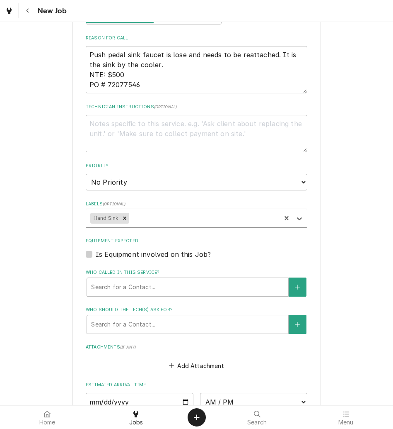
type textarea "x"
click at [154, 220] on div "Labels" at bounding box center [204, 218] width 146 height 15
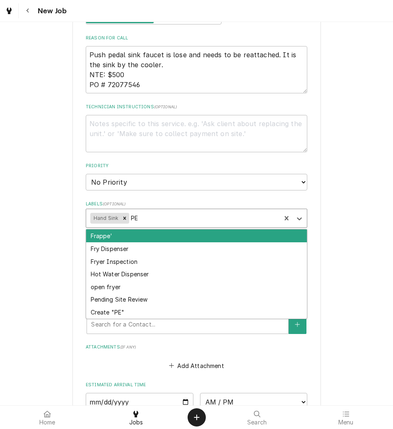
type input "P"
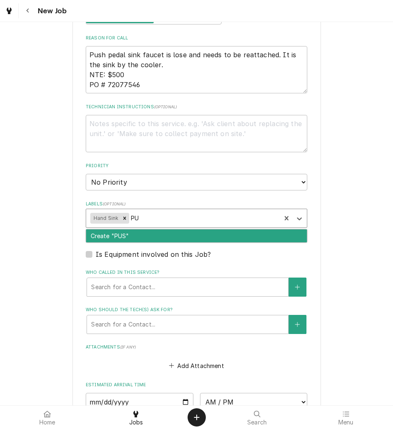
type input "P"
type input "COOLE"
click at [153, 237] on div "cooler" at bounding box center [196, 235] width 221 height 13
type textarea "x"
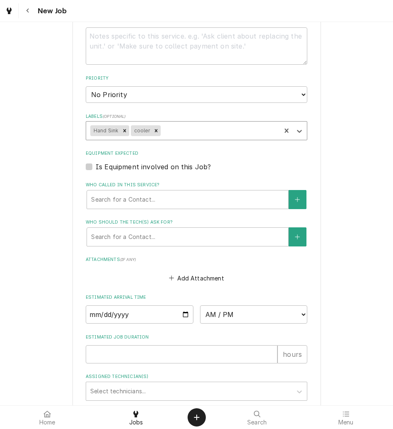
scroll to position [518, 0]
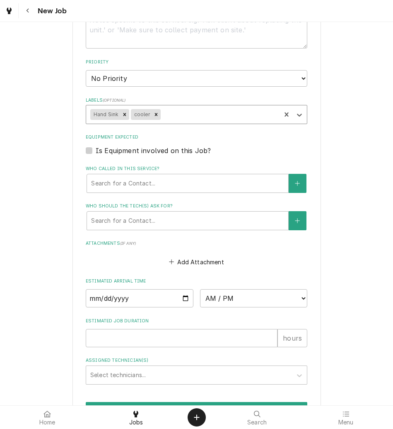
click at [150, 187] on div "Who called in this service?" at bounding box center [187, 183] width 193 height 15
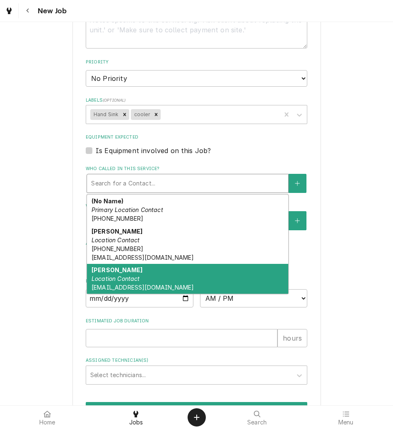
click at [150, 264] on div "[PERSON_NAME] Location Contact [EMAIL_ADDRESS][DOMAIN_NAME]" at bounding box center [187, 279] width 201 height 30
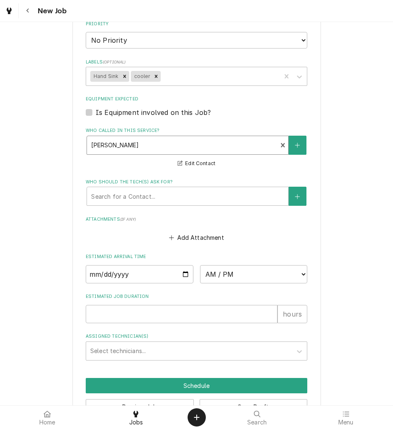
scroll to position [583, 0]
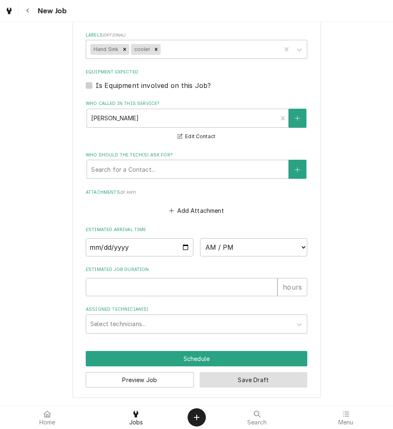
click at [242, 382] on button "Save Draft" at bounding box center [254, 379] width 108 height 15
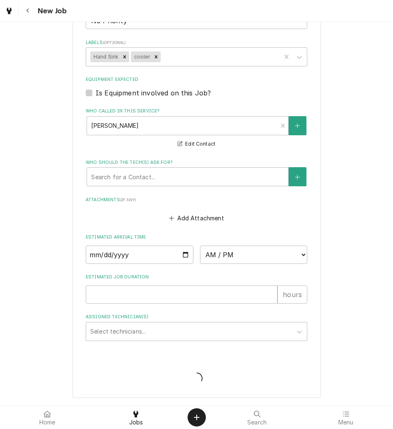
scroll to position [350, 0]
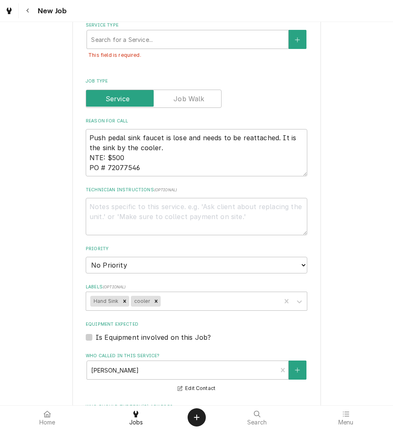
click at [160, 38] on div "Service Type" at bounding box center [187, 39] width 193 height 15
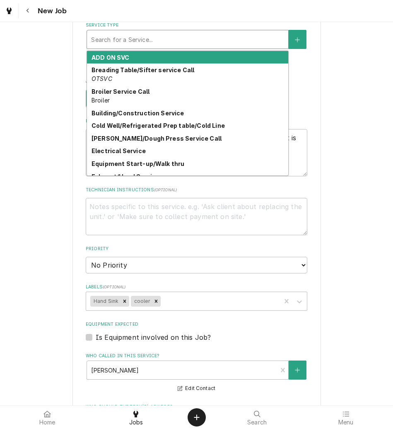
type textarea "x"
type input "S"
type textarea "x"
type input "SI"
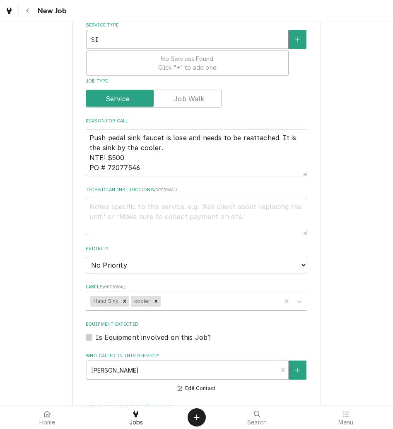
type textarea "x"
type input "SIN"
type textarea "x"
type input "SINK"
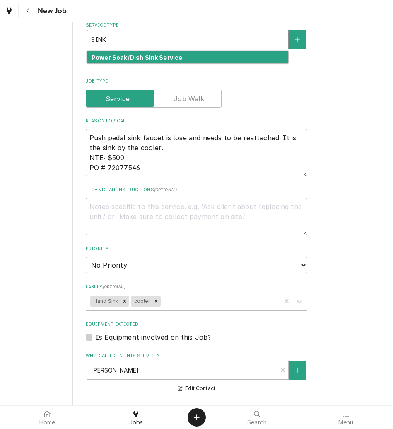
click at [158, 54] on strong "Power Soak/Dish Sink Service" at bounding box center [137, 57] width 91 height 7
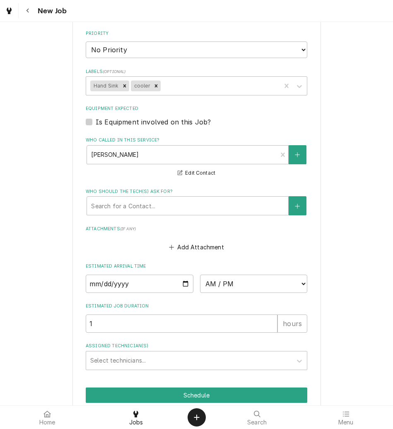
scroll to position [616, 0]
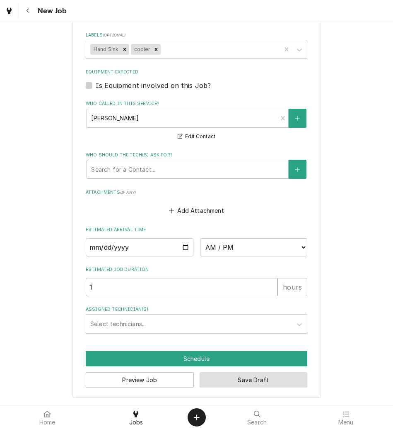
click at [247, 384] on button "Save Draft" at bounding box center [254, 379] width 108 height 15
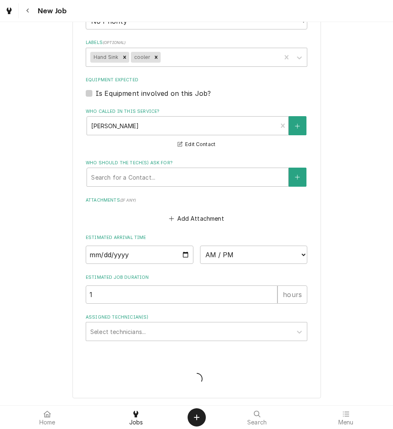
type textarea "x"
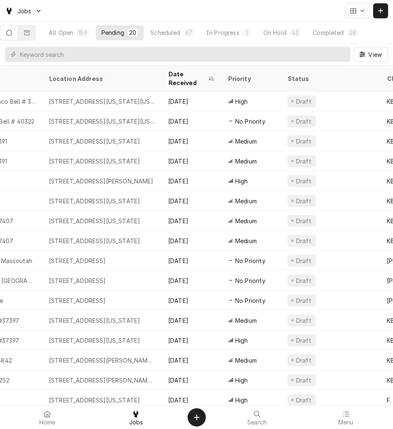
scroll to position [0, 291]
click at [158, 111] on div "3521 Blue Horizon View, Colorado Springs, Colorado 80908" at bounding box center [100, 121] width 119 height 20
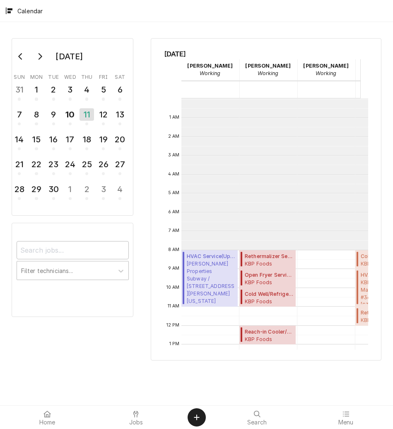
scroll to position [151, 0]
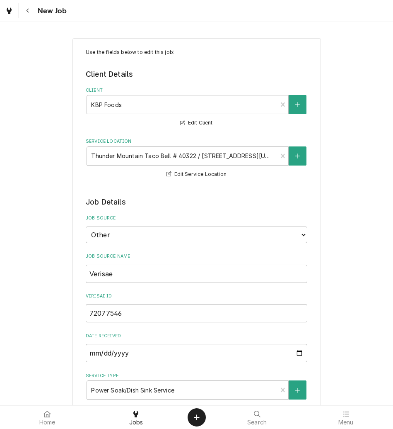
type textarea "x"
click at [27, 10] on icon "Navigate back" at bounding box center [28, 11] width 4 height 6
click at [29, 12] on icon "Navigate back" at bounding box center [27, 11] width 2 height 5
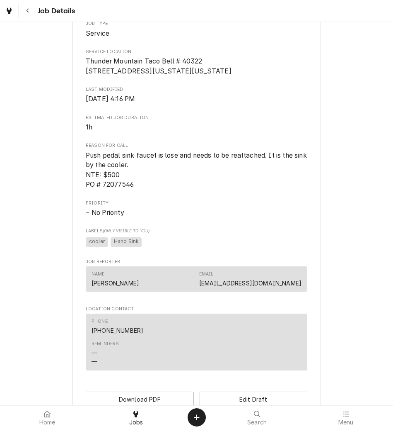
scroll to position [316, 0]
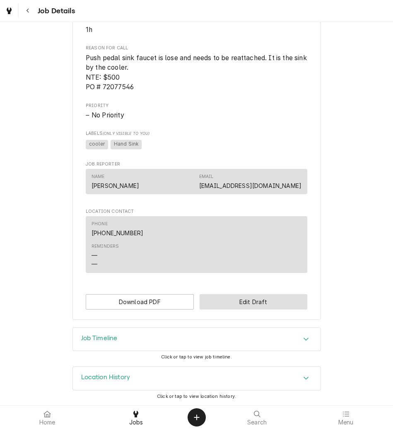
click at [241, 303] on button "Edit Draft" at bounding box center [254, 301] width 108 height 15
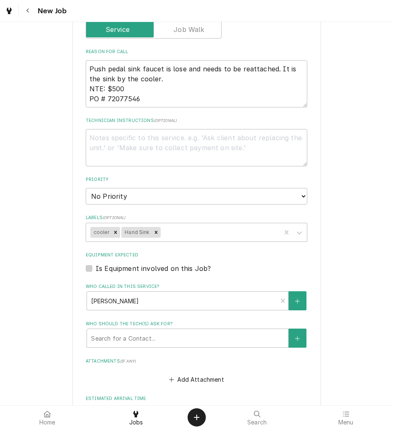
type textarea "x"
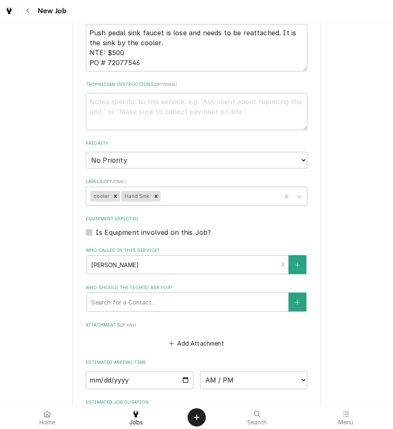
scroll to position [449, 0]
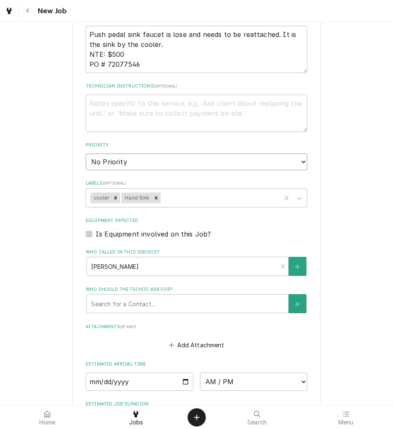
click at [128, 163] on select "No Priority Urgent High Medium Low" at bounding box center [197, 161] width 222 height 17
select select "3"
click at [86, 153] on select "No Priority Urgent High Medium Low" at bounding box center [197, 161] width 222 height 17
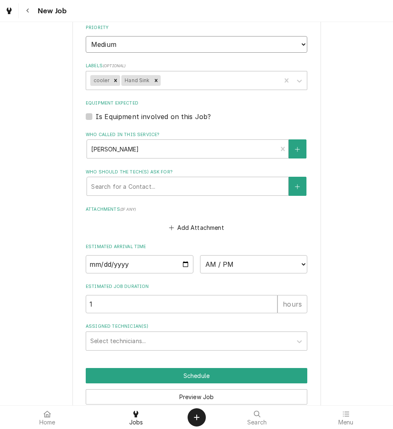
scroll to position [604, 0]
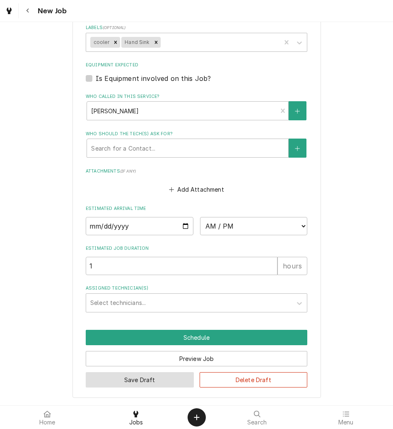
click at [160, 378] on button "Save Draft" at bounding box center [140, 379] width 108 height 15
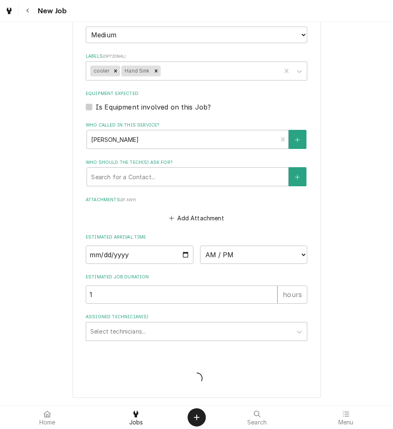
type textarea "x"
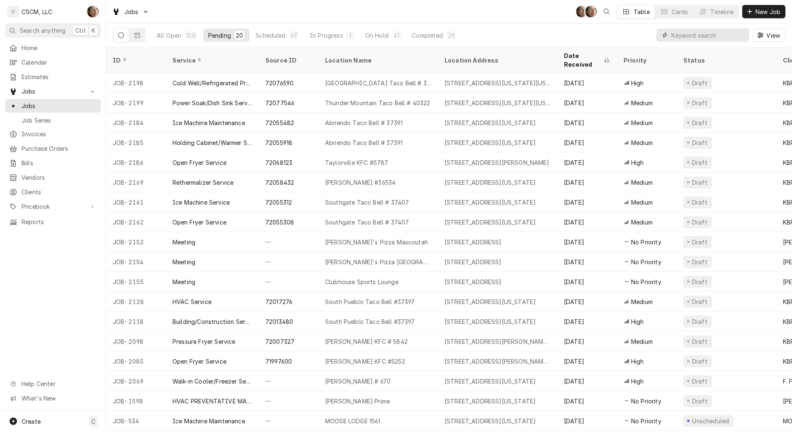
click at [682, 39] on input "Dynamic Content Wrapper" at bounding box center [708, 35] width 74 height 13
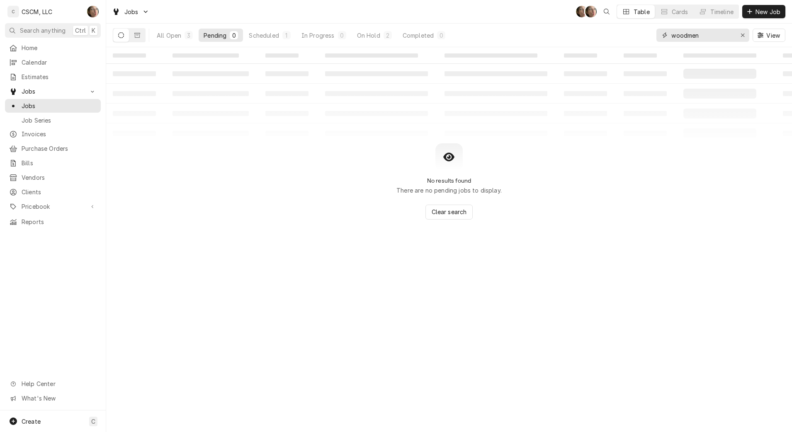
type input "woodmen"
click at [177, 32] on div "All Open" at bounding box center [169, 35] width 24 height 9
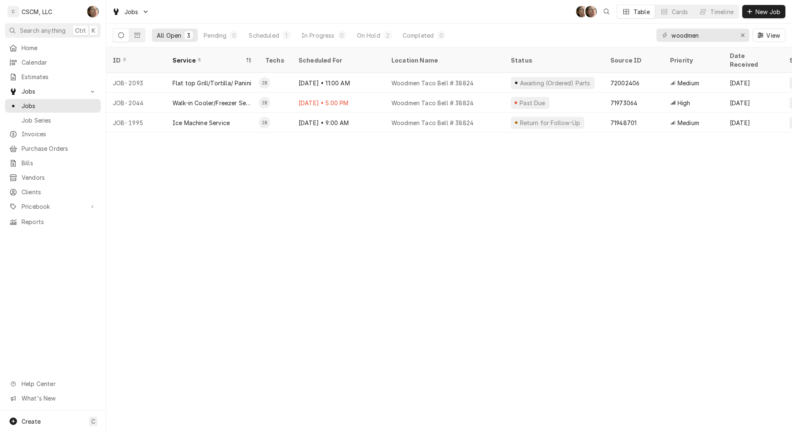
click at [456, 119] on div "Woodmen Taco Bell # 38824" at bounding box center [432, 123] width 82 height 9
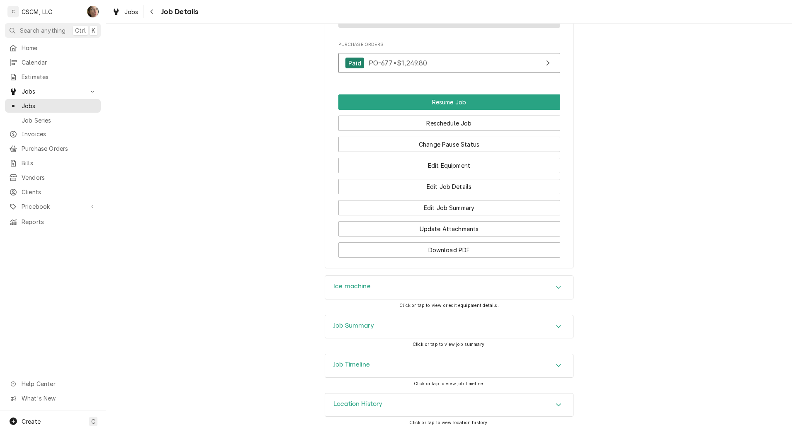
scroll to position [882, 0]
click at [406, 327] on div "Job Summary" at bounding box center [449, 327] width 248 height 23
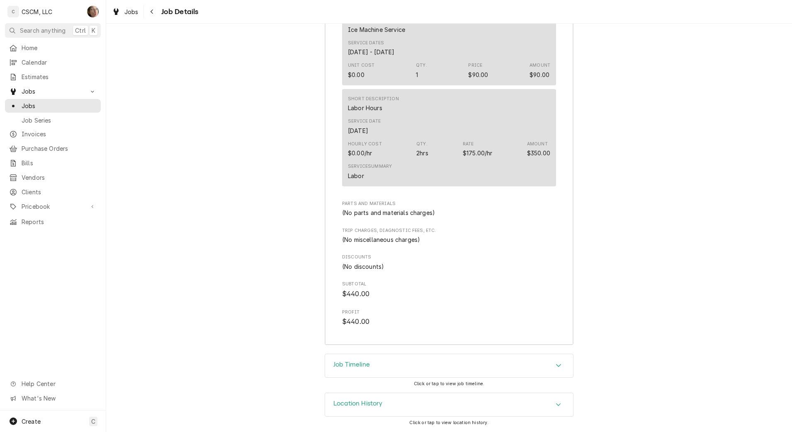
click at [389, 362] on div "Job Timeline" at bounding box center [449, 365] width 248 height 23
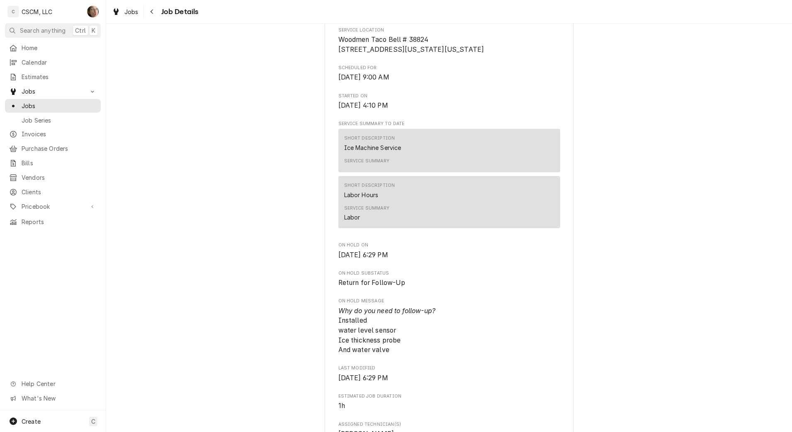
scroll to position [328, 0]
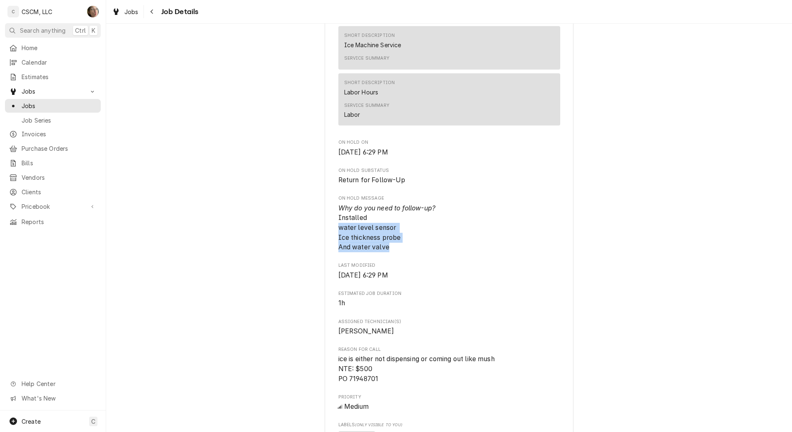
drag, startPoint x: 391, startPoint y: 265, endPoint x: 333, endPoint y: 245, distance: 60.8
click at [333, 245] on div "KBP Foods Woodmen Taco Bell # 38824 / [STREET_ADDRESS][US_STATE][US_STATE] Open…" at bounding box center [449, 266] width 249 height 1080
click at [273, 256] on div "Return for Follow-Up KBP Foods Woodmen Taco Bell # 38824 / [STREET_ADDRESS][US_…" at bounding box center [449, 259] width 686 height 1108
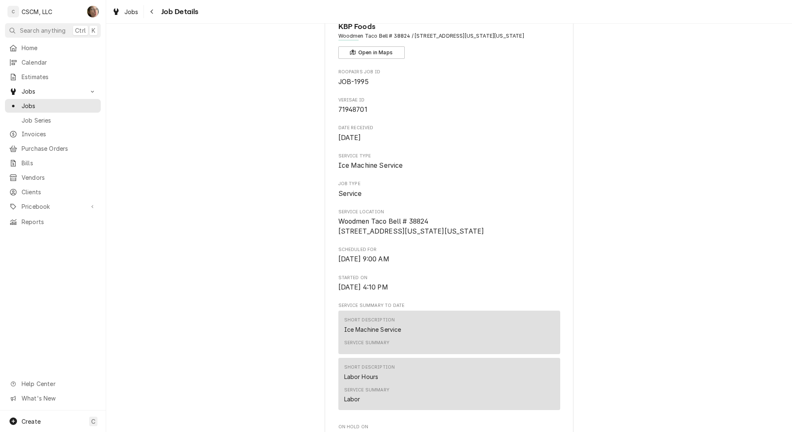
scroll to position [0, 0]
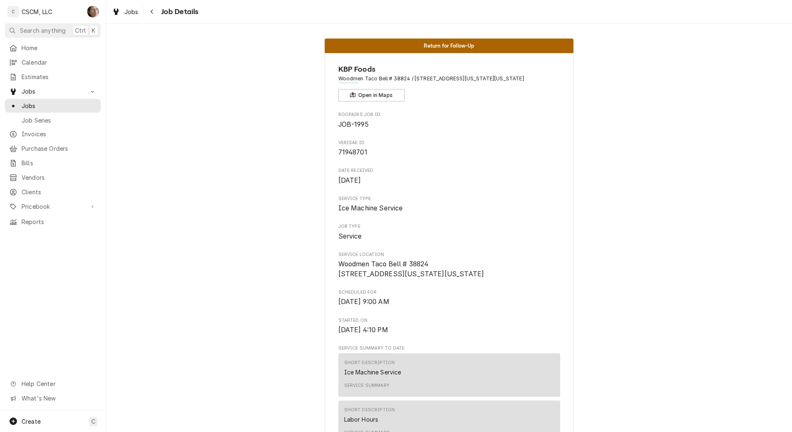
click at [154, 12] on div "Navigate back" at bounding box center [152, 11] width 8 height 8
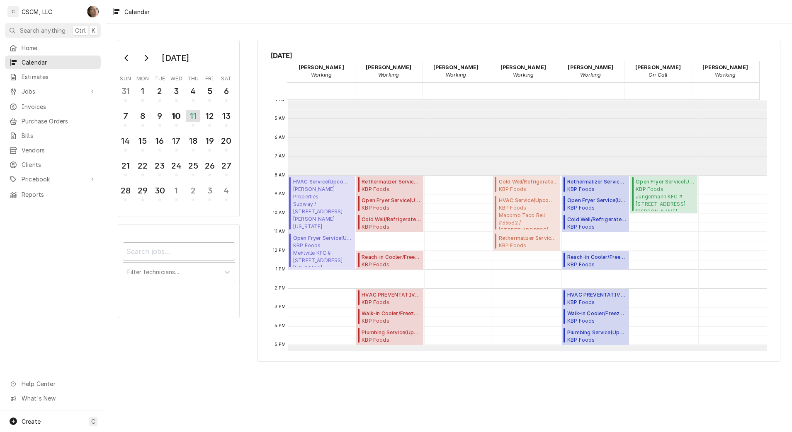
scroll to position [202, 0]
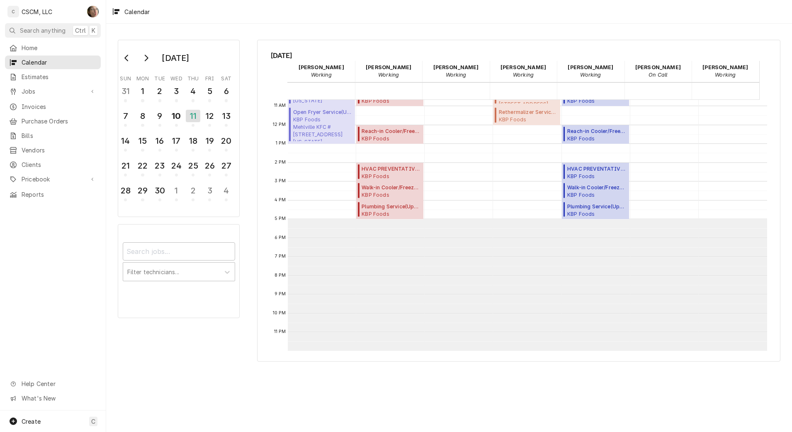
click at [274, 47] on div "[DATE] [PERSON_NAME] Working 11 Thu Izaia [PERSON_NAME] Working 11 Thu [PERSON_…" at bounding box center [518, 201] width 523 height 322
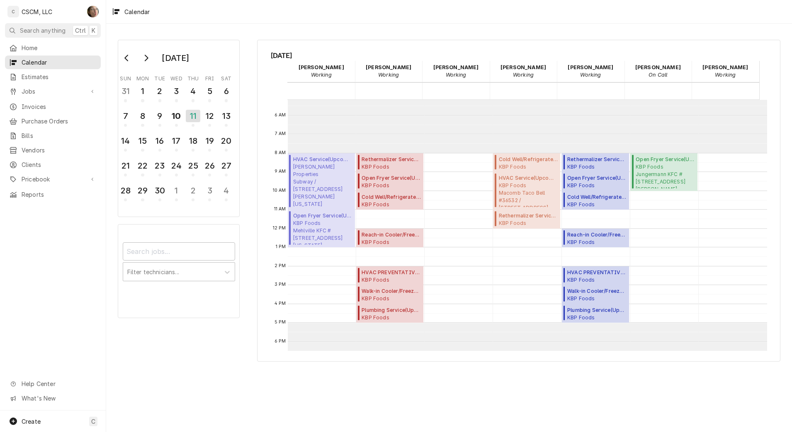
scroll to position [150, 0]
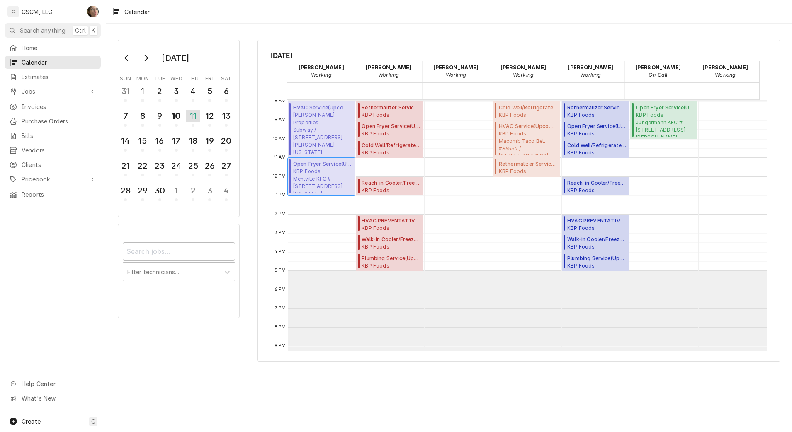
click at [321, 180] on span "KBP Foods Mehlville KFC #5841 / 4071 Union Rd, Mehlville, Missouri 63129" at bounding box center [322, 180] width 59 height 25
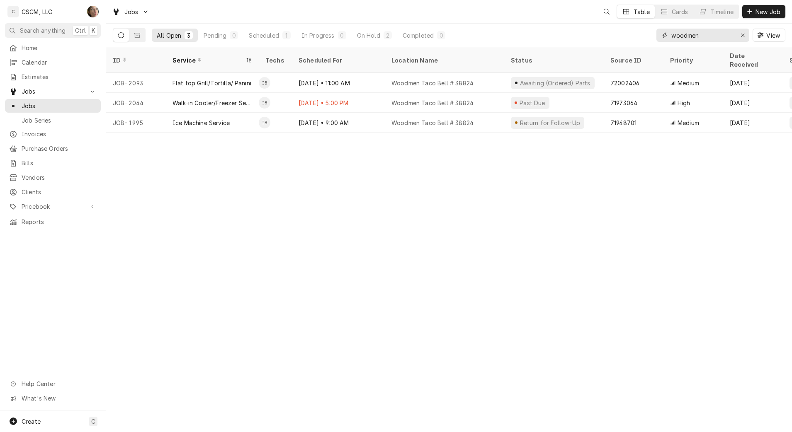
click at [743, 31] on div "Erase input" at bounding box center [742, 35] width 8 height 8
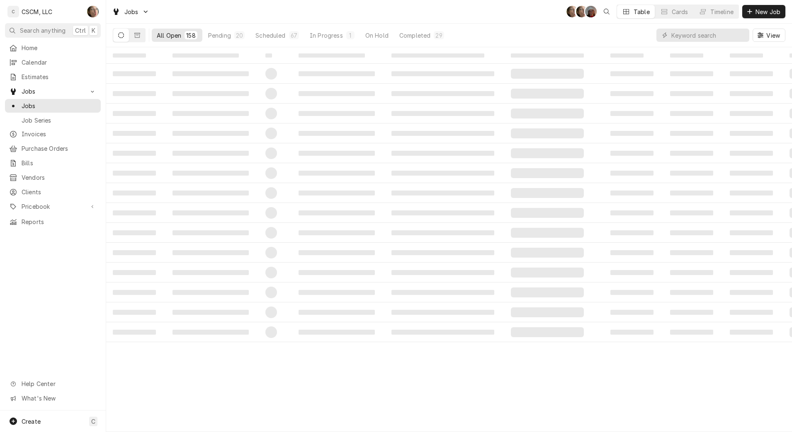
click at [762, 15] on span "New Job" at bounding box center [768, 11] width 28 height 9
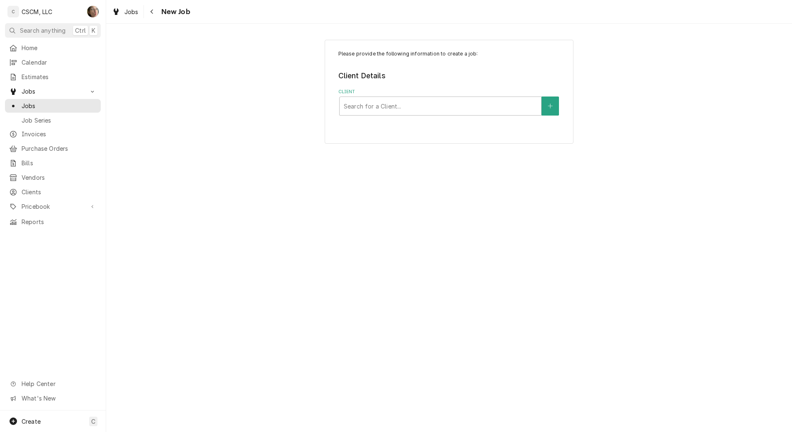
click at [381, 105] on div "Client" at bounding box center [440, 106] width 193 height 15
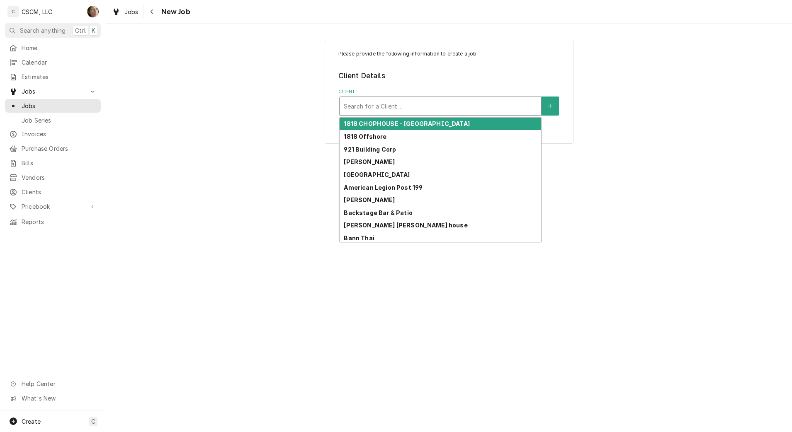
type input "k"
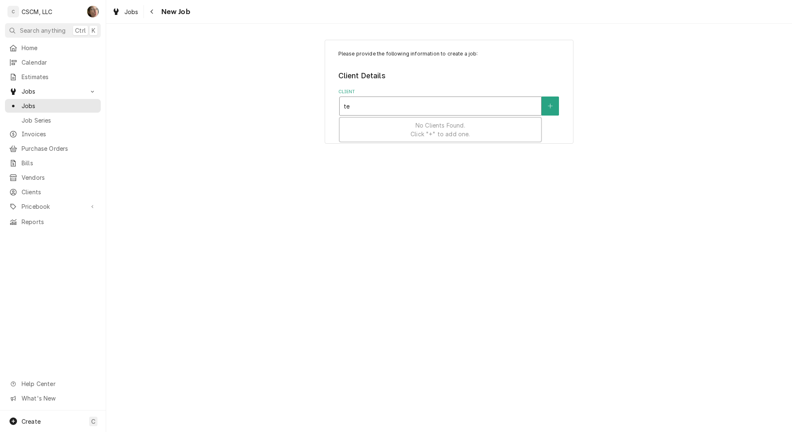
type input "t"
type input "capt"
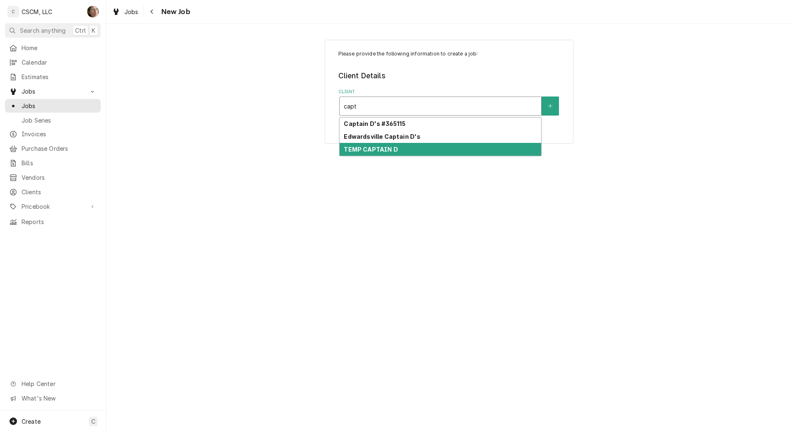
click at [391, 150] on strong "TEMP CAPTAIN D" at bounding box center [371, 149] width 54 height 7
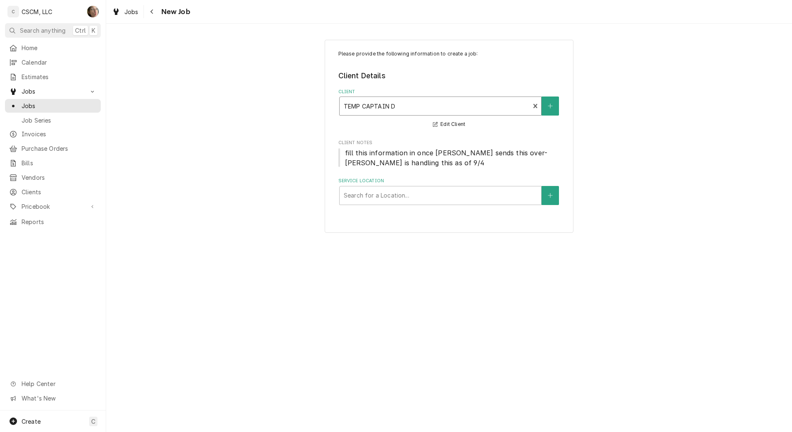
click at [374, 194] on div "Service Location" at bounding box center [440, 195] width 193 height 15
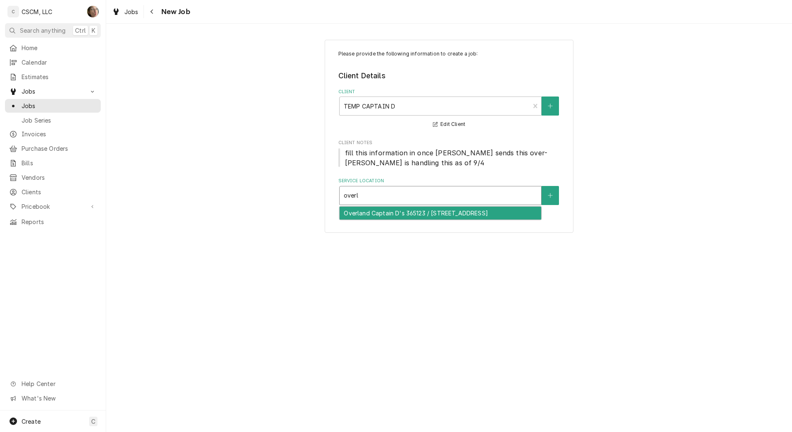
type input "[PERSON_NAME]"
click at [372, 216] on div "Overland Captain D's 365123 / [STREET_ADDRESS]" at bounding box center [440, 213] width 201 height 13
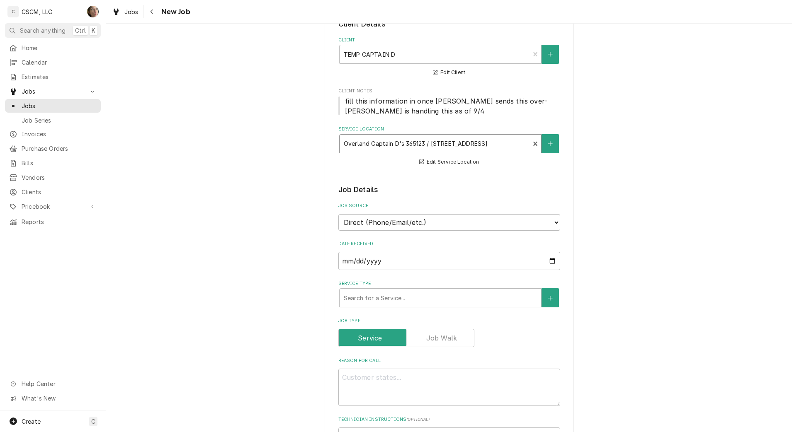
scroll to position [104, 0]
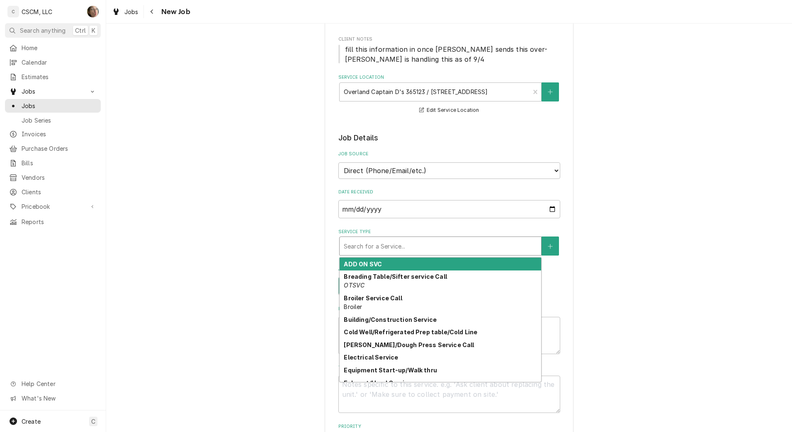
click at [376, 248] on div "Service Type" at bounding box center [440, 246] width 193 height 15
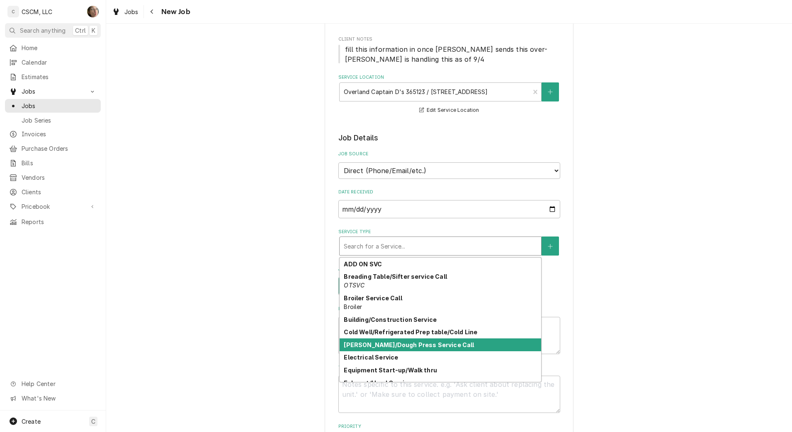
scroll to position [20, 0]
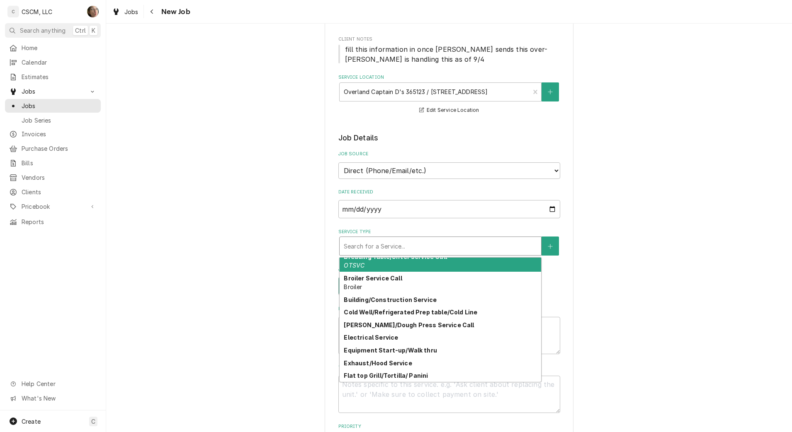
click at [381, 243] on div "Service Type" at bounding box center [440, 246] width 193 height 15
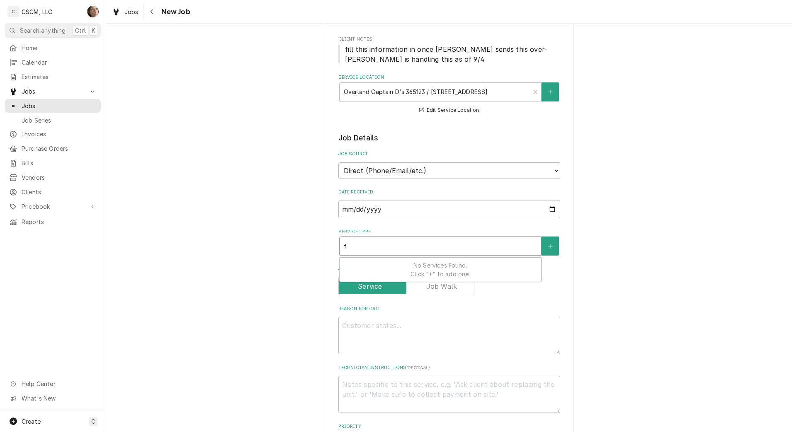
type textarea "x"
type input "f"
type textarea "x"
type input "fr"
type textarea "x"
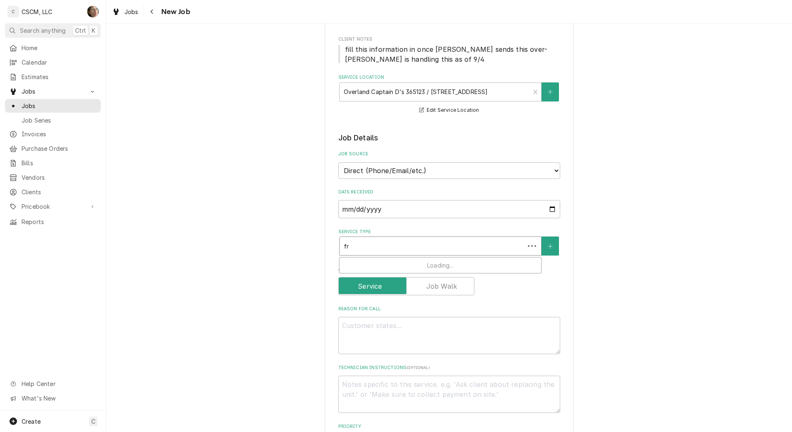
type input "fry"
type textarea "x"
type input "[PERSON_NAME]"
type textarea "x"
type input "fryer"
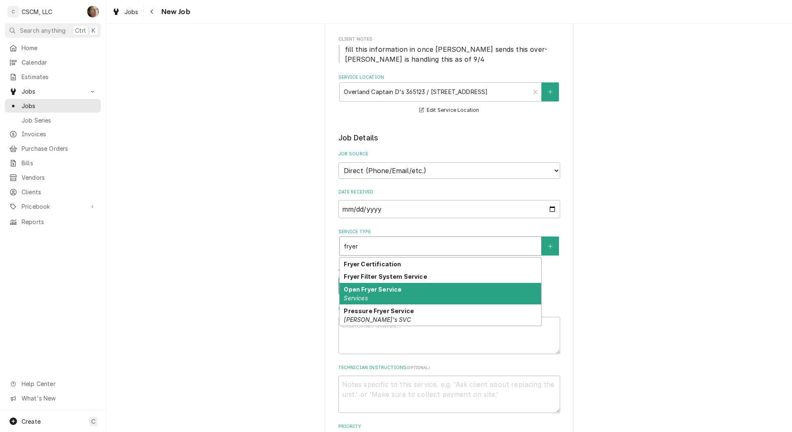
click at [422, 296] on div "Open Fryer Service Services" at bounding box center [440, 294] width 201 height 22
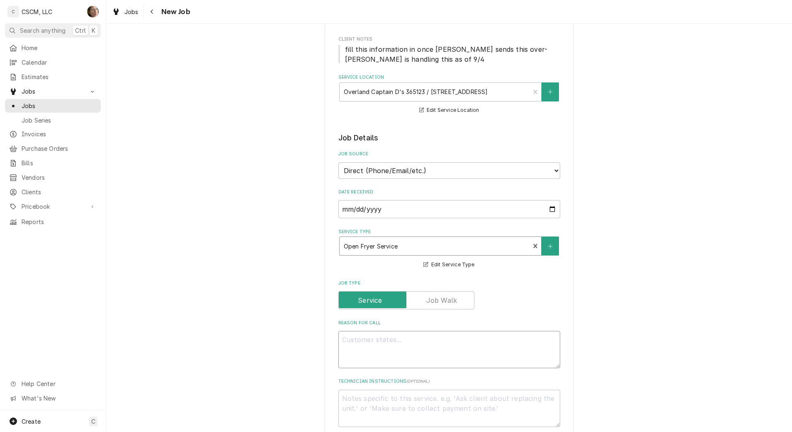
click at [378, 342] on textarea "Reason For Call" at bounding box center [449, 349] width 222 height 37
click at [356, 337] on textarea "Reason For Call" at bounding box center [449, 349] width 222 height 37
type textarea "x"
type textarea "I"
type textarea "x"
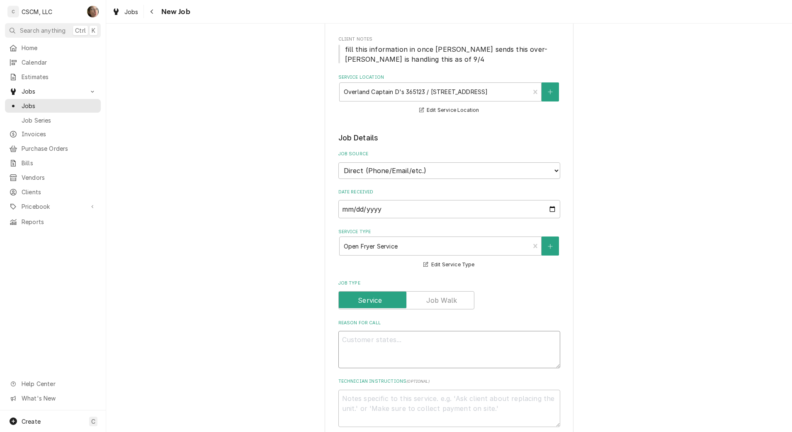
type textarea "x"
type textarea "t"
type textarea "x"
type textarea "th"
type textarea "x"
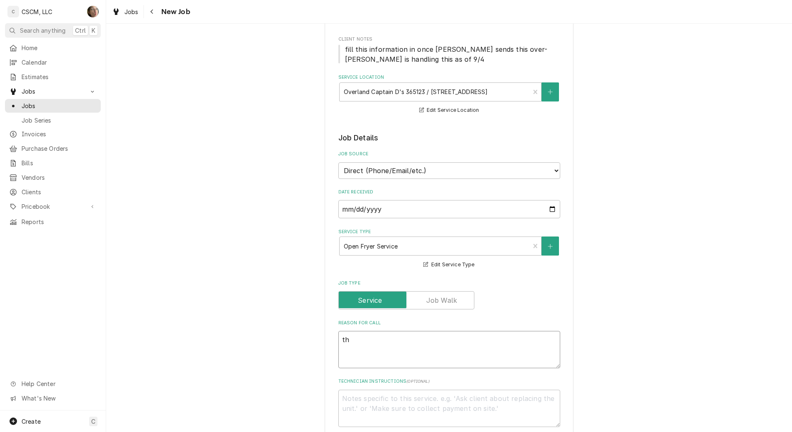
type textarea "the"
type textarea "x"
type textarea "they"
type textarea "x"
type textarea "they"
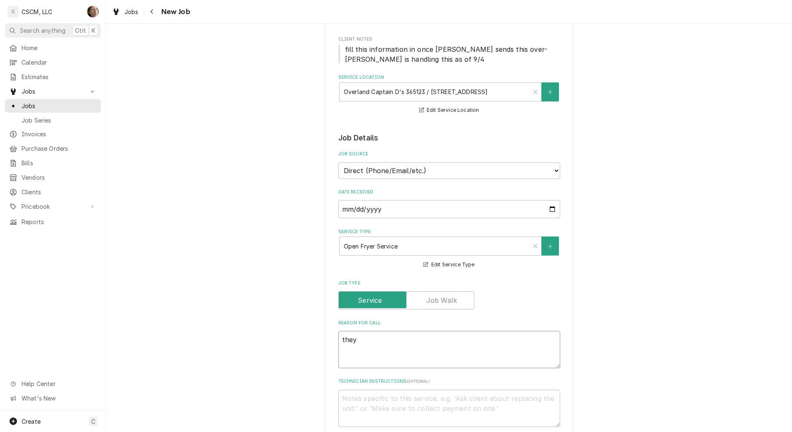
type textarea "x"
type textarea "they g"
type textarea "x"
type textarea "they ga"
type textarea "x"
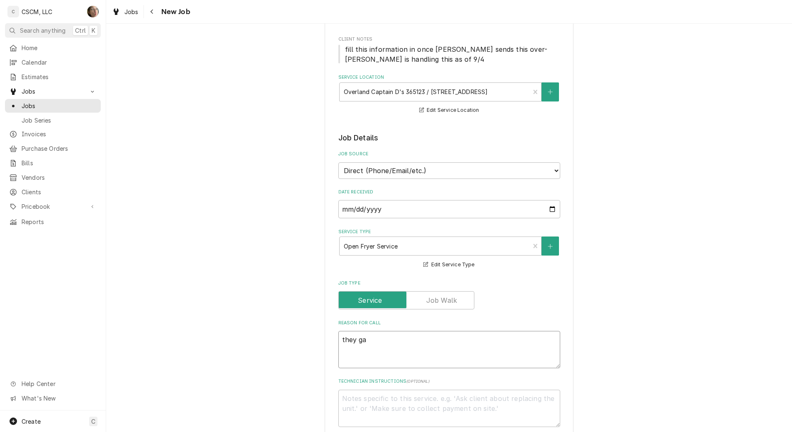
type textarea "they g"
type textarea "x"
type textarea "they"
type textarea "x"
type textarea "they h"
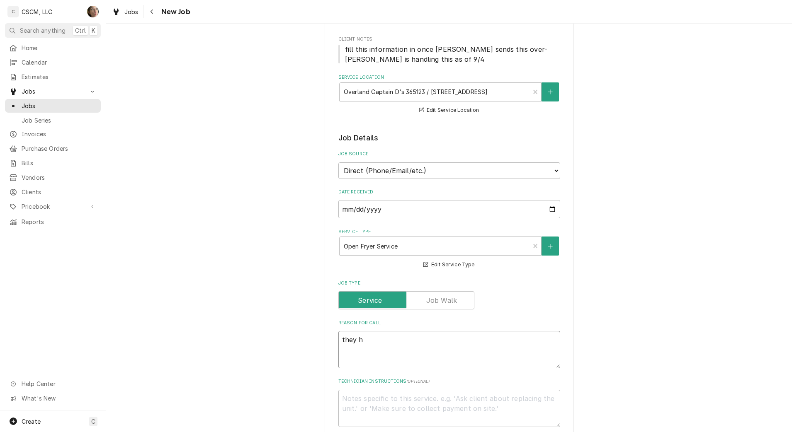
type textarea "x"
type textarea "they ha"
type textarea "x"
type textarea "they hav"
type textarea "x"
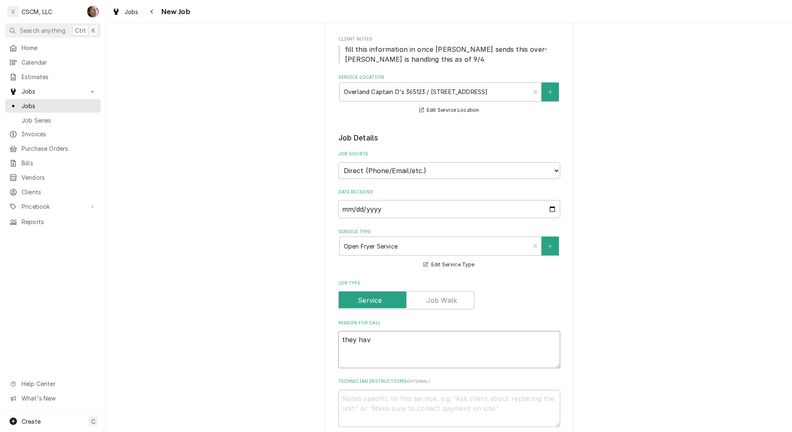
type textarea "they have"
type textarea "x"
type textarea "they have"
type textarea "x"
type textarea "they have a"
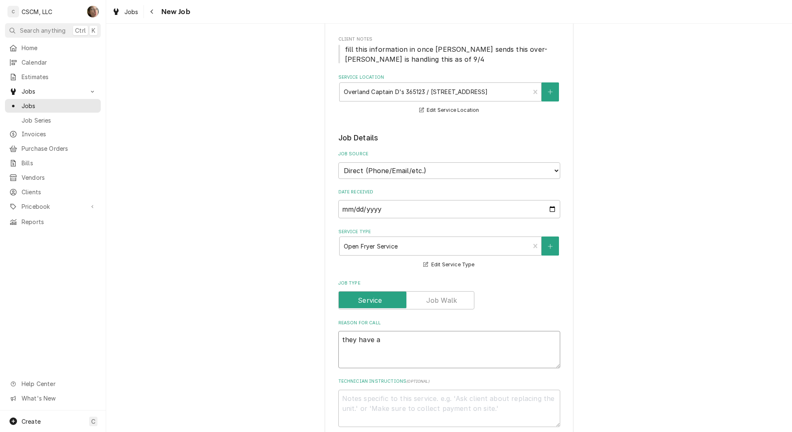
type textarea "x"
type textarea "they have a"
type textarea "x"
type textarea "they have a f"
type textarea "x"
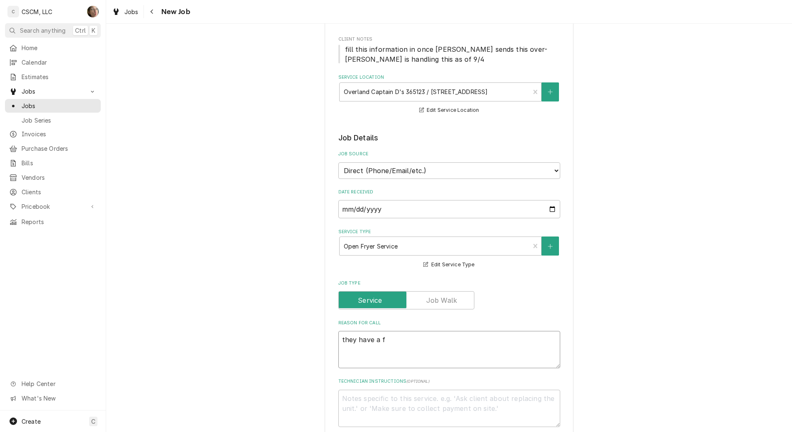
type textarea "they have a fr"
type textarea "x"
type textarea "they have a fry"
type textarea "x"
type textarea "they have a frye"
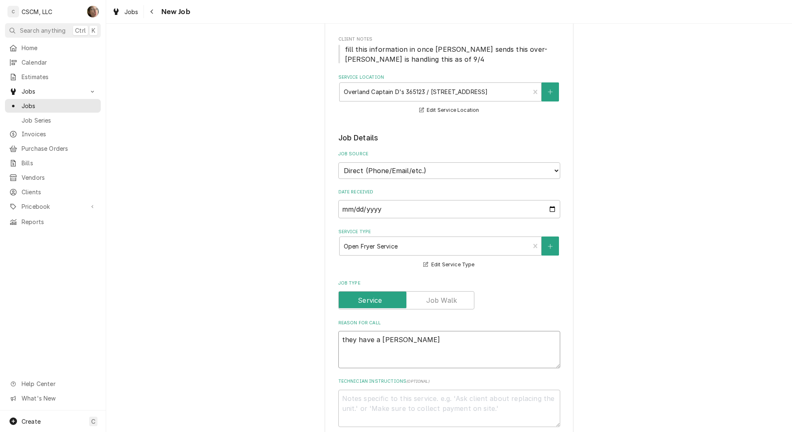
type textarea "x"
type textarea "they have a fryer"
type textarea "x"
type textarea "they have a fryer"
type textarea "x"
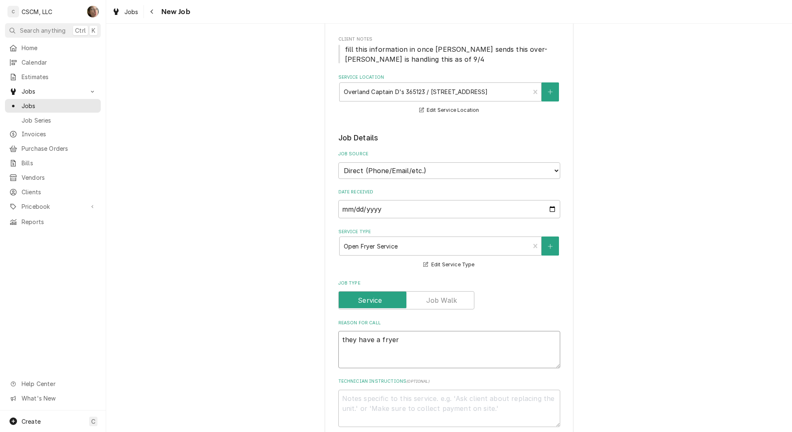
type textarea "they have a fryer f"
type textarea "x"
type textarea "they have a fryer"
type textarea "x"
type textarea "they have a fryer f"
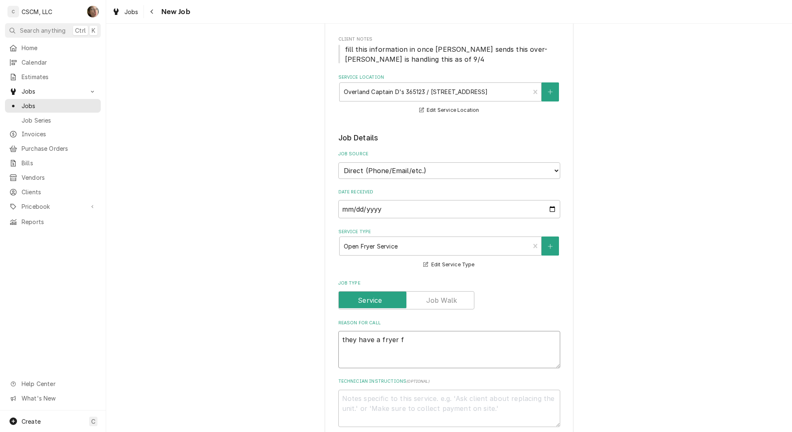
type textarea "x"
type textarea "they have a fryer"
type textarea "x"
type textarea "they have a fryer d"
type textarea "x"
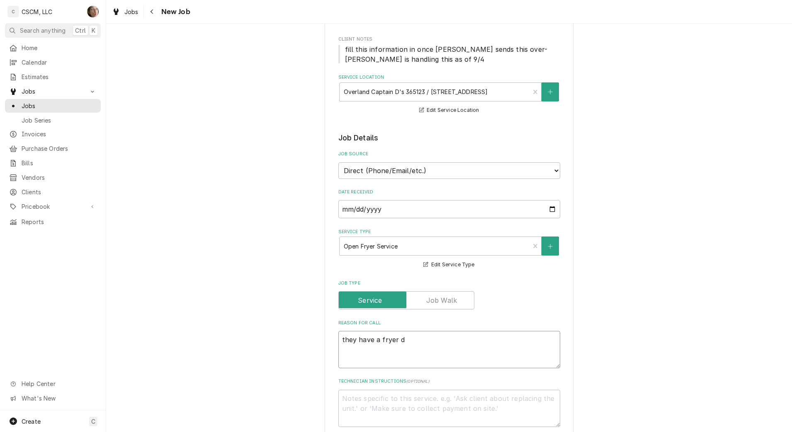
type textarea "they have a fryer do"
type textarea "x"
type textarea "they have a fryer dow"
type textarea "x"
type textarea "they have a fryer down"
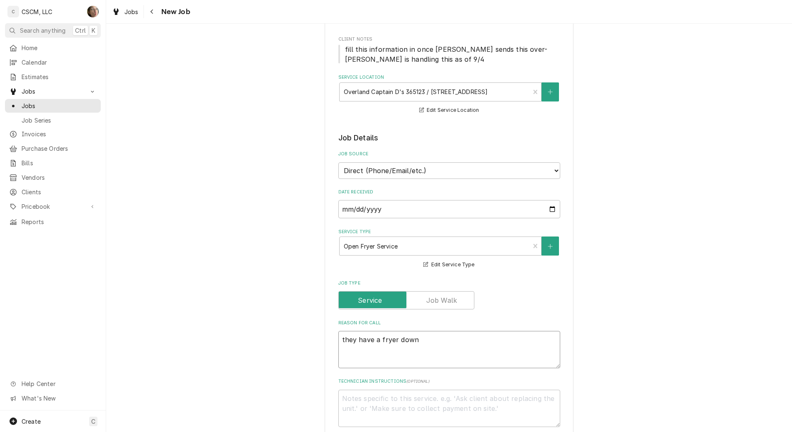
type textarea "x"
type textarea "they have a fryer down"
type textarea "x"
type textarea "they have a fryer down"
click at [582, 291] on div "Please provide the following information to create a job: Client Details Client…" at bounding box center [449, 382] width 686 height 906
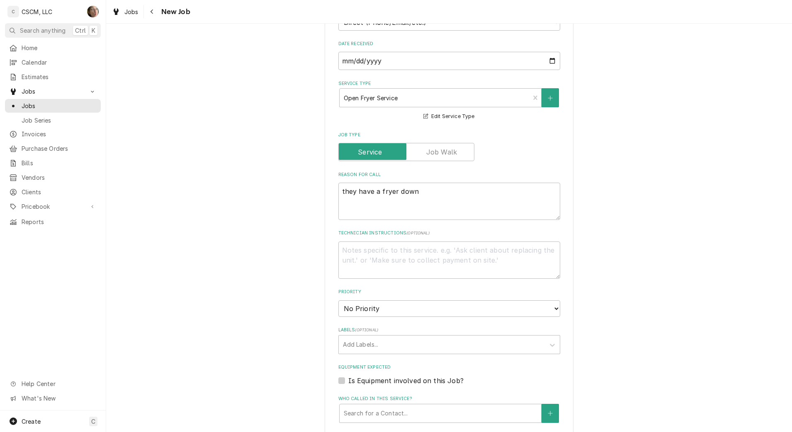
scroll to position [363, 0]
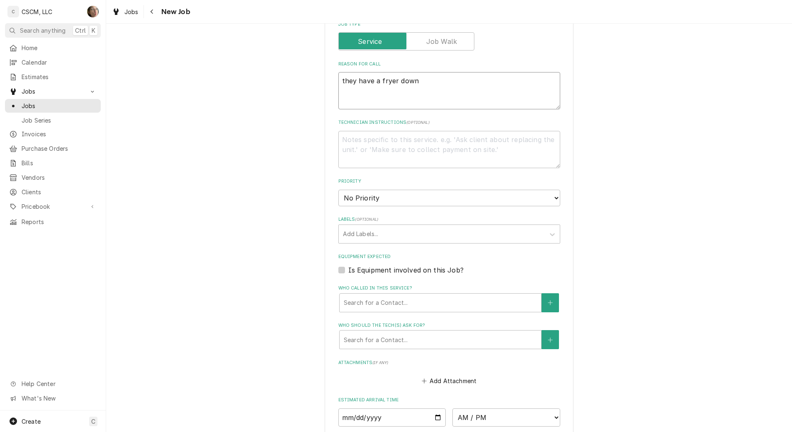
click at [458, 80] on textarea "they have a fryer down" at bounding box center [449, 90] width 222 height 37
type textarea "x"
type textarea "they have a fryer down"
type textarea "x"
type textarea "they have a fryer down."
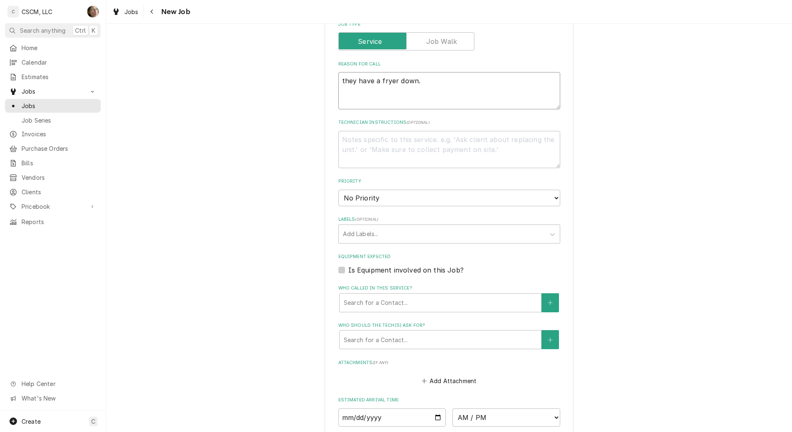
type textarea "x"
type textarea "they have a fryer down."
type textarea "x"
type textarea "they have a fryer down. n"
type textarea "x"
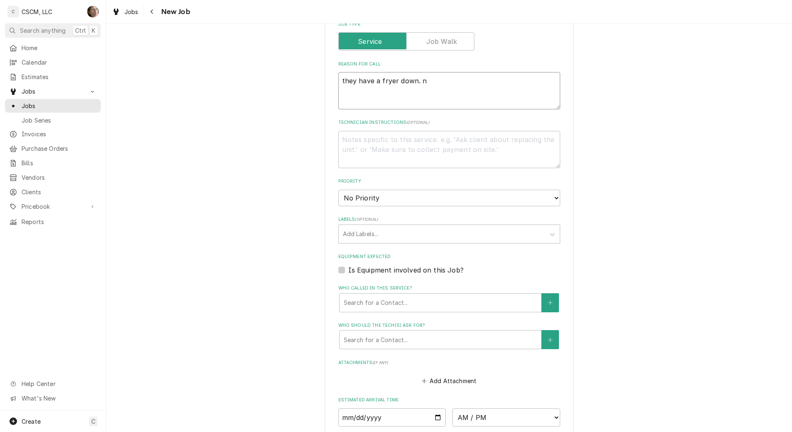
type textarea "they have a fryer down. no"
type textarea "x"
type textarea "they have a fryer down. no"
type textarea "x"
type textarea "they have a fryer down. no m"
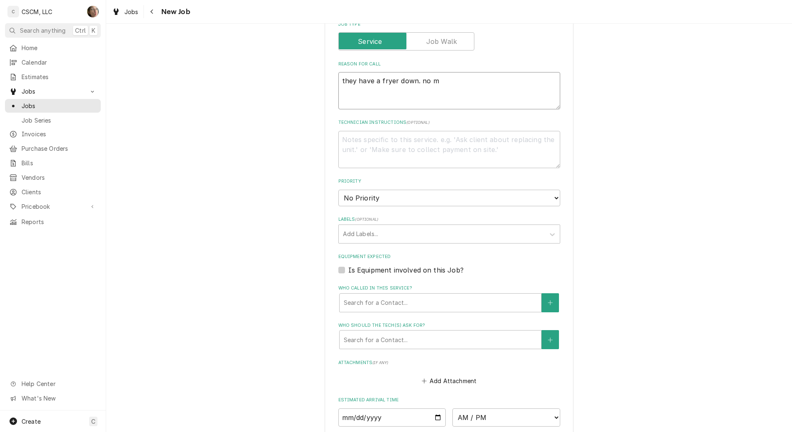
type textarea "x"
type textarea "they have a fryer down. no mo"
type textarea "x"
type textarea "they have a fryer down. no mor"
type textarea "x"
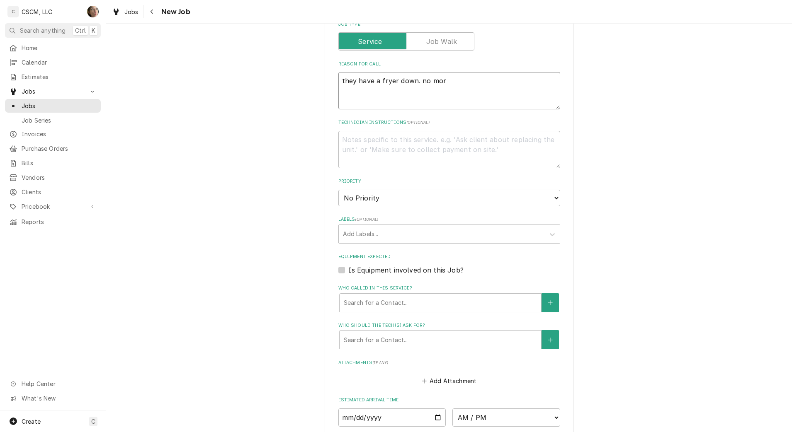
type textarea "they have a fryer down. no more"
type textarea "x"
type textarea "they have a fryer down. no more"
type textarea "x"
type textarea "they have a fryer down. no more i"
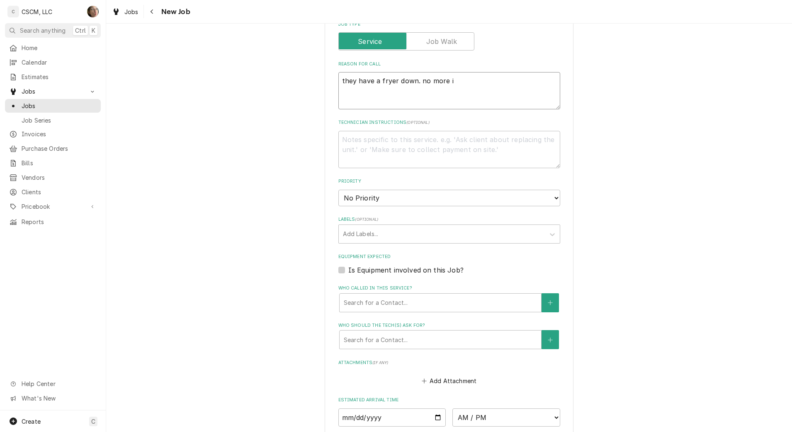
type textarea "x"
type textarea "they have a fryer down. no more in"
type textarea "x"
type textarea "they have a fryer down. no more inf"
type textarea "x"
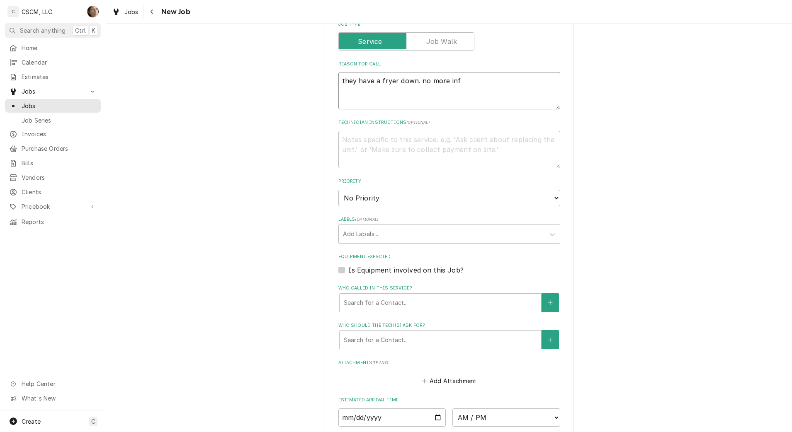
type textarea "they have a fryer down. no more infr"
type textarea "x"
type textarea "they have a fryer down. no more infro"
type textarea "x"
type textarea "they have a fryer down. no more infroa"
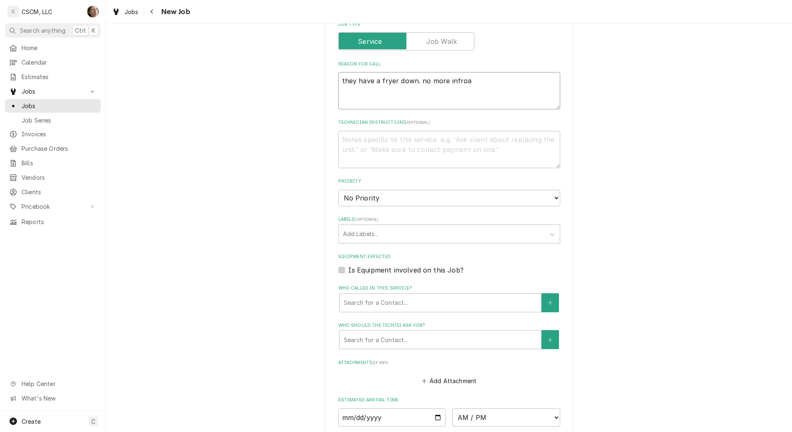
type textarea "x"
type textarea "they have a fryer down. no more infroat"
type textarea "x"
type textarea "they have a fryer down. no more infroatm"
type textarea "x"
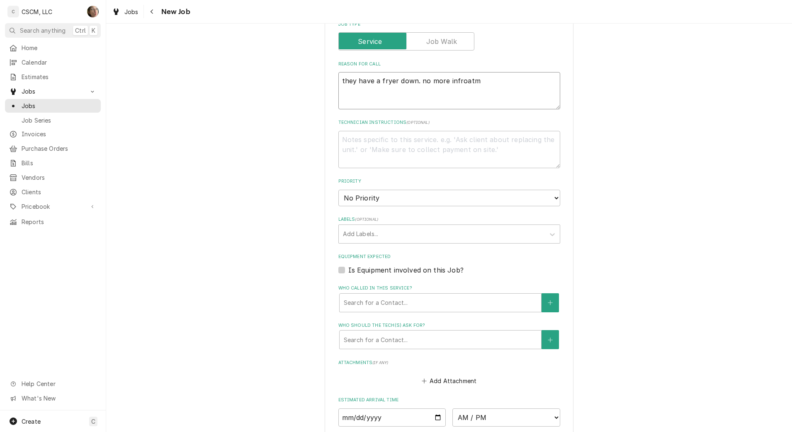
type textarea "they have a fryer down. no more infroat"
type textarea "x"
type textarea "they have a fryer down. no more infroa"
type textarea "x"
type textarea "they have a fryer down. no more infro"
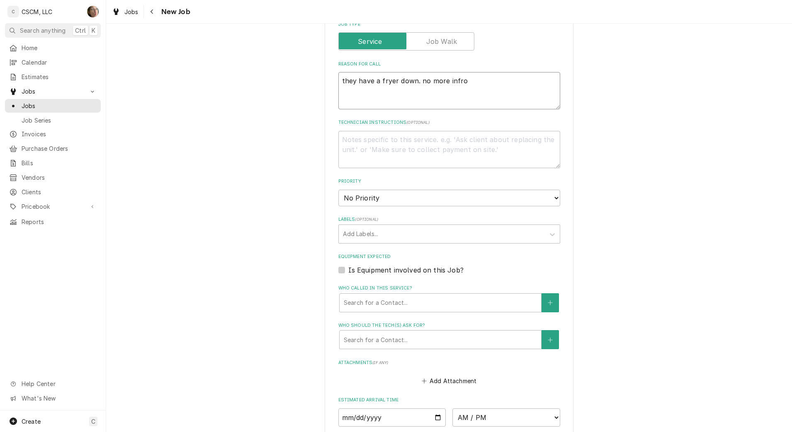
type textarea "x"
type textarea "they have a fryer down. no more infr"
type textarea "x"
type textarea "they have a fryer down. no more inf"
type textarea "x"
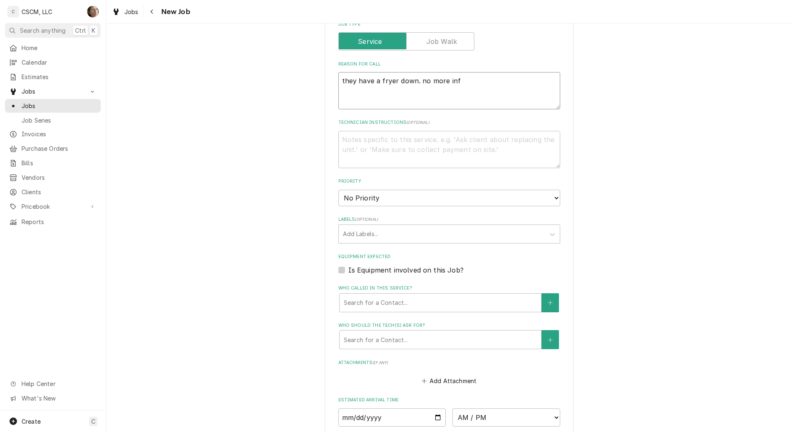
type textarea "they have a fryer down. no more info"
type textarea "x"
type textarea "they have a fryer down. no more infor"
type textarea "x"
type textarea "they have a fryer down. no more infora"
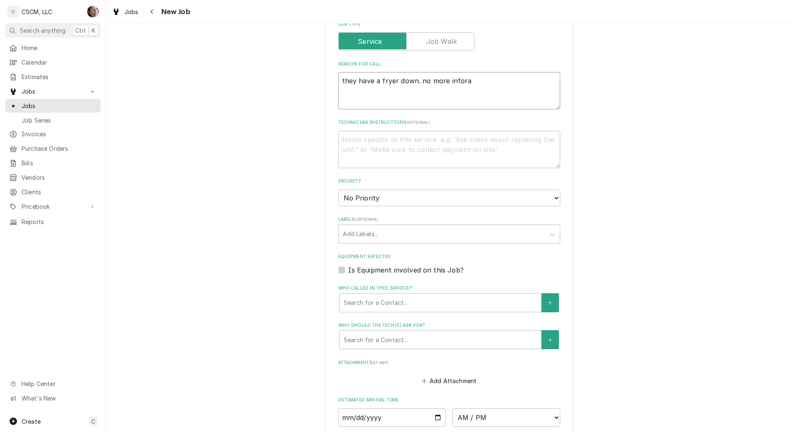
type textarea "x"
type textarea "they have a fryer down. no more infor"
type textarea "x"
type textarea "they have a fryer down. no more inform"
type textarea "x"
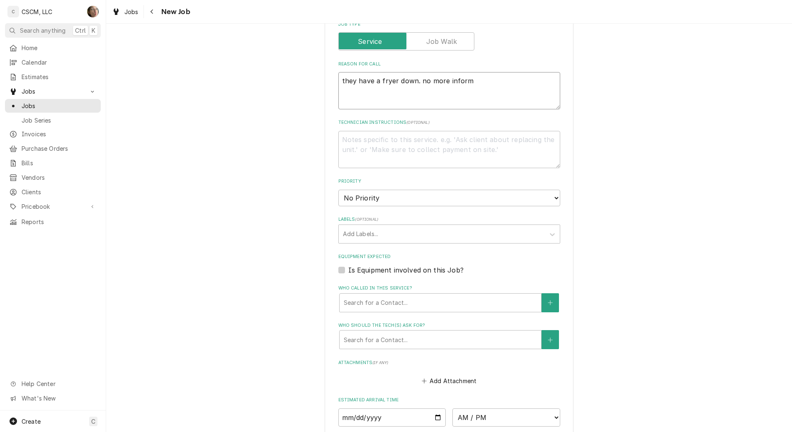
type textarea "they have a fryer down. no more informa"
type textarea "x"
type textarea "they have a fryer down. no more informat"
type textarea "x"
type textarea "they have a fryer down. no more informati"
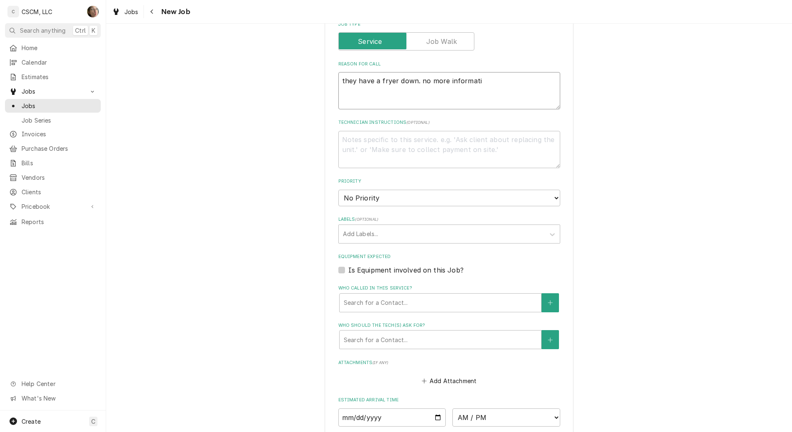
type textarea "x"
type textarea "they have a fryer down. no more informatio"
type textarea "x"
type textarea "they have a fryer down. no more information"
type textarea "x"
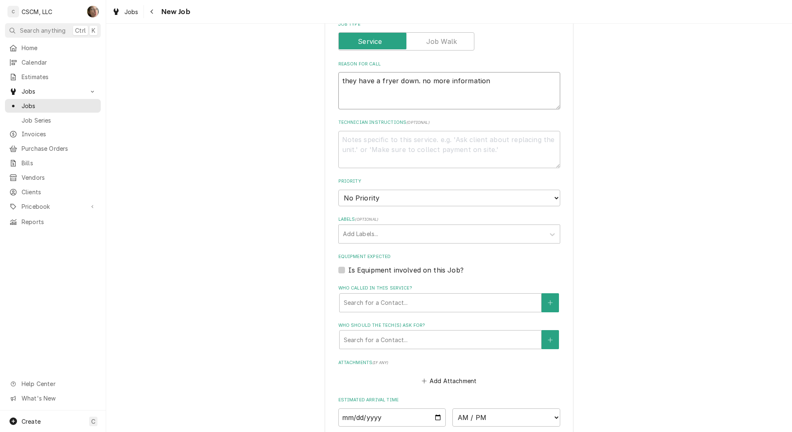
type textarea "they have a fryer down. no more information"
type textarea "x"
type textarea "they have a fryer down. no more information a"
type textarea "x"
type textarea "they have a fryer down. no more information av"
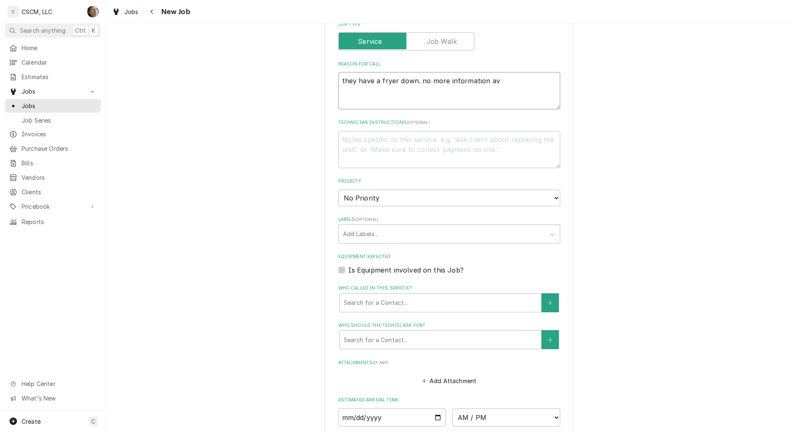
type textarea "x"
type textarea "they have a fryer down. no more information ava"
type textarea "x"
type textarea "they have a fryer down. no more information avai"
type textarea "x"
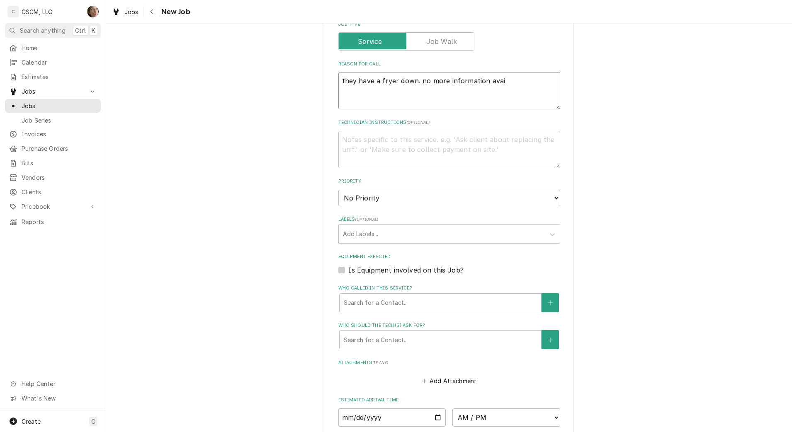
type textarea "they have a fryer down. no more information avail"
type textarea "x"
type textarea "they have a fryer down. no more information availa"
type textarea "x"
type textarea "they have a fryer down. no more information availab"
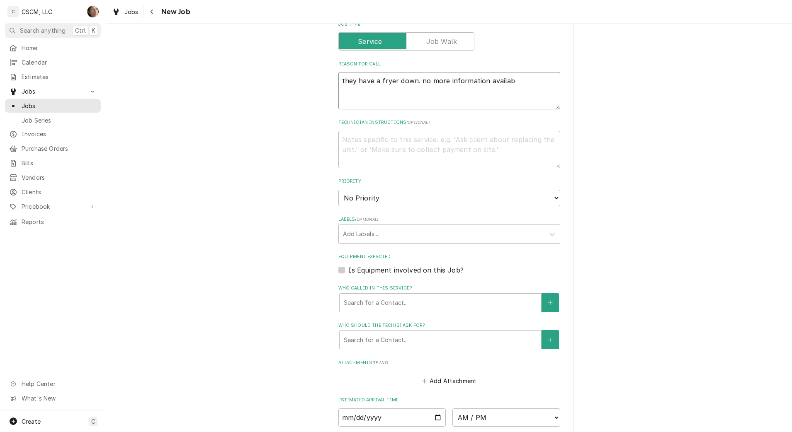
type textarea "x"
type textarea "they have a fryer down. no more information availabl"
type textarea "x"
type textarea "they have a fryer down. no more information available"
type textarea "x"
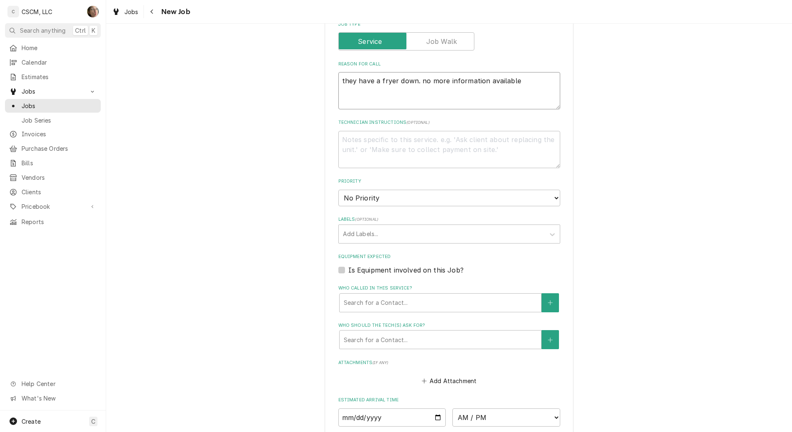
type textarea "they have a fryer down. no more information available"
type textarea "x"
type textarea "they have a fryer down. no more information available a"
type textarea "x"
type textarea "they have a fryer down. no more information available at"
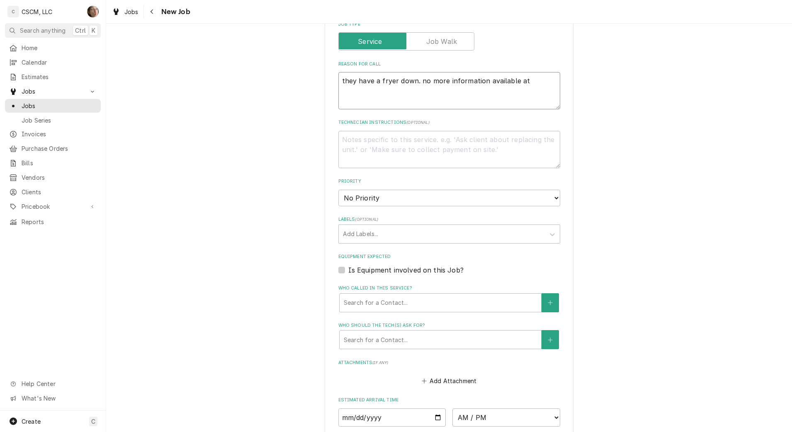
type textarea "x"
type textarea "they have a fryer down. no more information available at"
type textarea "x"
type textarea "they have a fryer down. no more information available at t"
type textarea "x"
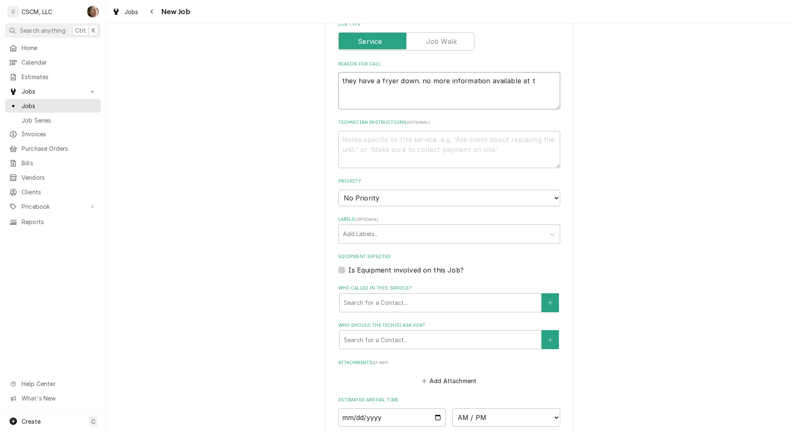
type textarea "they have a fryer down. no more information available at th"
type textarea "x"
type textarea "they have a fryer down. no more information available at the"
type textarea "x"
type textarea "they have a fryer down. no more information available at the"
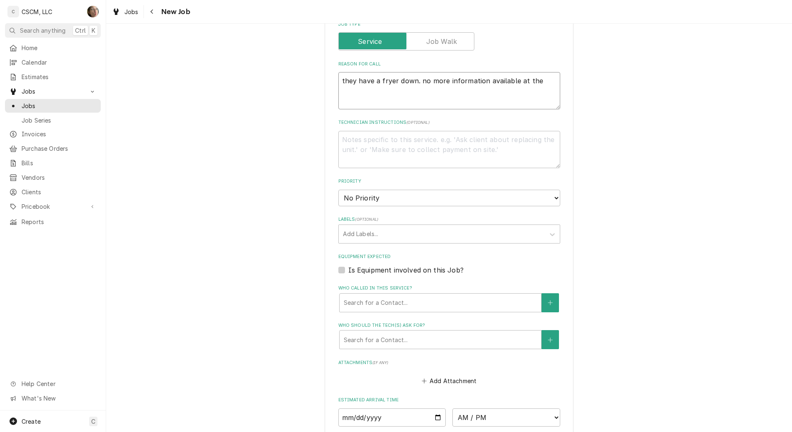
type textarea "x"
type textarea "they have a fryer down. no more information available at the t"
type textarea "x"
type textarea "they have a fryer down. no more information available at the ti"
type textarea "x"
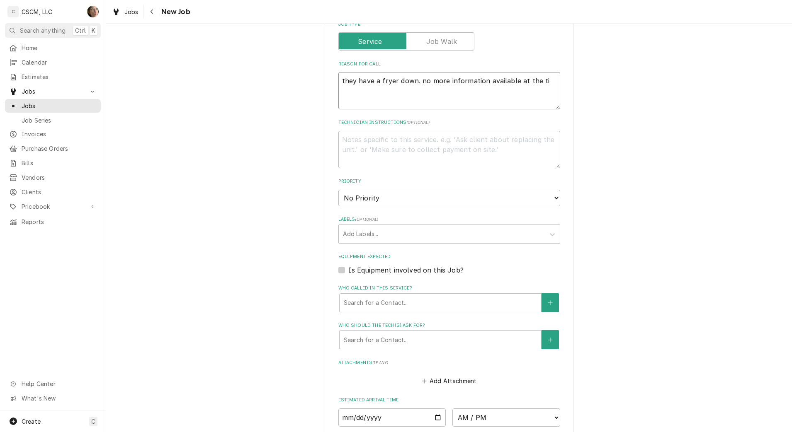
type textarea "they have a fryer down. no more information available at the tim"
type textarea "x"
type textarea "they have a fryer down. no more information available at the time"
type textarea "x"
type textarea "they have a fryer down. no more information available at the time"
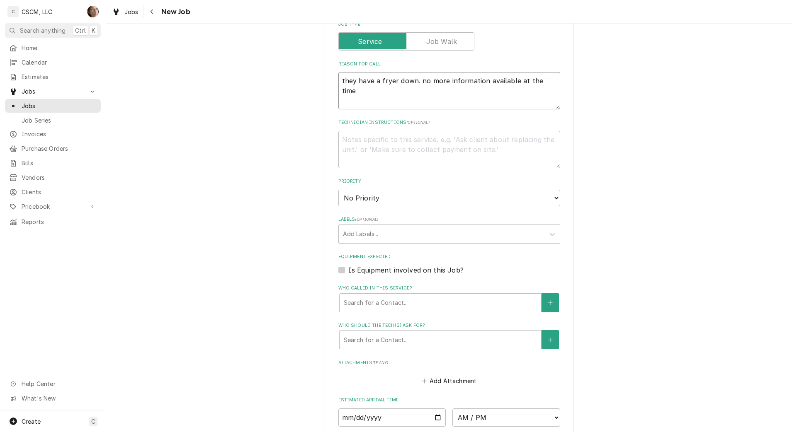
type textarea "x"
click at [381, 146] on textarea "Technician Instructions ( optional )" at bounding box center [449, 149] width 222 height 37
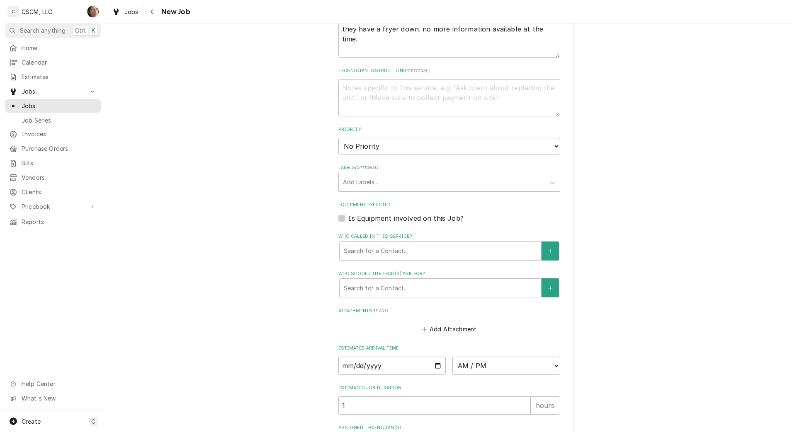
click at [376, 156] on fieldset "Job Details Job Source Direct (Phone/Email/etc.) Other Date Received 2025-09-10…" at bounding box center [449, 137] width 222 height 630
click at [376, 150] on select "No Priority Urgent High Medium Low" at bounding box center [449, 146] width 222 height 17
click at [338, 138] on select "No Priority Urgent High Medium Low" at bounding box center [449, 146] width 222 height 17
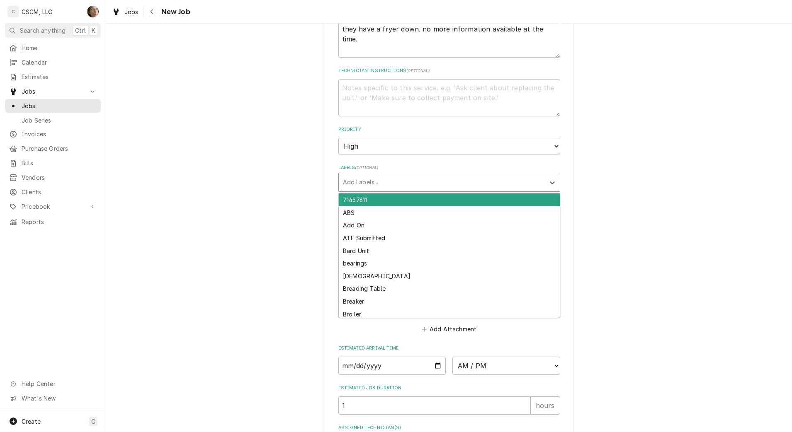
click at [373, 183] on div "Labels" at bounding box center [442, 182] width 198 height 15
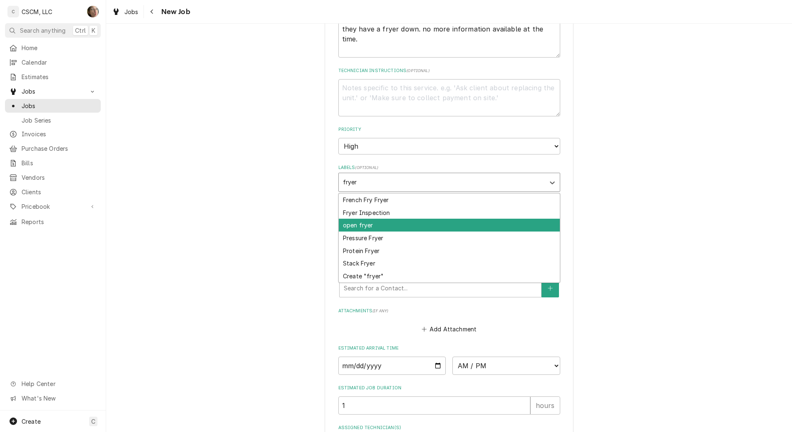
click at [361, 227] on div "open fryer" at bounding box center [449, 225] width 221 height 13
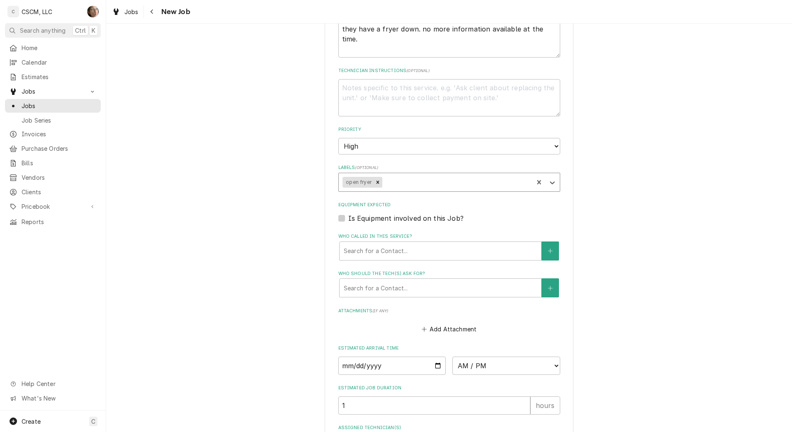
click at [376, 182] on icon "Remove open fryer" at bounding box center [377, 182] width 3 height 3
click at [345, 248] on div "Who called in this service?" at bounding box center [440, 251] width 193 height 15
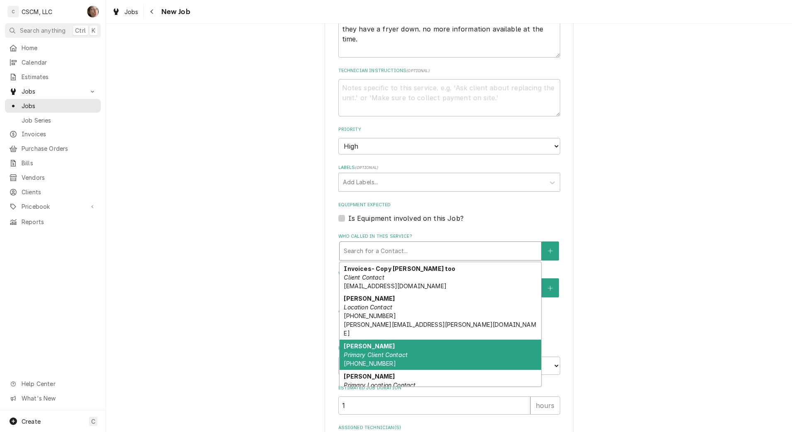
scroll to position [35, 0]
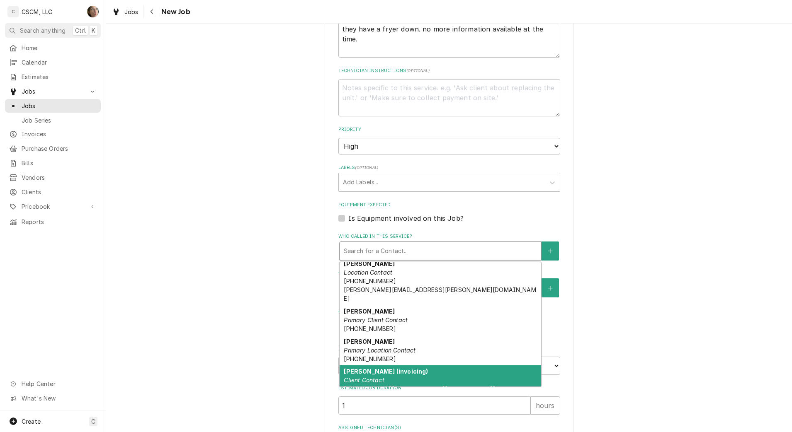
click at [384, 368] on div "Tony Shelton (invoicing) Client Contact tony.shelton@amazingmexicanfood.com" at bounding box center [440, 385] width 201 height 39
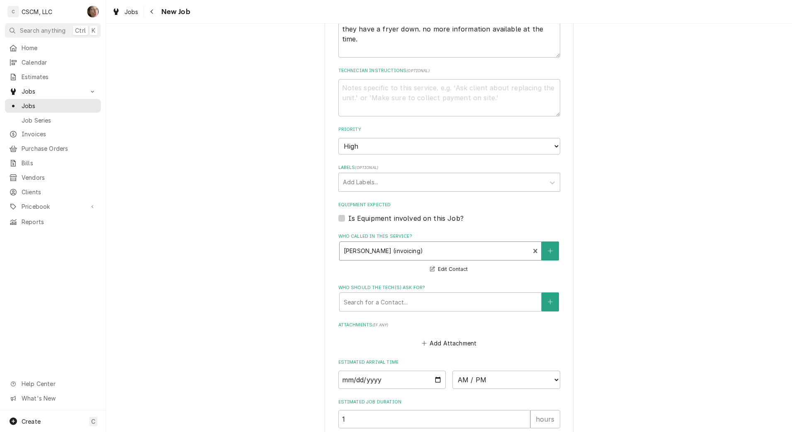
scroll to position [518, 0]
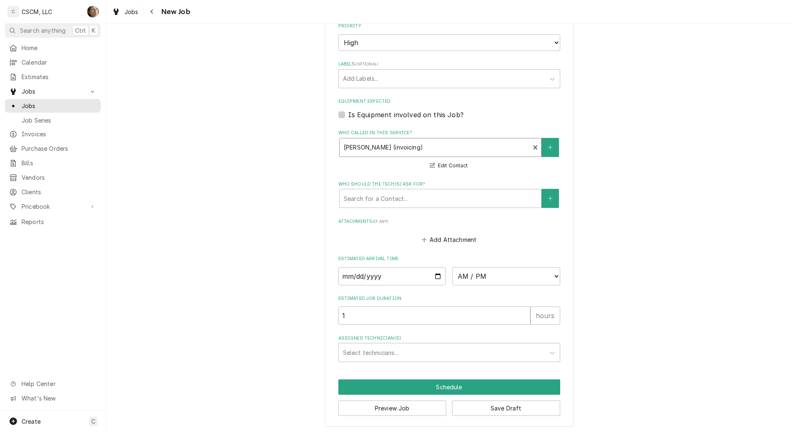
click at [381, 355] on div "Assigned Technician(s)" at bounding box center [442, 352] width 198 height 15
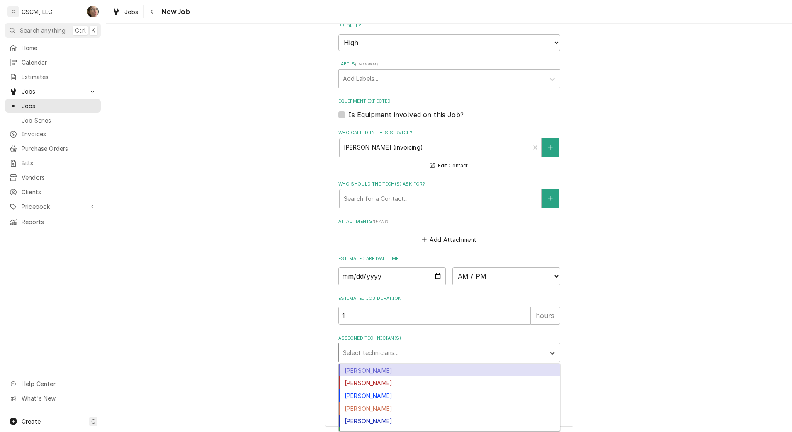
click at [381, 371] on div "Chris Lynch" at bounding box center [449, 370] width 221 height 13
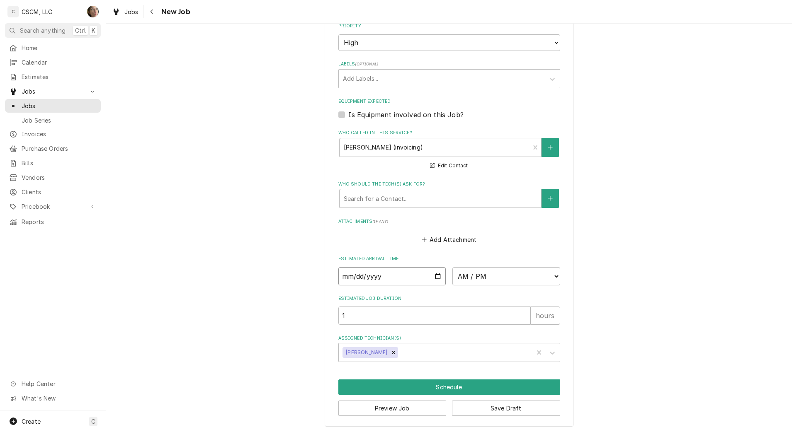
click at [432, 273] on input "Date" at bounding box center [392, 276] width 108 height 18
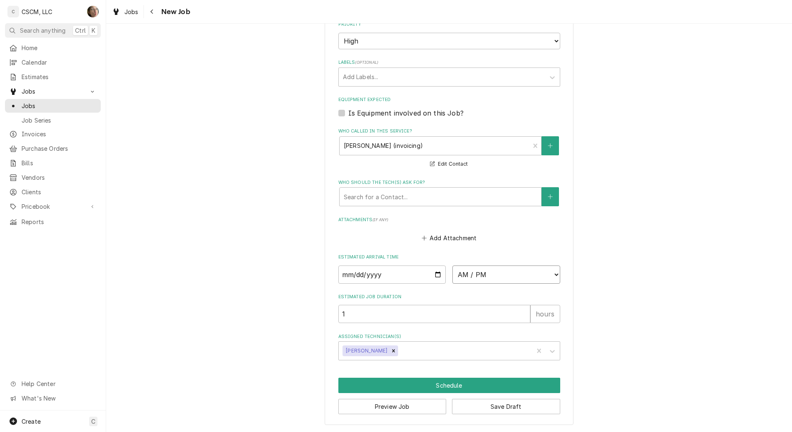
click at [480, 274] on select "AM / PM 6:00 AM 6:15 AM 6:30 AM 6:45 AM 7:00 AM 7:15 AM 7:30 AM 7:45 AM 8:00 AM…" at bounding box center [506, 275] width 108 height 18
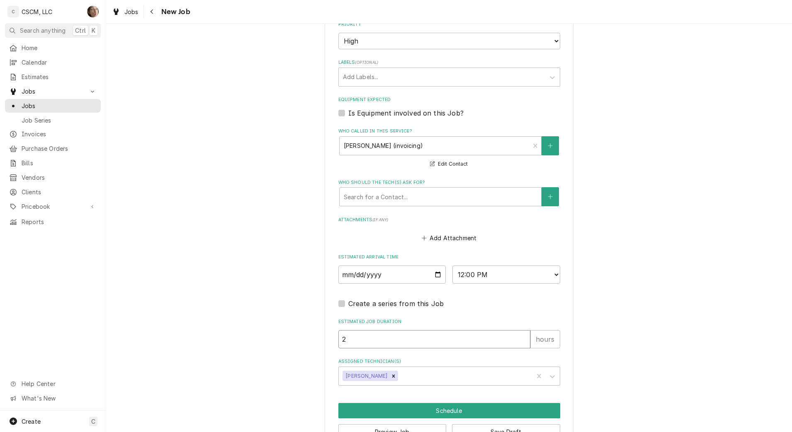
click at [519, 337] on input "2" at bounding box center [434, 339] width 192 height 18
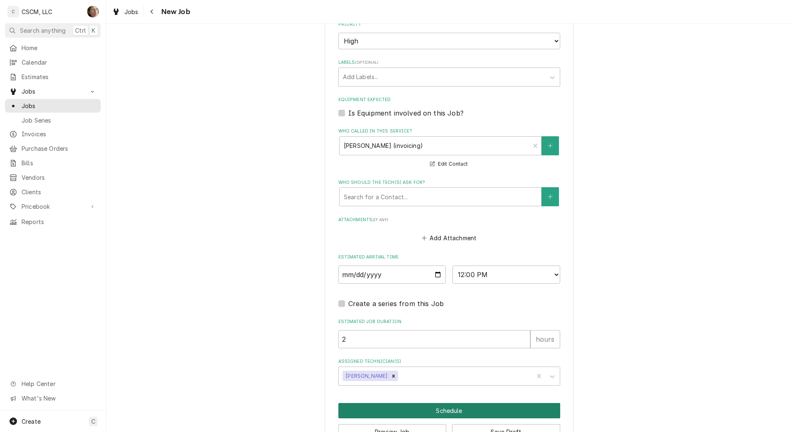
click at [442, 413] on button "Schedule" at bounding box center [449, 410] width 222 height 15
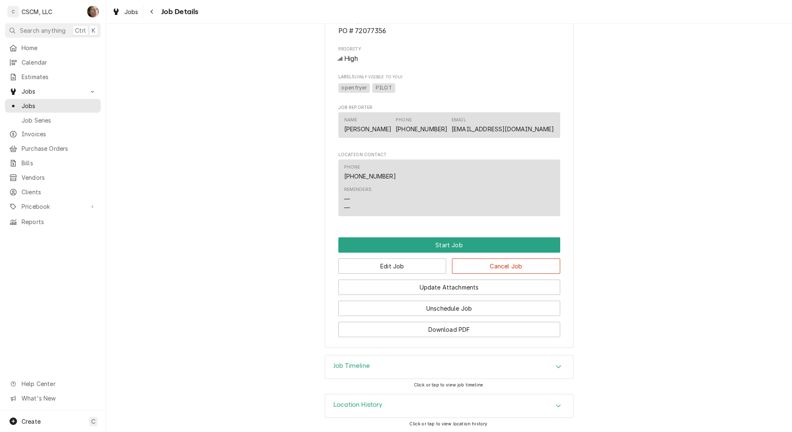
scroll to position [529, 0]
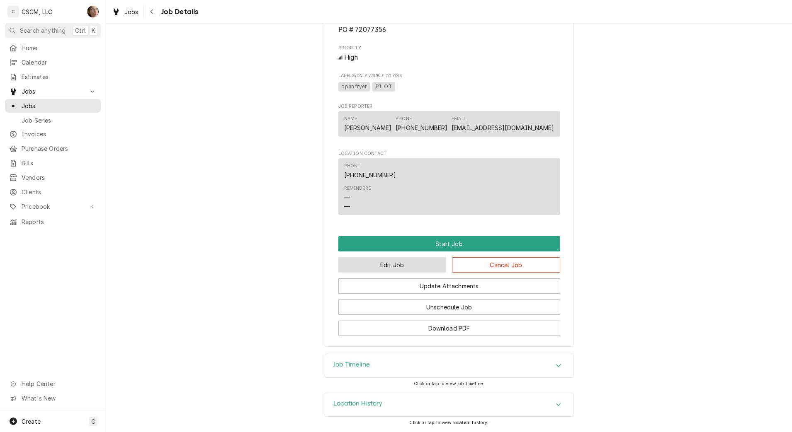
click at [386, 269] on button "Edit Job" at bounding box center [392, 264] width 108 height 15
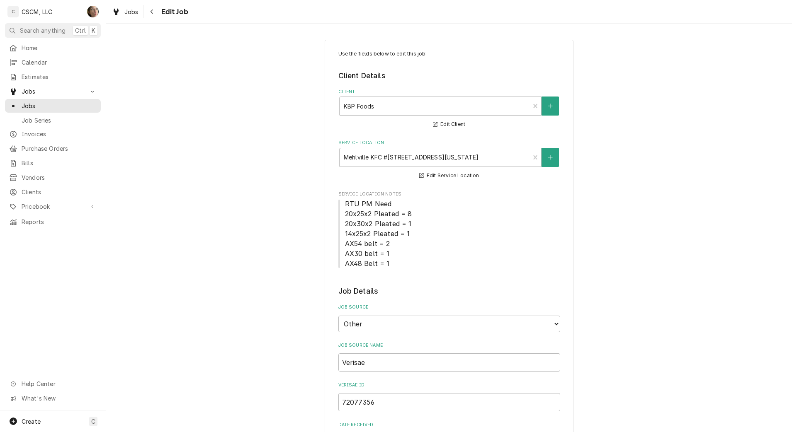
type textarea "x"
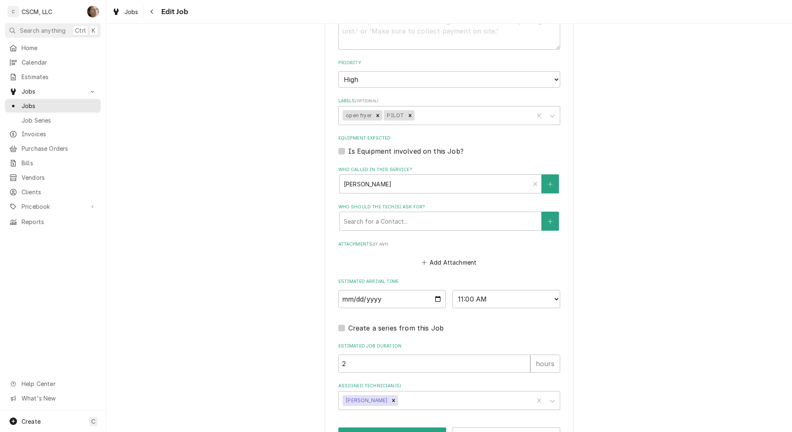
scroll to position [639, 0]
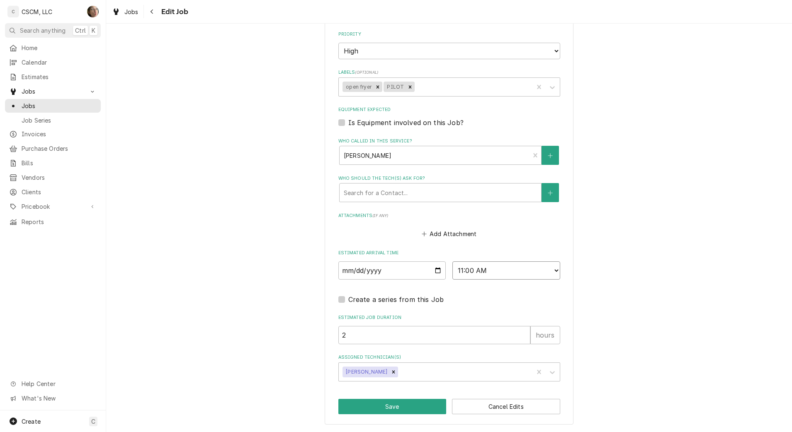
click at [513, 276] on select "AM / PM 6:00 AM 6:15 AM 6:30 AM 6:45 AM 7:00 AM 7:15 AM 7:30 AM 7:45 AM 8:00 AM…" at bounding box center [506, 271] width 108 height 18
select select "14:00:00"
click at [452, 262] on select "AM / PM 6:00 AM 6:15 AM 6:30 AM 6:45 AM 7:00 AM 7:15 AM 7:30 AM 7:45 AM 8:00 AM…" at bounding box center [506, 271] width 108 height 18
click at [375, 407] on button "Save" at bounding box center [392, 406] width 108 height 15
type textarea "x"
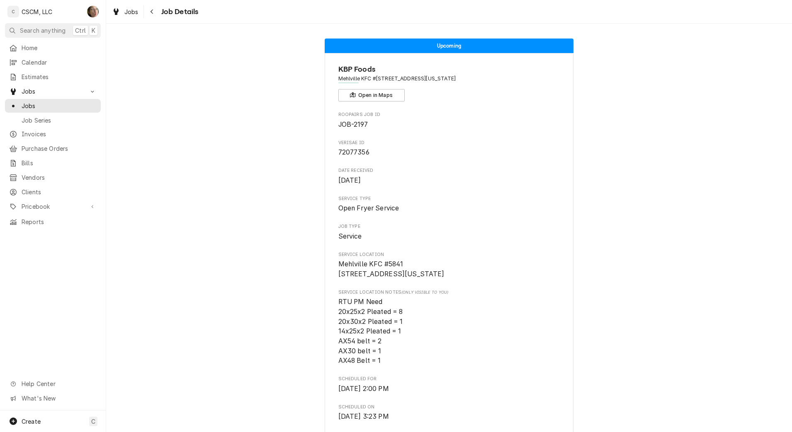
click at [156, 9] on div "Navigate back" at bounding box center [152, 11] width 8 height 8
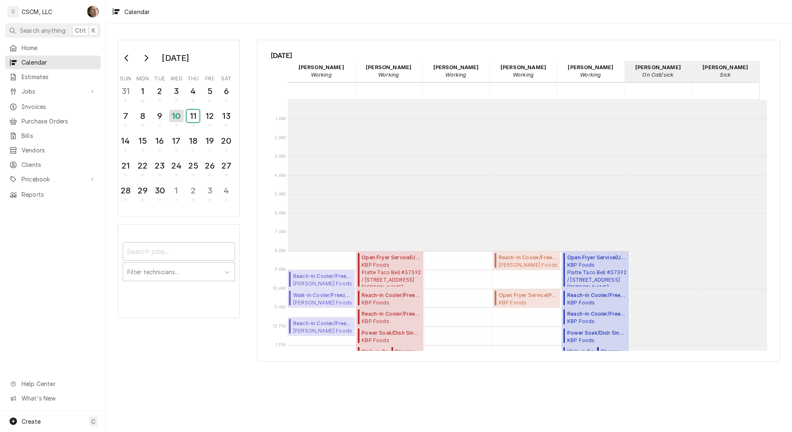
click at [194, 117] on div "11" at bounding box center [193, 116] width 13 height 12
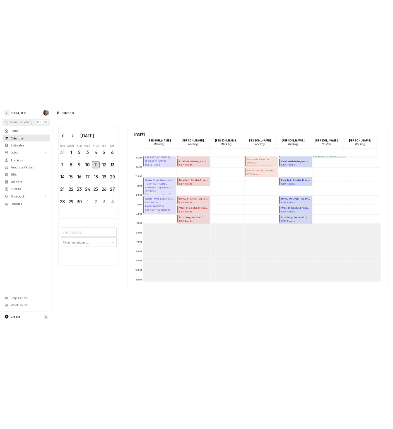
scroll to position [202, 0]
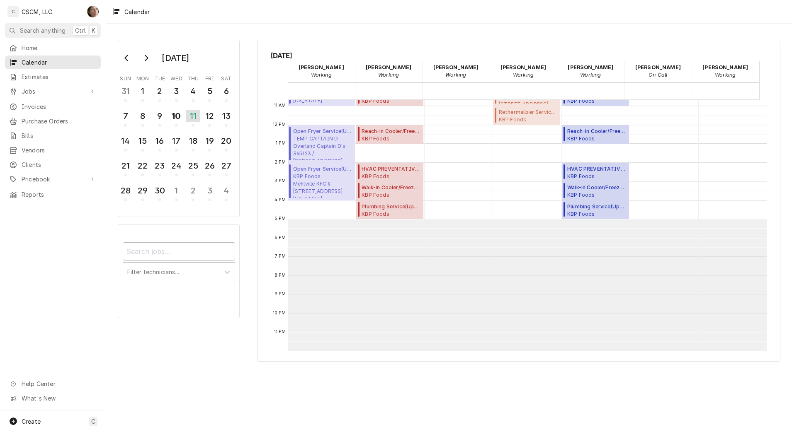
click at [237, 243] on div "Filter technicians..." at bounding box center [179, 271] width 122 height 94
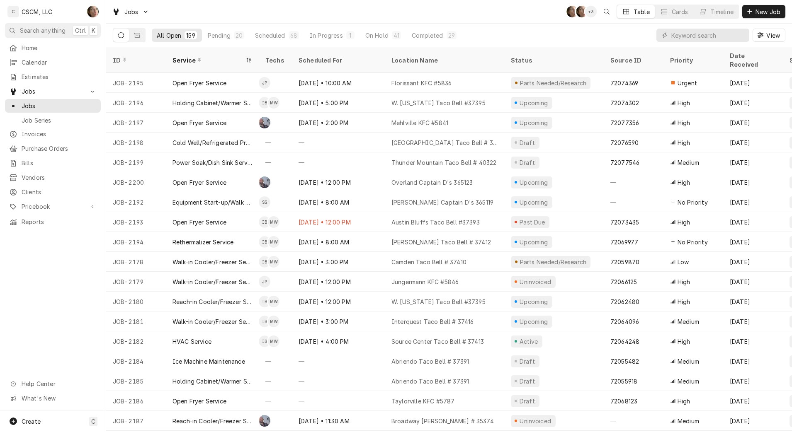
click at [227, 31] on div "Pending" at bounding box center [219, 35] width 23 height 9
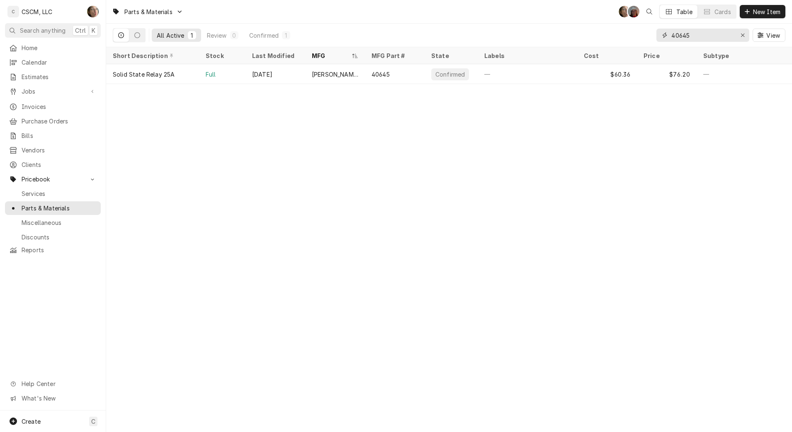
drag, startPoint x: 685, startPoint y: 34, endPoint x: 619, endPoint y: 28, distance: 66.1
click at [621, 29] on div "All Active 1 Review 0 Confirmed 1 40645 View" at bounding box center [449, 35] width 672 height 23
type input "782162"
click at [328, 74] on div "—" at bounding box center [335, 74] width 60 height 20
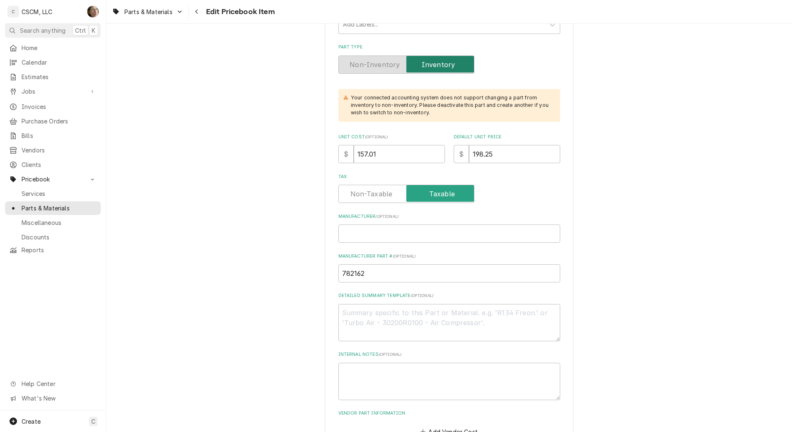
scroll to position [259, 0]
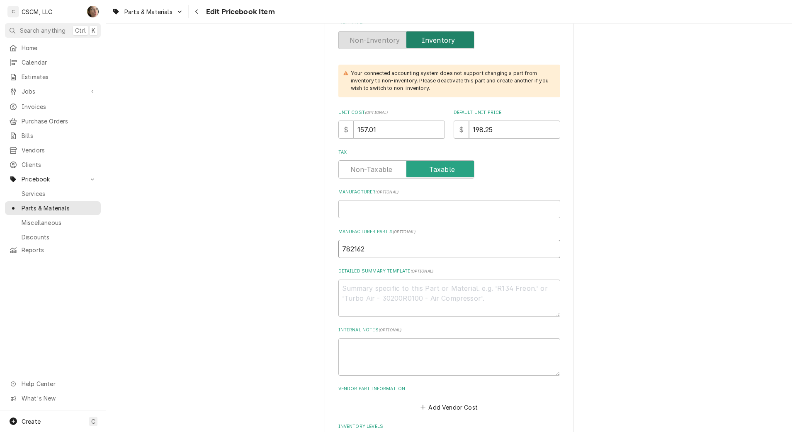
drag, startPoint x: 364, startPoint y: 250, endPoint x: 313, endPoint y: 250, distance: 51.0
click at [357, 302] on textarea "Detailed Summary Template ( optional )" at bounding box center [449, 298] width 222 height 37
paste textarea "Bevles"
type textarea "x"
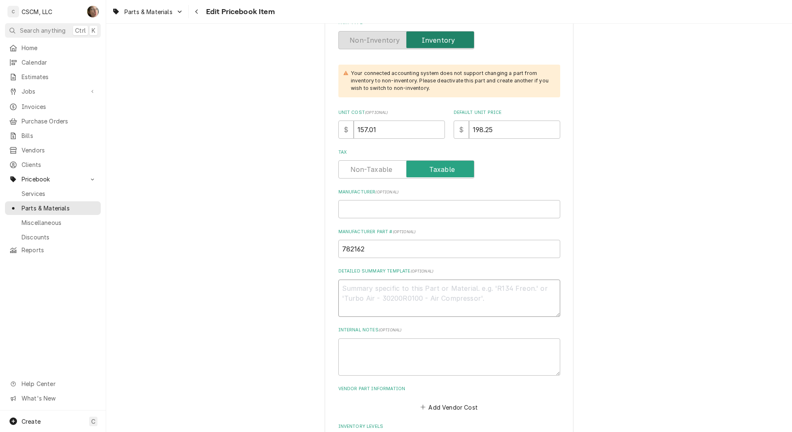
type textarea "Bevles"
drag, startPoint x: 371, startPoint y: 295, endPoint x: 291, endPoint y: 285, distance: 80.6
type textarea "x"
click at [363, 212] on input "Manufacturer ( optional )" at bounding box center [449, 209] width 222 height 18
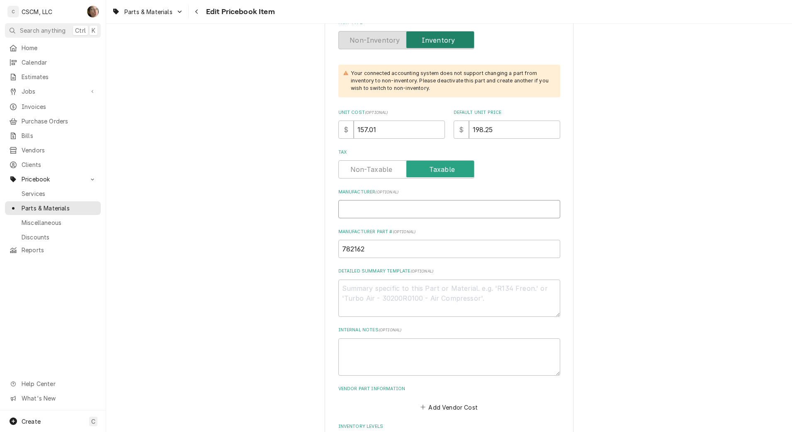
paste input "Bevles"
type textarea "x"
type input "Bevles"
click at [365, 300] on textarea "Detailed Summary Template ( optional )" at bounding box center [449, 298] width 222 height 37
paste textarea "782162 Relay, Solid State"
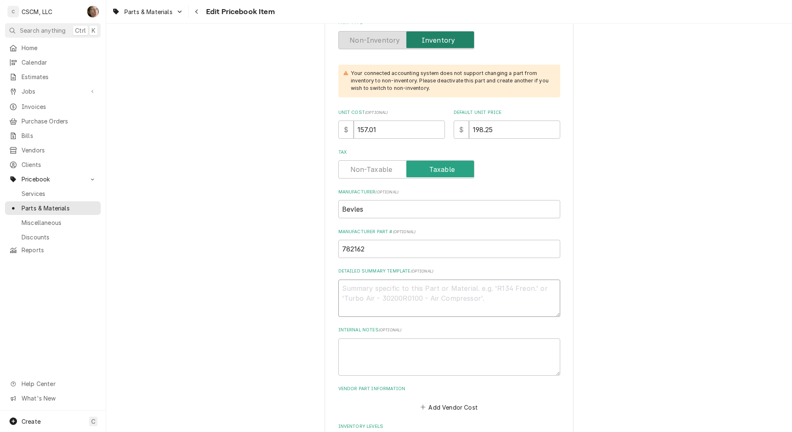
type textarea "x"
type textarea "782162 Relay, Solid State"
click at [362, 289] on textarea "782162 Relay, Solid State" at bounding box center [449, 298] width 222 height 37
type textarea "x"
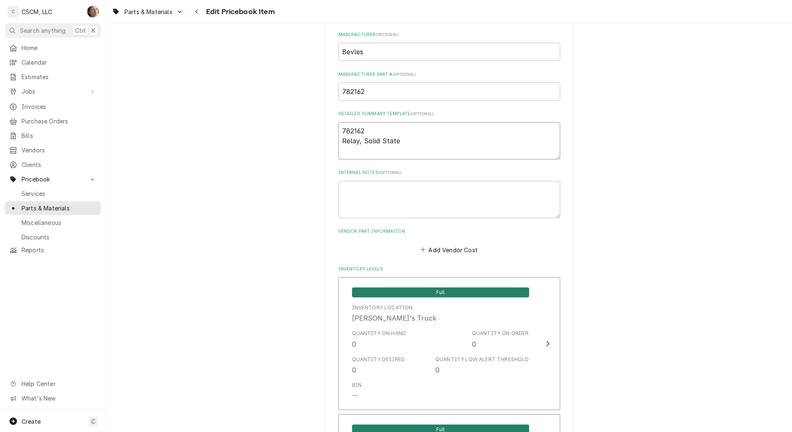
scroll to position [466, 0]
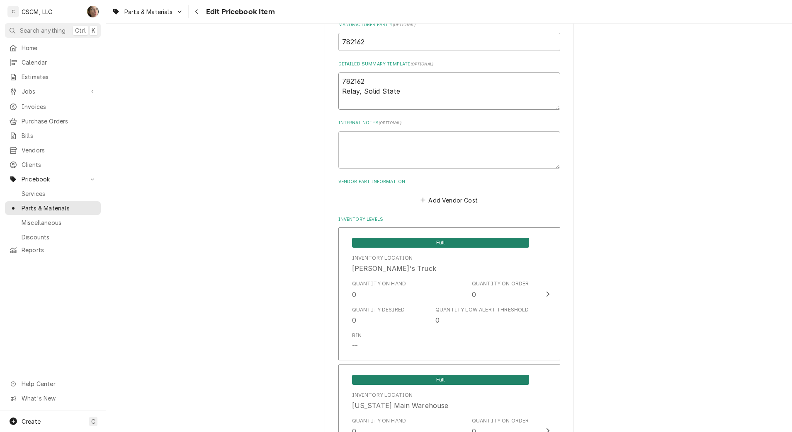
type textarea "782162 Relay, Solid State"
click at [437, 193] on div "Add Vendor Cost" at bounding box center [449, 198] width 222 height 16
click at [438, 199] on button "Add Vendor Cost" at bounding box center [449, 200] width 60 height 12
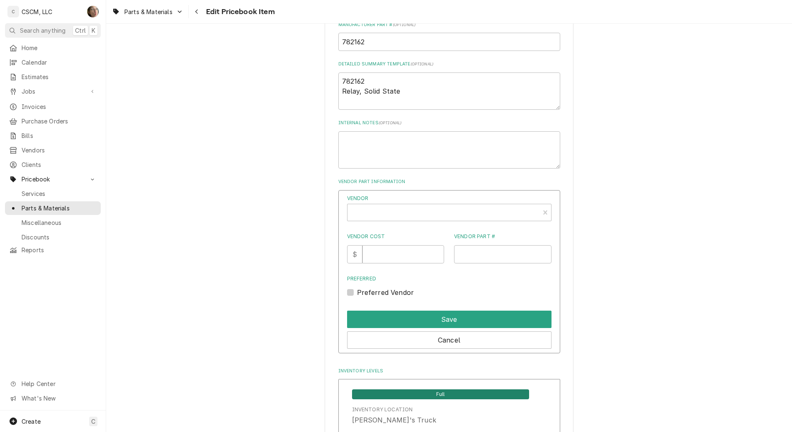
type textarea "x"
click at [384, 216] on div "Vendor" at bounding box center [444, 216] width 184 height 20
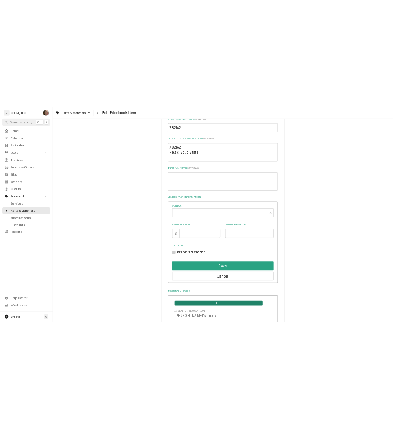
scroll to position [2, 0]
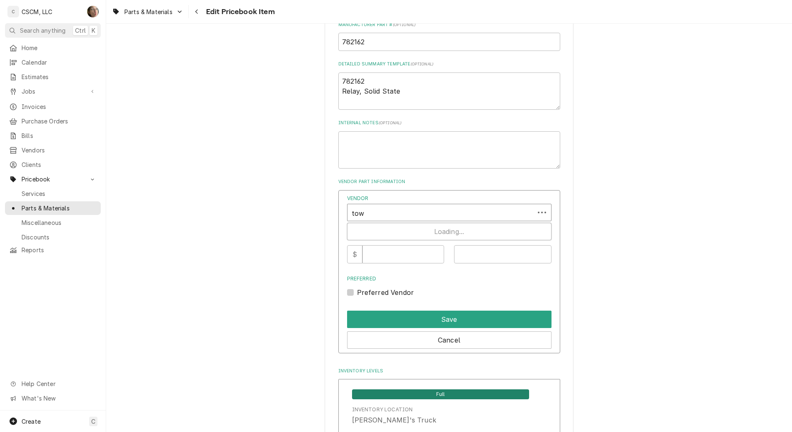
type input "town"
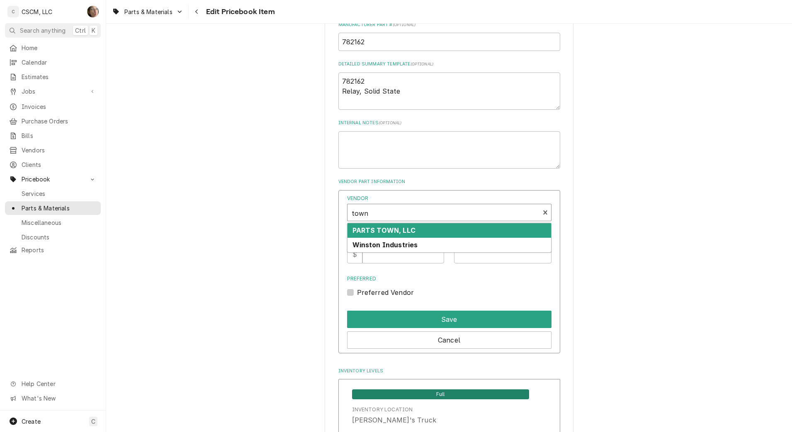
click at [384, 232] on strong "PARTS TOWN, LLC" at bounding box center [383, 230] width 63 height 8
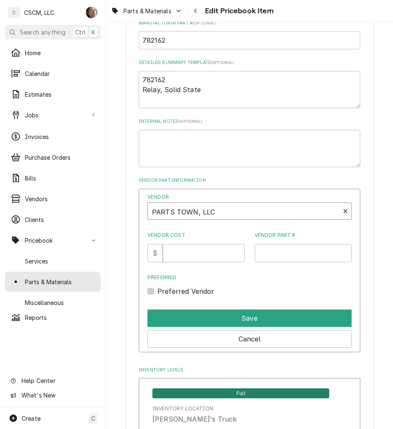
type textarea "x"
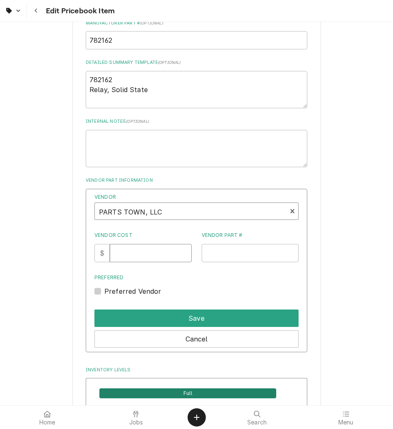
click at [136, 255] on input "Vendor Cost" at bounding box center [151, 253] width 82 height 18
type input "157.11"
click at [235, 251] on input "Vendor Part #" at bounding box center [250, 253] width 97 height 18
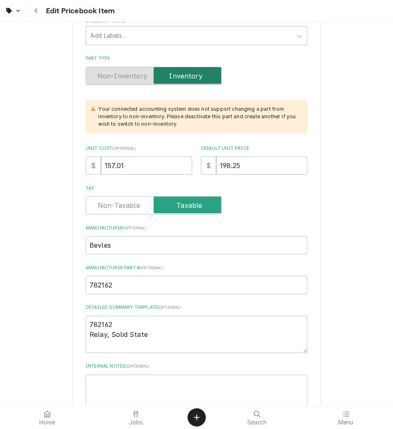
scroll to position [207, 0]
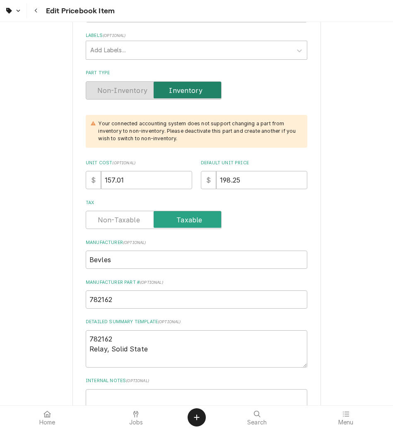
type input "198.36"
click at [245, 182] on input "198.25" at bounding box center [261, 180] width 91 height 18
type textarea "x"
type input "198.2"
type textarea "x"
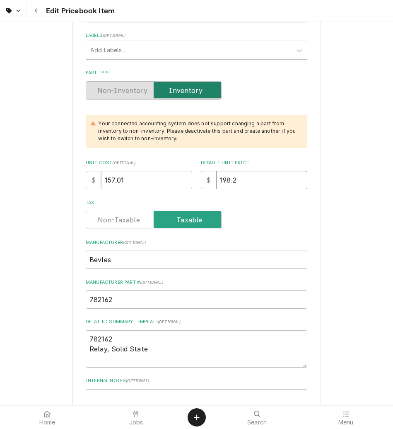
type input "198"
type textarea "x"
type input "198.3"
type textarea "x"
type input "198.36"
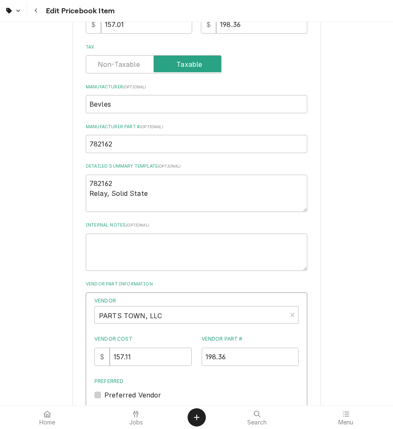
scroll to position [518, 0]
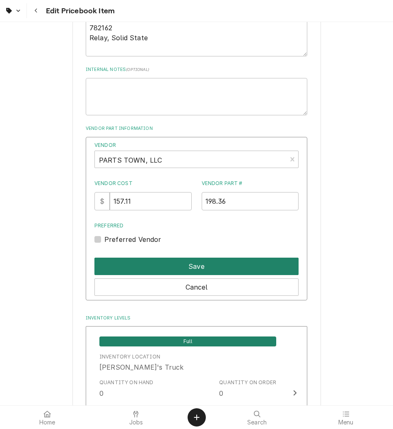
click at [183, 265] on button "Save" at bounding box center [197, 265] width 204 height 17
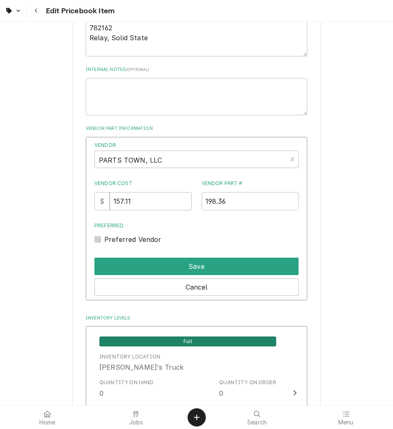
type textarea "x"
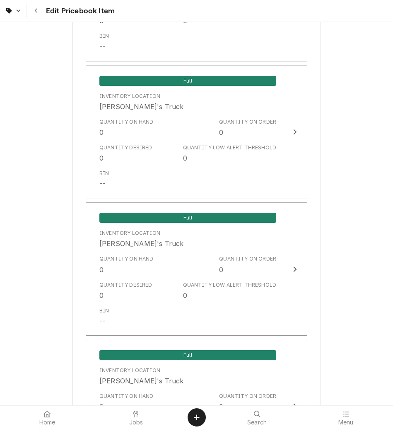
scroll to position [1555, 0]
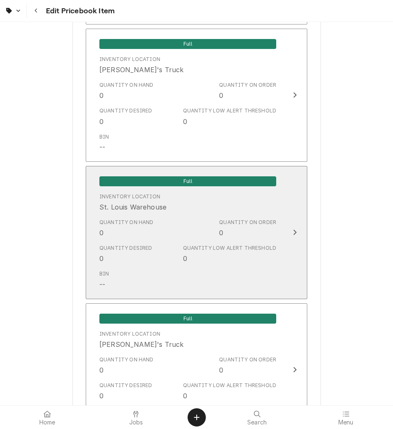
click at [184, 276] on div "Bin --" at bounding box center [188, 280] width 177 height 26
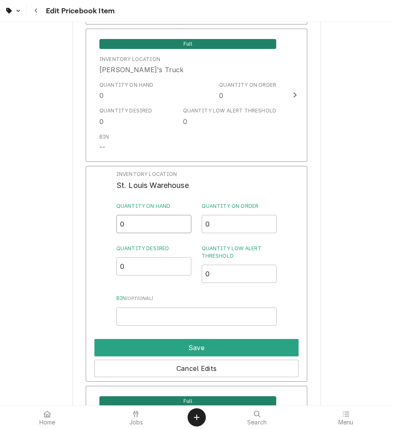
drag, startPoint x: 148, startPoint y: 224, endPoint x: 56, endPoint y: 233, distance: 91.7
type input "1"
click at [130, 313] on input "Bin ( optional )" at bounding box center [197, 316] width 160 height 18
drag, startPoint x: 146, startPoint y: 319, endPoint x: 39, endPoint y: 312, distance: 106.3
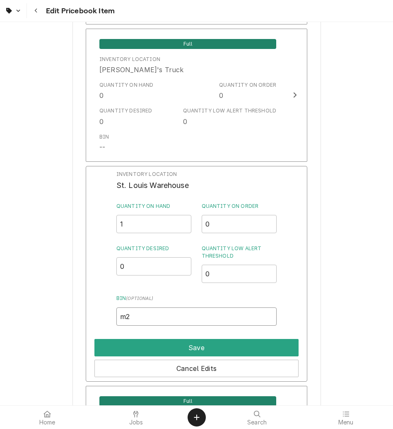
type input "M"
type input "B"
type input "M2"
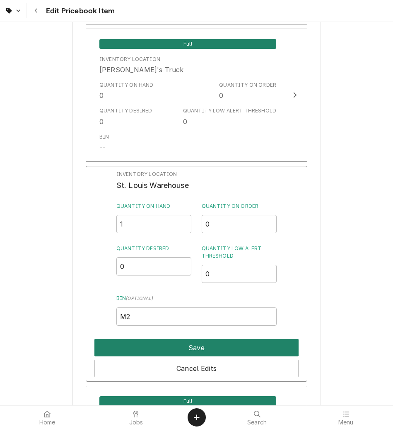
click at [182, 352] on button "Save" at bounding box center [197, 347] width 204 height 17
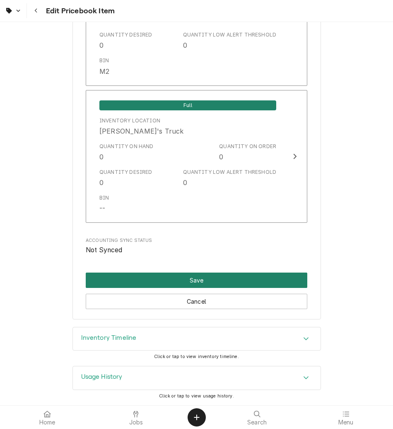
click at [186, 279] on button "Save" at bounding box center [197, 279] width 222 height 15
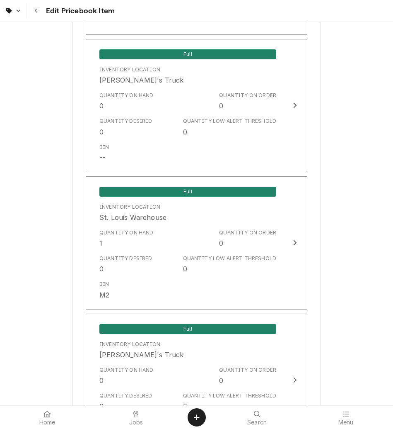
scroll to position [1401, 0]
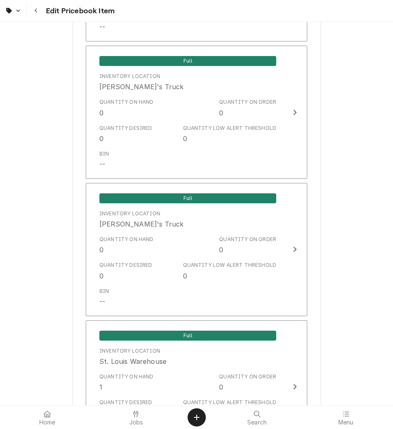
type textarea "x"
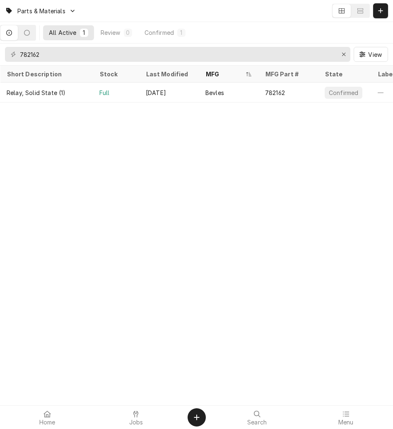
click at [322, 199] on div "Parts & Materials All Active 1 Review 0 Confirmed 1 782162 View Short Descripti…" at bounding box center [196, 214] width 393 height 429
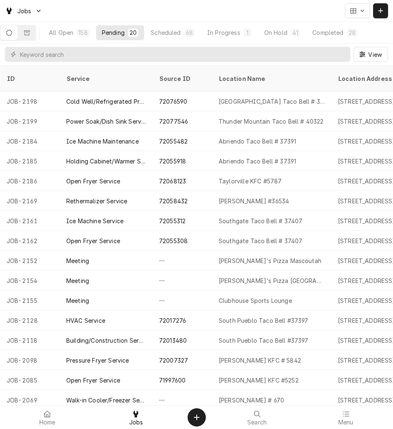
drag, startPoint x: 124, startPoint y: 13, endPoint x: 143, endPoint y: 0, distance: 23.1
click at [124, 13] on div "Jobs" at bounding box center [196, 11] width 393 height 22
click at [203, 47] on input "Dynamic Content Wrapper" at bounding box center [183, 54] width 327 height 15
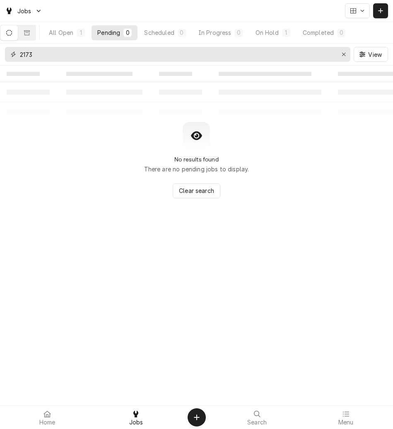
type input "2173"
click at [73, 34] on div "All Open" at bounding box center [61, 32] width 24 height 9
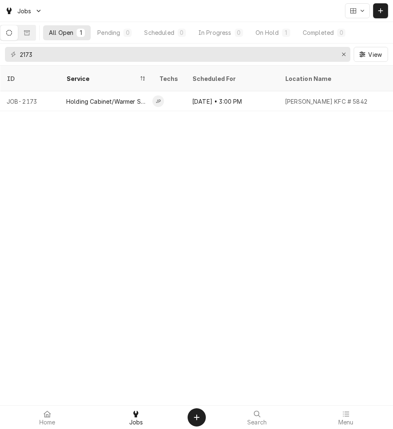
click at [117, 97] on div "Holding Cabinet/Warmer Service" at bounding box center [106, 101] width 80 height 9
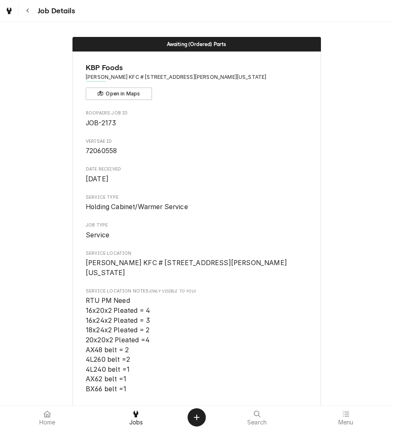
click at [218, 209] on span "Holding Cabinet/Warmer Service" at bounding box center [197, 207] width 222 height 10
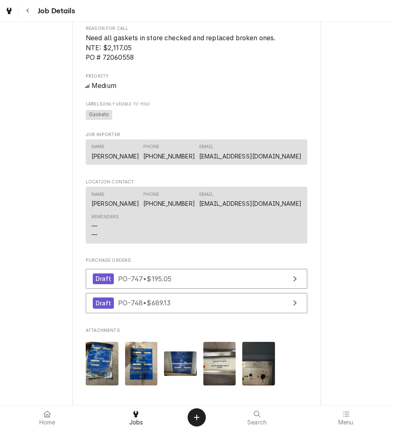
scroll to position [829, 0]
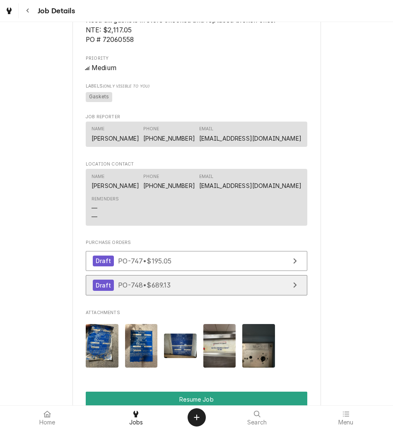
click at [224, 294] on link "Draft PO-748 • $689.13" at bounding box center [197, 285] width 222 height 20
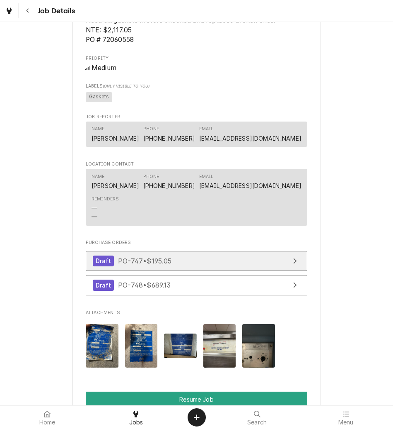
click at [218, 271] on link "Draft PO-747 • $195.05" at bounding box center [197, 261] width 222 height 20
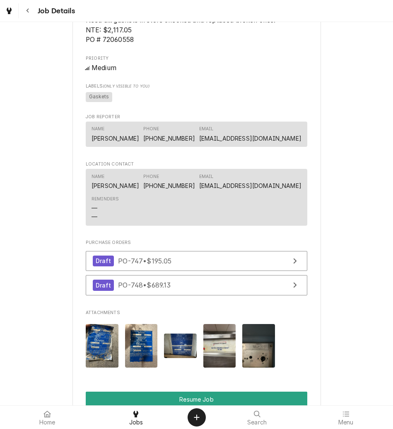
click at [26, 10] on icon "Navigate back" at bounding box center [28, 11] width 4 height 6
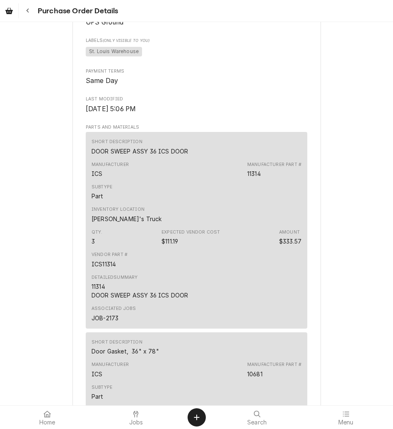
scroll to position [363, 0]
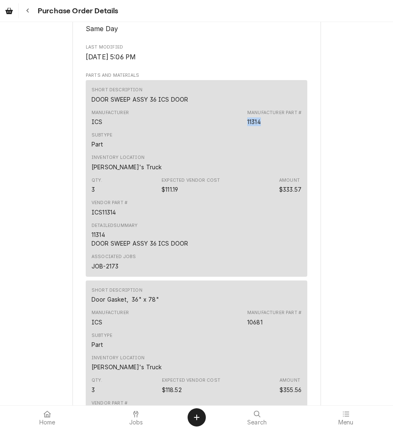
drag, startPoint x: 263, startPoint y: 149, endPoint x: 242, endPoint y: 147, distance: 20.8
click at [242, 129] on div "Manufacturer ICS Manufacturer Part # 11314" at bounding box center [197, 118] width 210 height 22
drag, startPoint x: 242, startPoint y: 147, endPoint x: 245, endPoint y: 154, distance: 7.1
click at [245, 129] on div "Manufacturer ICS Manufacturer Part # 11314" at bounding box center [197, 118] width 210 height 22
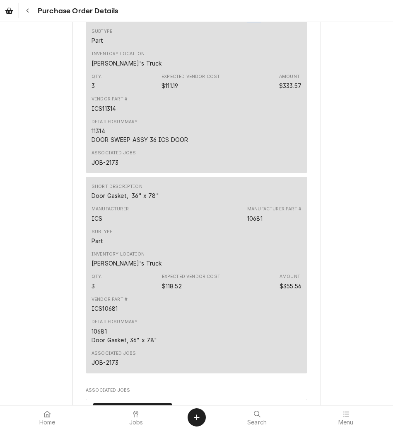
scroll to position [518, 0]
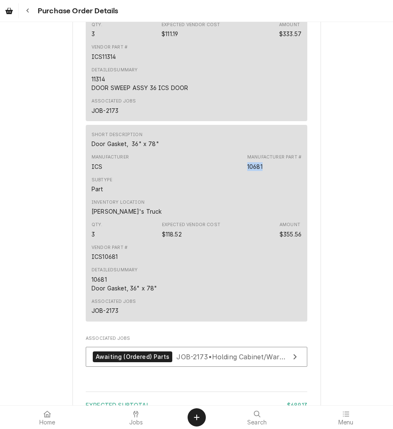
drag, startPoint x: 262, startPoint y: 190, endPoint x: 239, endPoint y: 190, distance: 22.4
click at [239, 173] on div "Manufacturer ICS Manufacturer Part # 10681" at bounding box center [197, 162] width 210 height 22
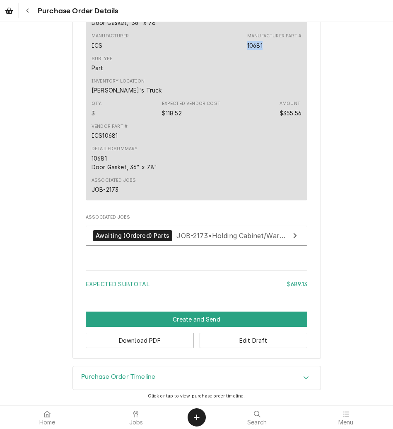
scroll to position [665, 0]
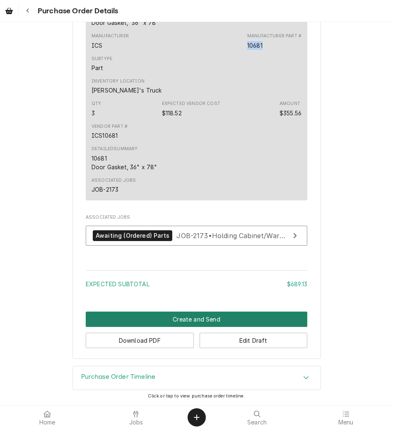
click at [210, 319] on button "Create and Send" at bounding box center [197, 318] width 222 height 15
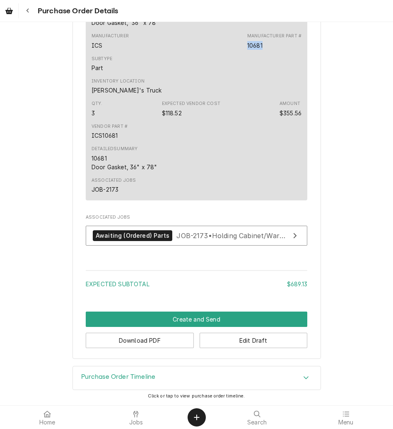
scroll to position [661, 0]
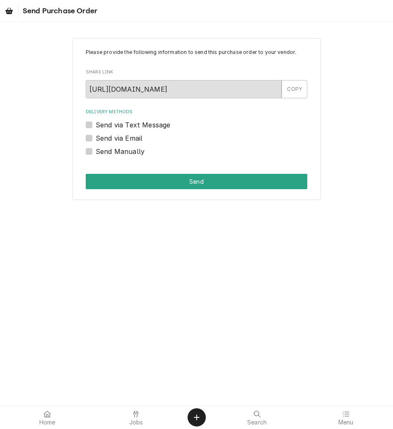
click at [133, 150] on label "Send Manually" at bounding box center [120, 151] width 49 height 10
click at [133, 150] on input "Send Manually" at bounding box center [207, 155] width 222 height 18
checkbox input "true"
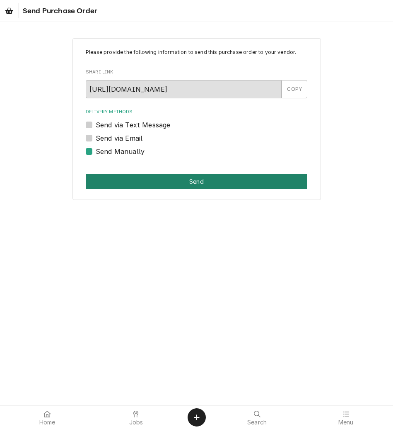
click at [138, 177] on button "Send" at bounding box center [197, 181] width 222 height 15
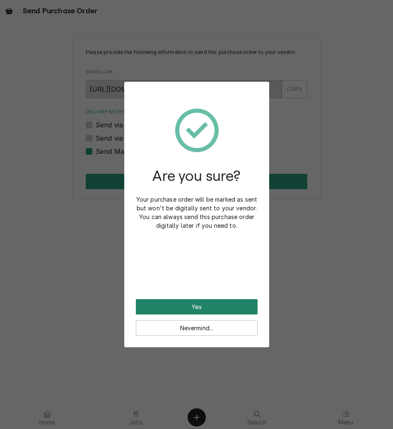
click at [197, 307] on button "Yes" at bounding box center [197, 306] width 122 height 15
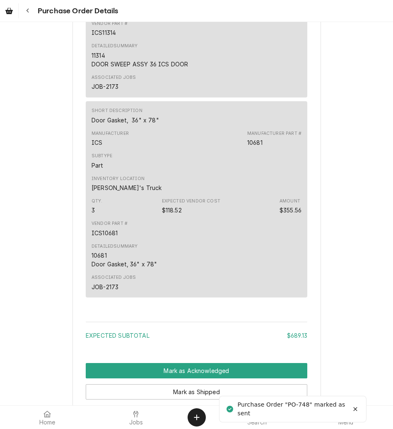
scroll to position [753, 0]
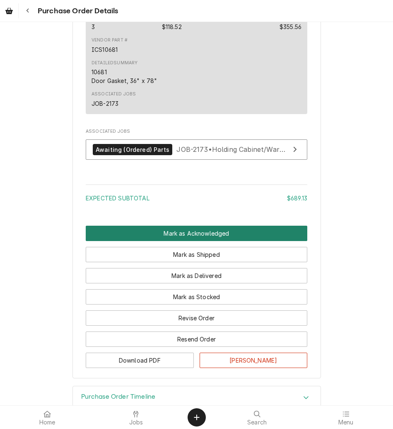
click at [206, 241] on button "Mark as Acknowledged" at bounding box center [197, 233] width 222 height 15
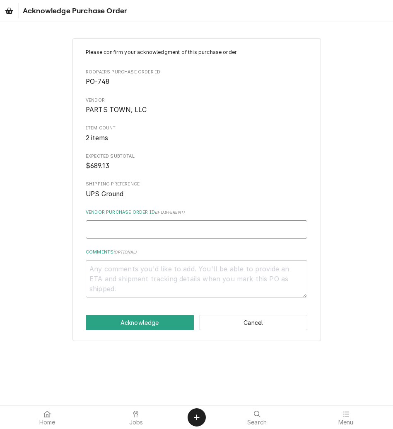
click at [184, 237] on input "Vendor Purchase Order ID ( if different )" at bounding box center [197, 229] width 222 height 18
type textarea "x"
type input "5"
type textarea "x"
type input "50"
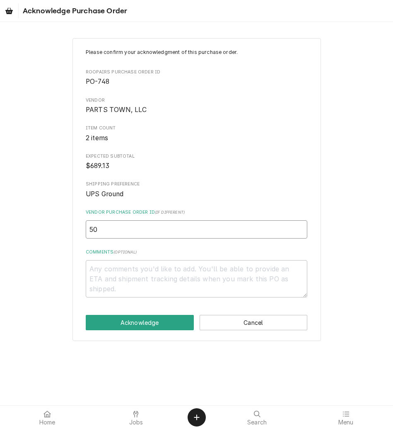
type textarea "x"
type input "506"
type textarea "x"
type input "5065"
type textarea "x"
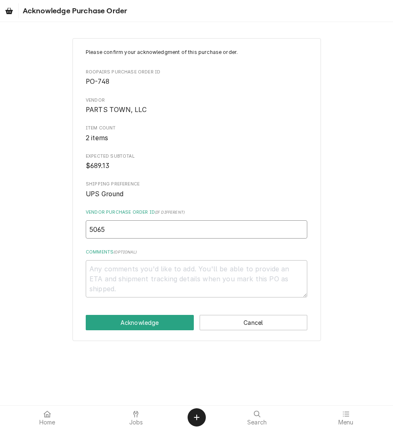
type input "50652"
type textarea "x"
type input "506527"
type textarea "x"
type input "5065275"
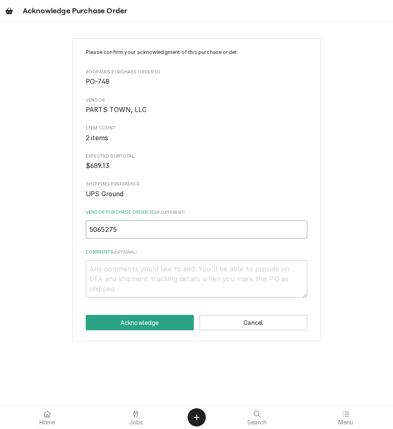
type textarea "x"
type input "50652753"
type textarea "x"
type input "506527534"
click at [161, 272] on textarea "Comments ( optional )" at bounding box center [197, 278] width 222 height 37
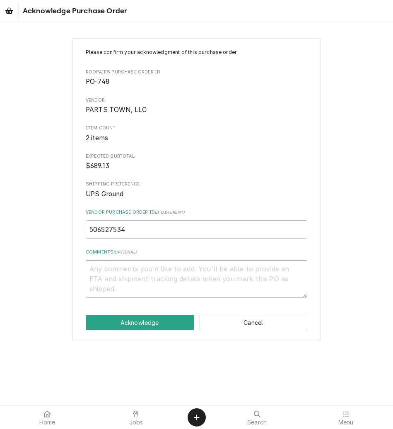
type textarea "x"
type textarea "M"
type textarea "x"
type textarea "Ma"
type textarea "x"
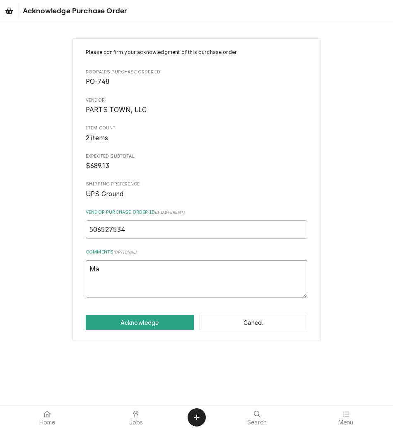
type textarea "Mat"
type textarea "x"
type textarea "[PERSON_NAME]"
click at [146, 314] on div "Please confirm your acknowledgment of this purchase order. Roopairs Purchase Or…" at bounding box center [197, 189] width 249 height 303
click at [147, 317] on button "Acknowledge" at bounding box center [140, 322] width 108 height 15
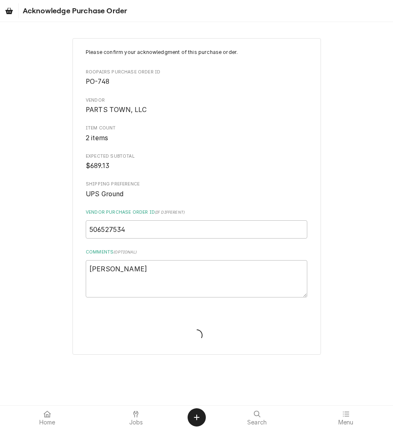
type textarea "x"
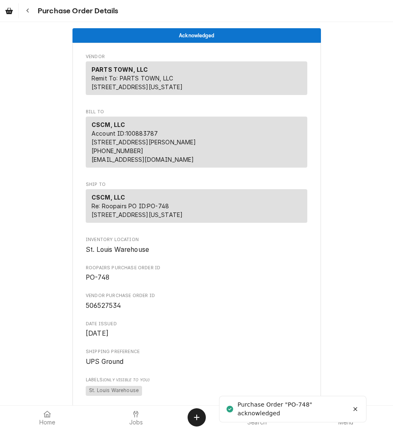
click at [32, 9] on button "Navigate back" at bounding box center [27, 10] width 15 height 15
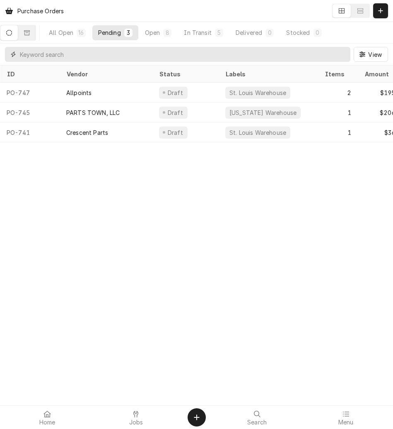
click at [167, 50] on input "Dynamic Content Wrapper" at bounding box center [183, 54] width 327 height 15
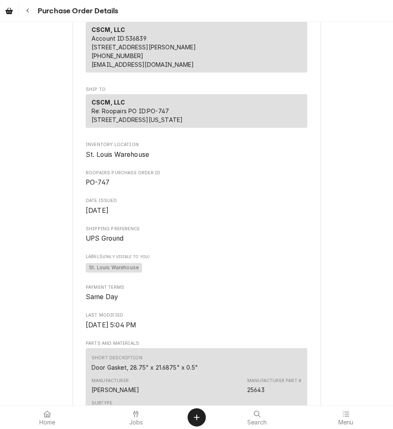
scroll to position [155, 0]
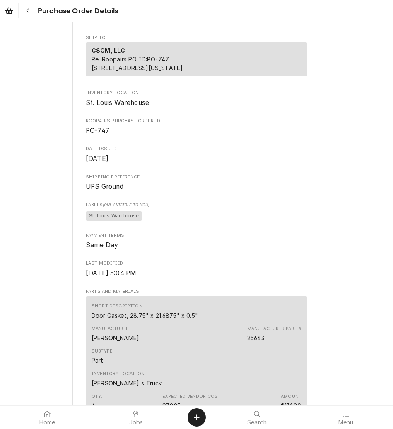
click at [115, 136] on span "PO-747" at bounding box center [197, 131] width 222 height 10
click at [119, 136] on span "PO-747" at bounding box center [197, 131] width 222 height 10
drag, startPoint x: 109, startPoint y: 147, endPoint x: 84, endPoint y: 146, distance: 25.3
click at [86, 136] on span "PO-747" at bounding box center [197, 131] width 222 height 10
drag, startPoint x: 84, startPoint y: 146, endPoint x: 138, endPoint y: 146, distance: 53.5
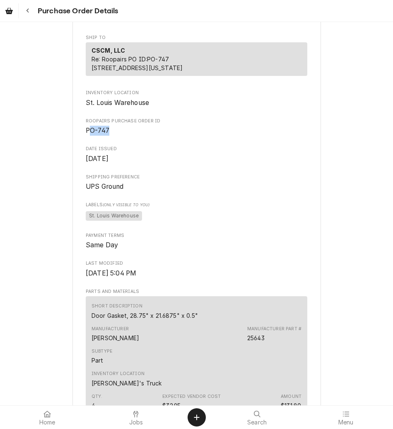
click at [138, 136] on span "PO-747" at bounding box center [197, 131] width 222 height 10
click at [124, 136] on span "PO-747" at bounding box center [197, 131] width 222 height 10
drag, startPoint x: 112, startPoint y: 146, endPoint x: 90, endPoint y: 148, distance: 21.2
click at [90, 136] on span "PO-747" at bounding box center [197, 131] width 222 height 10
drag, startPoint x: 90, startPoint y: 148, endPoint x: 119, endPoint y: 147, distance: 29.0
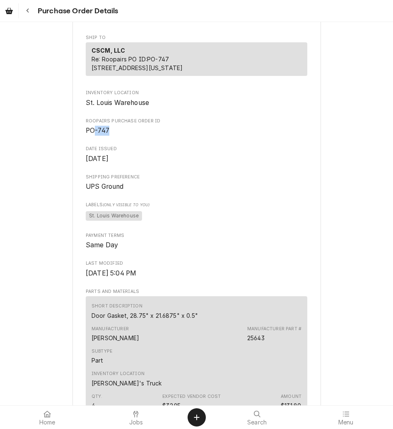
click at [119, 136] on span "PO-747" at bounding box center [197, 131] width 222 height 10
click at [115, 136] on span "PO-747" at bounding box center [197, 131] width 222 height 10
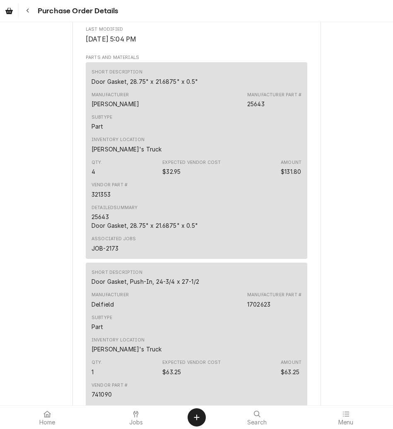
scroll to position [415, 0]
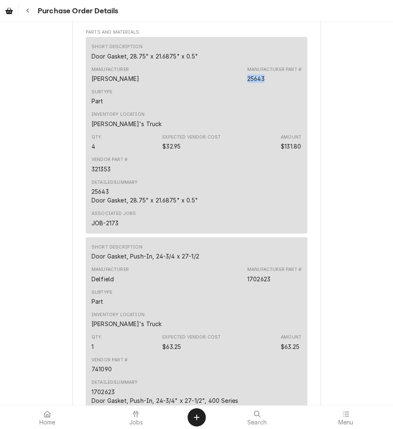
drag, startPoint x: 268, startPoint y: 97, endPoint x: 241, endPoint y: 94, distance: 27.1
click at [241, 86] on div "Manufacturer [PERSON_NAME] Manufacturer Part # 25643" at bounding box center [197, 74] width 210 height 22
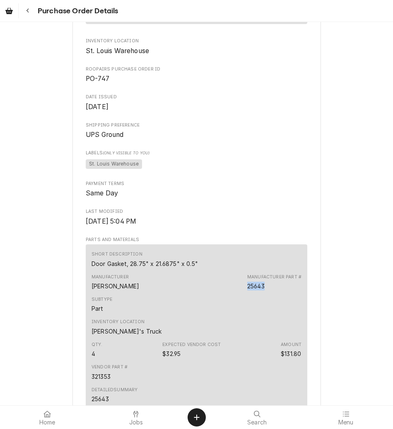
scroll to position [259, 0]
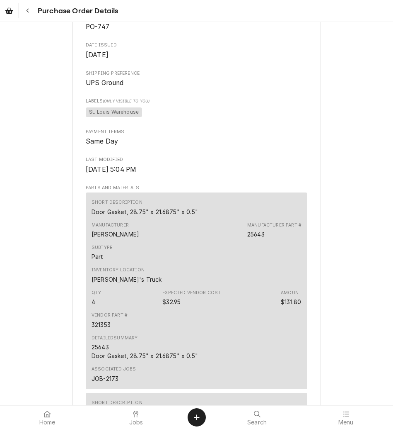
click at [111, 328] on div "Vendor Part # 321353" at bounding box center [110, 320] width 36 height 17
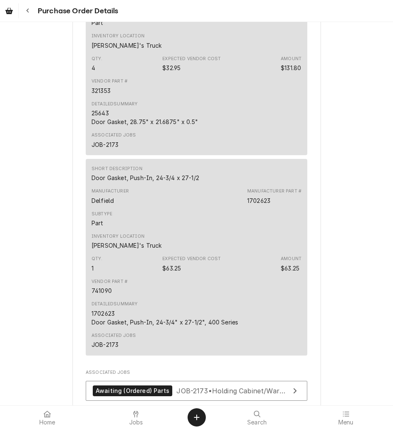
scroll to position [518, 0]
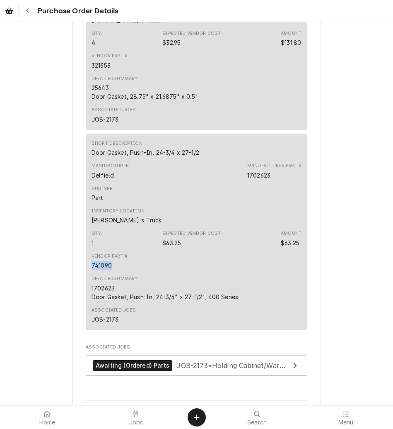
drag, startPoint x: 88, startPoint y: 283, endPoint x: 112, endPoint y: 284, distance: 23.6
click at [112, 269] on div "Vendor Part # 741090" at bounding box center [110, 261] width 36 height 17
drag, startPoint x: 112, startPoint y: 284, endPoint x: 100, endPoint y: 257, distance: 28.8
click at [100, 250] on div "Qty. 1 Expected Vendor Cost $63.25 Amount $63.25" at bounding box center [197, 238] width 210 height 22
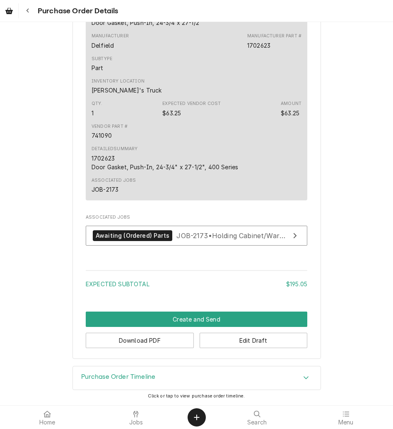
scroll to position [665, 0]
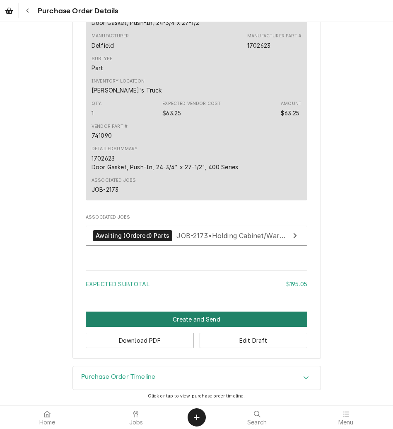
click at [188, 318] on button "Create and Send" at bounding box center [197, 318] width 222 height 15
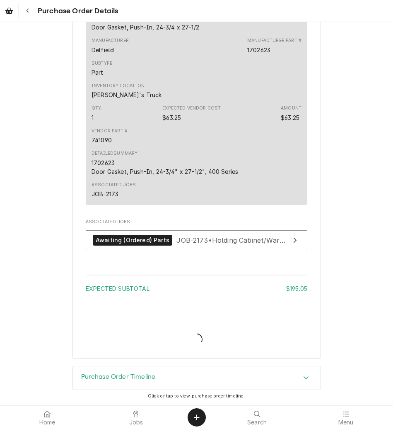
scroll to position [661, 0]
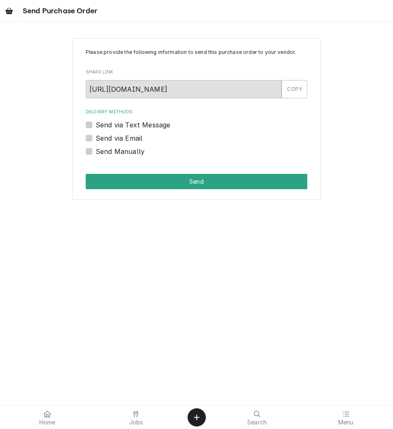
click at [121, 152] on label "Send Manually" at bounding box center [120, 151] width 49 height 10
click at [121, 152] on input "Send Manually" at bounding box center [207, 155] width 222 height 18
checkbox input "true"
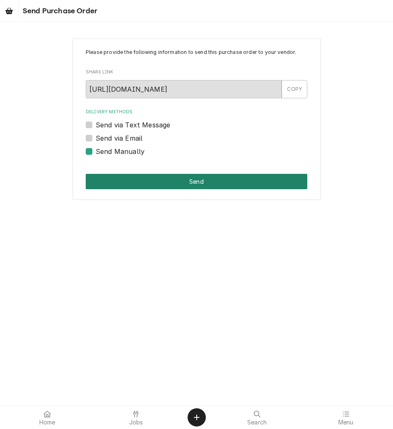
click at [134, 182] on button "Send" at bounding box center [197, 181] width 222 height 15
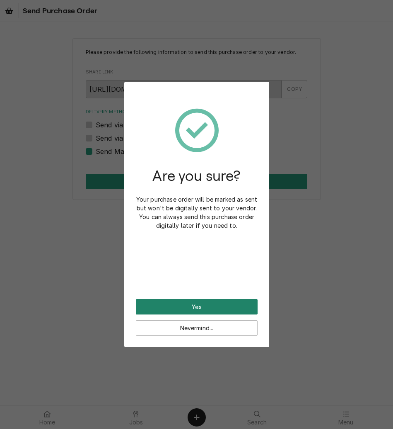
click at [177, 303] on button "Yes" at bounding box center [197, 306] width 122 height 15
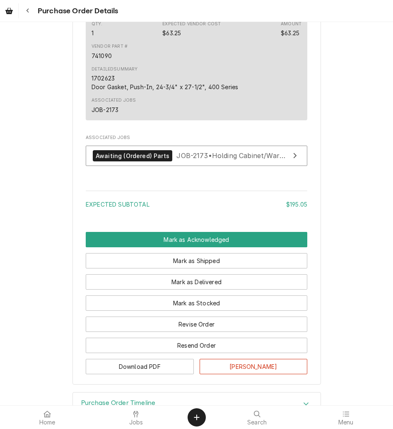
scroll to position [799, 0]
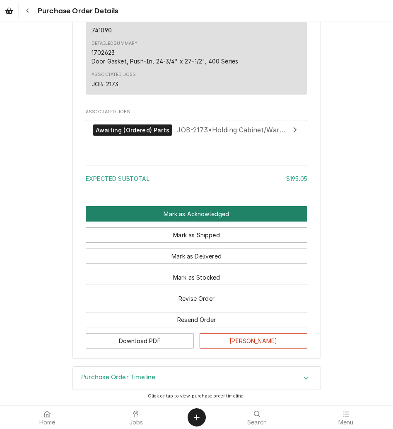
click at [181, 212] on button "Mark as Acknowledged" at bounding box center [197, 213] width 222 height 15
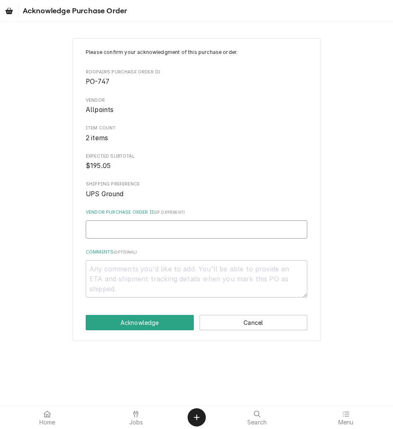
click at [110, 232] on input "Vendor Purchase Order ID ( if different )" at bounding box center [197, 229] width 222 height 18
type textarea "x"
type input "7"
type textarea "x"
type input "71"
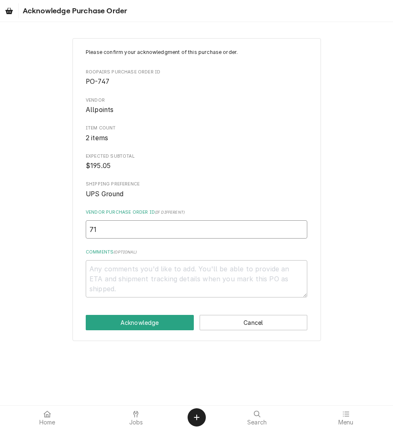
type textarea "x"
type input "717"
type textarea "x"
type input "7178"
type textarea "x"
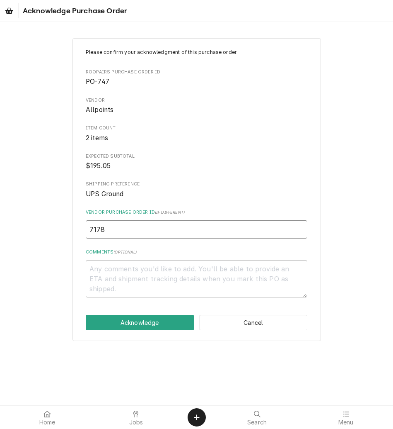
type input "71785"
type textarea "x"
type input "717856"
type textarea "x"
type input "7178567"
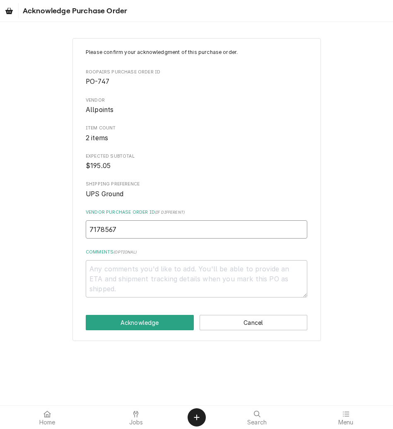
type textarea "x"
type input "71785677"
type textarea "x"
type input "71785677-"
type textarea "x"
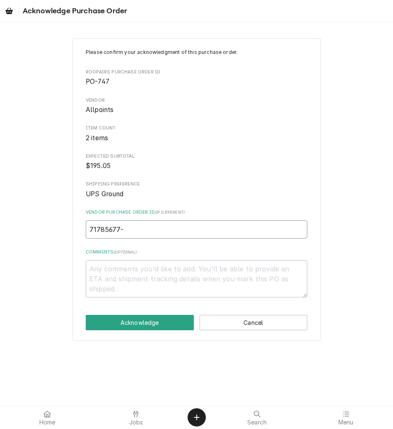
type input "71785677-0"
type textarea "x"
type input "71785677-00"
click at [109, 268] on textarea "Comments ( optional )" at bounding box center [197, 278] width 222 height 37
type textarea "x"
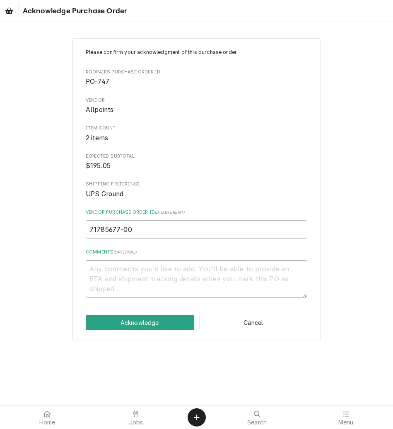
type textarea "S"
type textarea "x"
type textarea "St"
type textarea "x"
type textarea "Ste"
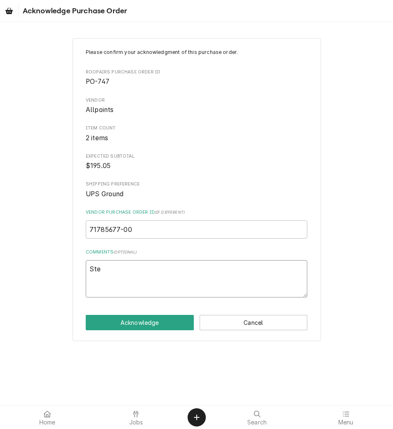
type textarea "x"
type textarea "Steo"
type textarea "x"
type textarea "Steoh"
type textarea "x"
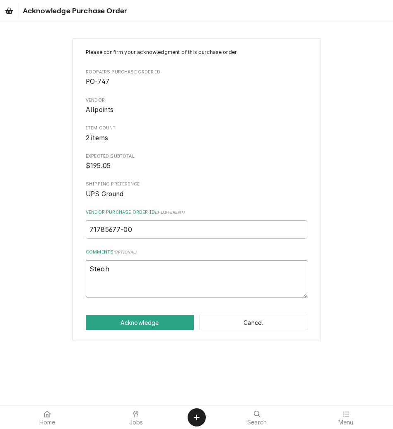
type textarea "Steo"
type textarea "x"
type textarea "Ste"
type textarea "x"
type textarea "Step"
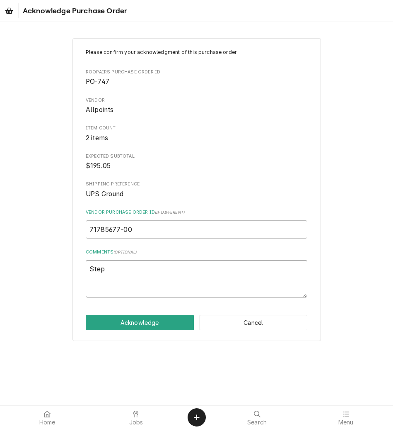
type textarea "x"
type textarea "Steph"
click at [68, 282] on div "Please confirm your acknowledgment of this purchase order. Roopairs Purchase Or…" at bounding box center [196, 189] width 393 height 317
click at [105, 321] on button "Acknowledge" at bounding box center [140, 322] width 108 height 15
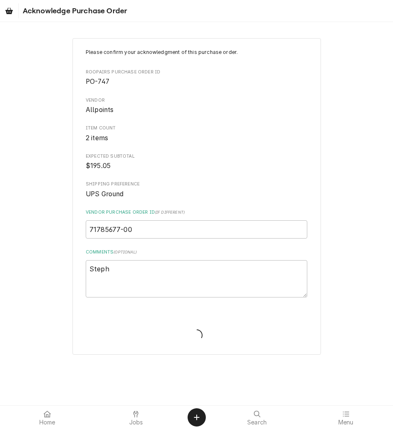
type textarea "x"
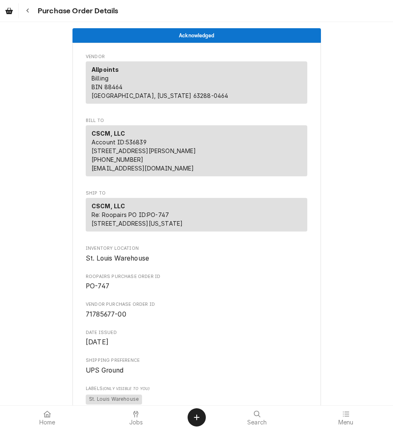
click at [30, 15] on div "Navigate back" at bounding box center [28, 11] width 8 height 8
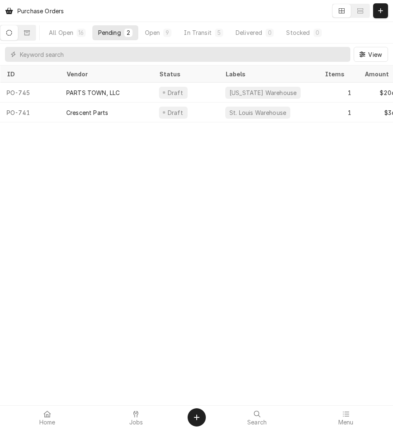
click at [73, 34] on div "All Open" at bounding box center [61, 32] width 24 height 9
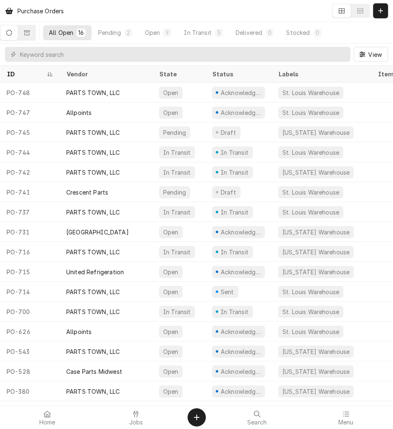
click at [160, 31] on div "Open" at bounding box center [152, 32] width 15 height 9
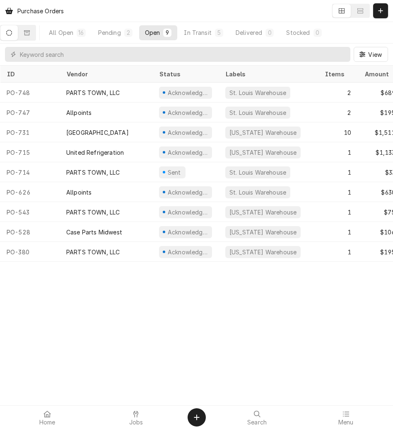
click at [111, 95] on div "PARTS TOWN, LLC" at bounding box center [106, 93] width 93 height 20
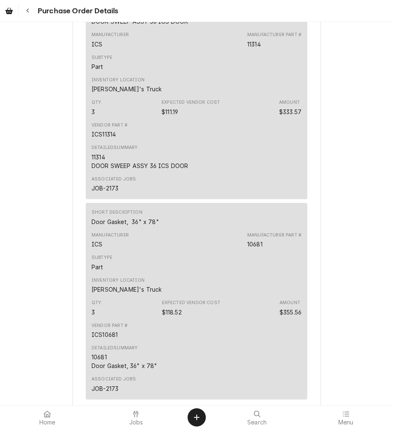
scroll to position [767, 0]
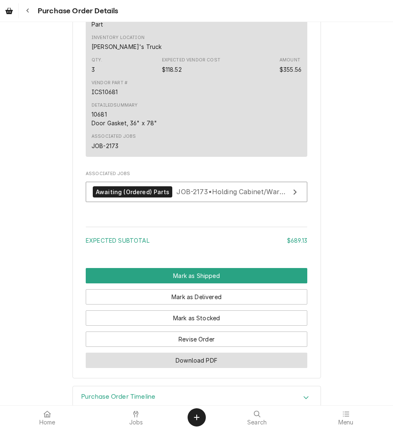
click at [220, 368] on button "Download PDF" at bounding box center [197, 359] width 222 height 15
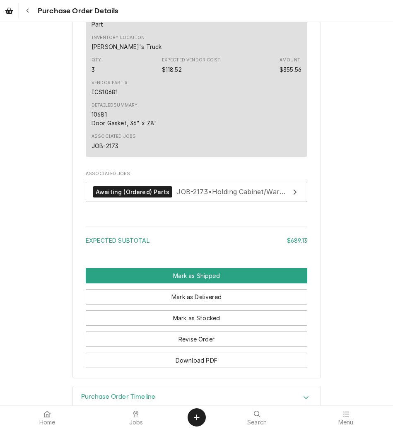
click at [31, 9] on div "Navigate back" at bounding box center [28, 11] width 8 height 8
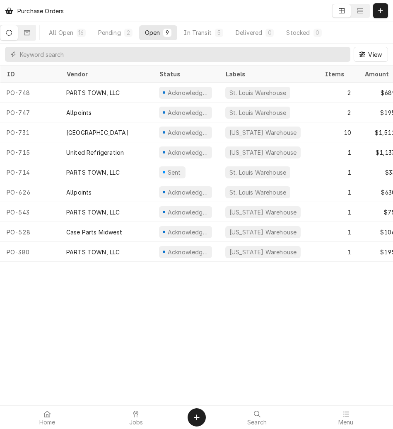
click at [105, 107] on div "Allpoints" at bounding box center [106, 112] width 93 height 20
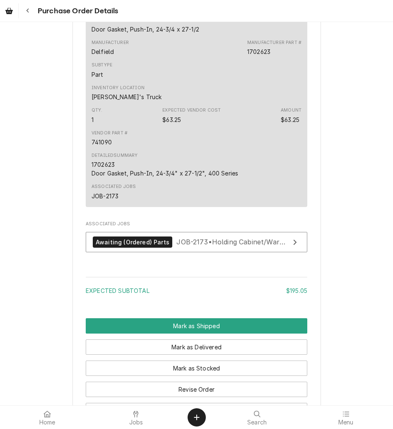
scroll to position [813, 0]
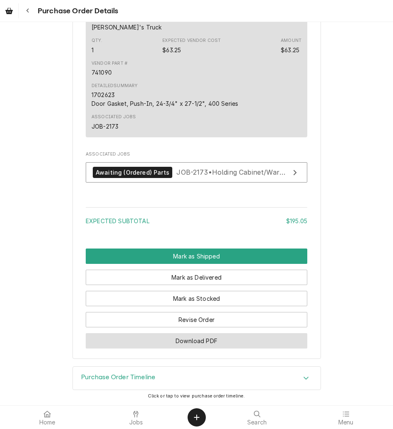
click at [188, 340] on button "Download PDF" at bounding box center [197, 340] width 222 height 15
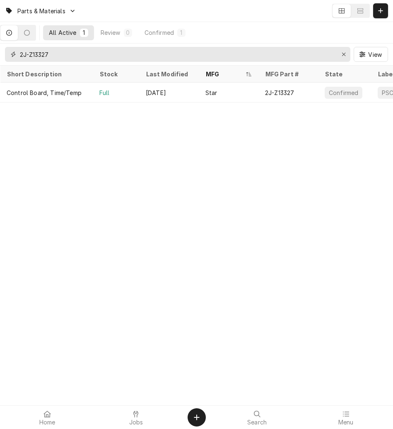
click at [340, 54] on div "Erase input" at bounding box center [344, 54] width 8 height 8
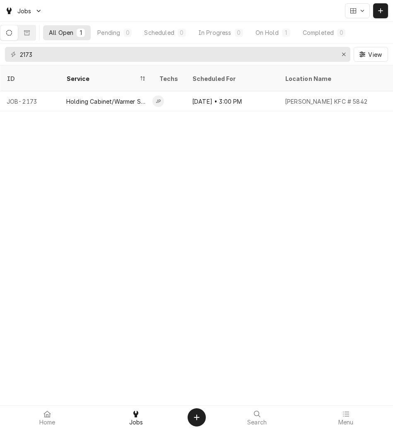
click at [157, 275] on div "ID Service Techs Scheduled For Location Name Status Source ID Priority Date Rec…" at bounding box center [196, 247] width 393 height 363
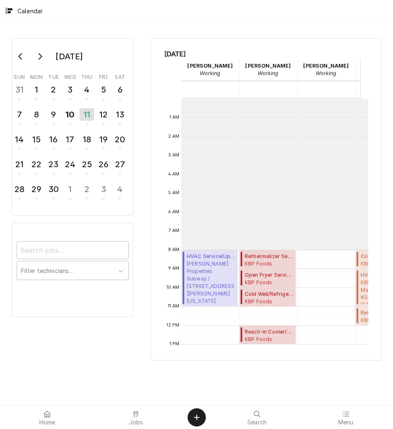
scroll to position [151, 0]
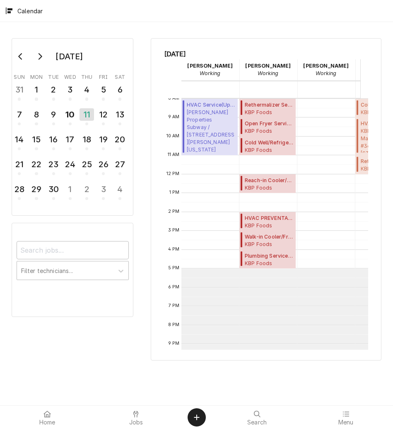
click at [137, 416] on icon at bounding box center [136, 413] width 5 height 7
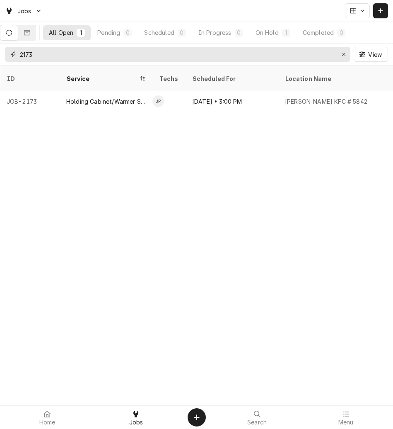
click at [345, 55] on icon "Erase input" at bounding box center [343, 54] width 3 height 3
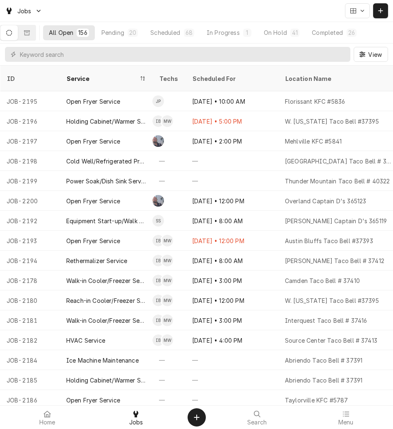
click at [381, 9] on icon "Dynamic Content Wrapper" at bounding box center [381, 10] width 5 height 5
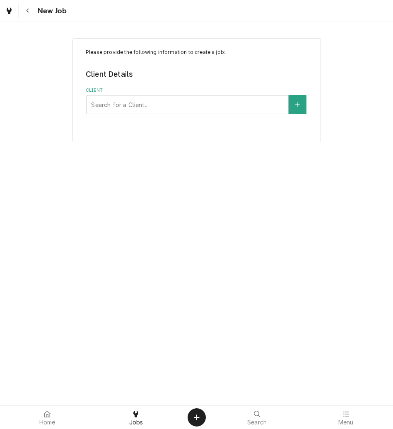
click at [192, 104] on div "Client" at bounding box center [187, 104] width 193 height 15
type input "kbp"
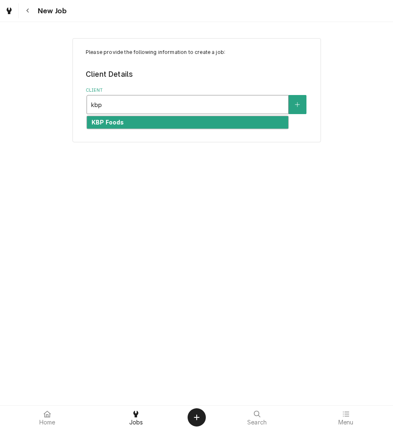
click at [138, 125] on div "KBP Foods" at bounding box center [187, 122] width 201 height 13
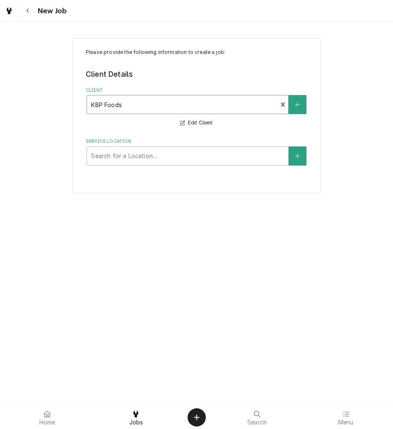
click at [139, 156] on div "Service Location" at bounding box center [187, 155] width 193 height 15
type input "mount"
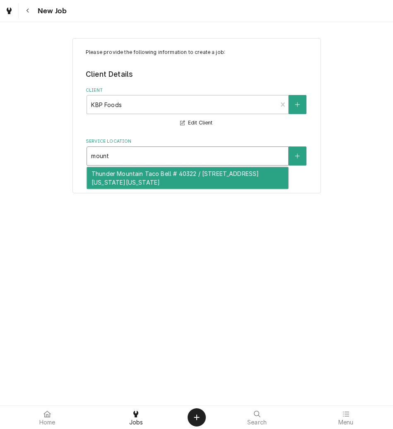
click at [133, 183] on div "Thunder Mountain Taco Bell # 40322 / [STREET_ADDRESS][US_STATE][US_STATE]" at bounding box center [187, 178] width 201 height 22
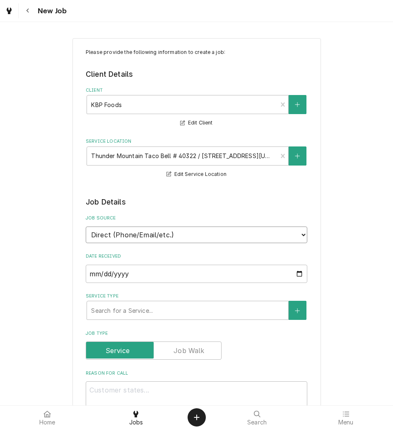
drag, startPoint x: 125, startPoint y: 227, endPoint x: 121, endPoint y: 243, distance: 17.0
click at [125, 227] on select "Direct (Phone/Email/etc.) Other" at bounding box center [197, 234] width 222 height 17
select select "100"
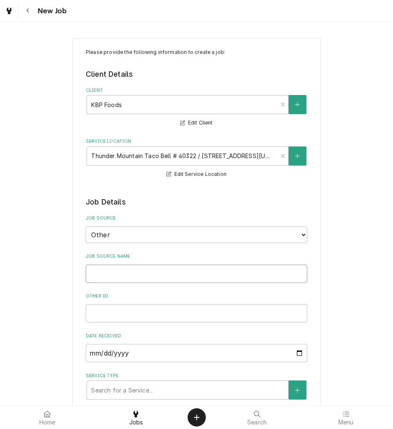
click at [119, 265] on input "Job Source Name" at bounding box center [197, 274] width 222 height 18
type textarea "x"
type input "v"
type textarea "x"
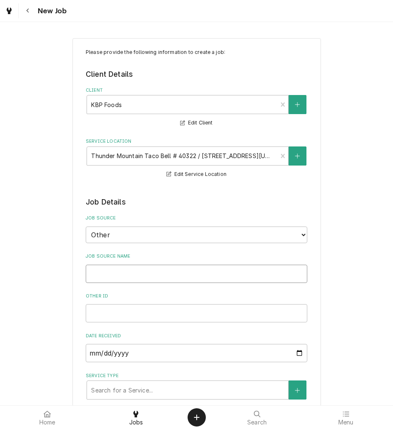
type input "V"
type textarea "x"
type input "Ve"
type textarea "x"
type input "Ver"
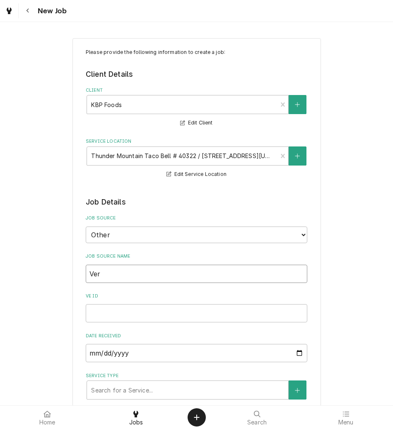
type textarea "x"
type input "Veri"
type textarea "x"
type input "Veris"
type textarea "x"
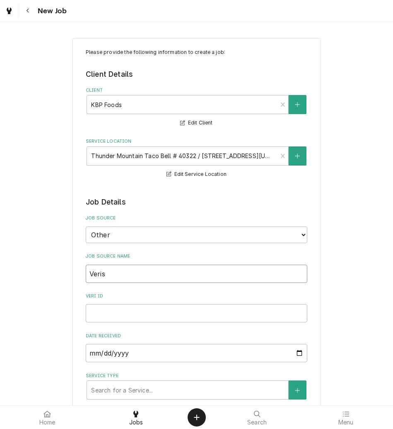
type input "Verisa"
type textarea "x"
type input "Verisae"
type textarea "x"
type input "Verisae"
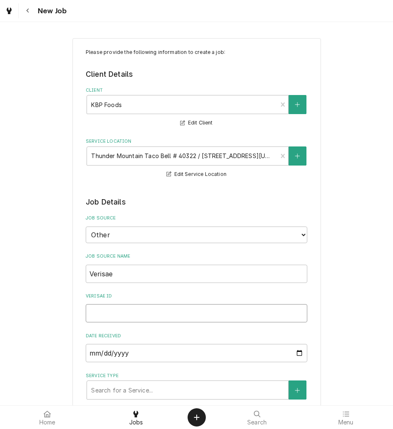
click at [102, 312] on input "Verisae ID" at bounding box center [197, 313] width 222 height 18
paste input "72077710"
type textarea "x"
type input "72077710"
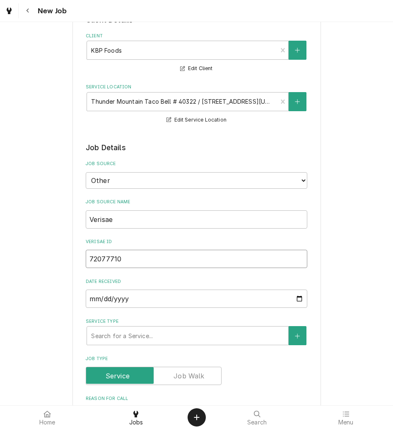
scroll to position [155, 0]
type textarea "x"
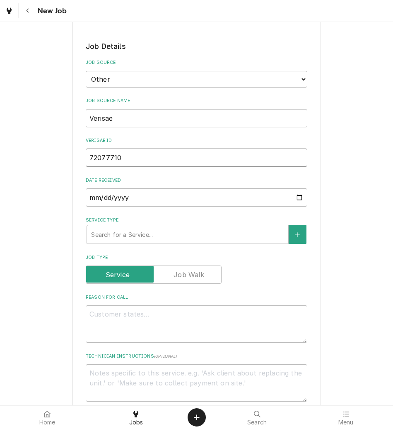
type input "72077710"
click at [118, 315] on textarea "Reason For Call" at bounding box center [197, 323] width 222 height 37
type textarea "x"
type textarea "P"
type textarea "x"
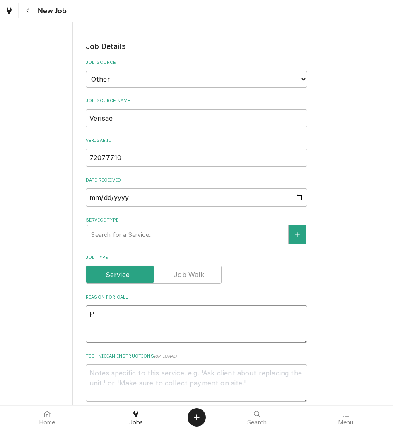
type textarea "PO"
type textarea "x"
type textarea "PO"
type textarea "x"
type textarea "PO #"
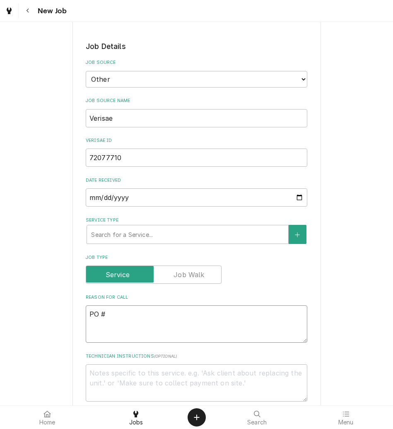
type textarea "x"
type textarea "PO #"
paste textarea "72077710"
type textarea "x"
type textarea "PO # 72077710"
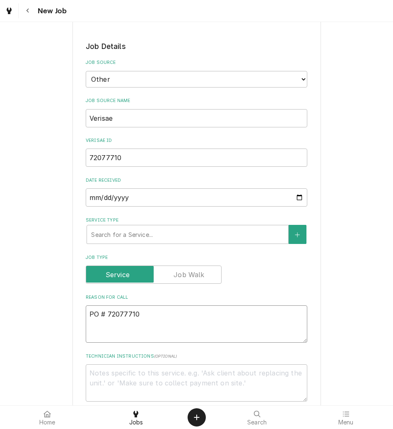
type textarea "x"
type textarea "NPO # 72077710"
type textarea "x"
type textarea "NTPO # 72077710"
type textarea "x"
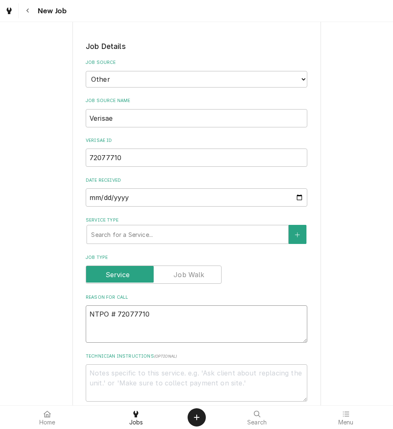
type textarea "NTEPO # 72077710"
type textarea "x"
type textarea "NTE:PO # 72077710"
type textarea "x"
type textarea "NTE: PO # 72077710"
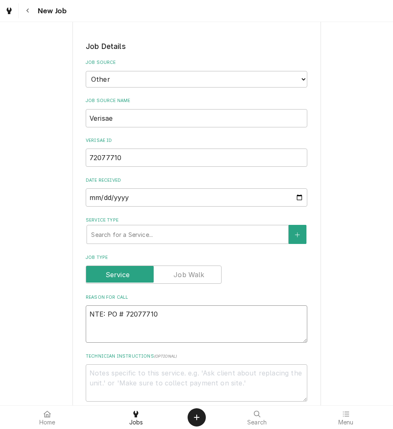
type textarea "x"
type textarea "NTE: $PO # 72077710"
type textarea "x"
type textarea "NTE: $5PO # 72077710"
type textarea "x"
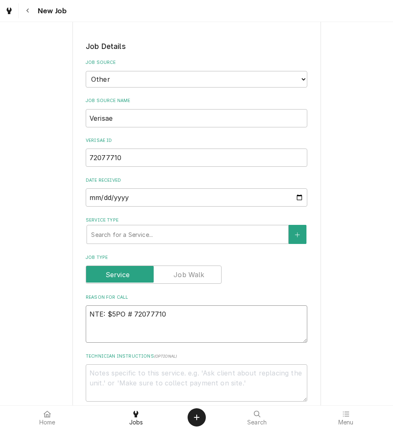
type textarea "NTE: $50PO # 72077710"
type textarea "x"
type textarea "NTE: $500PO # 72077710"
type textarea "x"
type textarea "NTE: $500 PO # 72077710"
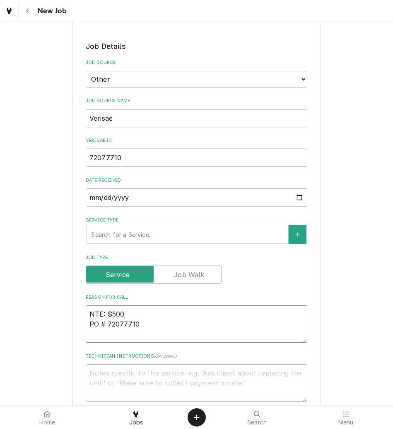
type textarea "x"
type textarea "NTE: $500 PO # 72077710"
click at [88, 313] on textarea "NTE: $500 PO # 72077710" at bounding box center [197, 323] width 222 height 37
paste textarea "Put a hose on rethermalizer"
type textarea "x"
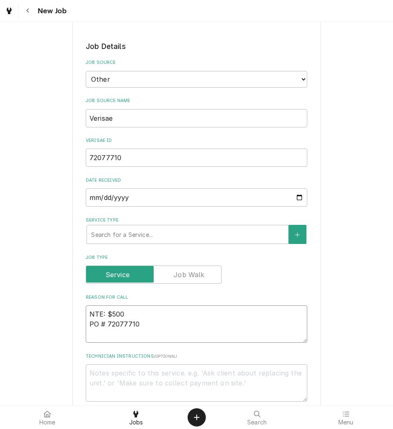
type textarea "Put a hose on rethermalizerNTE: $500 PO # 72077710"
type textarea "x"
type textarea "Put a hose on rethermalizer NTE: $500 PO # 72077710"
type textarea "x"
type textarea "Put a hose on rethermalizer NTE: $500 PO # 72077710"
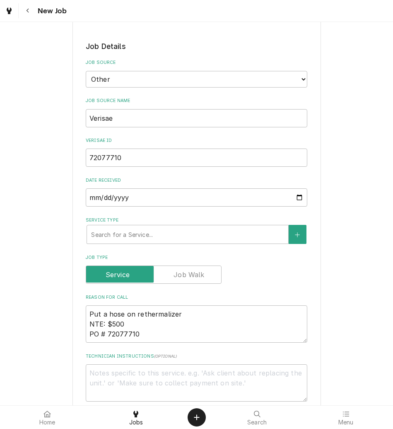
click at [123, 234] on div "Service Type" at bounding box center [187, 234] width 193 height 15
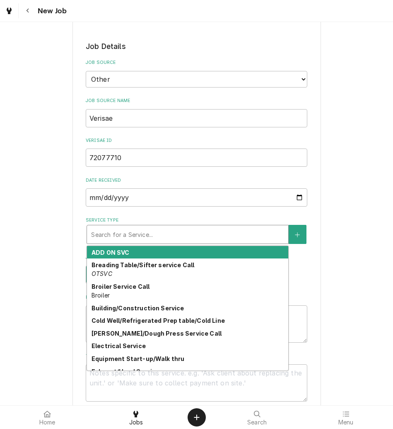
type textarea "x"
type input "R"
type textarea "x"
type input "RE"
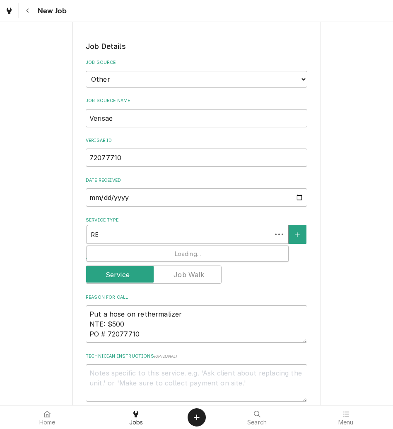
type textarea "x"
type input "RET"
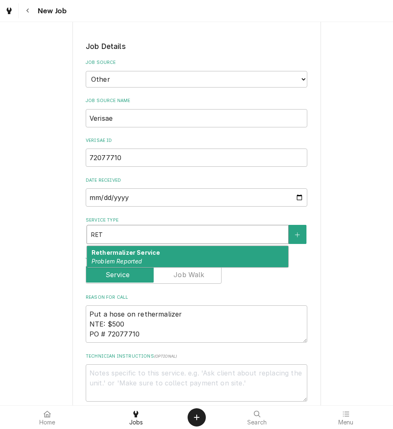
click at [117, 252] on strong "Rethermalizer Service" at bounding box center [126, 252] width 68 height 7
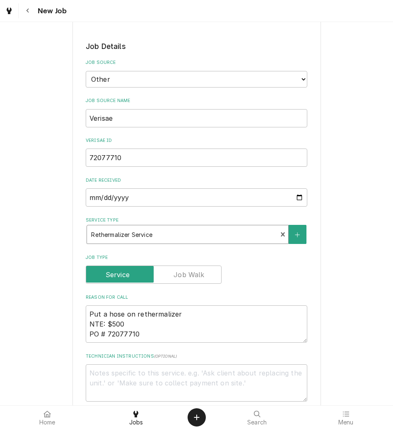
type textarea "x"
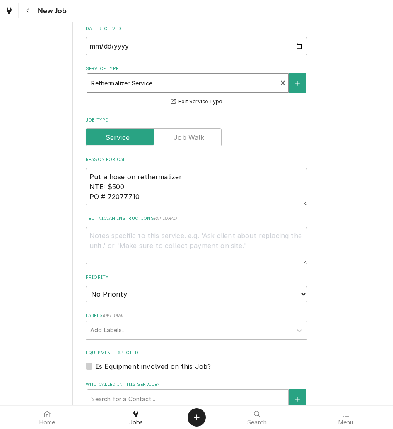
scroll to position [363, 0]
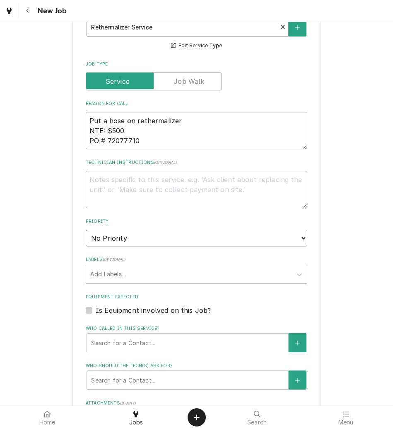
click at [161, 243] on select "No Priority Urgent High Medium Low" at bounding box center [197, 238] width 222 height 17
select select "3"
click at [86, 230] on select "No Priority Urgent High Medium Low" at bounding box center [197, 238] width 222 height 17
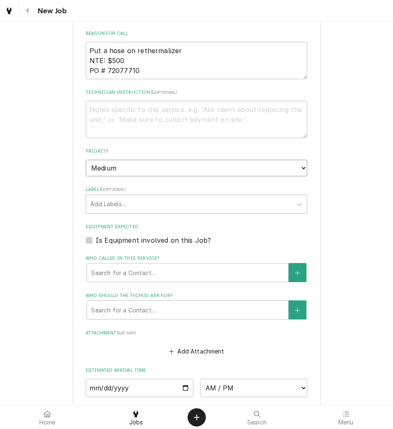
scroll to position [573, 0]
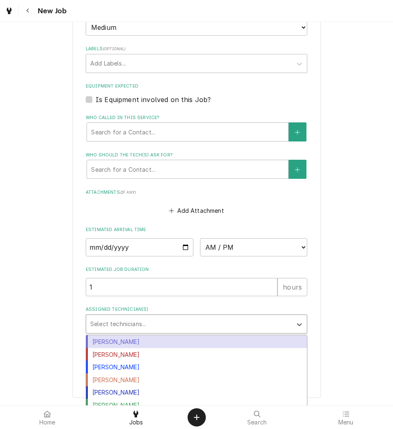
click at [164, 320] on div "Assigned Technician(s)" at bounding box center [189, 323] width 198 height 15
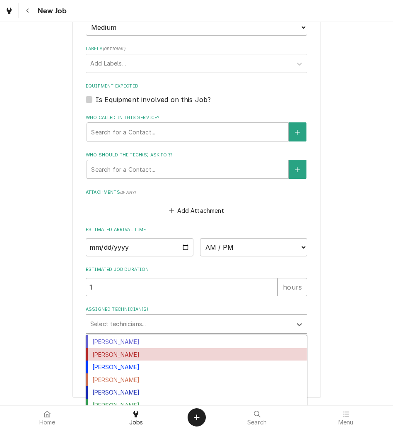
click at [172, 353] on div "Izaia Bain" at bounding box center [196, 354] width 221 height 13
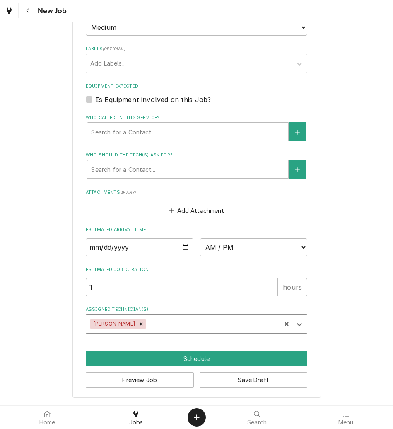
type textarea "x"
click at [179, 248] on input "Date" at bounding box center [140, 247] width 108 height 18
click at [221, 248] on select "AM / PM 6:00 AM 6:15 AM 6:30 AM 6:45 AM 7:00 AM 7:15 AM 7:30 AM 7:45 AM 8:00 AM…" at bounding box center [254, 247] width 108 height 18
select select "18:00:00"
click at [200, 238] on select "AM / PM 6:00 AM 6:15 AM 6:30 AM 6:45 AM 7:00 AM 7:15 AM 7:30 AM 7:45 AM 8:00 AM…" at bounding box center [254, 247] width 108 height 18
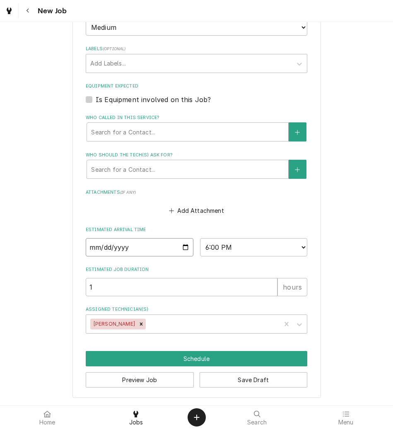
click at [182, 243] on input "Date" at bounding box center [140, 247] width 108 height 18
type textarea "x"
type input "2025-09-10"
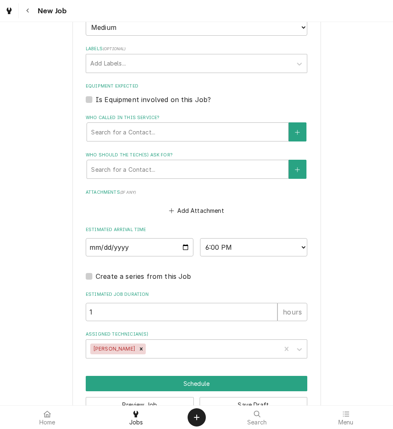
click at [139, 135] on div "Who called in this service?" at bounding box center [187, 131] width 193 height 15
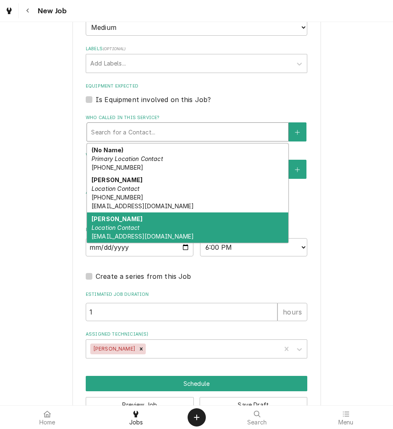
click at [139, 223] on div "Mario Perea Location Contact mperea@kbpbells.com" at bounding box center [187, 227] width 201 height 30
type textarea "x"
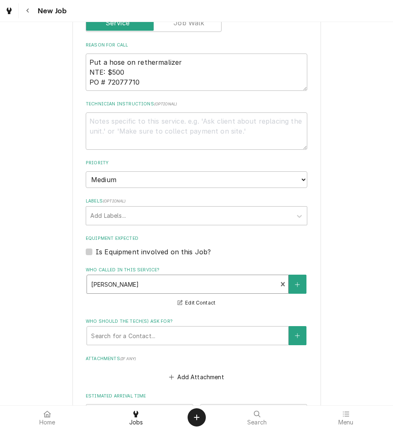
scroll to position [366, 0]
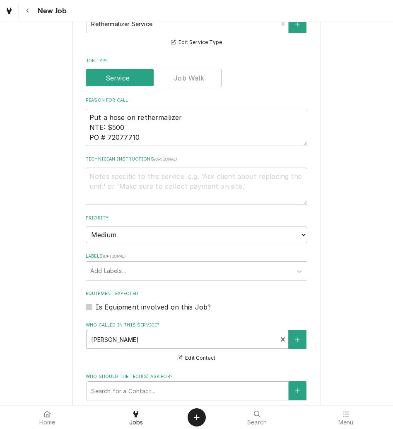
click at [129, 272] on div "Labels" at bounding box center [189, 270] width 198 height 15
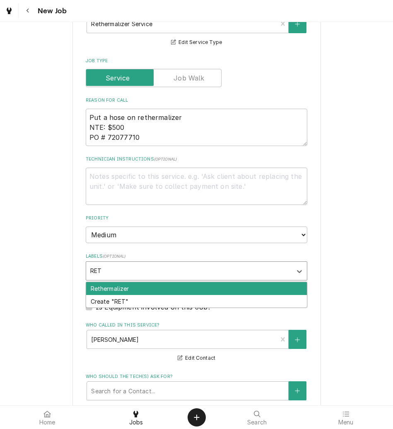
type input "RETH"
click at [119, 287] on div "Rethermalizer" at bounding box center [196, 288] width 221 height 13
type textarea "x"
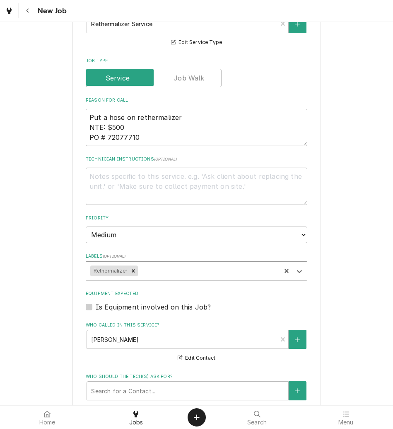
scroll to position [612, 0]
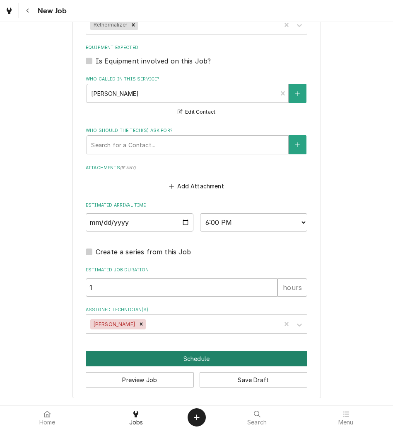
click at [152, 356] on button "Schedule" at bounding box center [197, 358] width 222 height 15
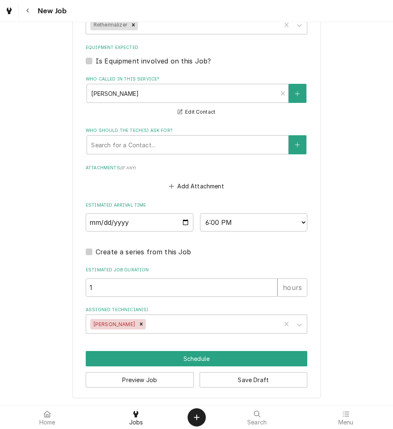
scroll to position [604, 0]
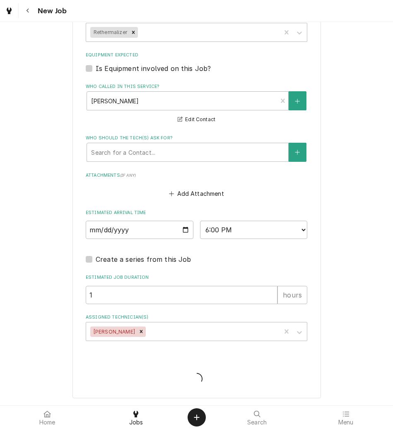
type textarea "x"
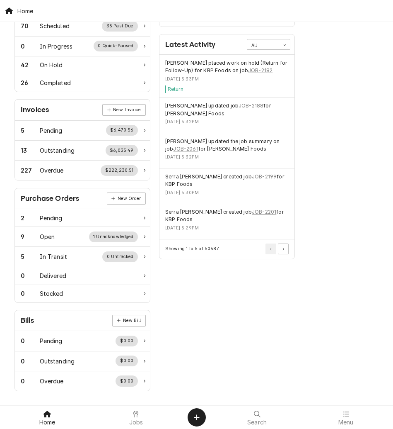
scroll to position [180, 0]
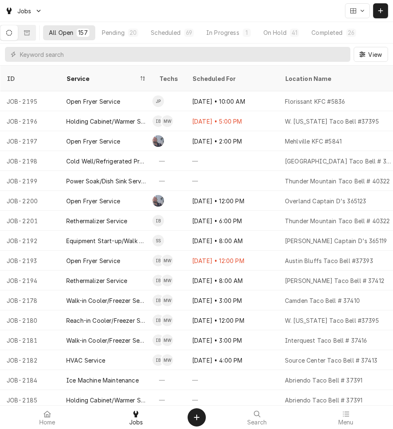
click at [105, 29] on button "Pending 20" at bounding box center [120, 32] width 48 height 15
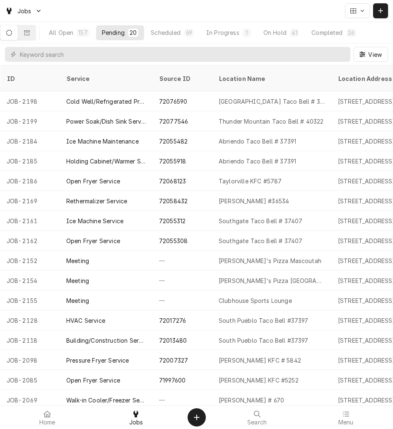
click at [204, 112] on div "72077546" at bounding box center [183, 121] width 60 height 20
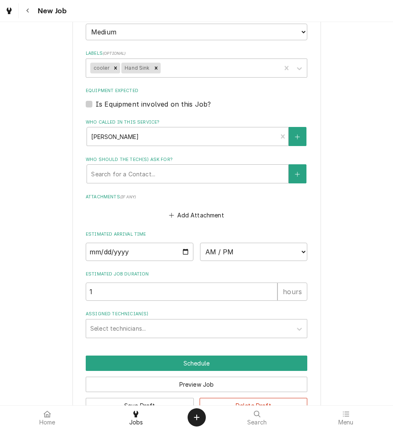
scroll to position [604, 0]
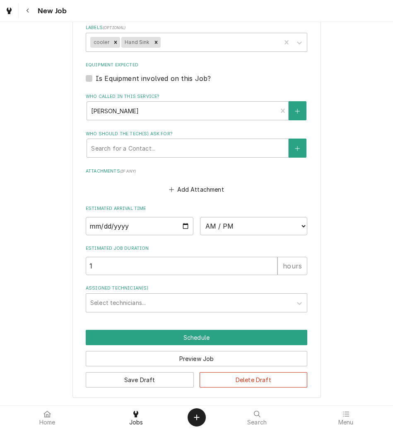
click at [156, 300] on div "Assigned Technician(s)" at bounding box center [189, 302] width 198 height 15
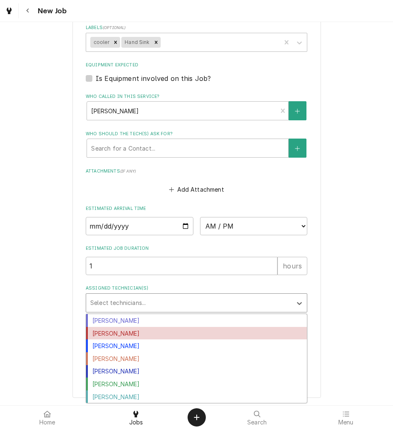
click at [150, 330] on div "[PERSON_NAME]" at bounding box center [196, 333] width 221 height 13
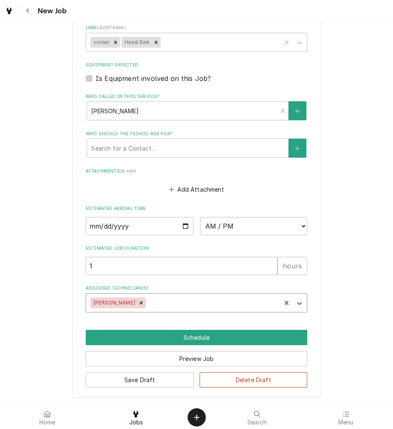
type textarea "x"
click at [180, 224] on input "Date" at bounding box center [140, 226] width 108 height 18
type input "[DATE]"
click at [216, 229] on select "AM / PM 6:00 AM 6:15 AM 6:30 AM 6:45 AM 7:00 AM 7:15 AM 7:30 AM 7:45 AM 8:00 AM…" at bounding box center [254, 226] width 108 height 18
type textarea "x"
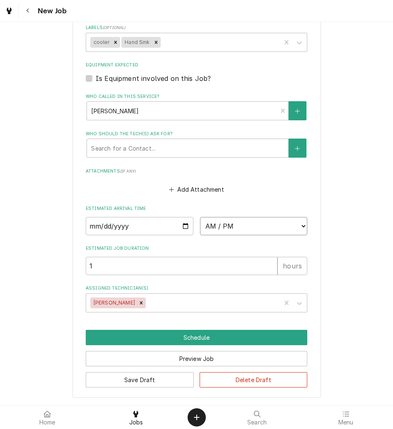
select select "19:00:00"
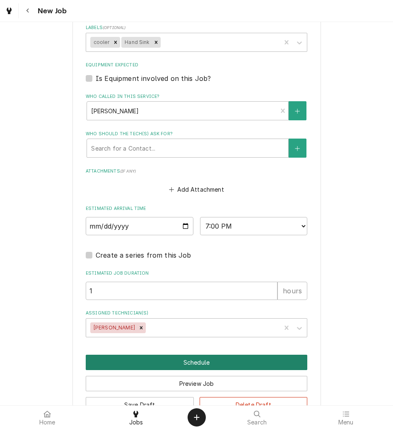
click at [228, 359] on button "Schedule" at bounding box center [197, 361] width 222 height 15
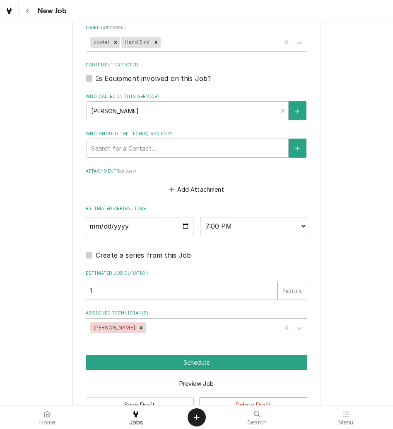
scroll to position [601, 0]
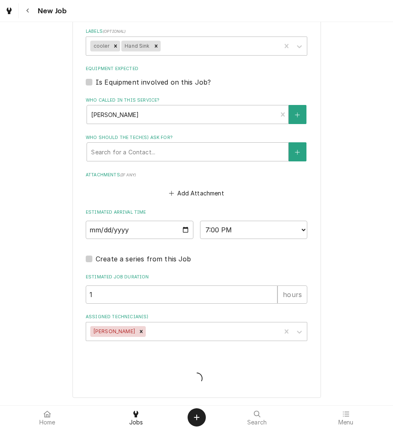
type textarea "x"
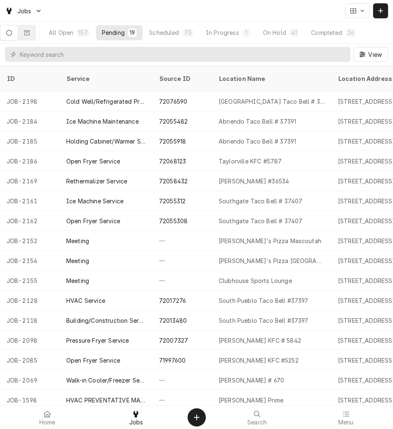
click at [73, 33] on div "All Open" at bounding box center [61, 32] width 24 height 9
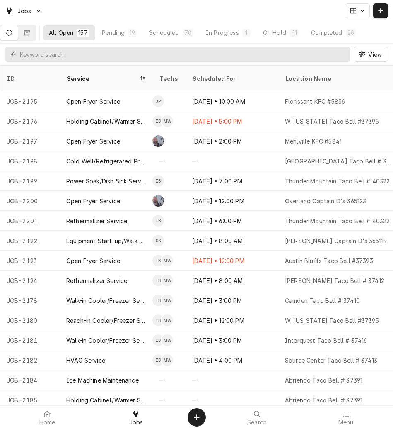
click at [347, 419] on span "Menu" at bounding box center [346, 422] width 15 height 7
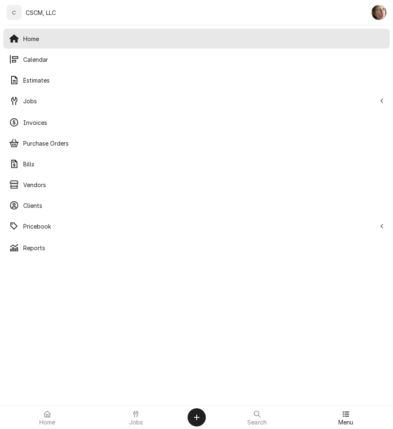
click at [47, 59] on span "Calendar" at bounding box center [203, 59] width 361 height 9
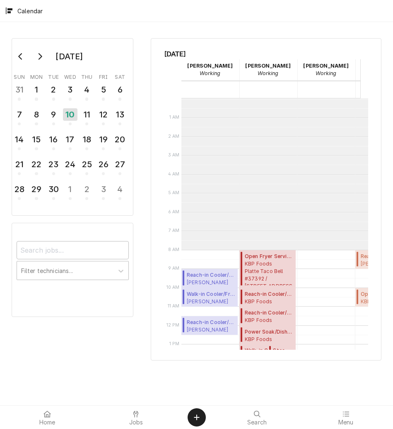
scroll to position [151, 0]
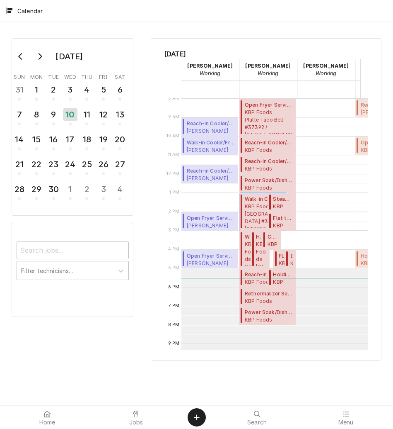
click at [255, 203] on span "KBP [GEOGRAPHIC_DATA] #37394 / [STREET_ADDRESS][US_STATE][US_STATE]" at bounding box center [265, 215] width 40 height 25
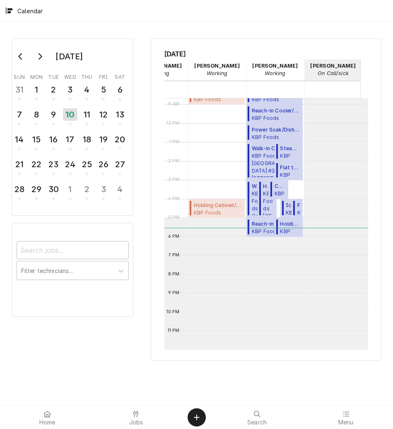
scroll to position [0, 176]
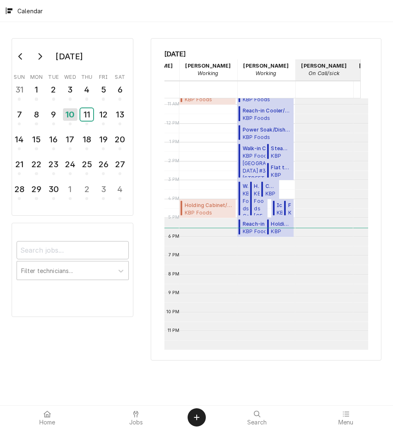
click at [89, 117] on div "11" at bounding box center [86, 114] width 13 height 12
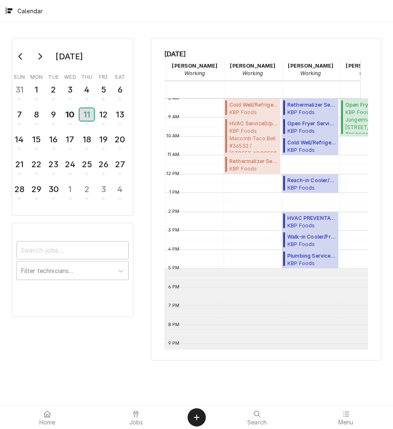
scroll to position [0, 0]
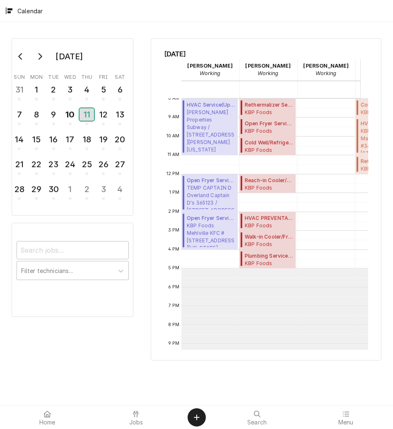
click at [86, 107] on div "11" at bounding box center [87, 116] width 15 height 19
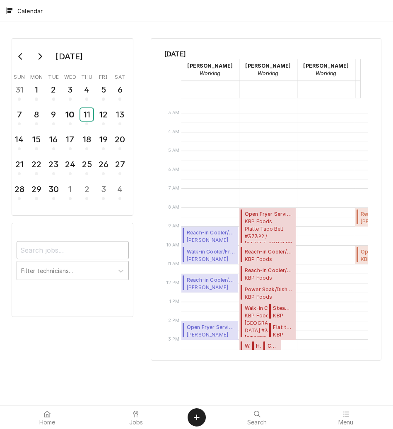
scroll to position [104, 0]
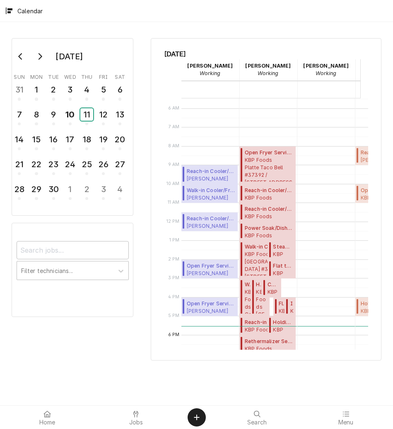
click at [84, 115] on div "11" at bounding box center [86, 114] width 13 height 12
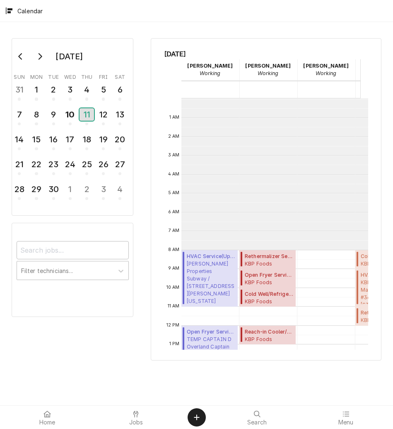
scroll to position [151, 0]
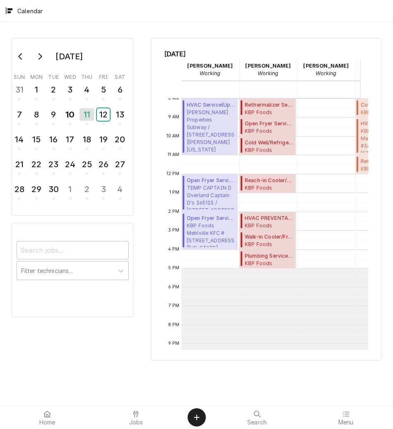
click at [107, 115] on div "12" at bounding box center [103, 114] width 13 height 12
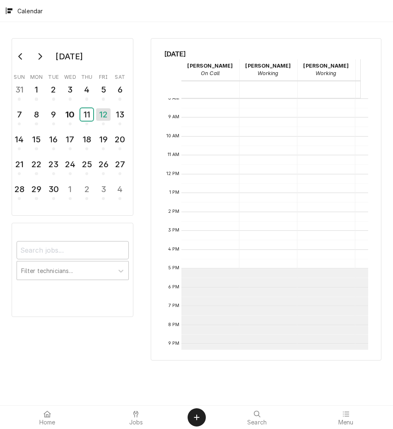
click at [82, 118] on div "11" at bounding box center [86, 114] width 13 height 12
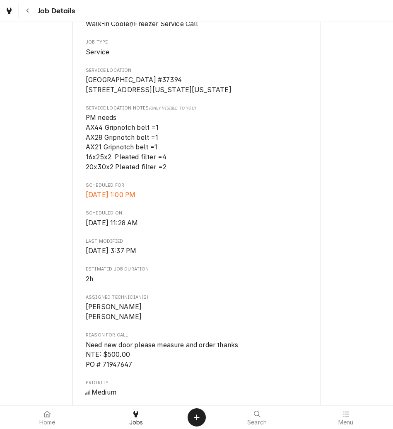
scroll to position [207, 0]
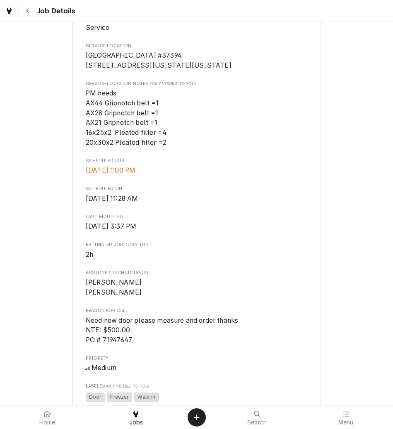
click at [29, 10] on icon "Navigate back" at bounding box center [28, 11] width 4 height 6
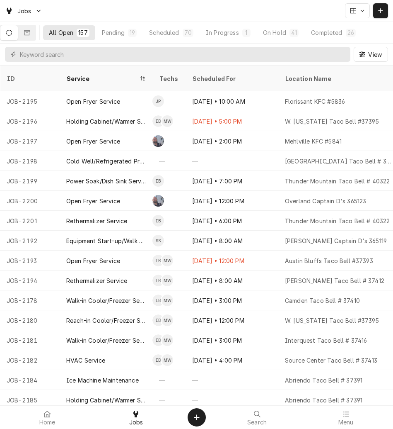
click at [113, 33] on div "Pending" at bounding box center [113, 32] width 23 height 9
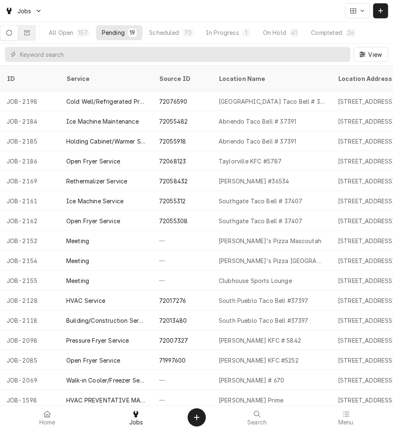
click at [265, 97] on div "Academy Park Loop Taco Bell # 37406" at bounding box center [272, 101] width 106 height 9
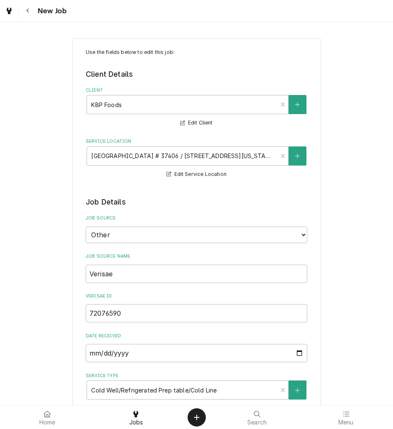
type textarea "x"
